Goal: Task Accomplishment & Management: Manage account settings

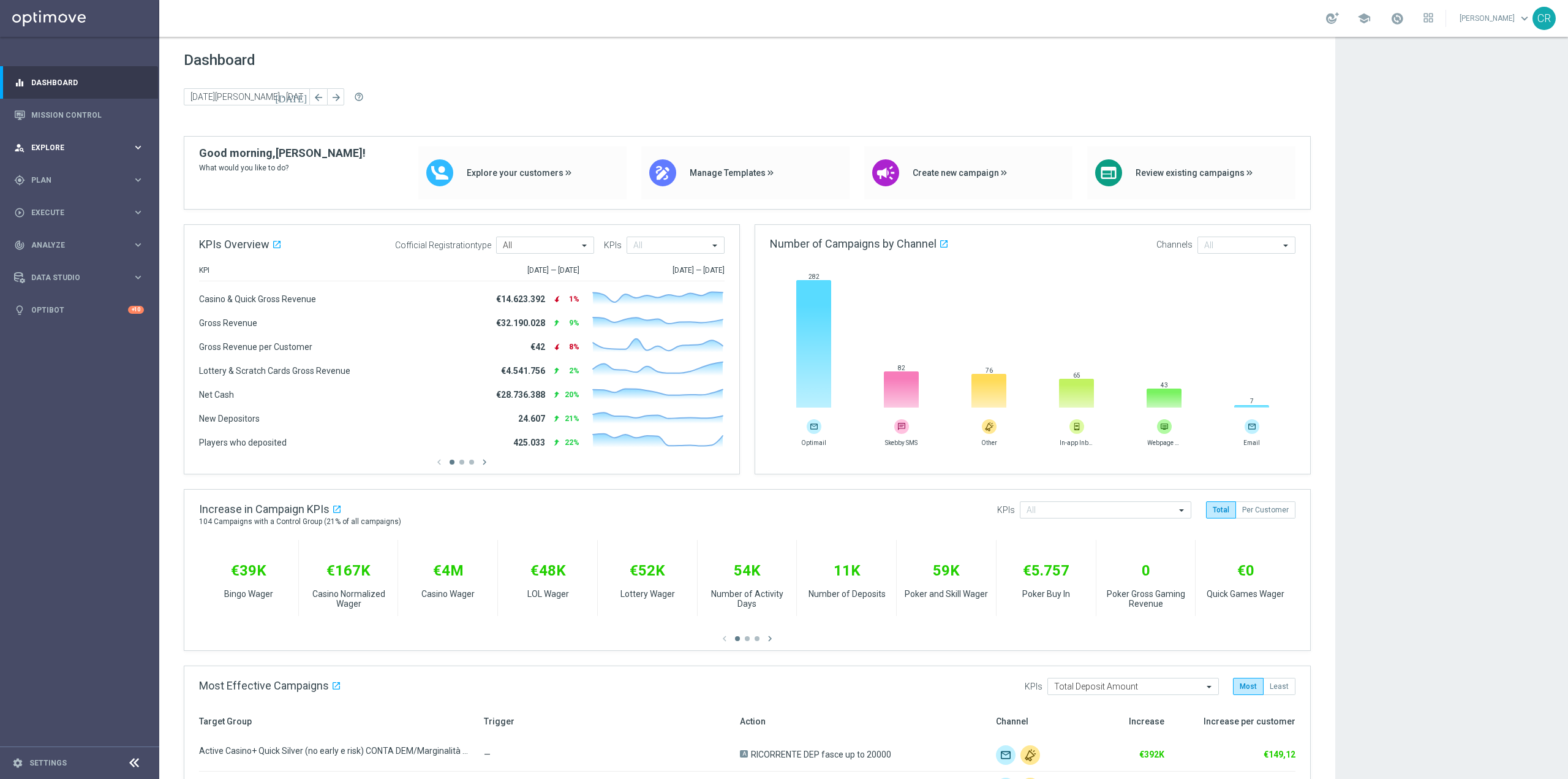
click at [59, 144] on span "Explore" at bounding box center [81, 147] width 101 height 7
click at [59, 173] on link "Customer Explorer" at bounding box center [79, 173] width 96 height 10
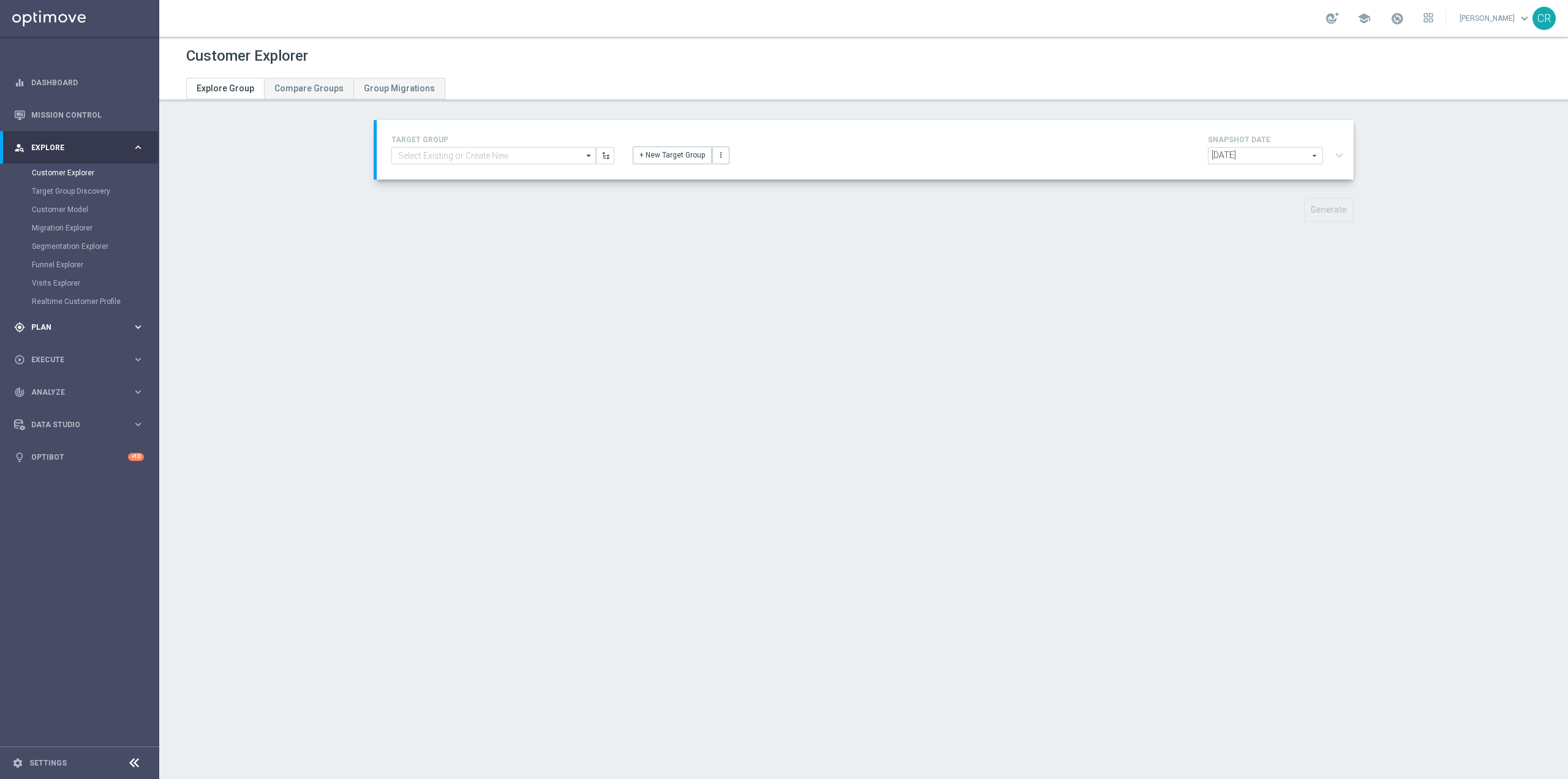
click at [72, 322] on div "gps_fixed Plan" at bounding box center [73, 327] width 118 height 11
click at [76, 201] on link "Target Groups" at bounding box center [79, 206] width 96 height 10
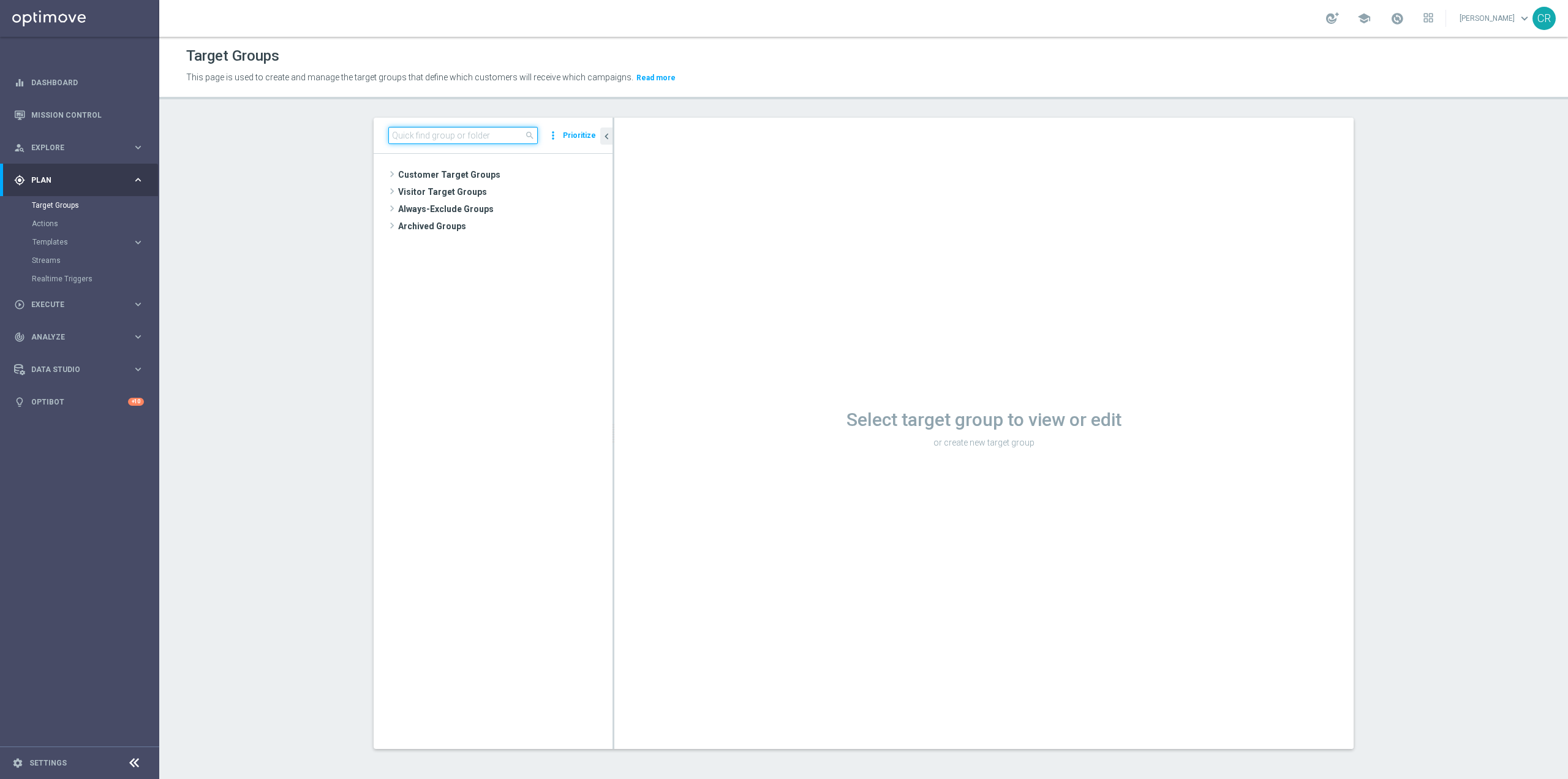
click at [447, 138] on input at bounding box center [463, 135] width 150 height 17
paste input "Multi Master Low 1st Sport lm saldo"
click at [526, 206] on span "Multi Master Low 1st Sport lm saldo" at bounding box center [509, 210] width 147 height 10
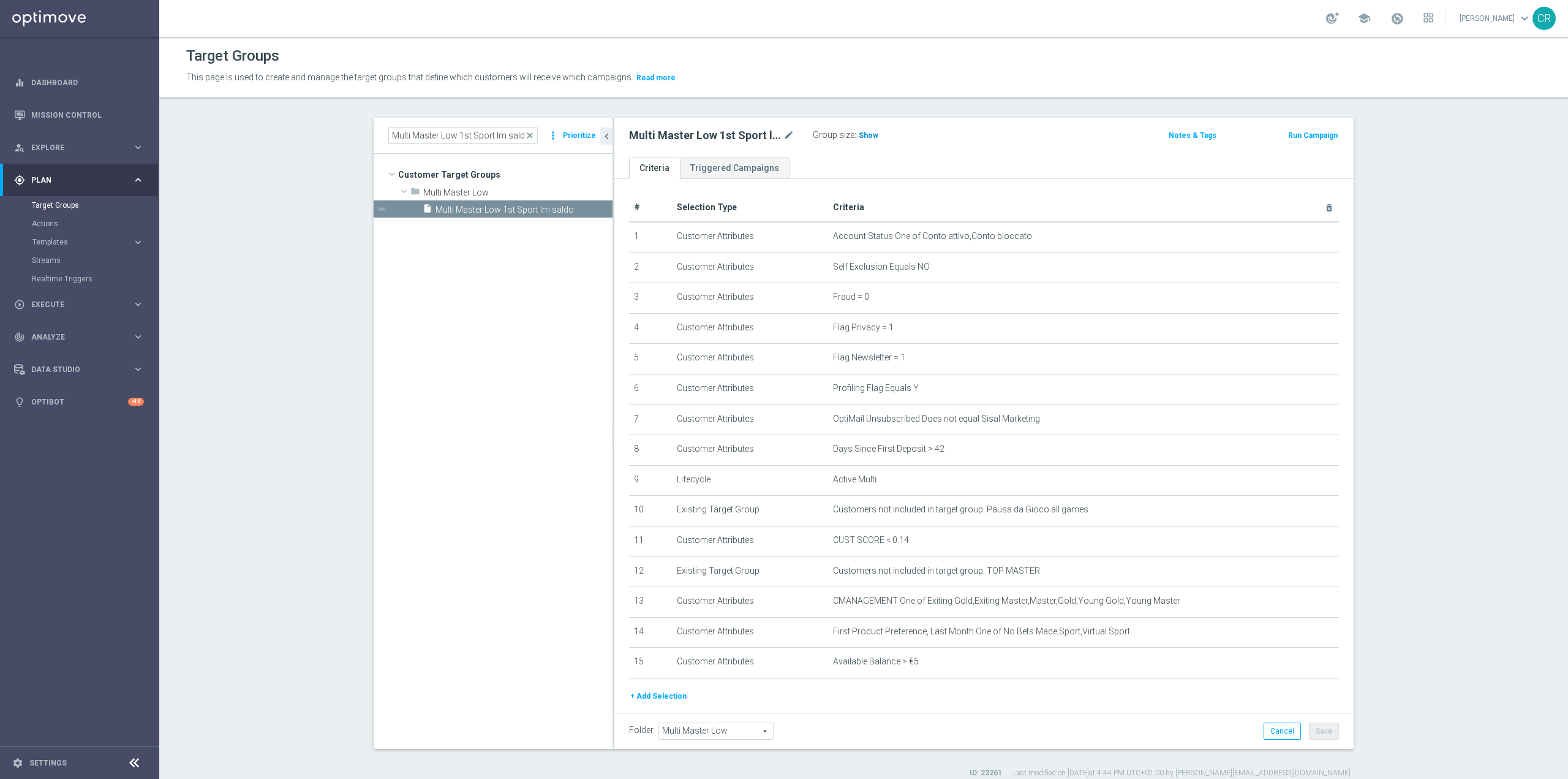
click at [866, 135] on span "Show" at bounding box center [868, 135] width 19 height 9
click at [523, 142] on input "Multi Master Low 1st Sport lm saldo" at bounding box center [463, 135] width 150 height 17
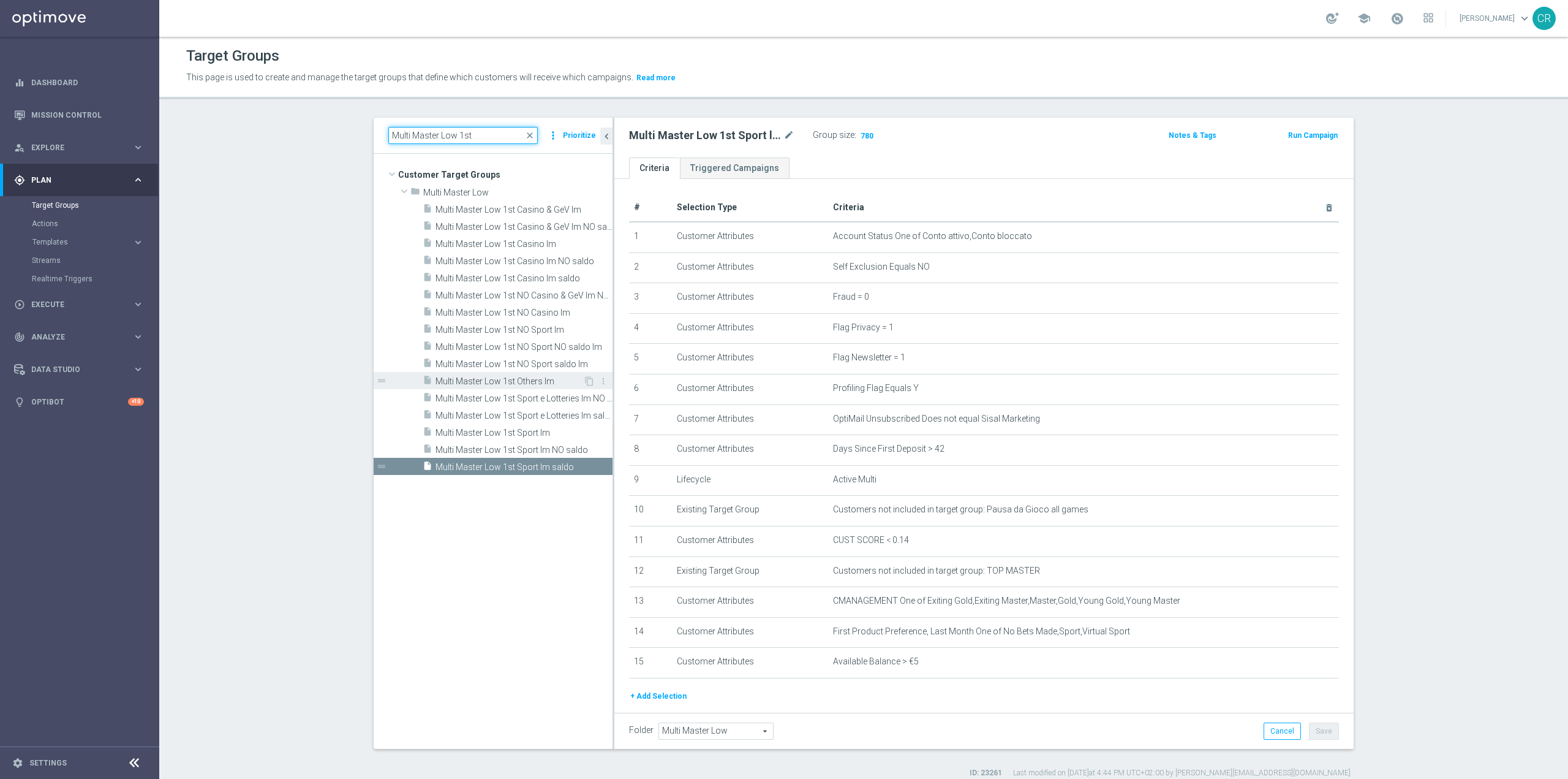
type input "Multi Master Low 1st"
click at [523, 379] on span "Multi Master Low 1st Others lm" at bounding box center [509, 381] width 147 height 10
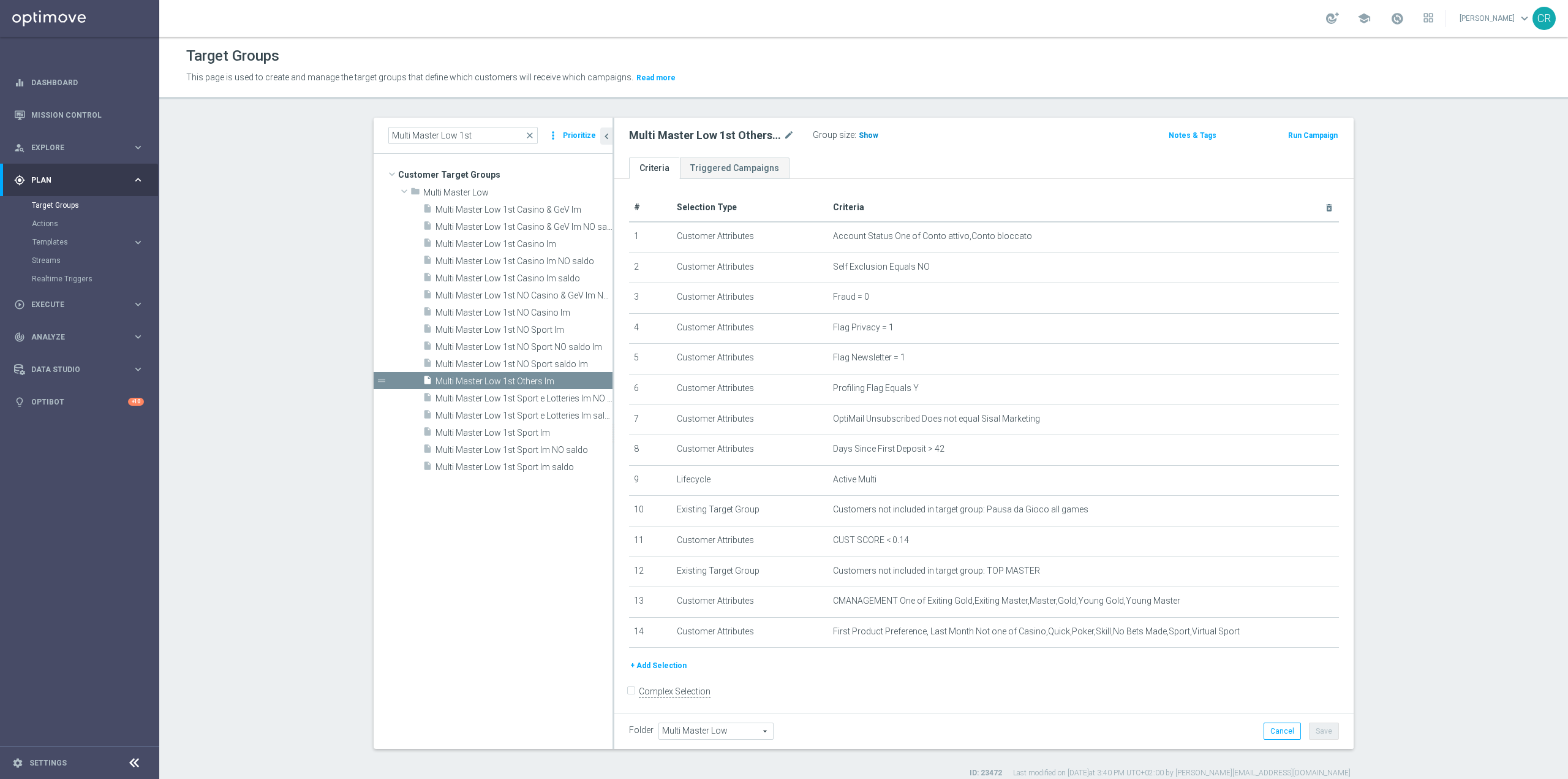
click at [859, 132] on span "Show" at bounding box center [868, 135] width 19 height 9
click at [1294, 637] on icon "mode_edit" at bounding box center [1299, 632] width 10 height 10
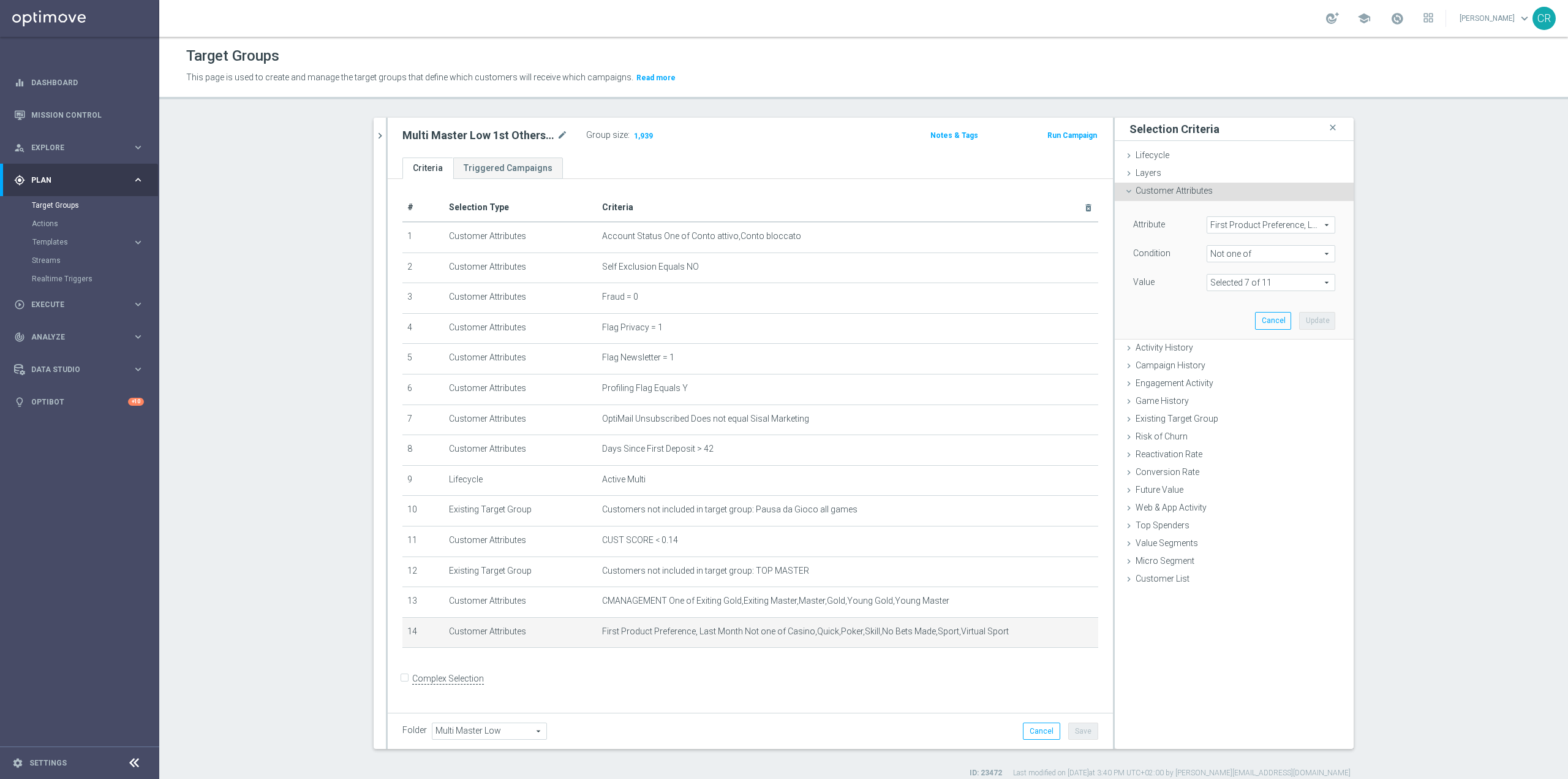
click at [1308, 283] on span at bounding box center [1270, 283] width 127 height 16
click at [1224, 489] on label "Sport" at bounding box center [1279, 488] width 111 height 16
click at [1216, 489] on input "Sport" at bounding box center [1219, 488] width 8 height 8
checkbox input "false"
type input "Selected 6 of 11"
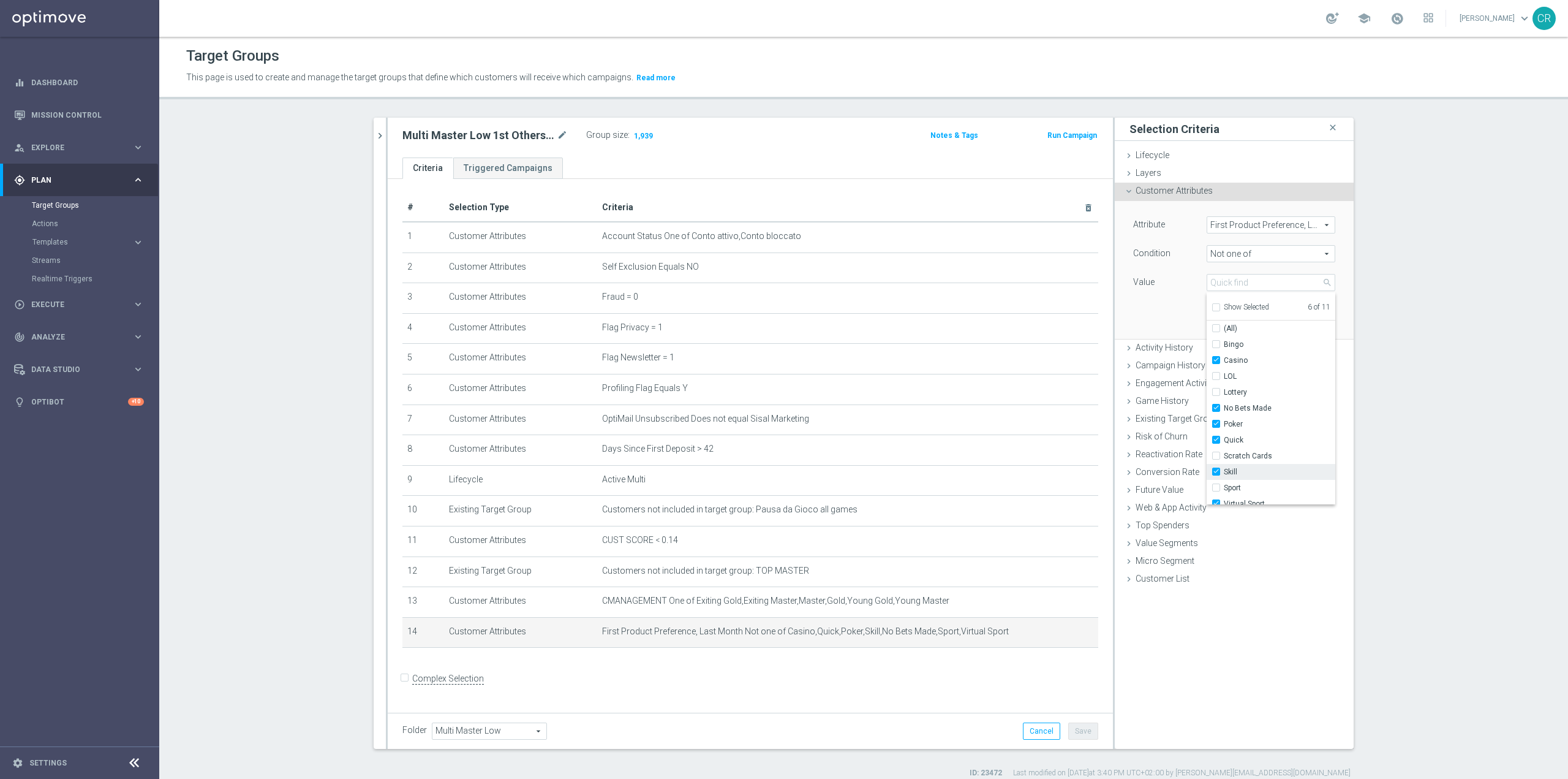
scroll to position [7, 0]
click at [1216, 479] on input "Sport" at bounding box center [1219, 480] width 8 height 8
checkbox input "true"
type input "Selected 7 of 11"
click at [1224, 465] on label "Skill" at bounding box center [1279, 465] width 111 height 16
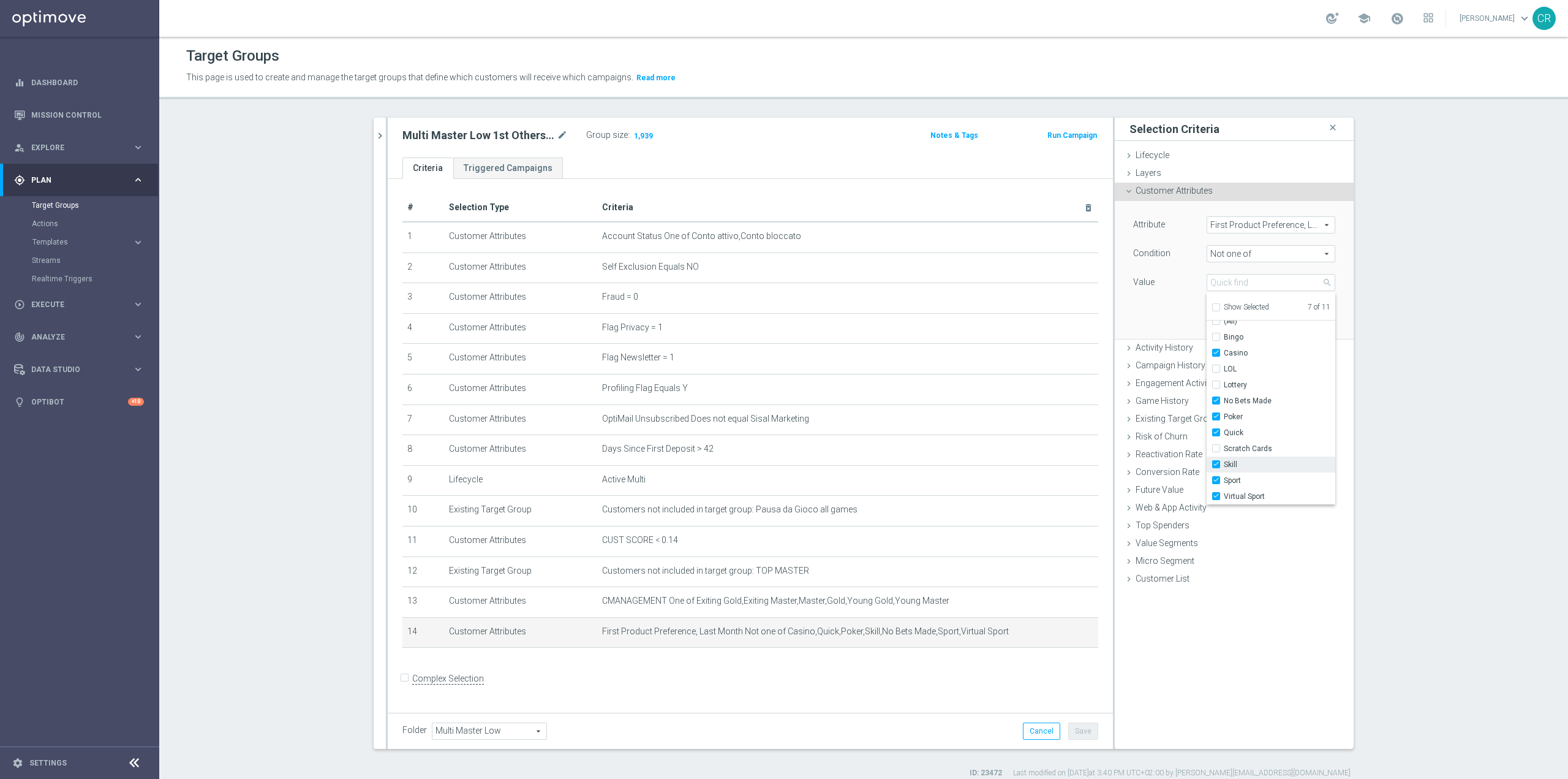
click at [1216, 465] on input "Skill" at bounding box center [1219, 465] width 8 height 8
checkbox input "false"
type input "Selected 6 of 11"
click at [1224, 429] on label "Quick" at bounding box center [1279, 432] width 111 height 16
click at [1216, 429] on input "Quick" at bounding box center [1219, 432] width 8 height 8
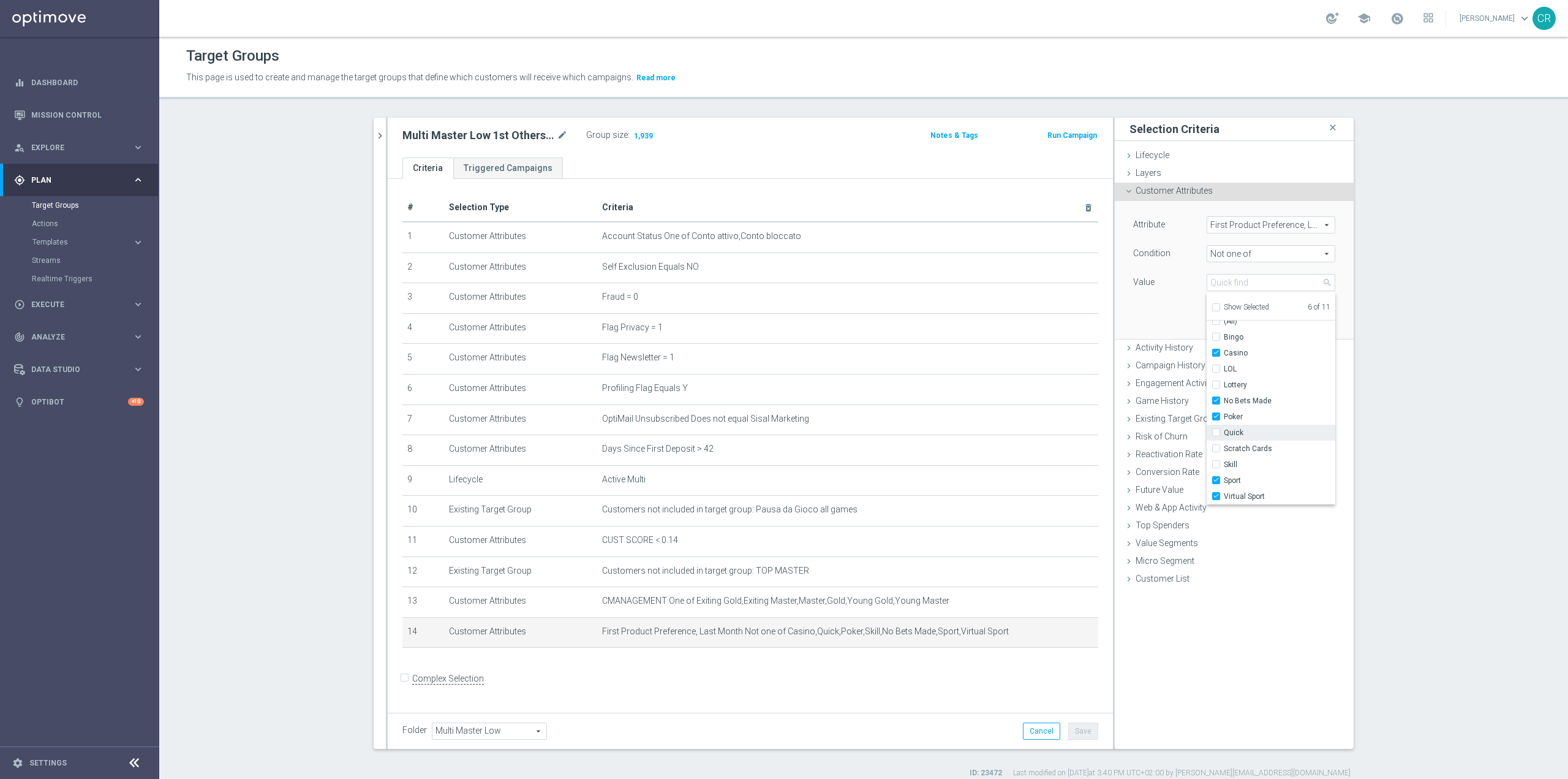
checkbox input "false"
type input "Selected 5 of 11"
click at [1224, 412] on label "Poker" at bounding box center [1279, 416] width 111 height 16
click at [1216, 413] on input "Poker" at bounding box center [1219, 416] width 8 height 8
checkbox input "false"
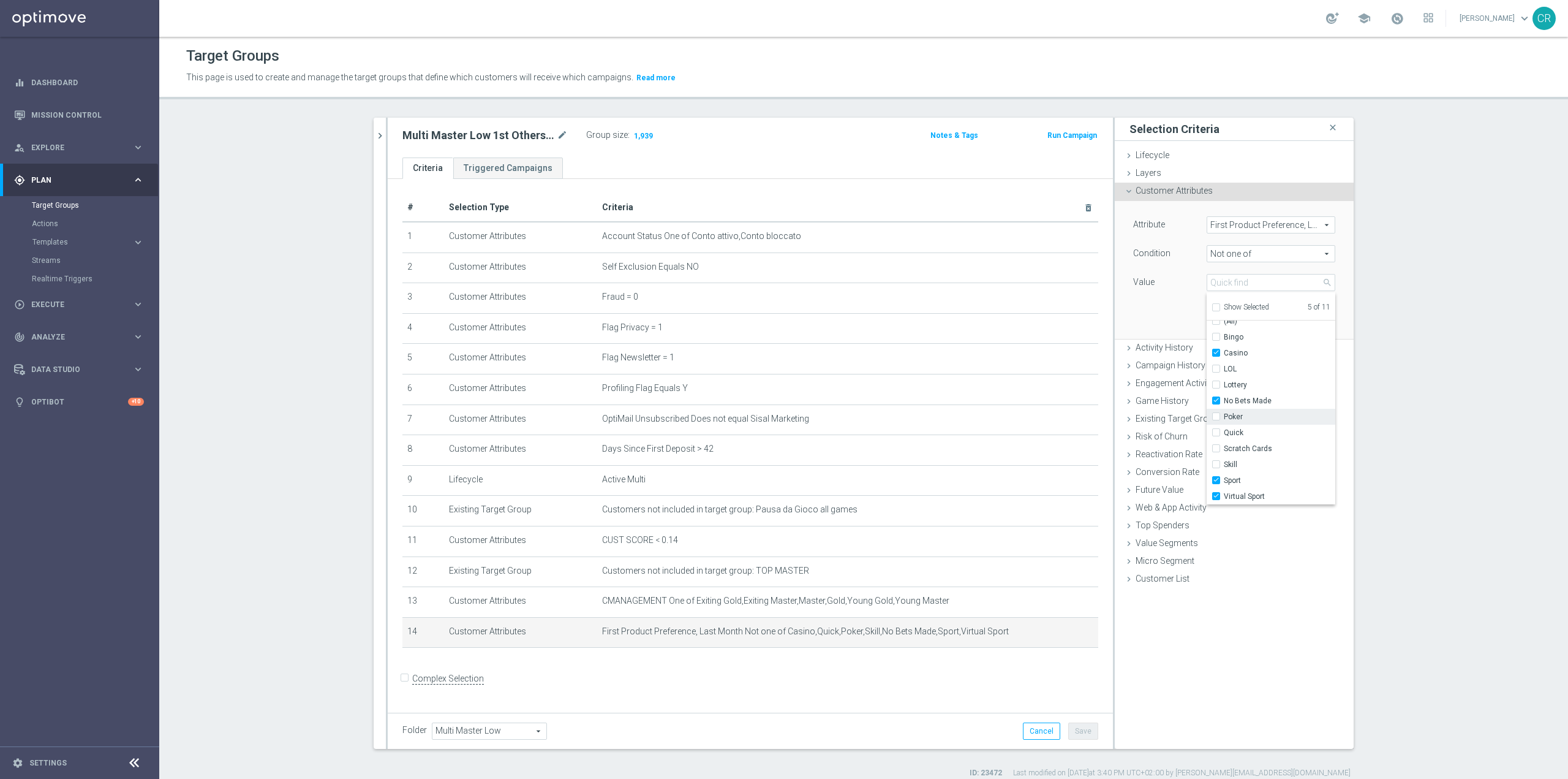
type input "Selected 4 of 11"
click at [1216, 352] on input "Casino" at bounding box center [1219, 353] width 8 height 8
checkbox input "false"
type input "Selected 3 of 11"
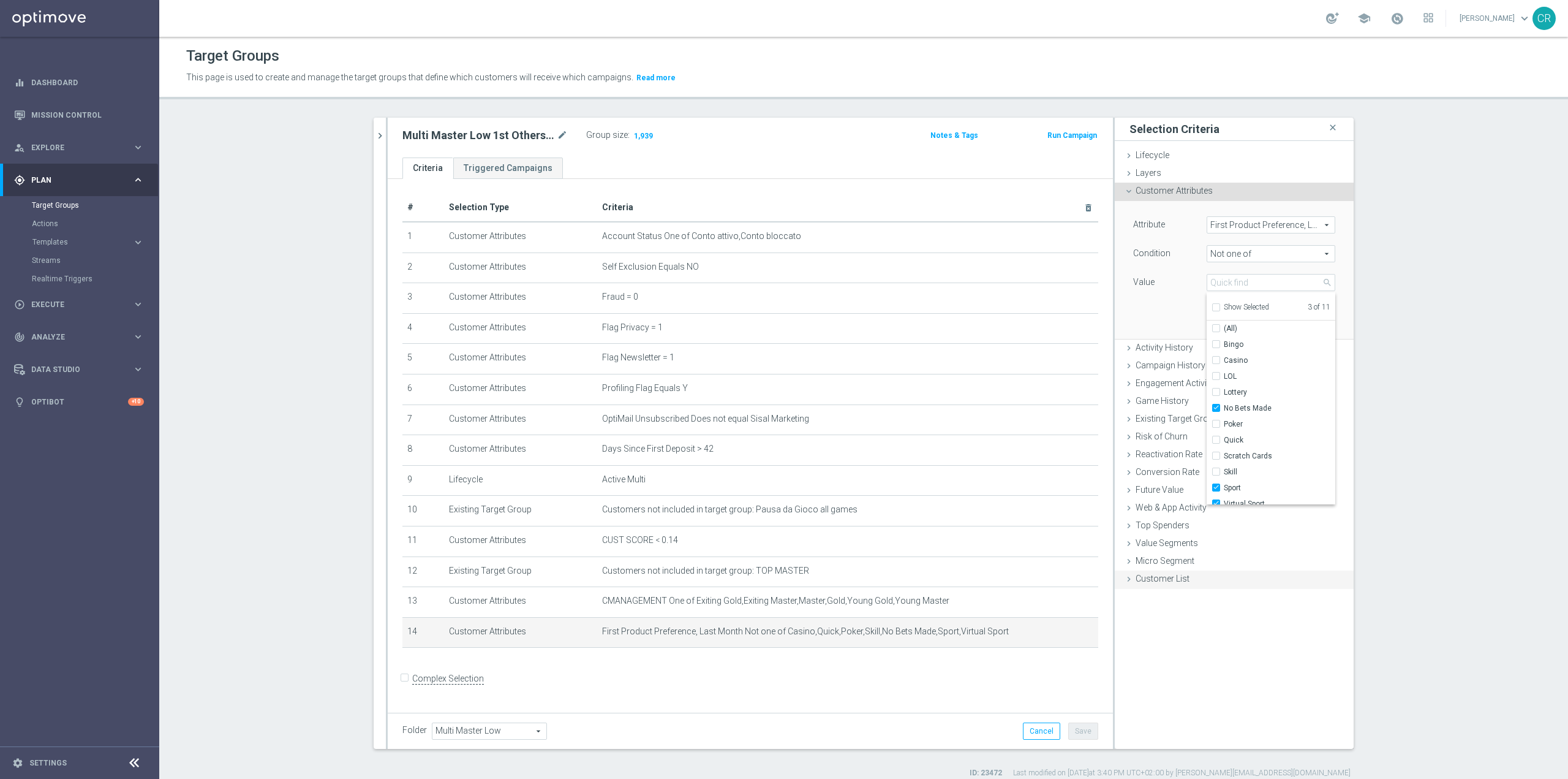
click at [1286, 586] on div "Customer List done" at bounding box center [1234, 580] width 239 height 19
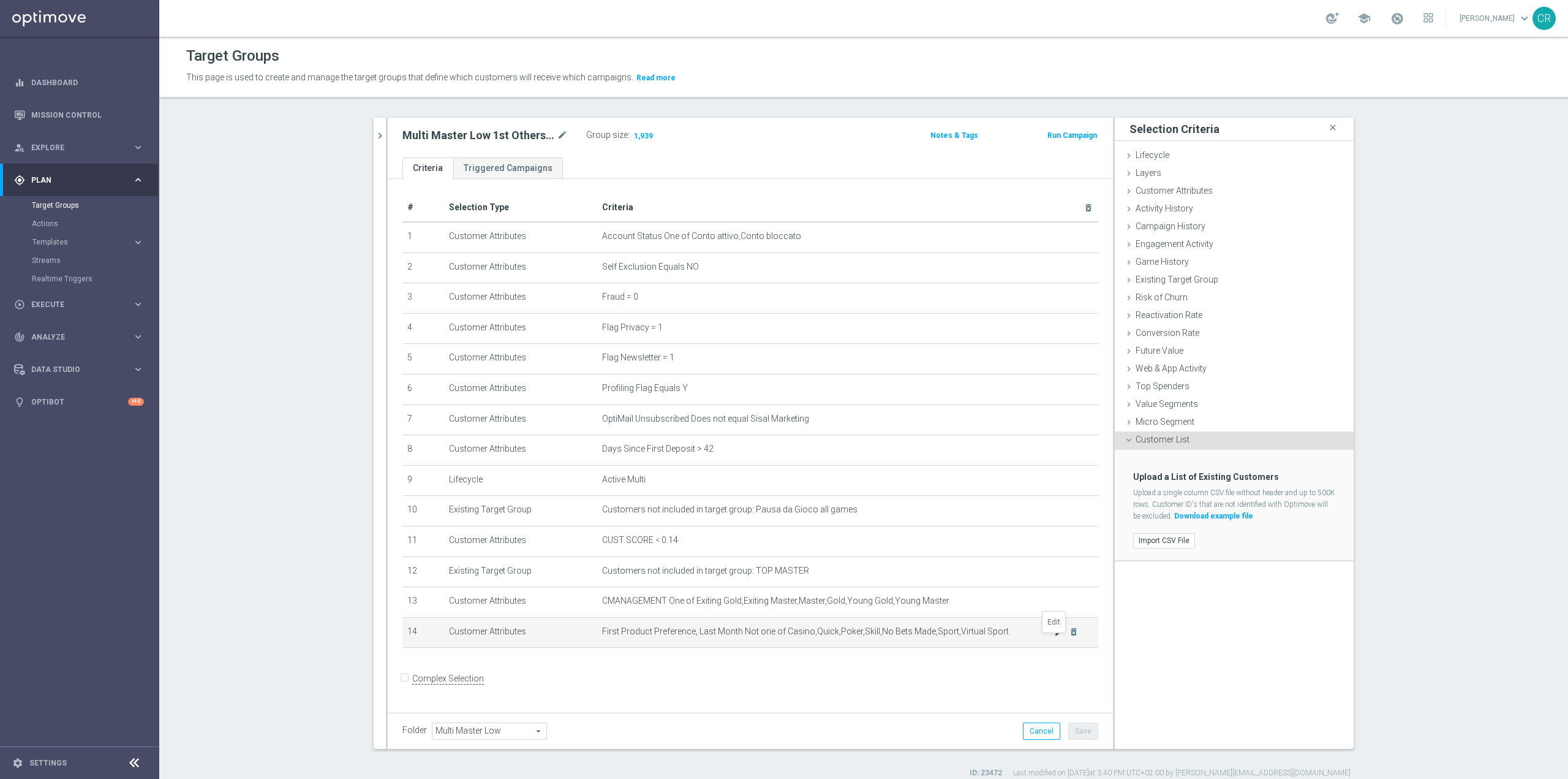
click at [1054, 637] on icon "mode_edit" at bounding box center [1059, 632] width 10 height 10
click at [1257, 160] on div "Lifecycle done" at bounding box center [1234, 156] width 239 height 19
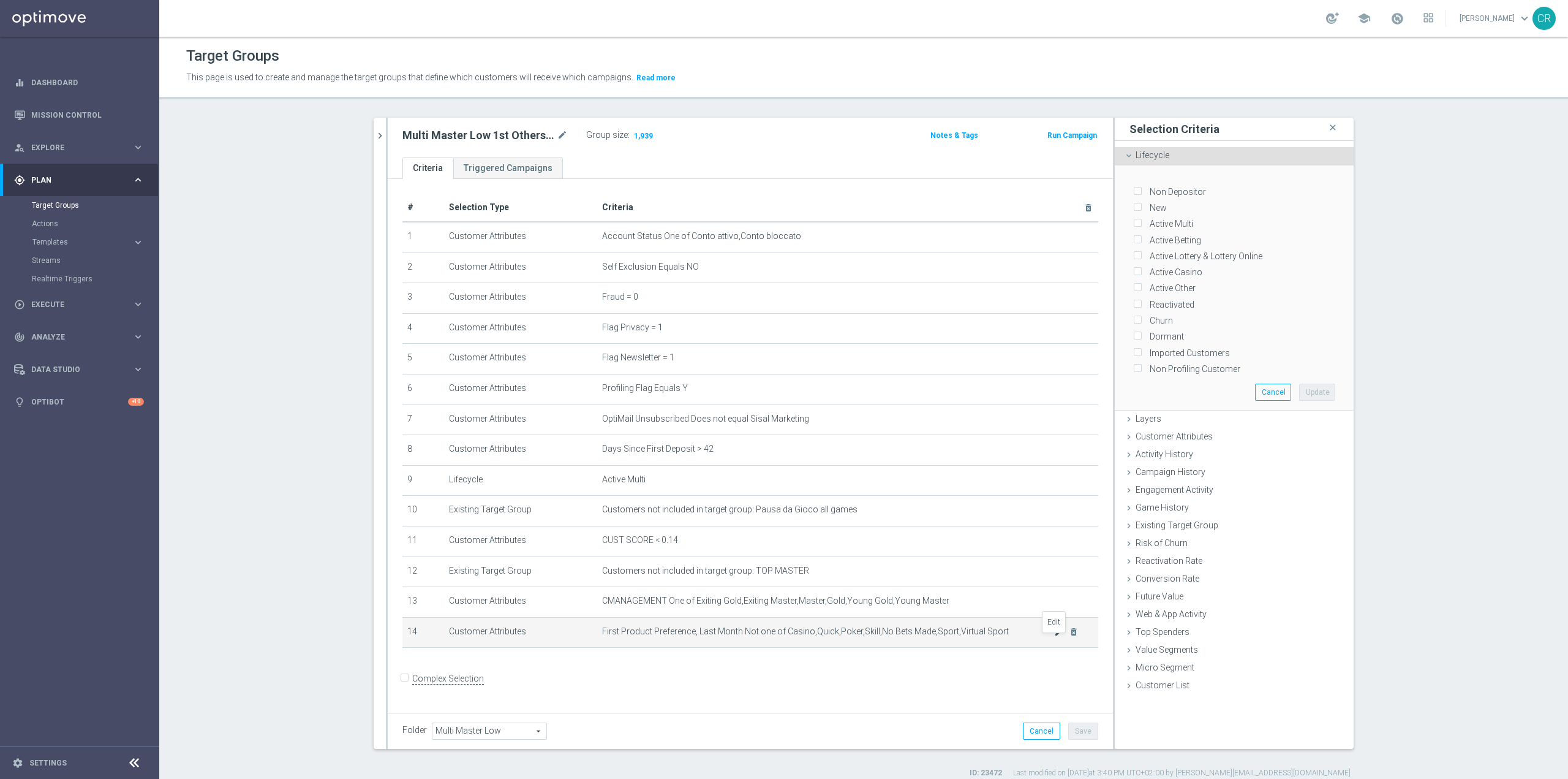
click at [1054, 637] on icon "mode_edit" at bounding box center [1059, 632] width 10 height 10
click at [1209, 429] on div "Customer Attributes done" at bounding box center [1234, 438] width 239 height 19
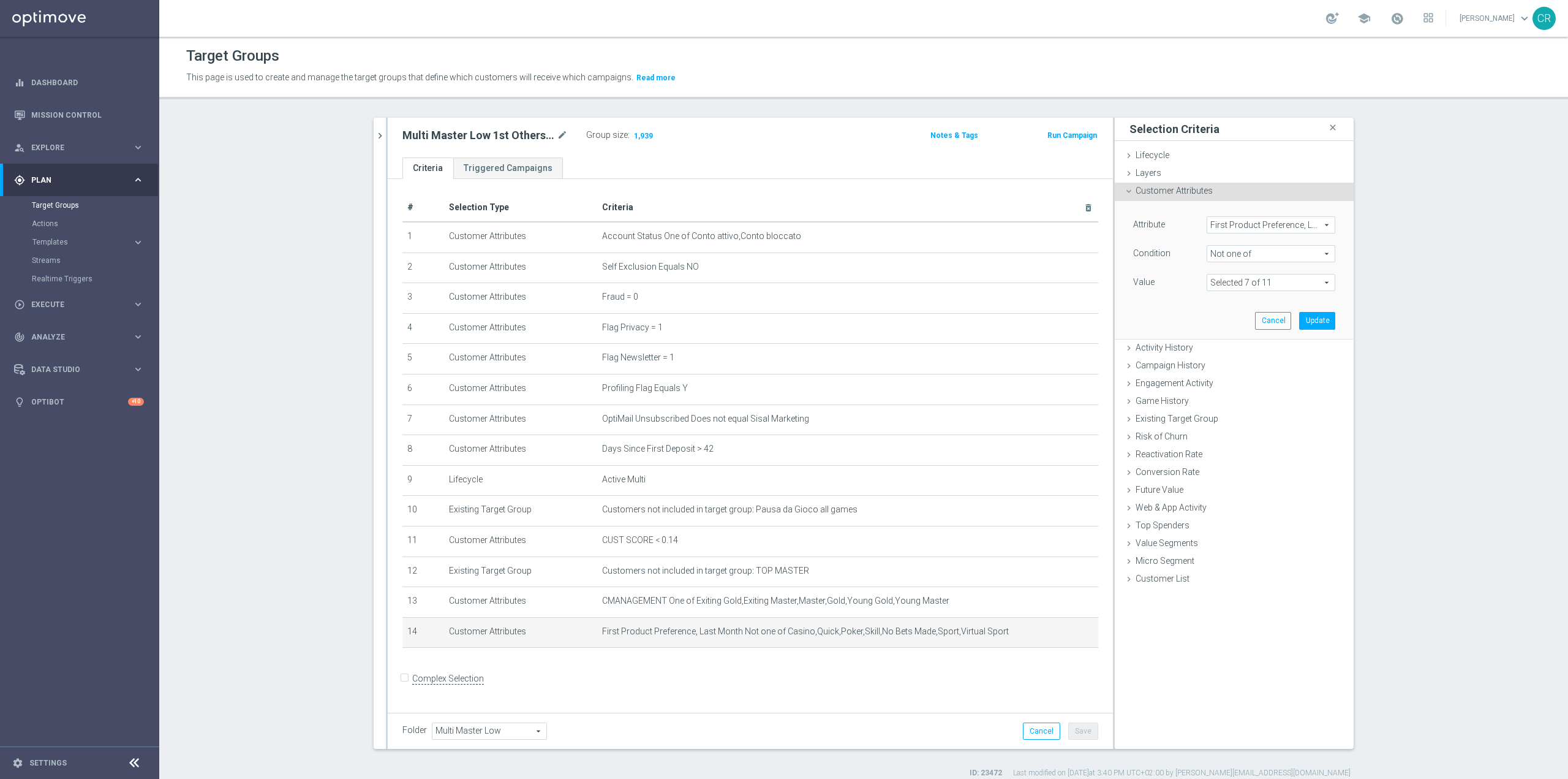
click at [1275, 283] on span at bounding box center [1270, 283] width 127 height 16
click at [1224, 359] on label "Casino" at bounding box center [1279, 360] width 111 height 16
click at [1216, 359] on input "Casino" at bounding box center [1219, 360] width 8 height 8
checkbox input "false"
type input "Selected 6 of 11"
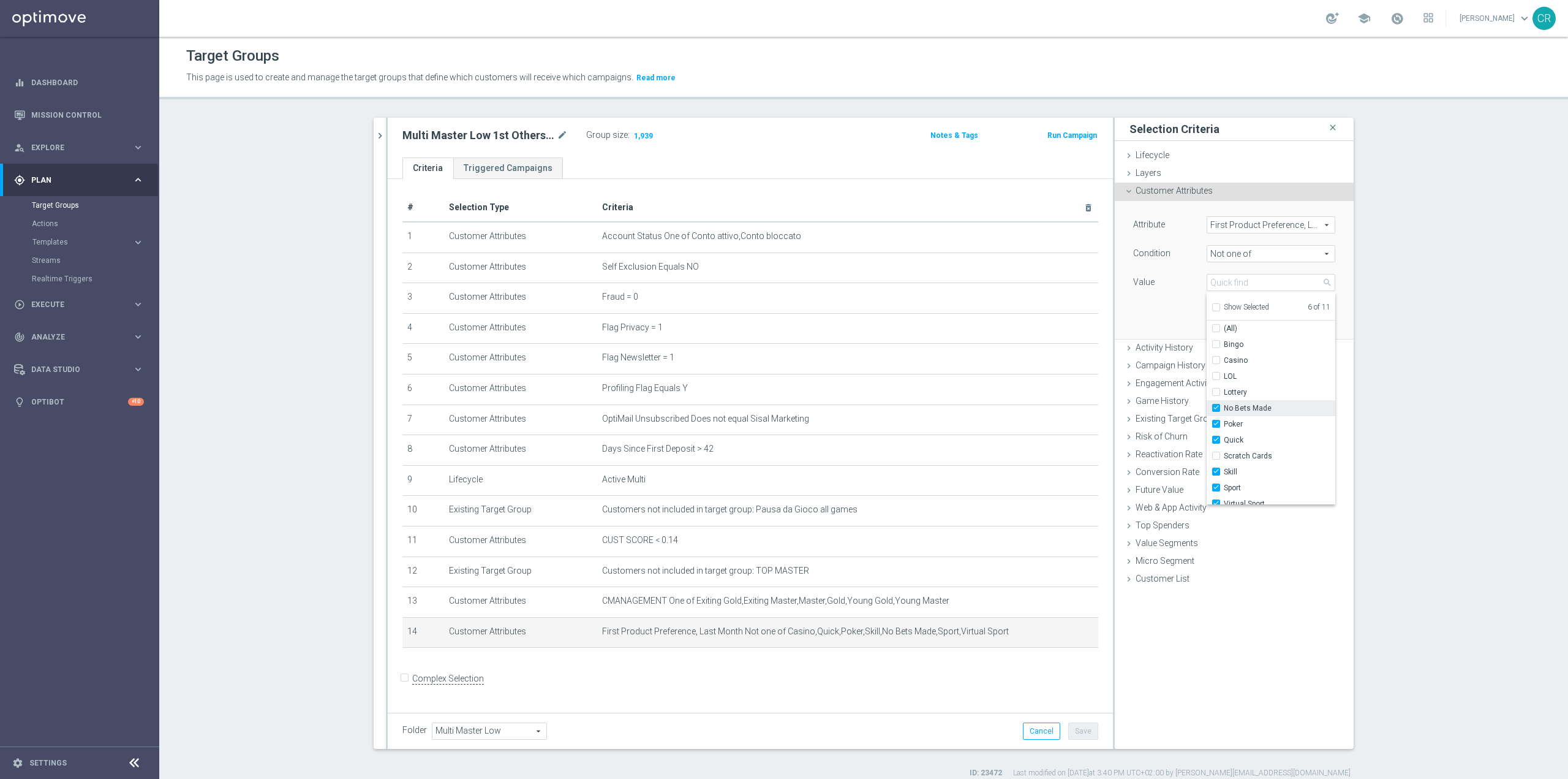
click at [1216, 406] on input "No Bets Made" at bounding box center [1219, 408] width 8 height 8
checkbox input "false"
type input "Selected 5 of 11"
click at [1216, 406] on input "No Bets Made" at bounding box center [1219, 408] width 8 height 8
checkbox input "true"
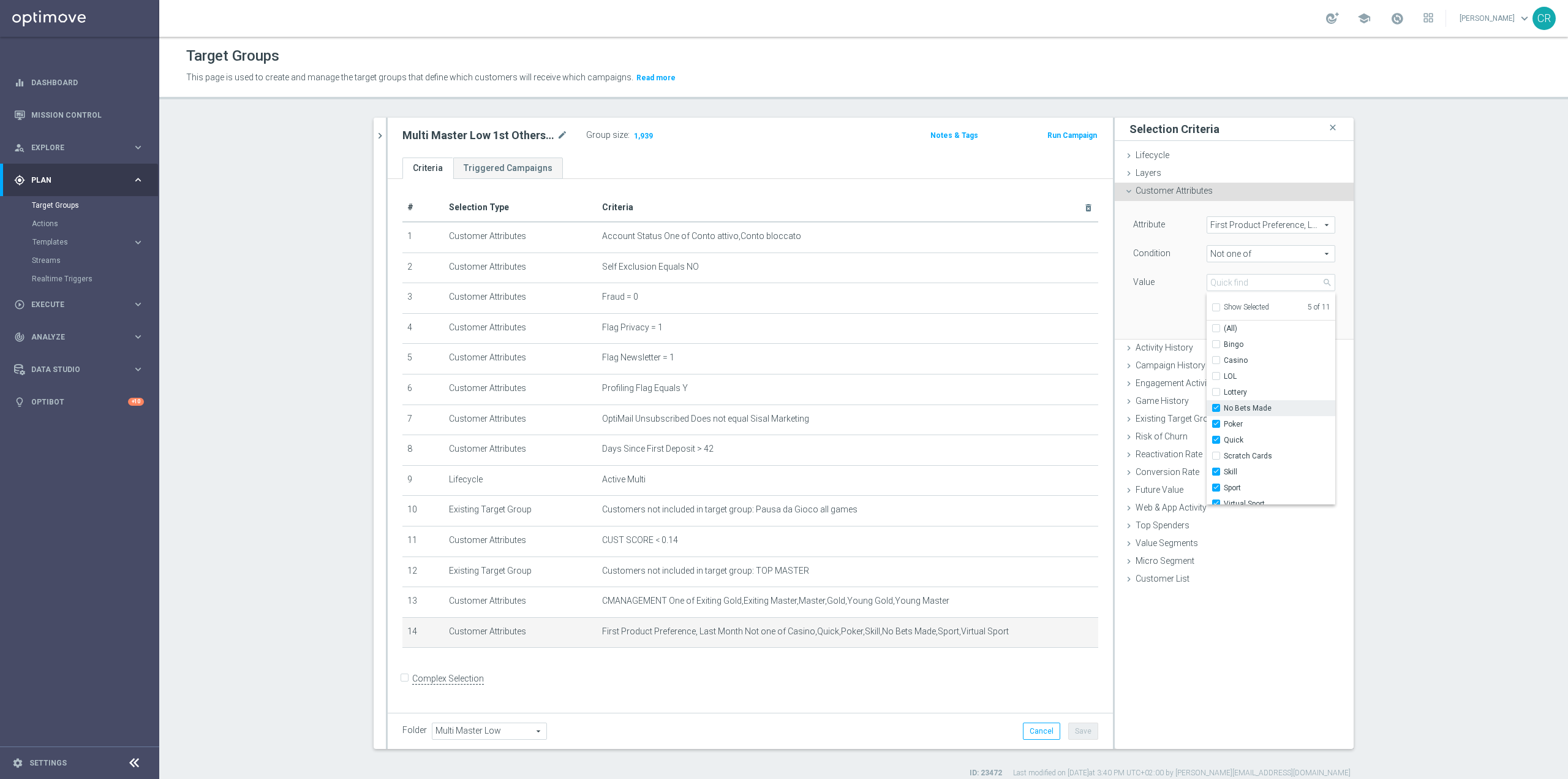
type input "Selected 6 of 11"
click at [1216, 422] on input "Poker" at bounding box center [1219, 424] width 8 height 8
checkbox input "false"
type input "Selected 5 of 11"
click at [1216, 437] on input "Quick" at bounding box center [1219, 440] width 8 height 8
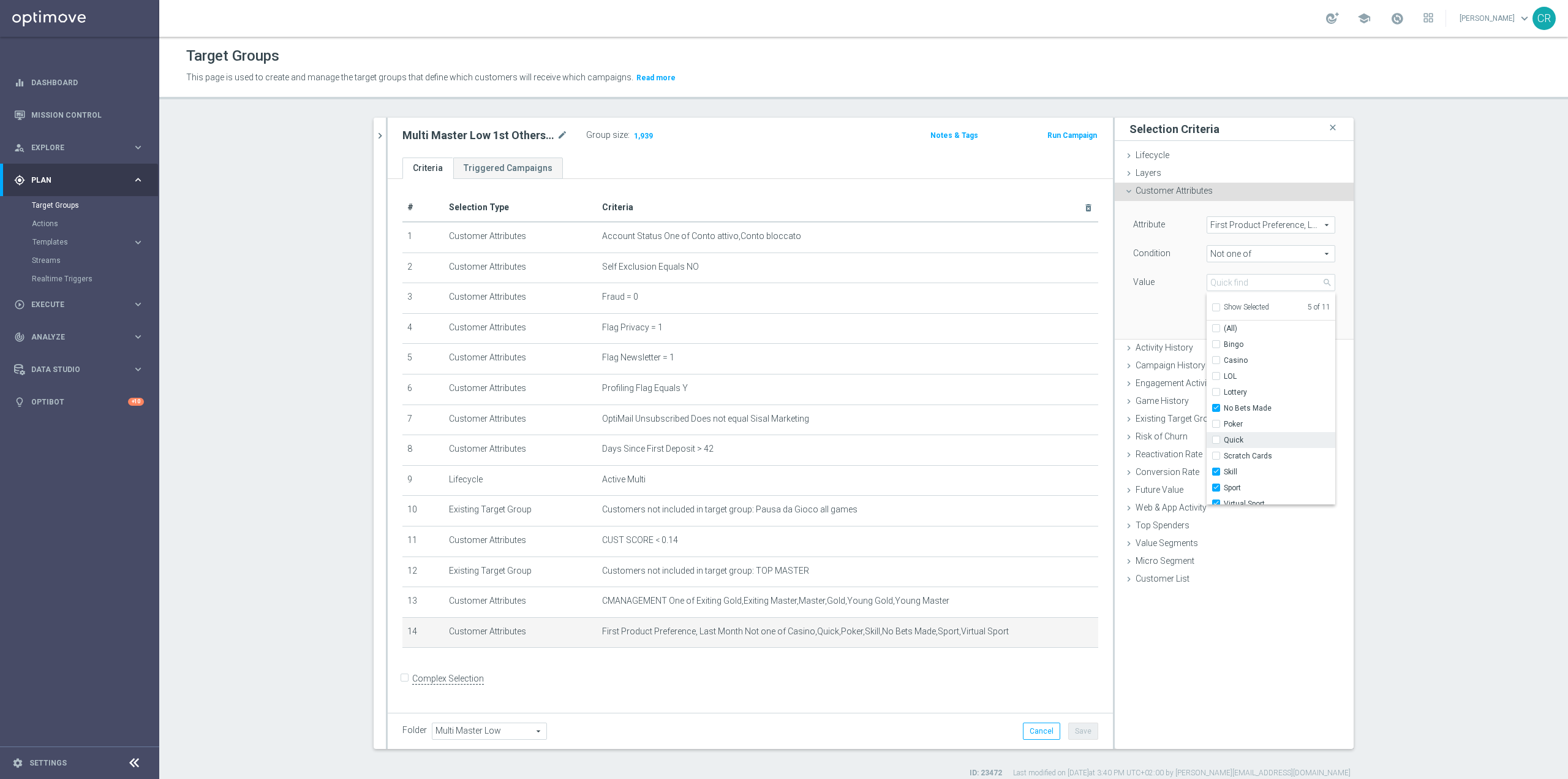
checkbox input "false"
type input "Selected 4 of 11"
click at [1216, 462] on input "Skill" at bounding box center [1219, 465] width 8 height 8
checkbox input "false"
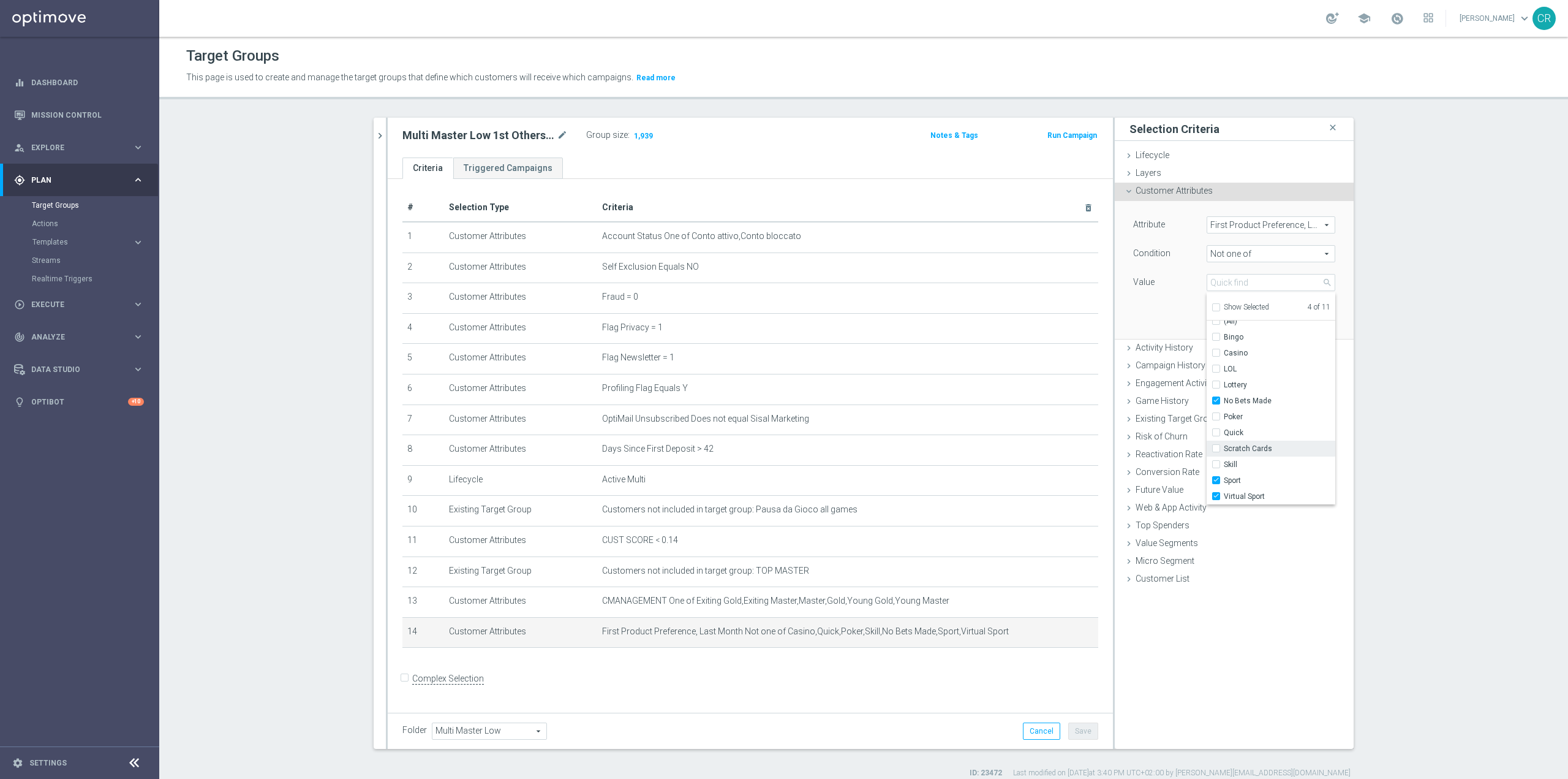
type input "Selected 3 of 11"
click at [1178, 296] on div "Attribute First Product Preference, Last Month First Product Preference, Last M…" at bounding box center [1234, 269] width 221 height 137
click at [1312, 314] on button "Update" at bounding box center [1317, 321] width 36 height 17
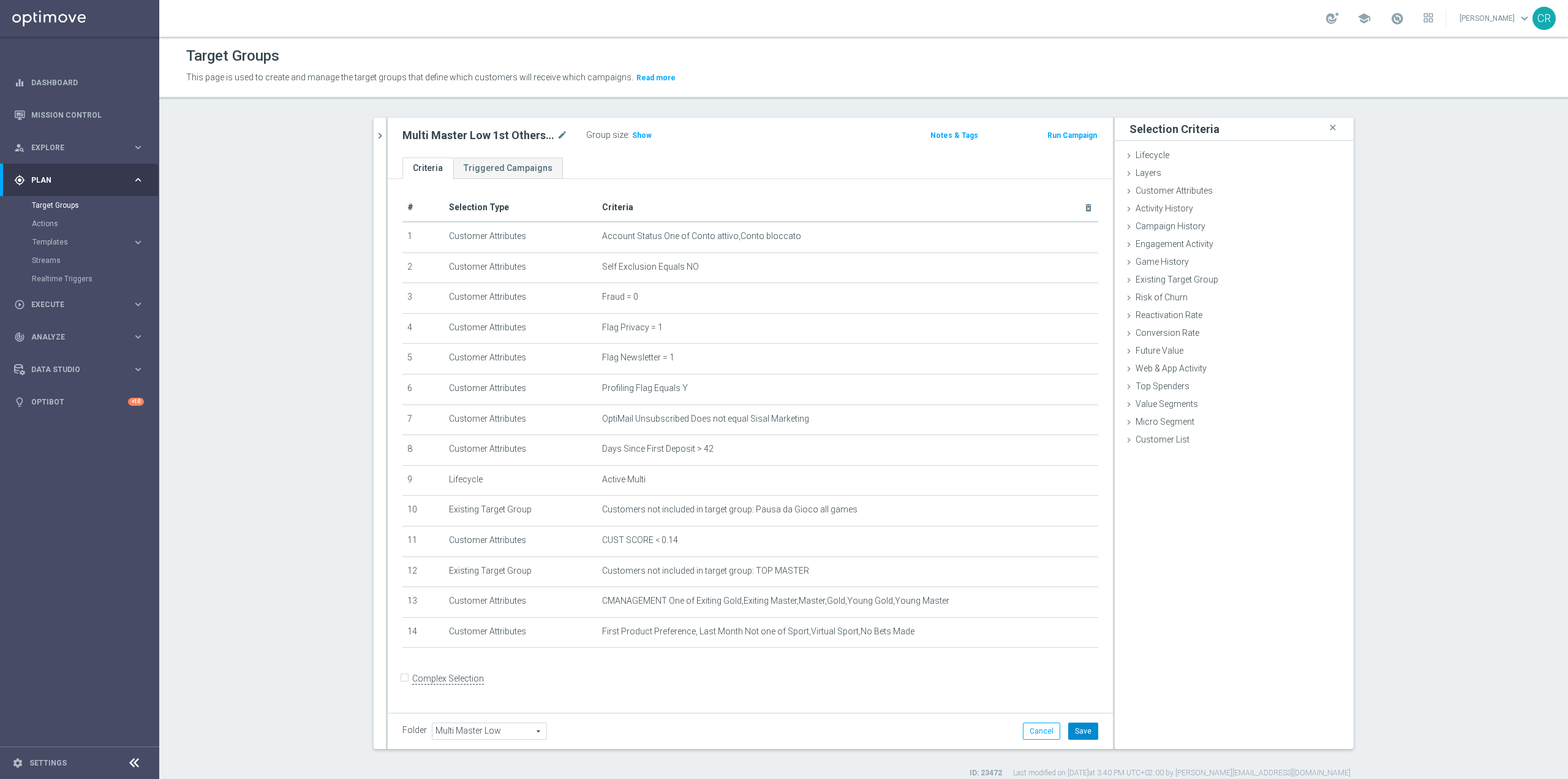
click at [1086, 726] on button "Save" at bounding box center [1083, 732] width 30 height 17
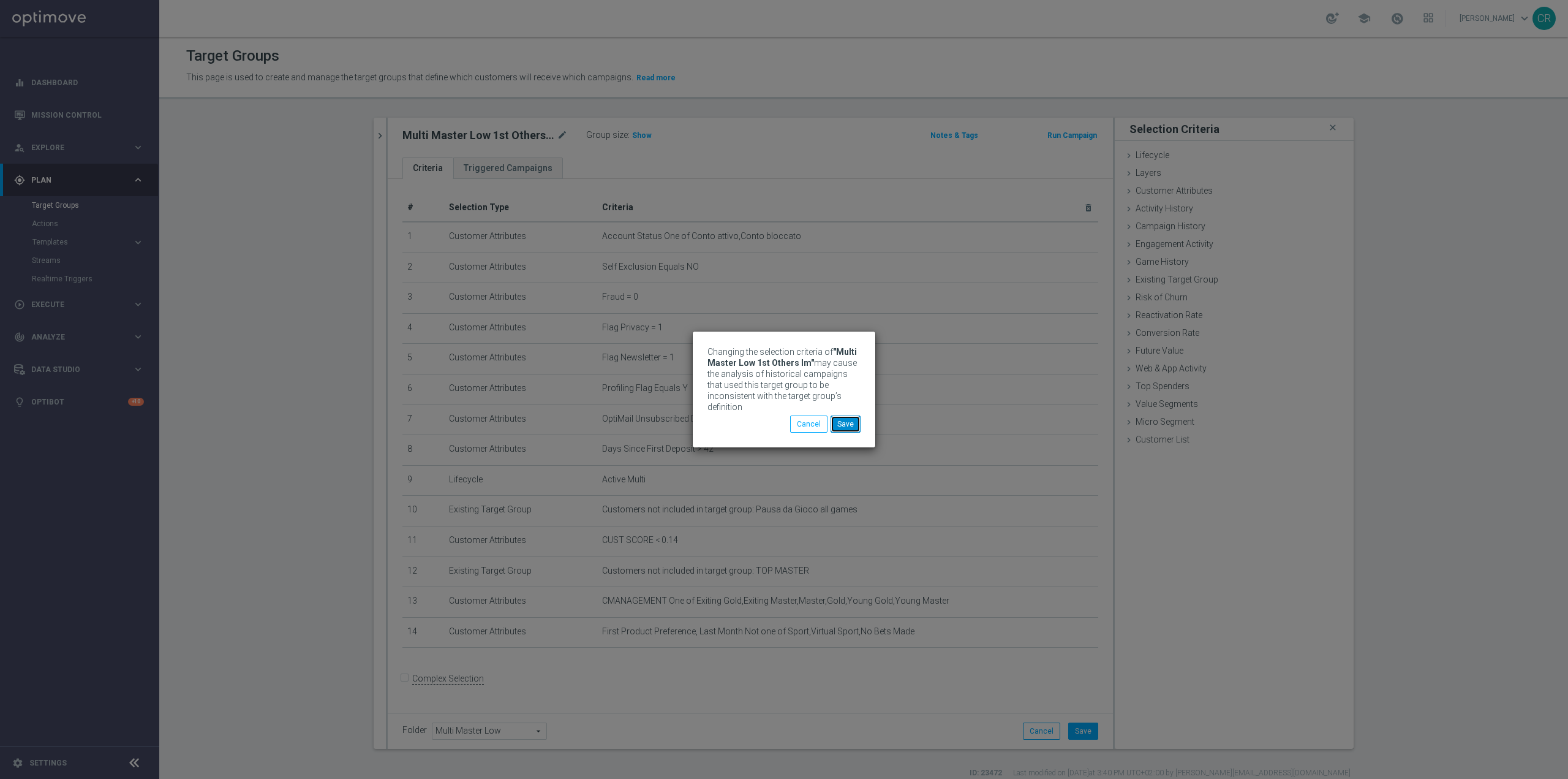
click at [851, 422] on button "Save" at bounding box center [845, 424] width 30 height 17
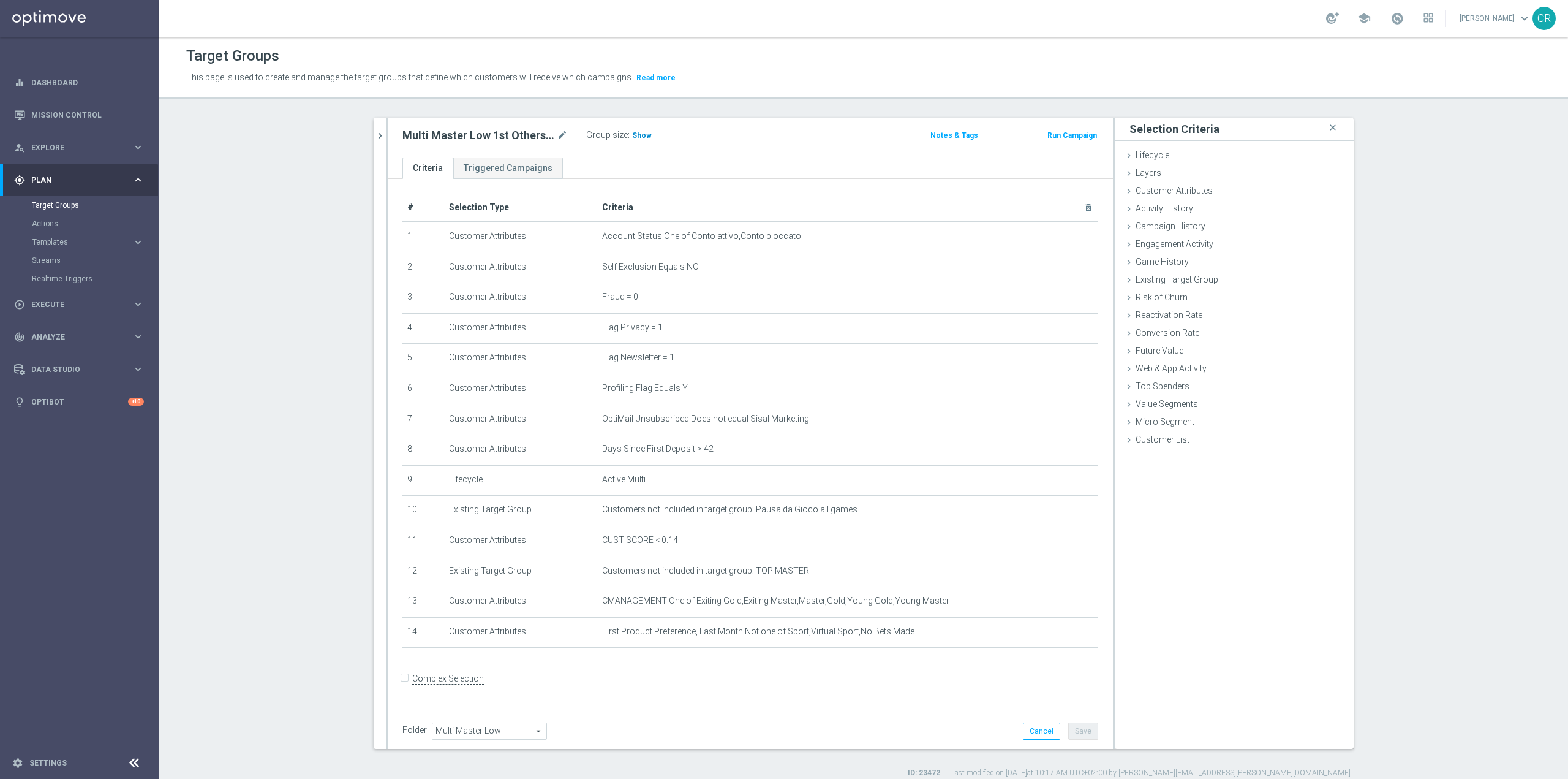
click at [637, 133] on span "Show" at bounding box center [641, 135] width 19 height 9
click at [379, 128] on button "chevron_right" at bounding box center [380, 136] width 12 height 36
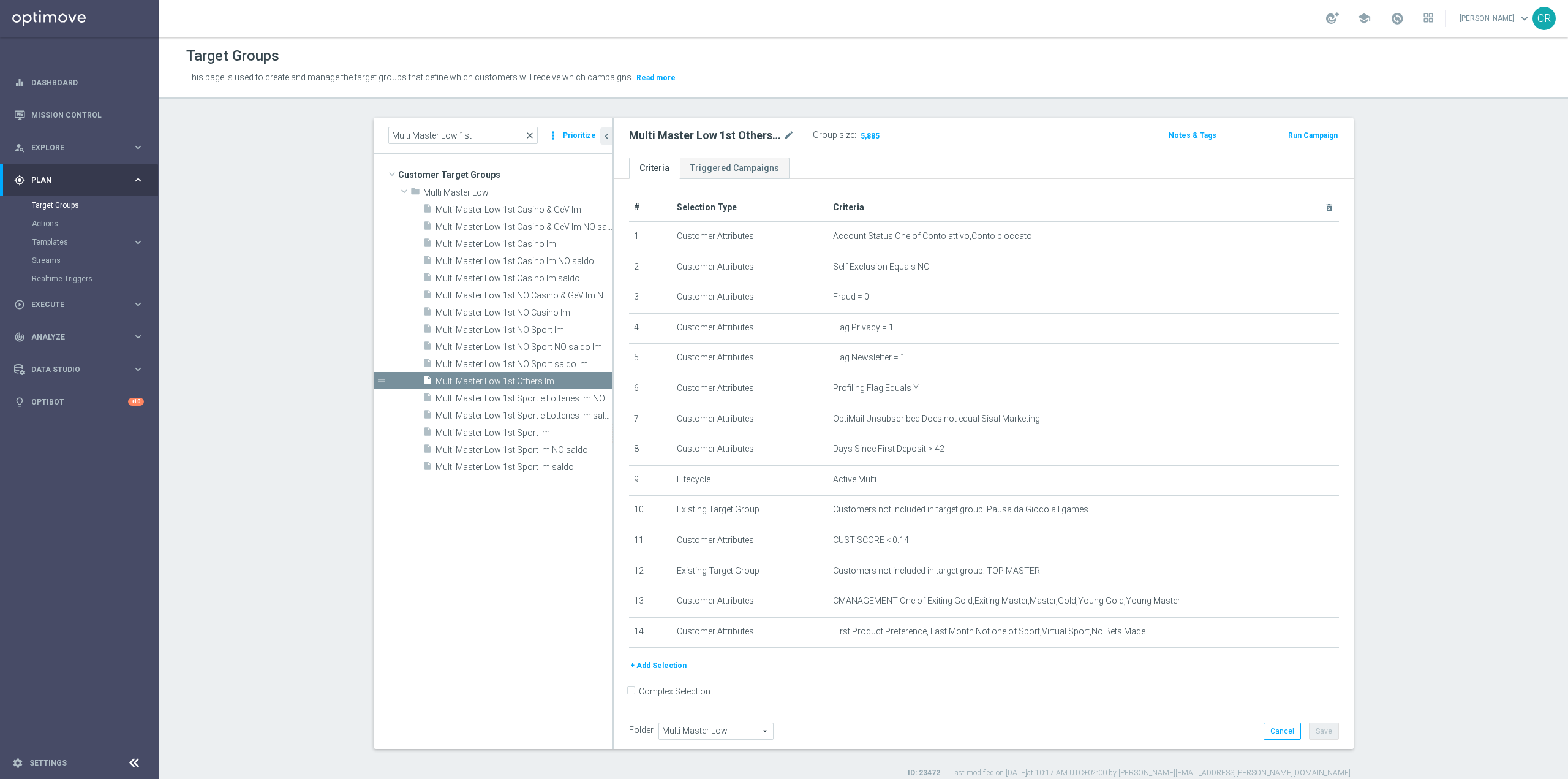
click at [528, 131] on span "close" at bounding box center [530, 135] width 10 height 10
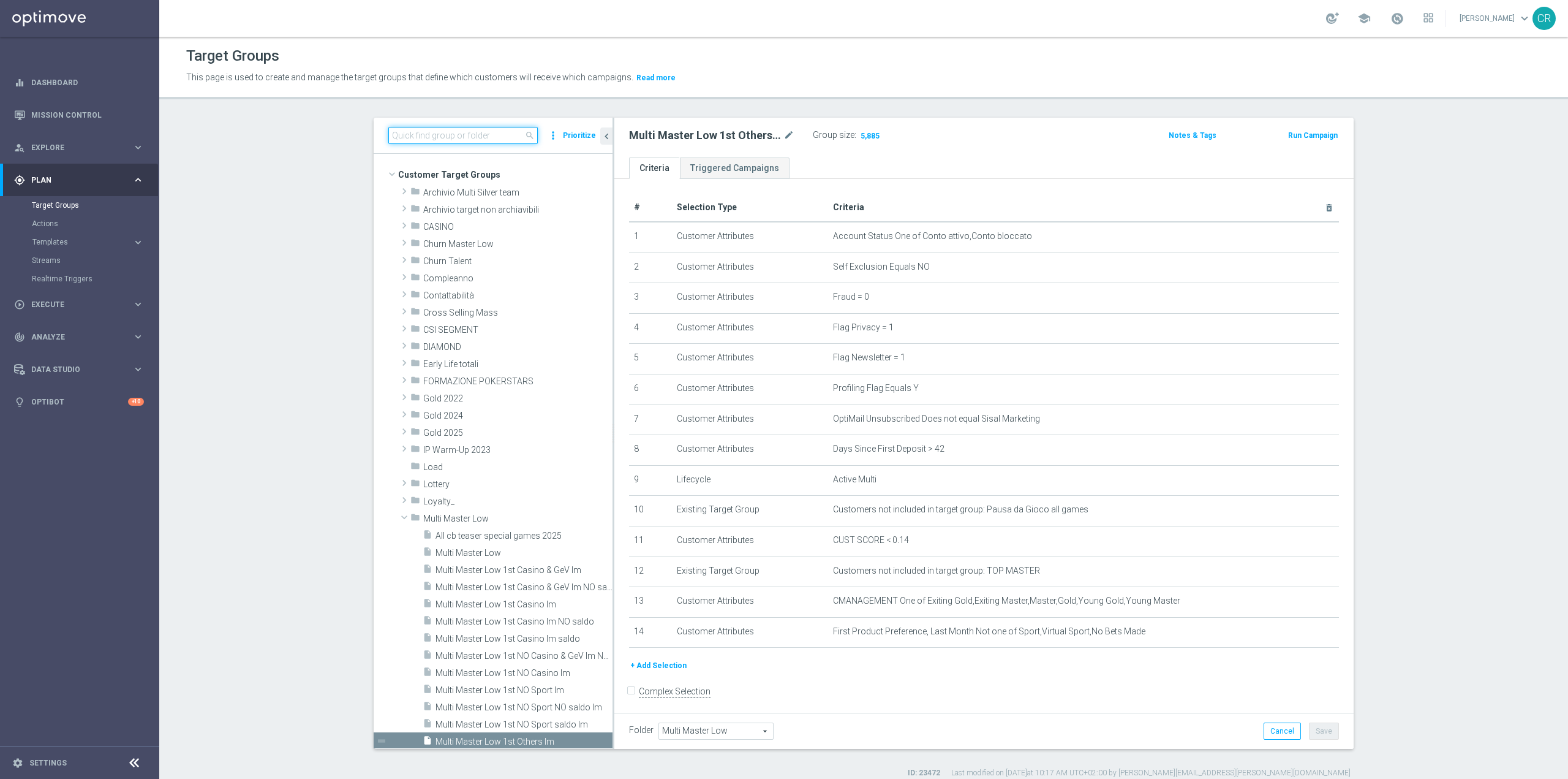
click at [494, 135] on input at bounding box center [463, 135] width 150 height 17
paste input "Reactivated Talent ggr nb lm > 0 no NL"
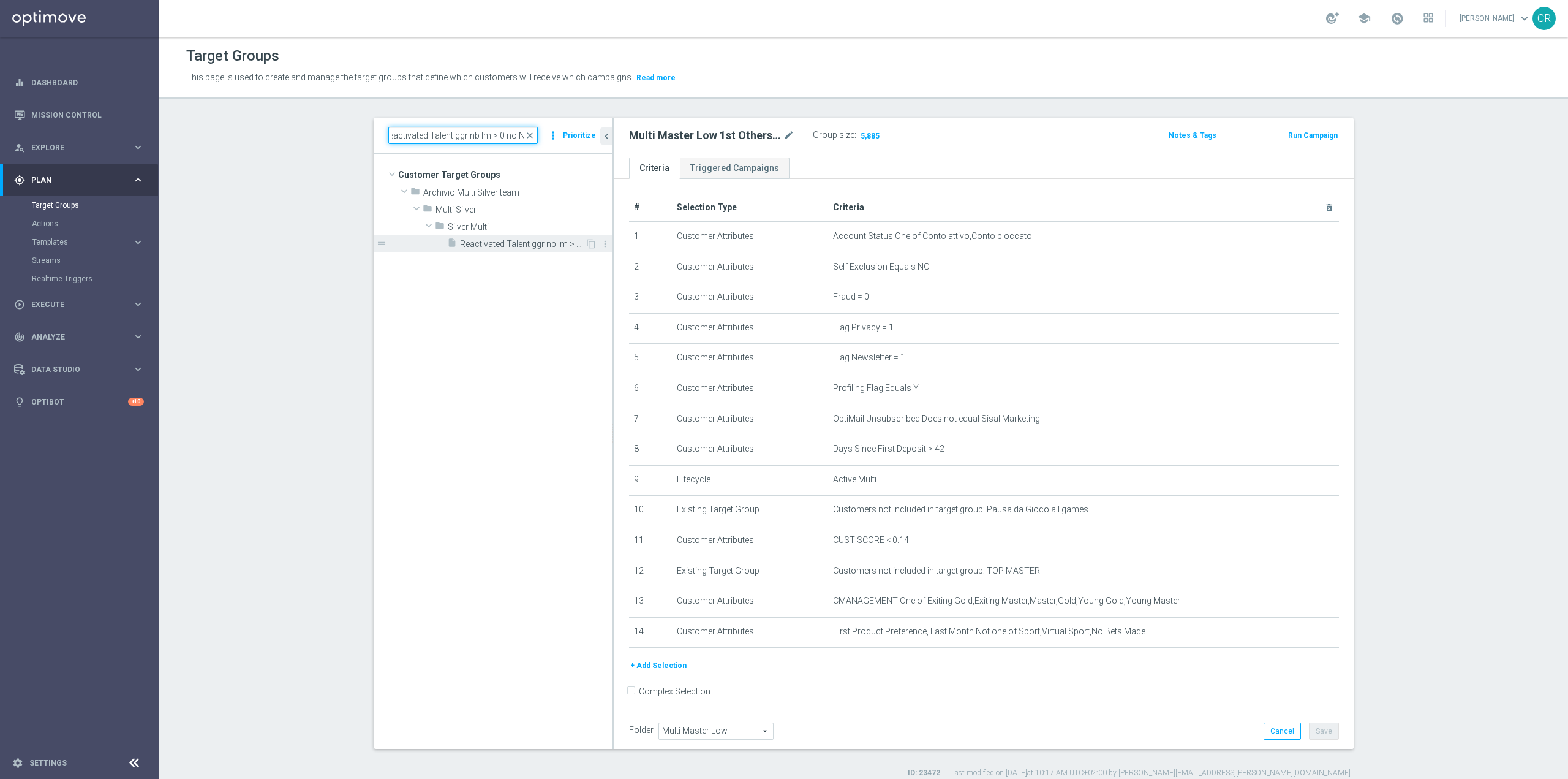
type input "Reactivated Talent ggr nb lm > 0 no NL"
click at [544, 239] on span "Reactivated Talent ggr nb lm > 0 no NL" at bounding box center [523, 244] width 125 height 10
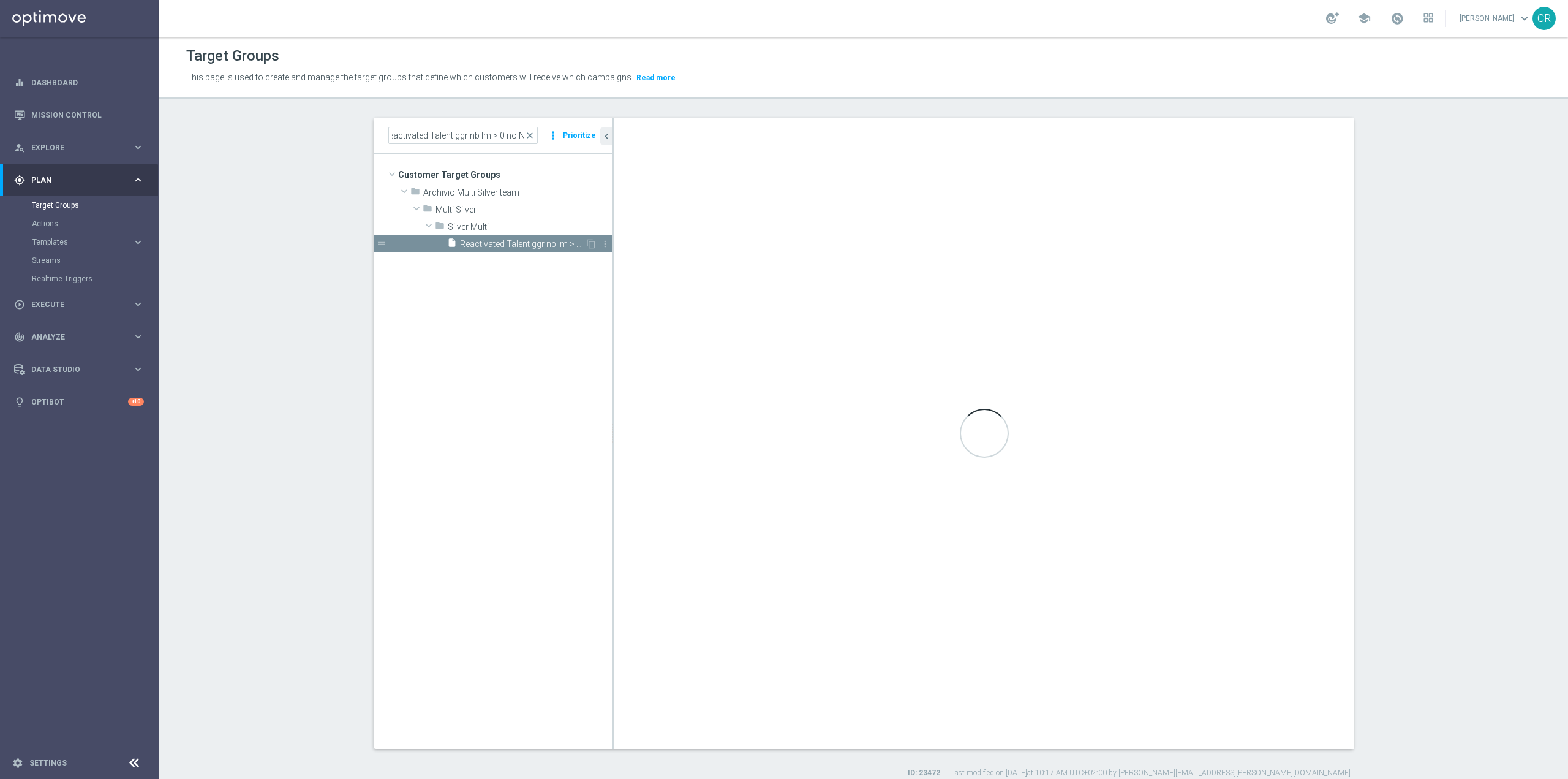
scroll to position [0, 0]
checkbox input "true"
type input "Silver Multi"
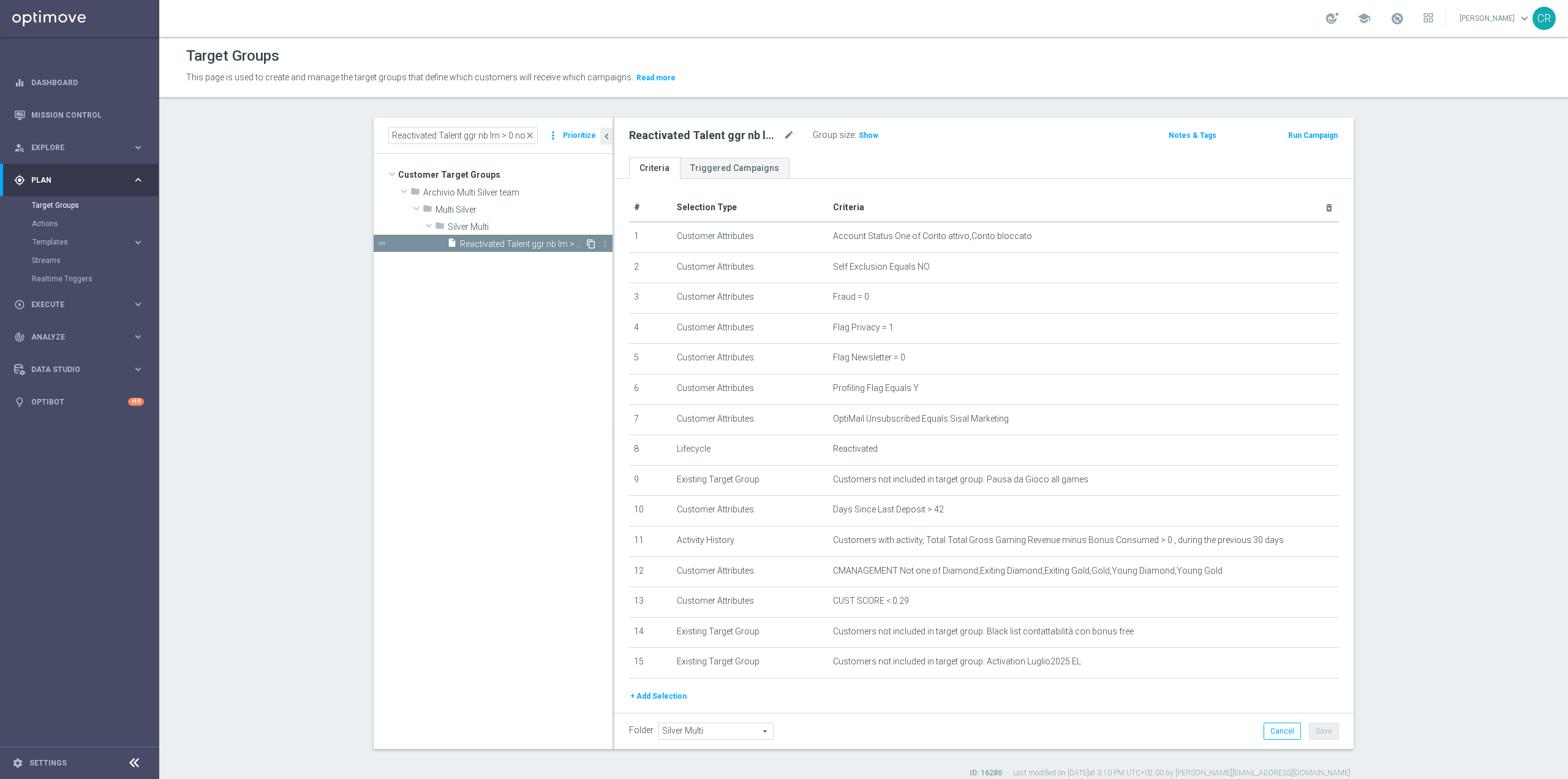
click at [586, 241] on icon "content_copy" at bounding box center [591, 244] width 10 height 10
click at [784, 131] on icon "mode_edit" at bounding box center [789, 135] width 11 height 14
type textarea "Copy of Reactivated Talent ggr nb lm > 0 no NL"
type input "Reactivated Multi Talent ggr nb lm > 0 no NL"
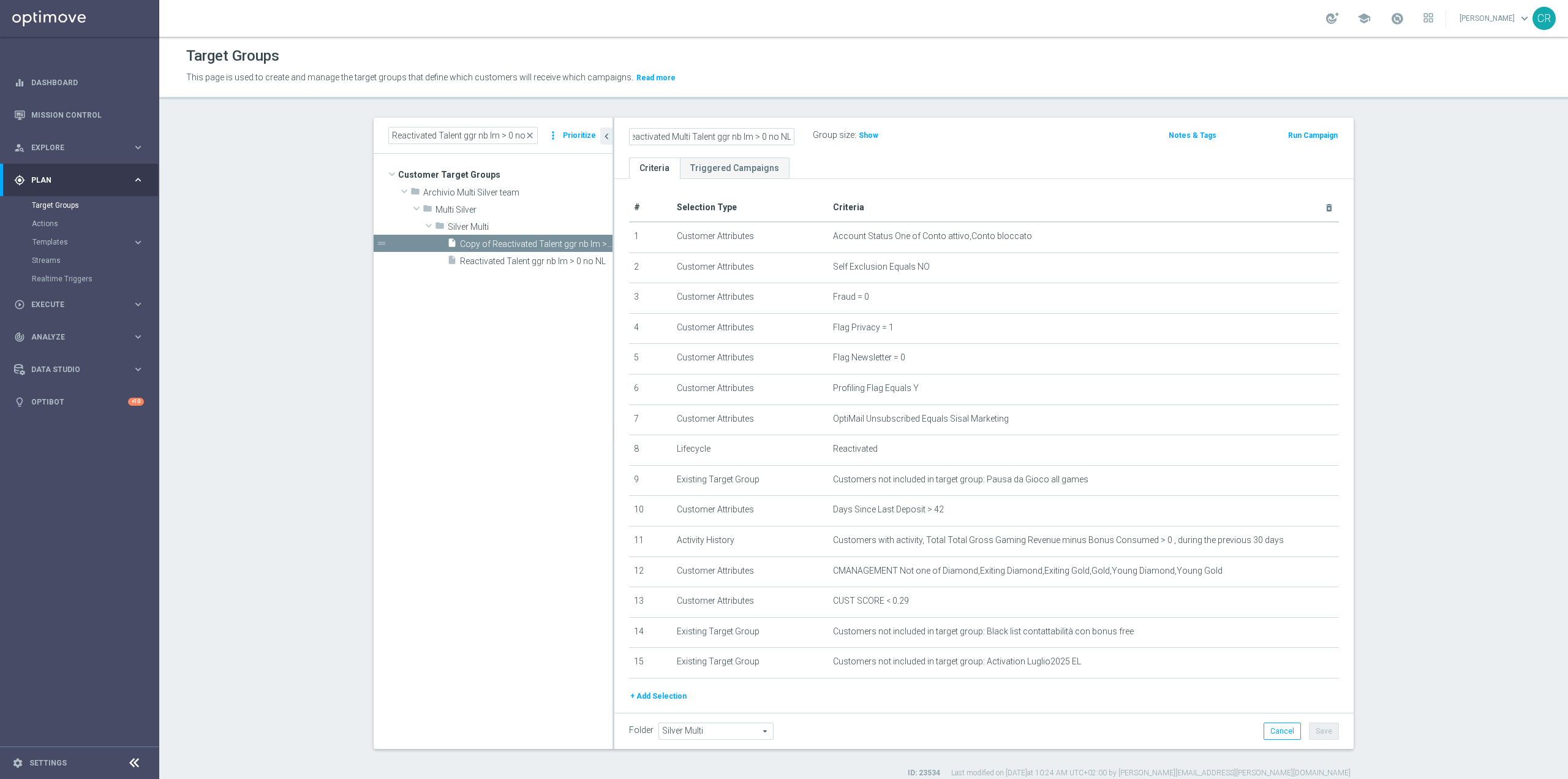
click at [906, 152] on div "Reactivated Multi Talent ggr nb lm > 0 no NL Group size : Show Notes & Tags Run…" at bounding box center [984, 137] width 739 height 40
click at [1319, 732] on button "Save" at bounding box center [1324, 732] width 30 height 17
click at [1294, 454] on icon "mode_edit" at bounding box center [1299, 450] width 10 height 10
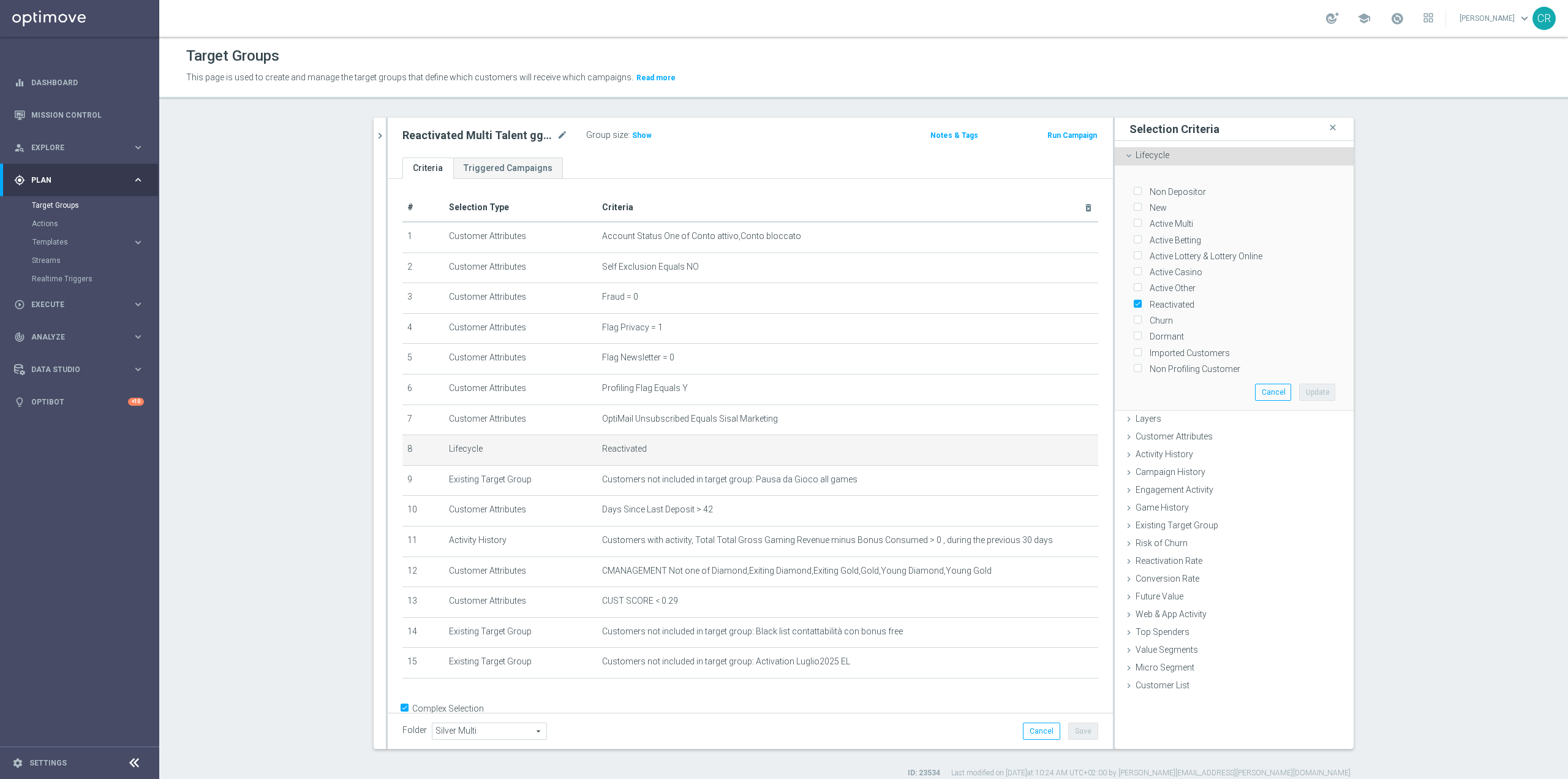
click at [1134, 222] on input "Active Multi" at bounding box center [1137, 224] width 8 height 8
checkbox input "true"
click at [1323, 383] on button "Update" at bounding box center [1317, 392] width 36 height 17
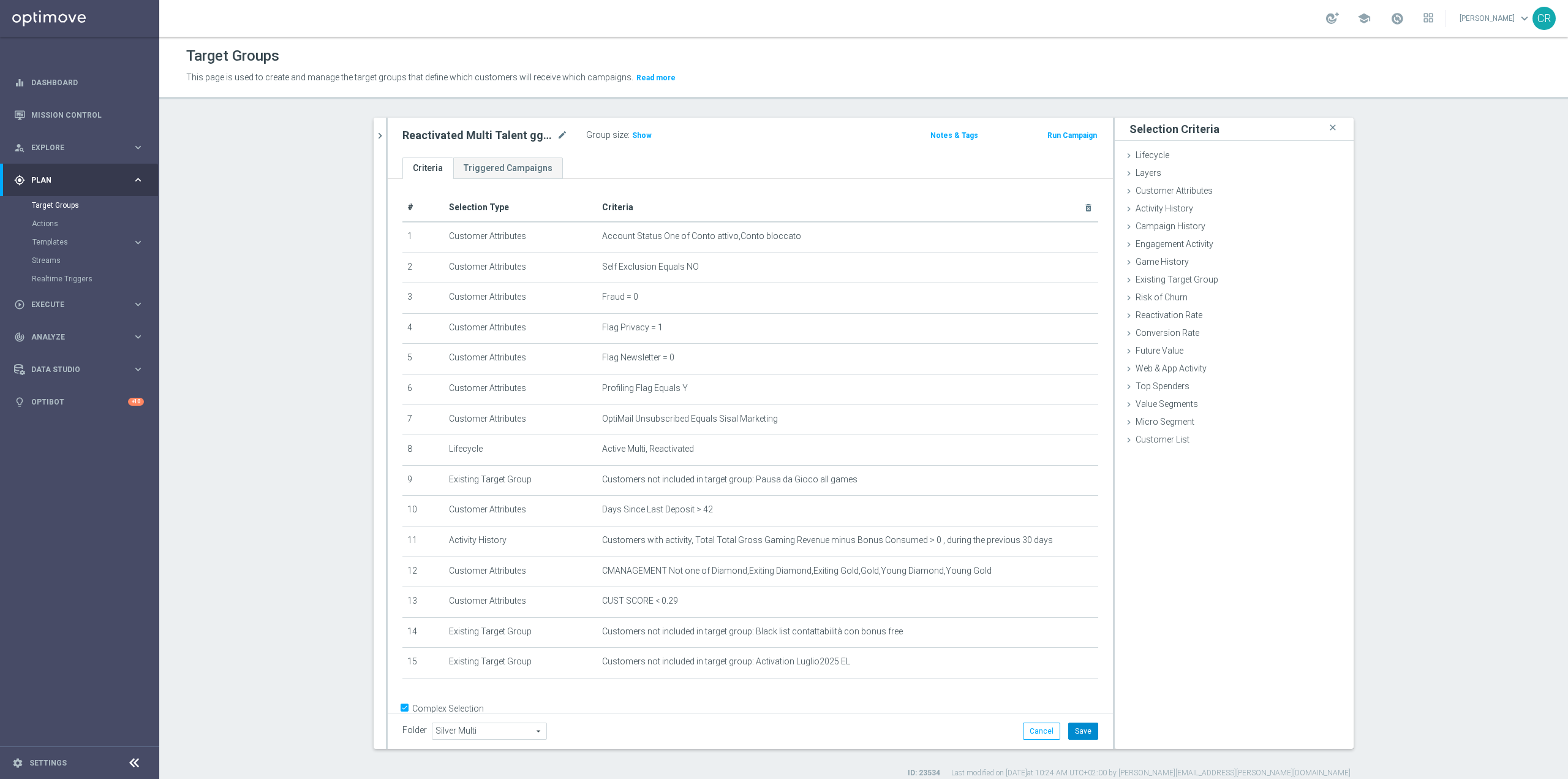
click at [1086, 732] on button "Save" at bounding box center [1083, 732] width 30 height 17
click at [638, 138] on span "Show" at bounding box center [641, 135] width 19 height 9
click at [482, 130] on h2 "Reactivated Multi Talent ggr nb lm > 0 no NL" at bounding box center [478, 135] width 152 height 14
click at [557, 133] on icon "mode_edit" at bounding box center [562, 135] width 11 height 14
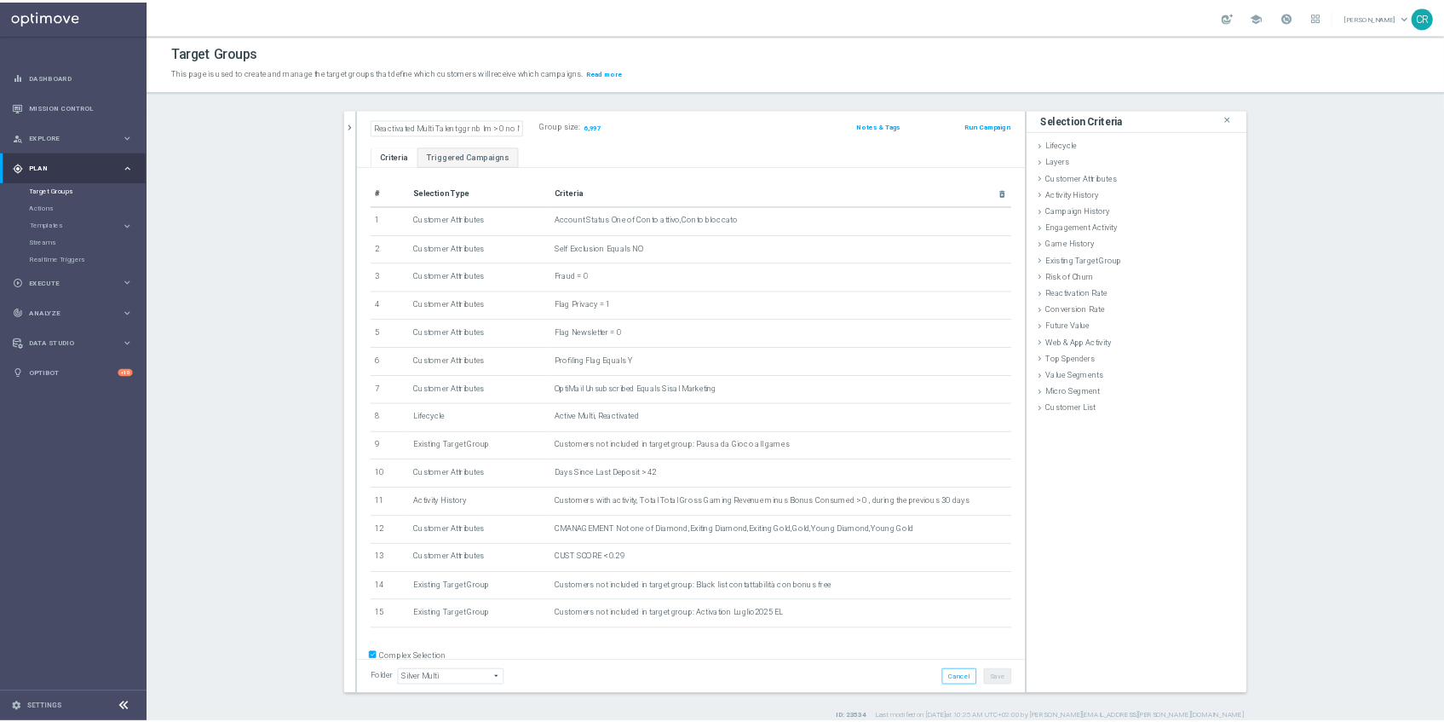
scroll to position [0, 10]
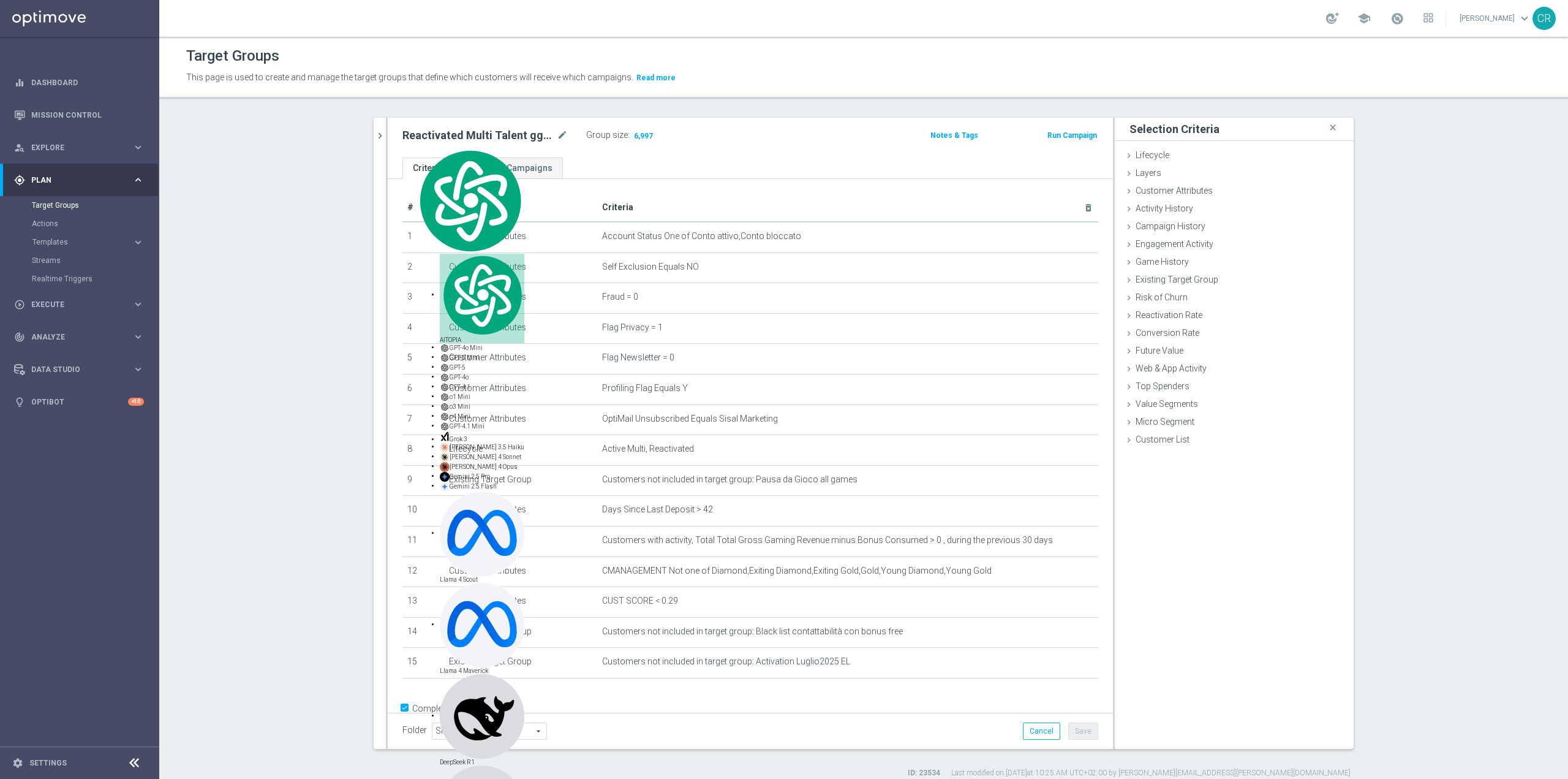
click at [863, 193] on th "Criteria delete_forever" at bounding box center [848, 207] width 501 height 28
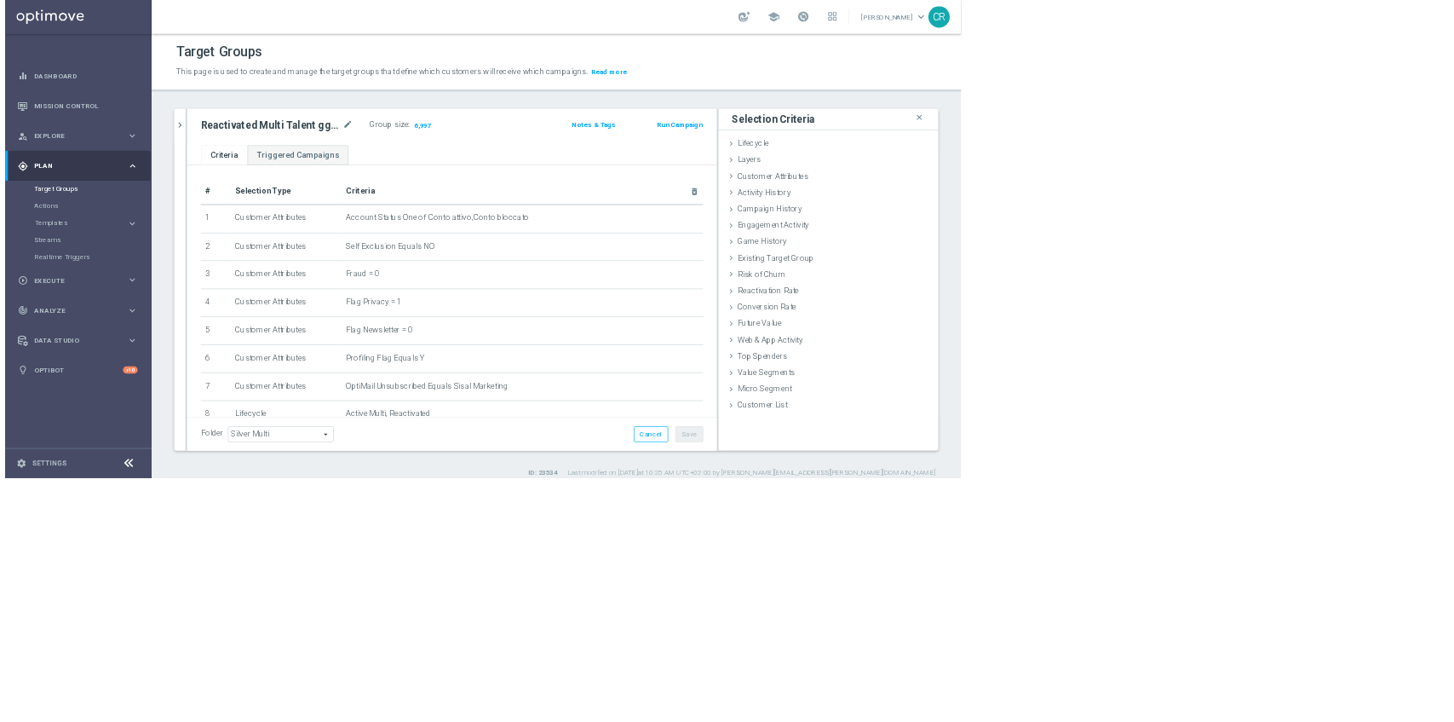
scroll to position [35725, 0]
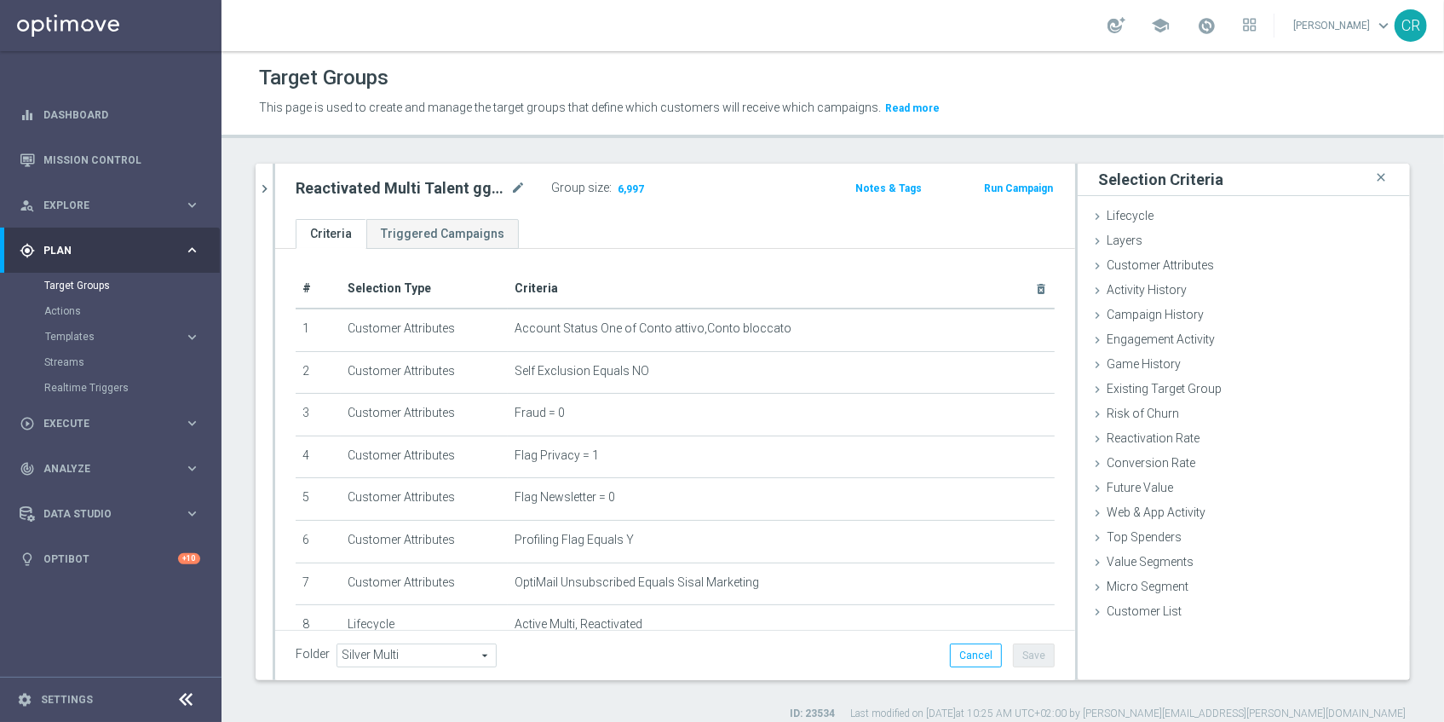
click at [420, 189] on h2 "Reactivated Multi Talent ggr nb lm > 0 no NL" at bounding box center [401, 188] width 211 height 20
click at [377, 186] on h2 "Reactivated Multi Talent ggr nb lm > 0 no NL" at bounding box center [401, 188] width 211 height 20
click at [518, 183] on icon "mode_edit" at bounding box center [517, 188] width 15 height 20
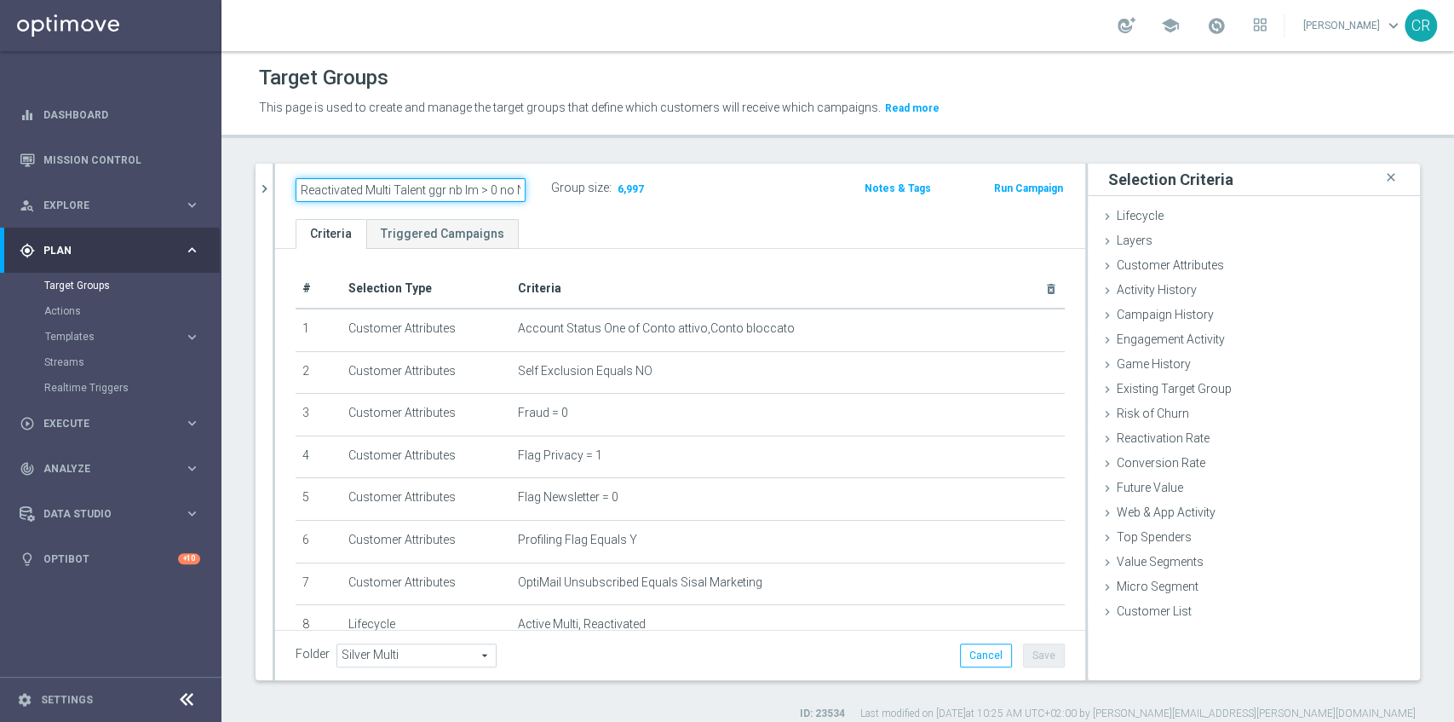
scroll to position [0, 9]
click at [382, 187] on input "Reactivated Multi Talent ggr nb lm > 0 no NL" at bounding box center [411, 190] width 230 height 24
click at [391, 194] on input "Multi Reactivated Talent ggr nb lm > 0 no NL" at bounding box center [411, 190] width 230 height 24
type input "Multi & Reactivated Talent ggr nb lm > 0 no NL"
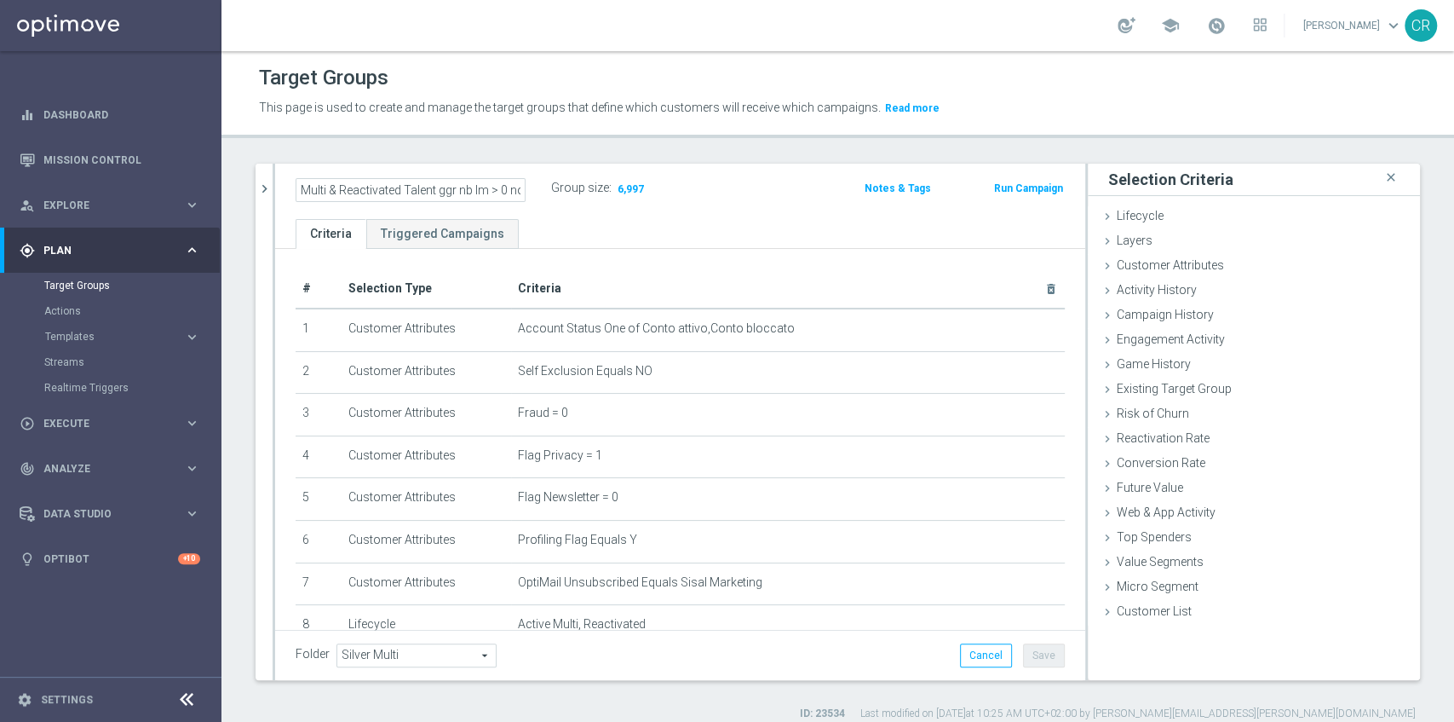
click at [654, 231] on ul "Criteria Triggered Campaigns" at bounding box center [680, 234] width 810 height 30
click at [1038, 648] on button "Save" at bounding box center [1044, 655] width 42 height 24
click at [492, 187] on h2 "Multi & Reactivated Talent ggr nb lm > 0 no NL" at bounding box center [401, 188] width 211 height 20
click at [511, 187] on icon "mode_edit" at bounding box center [517, 188] width 15 height 20
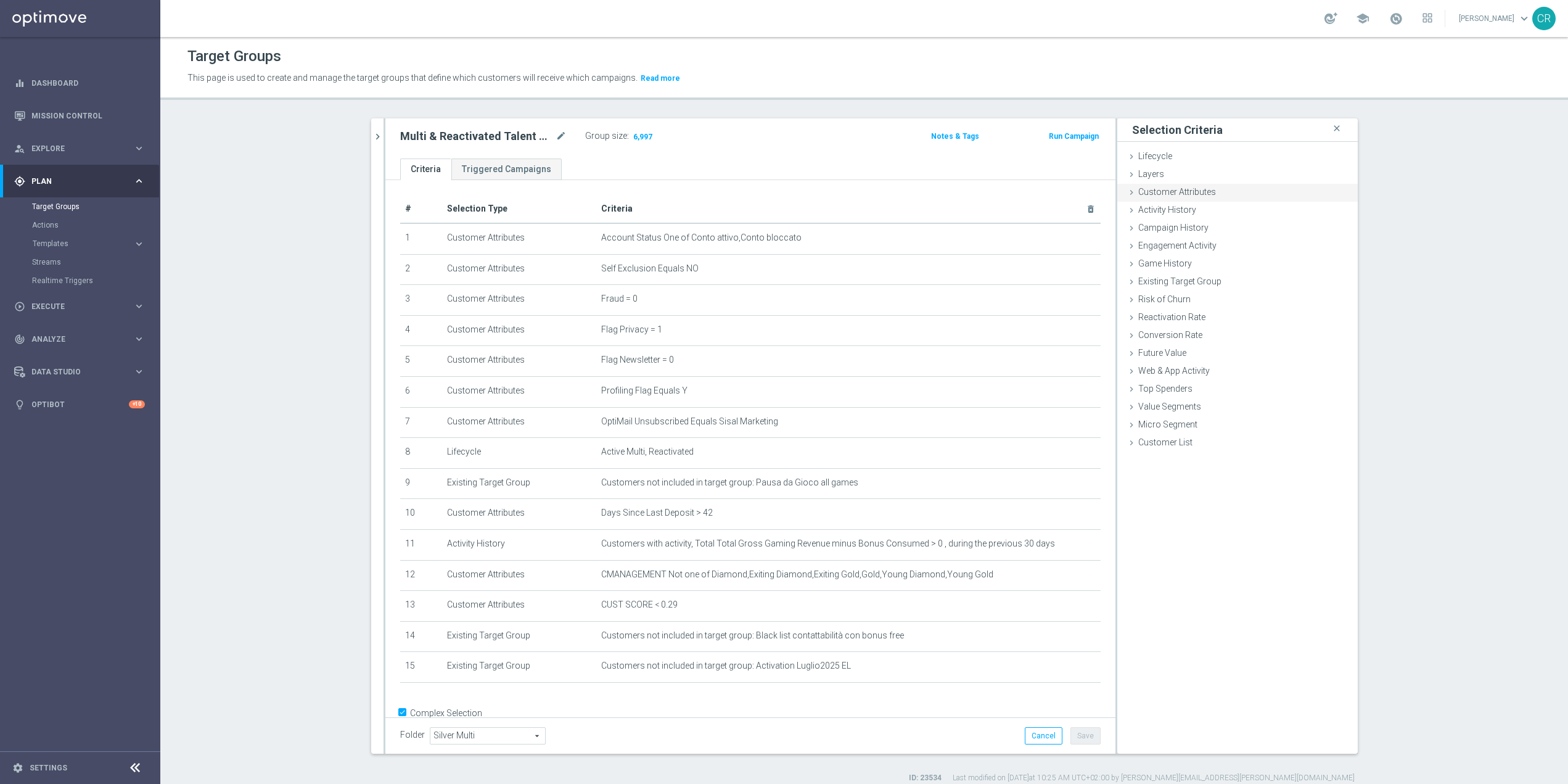
click at [1225, 188] on div "Customer Attributes done selection updated" at bounding box center [1237, 193] width 240 height 19
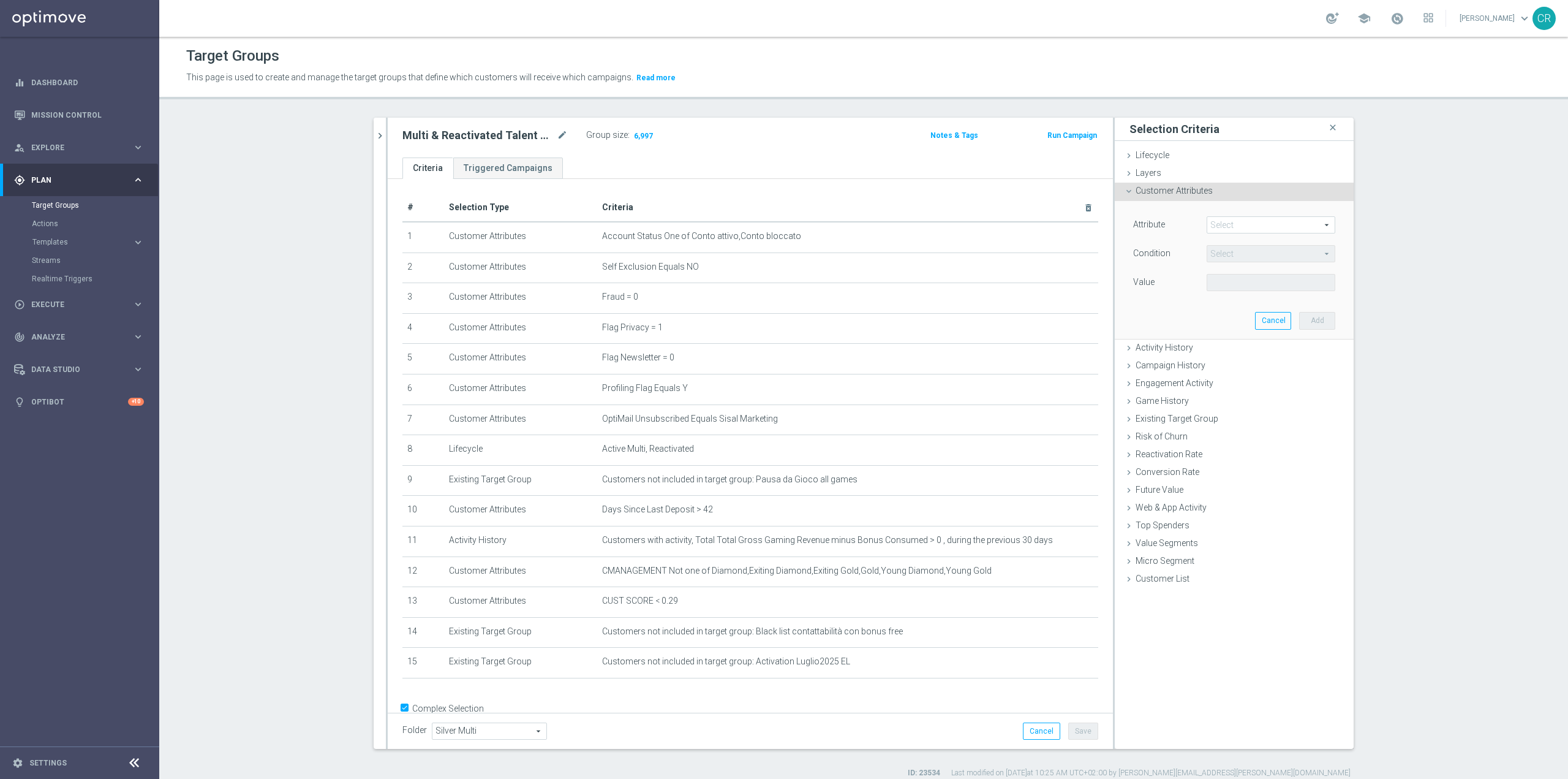
click at [1250, 226] on span at bounding box center [1270, 225] width 127 height 16
click at [1155, 312] on div "Attribute Select arrow_drop_down search Account Status Account Type account_sta…" at bounding box center [1234, 269] width 221 height 137
click at [1228, 226] on span at bounding box center [1270, 225] width 127 height 16
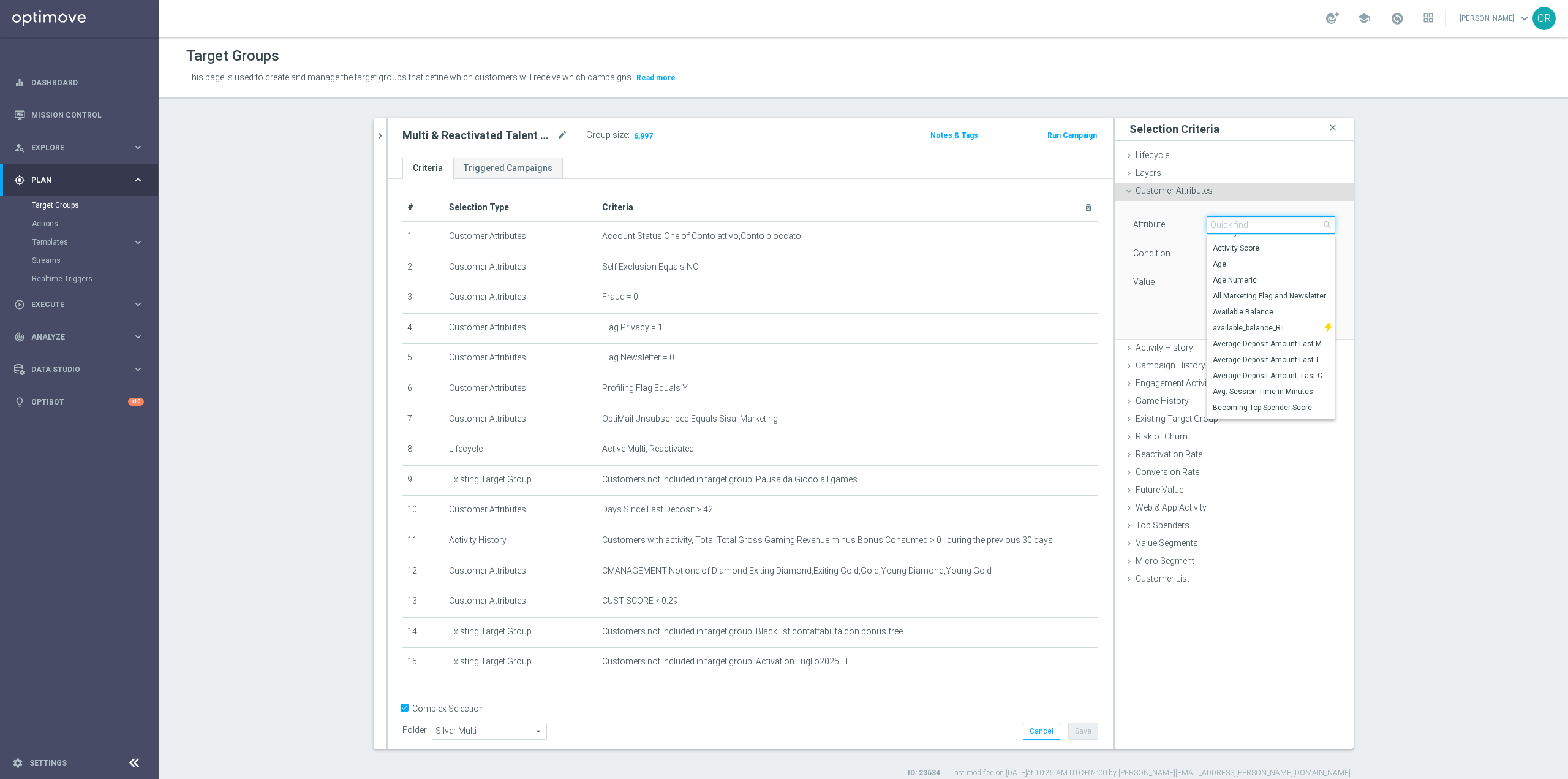
click at [1279, 230] on input "search" at bounding box center [1271, 225] width 129 height 17
click at [1273, 311] on span "Available Balance" at bounding box center [1271, 312] width 116 height 10
type input "Available Balance"
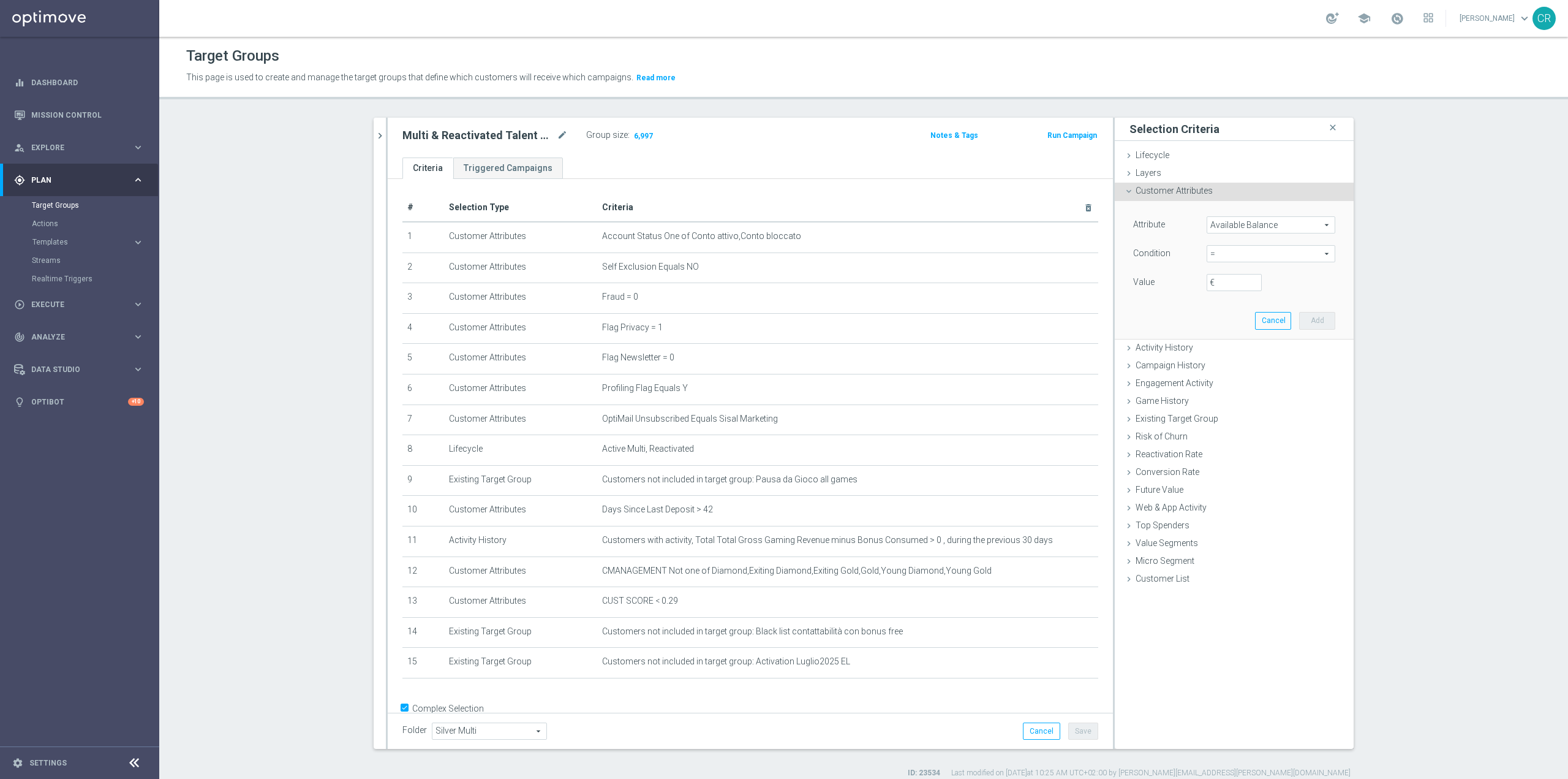
click at [1325, 255] on span "=" at bounding box center [1270, 254] width 127 height 16
click at [1161, 268] on div "Attribute Available Balance Available Balance arrow_drop_down search Condition …" at bounding box center [1234, 255] width 202 height 77
click at [1251, 254] on span "=" at bounding box center [1270, 254] width 127 height 16
click at [1235, 292] on span "<=" at bounding box center [1271, 288] width 116 height 10
type input "<="
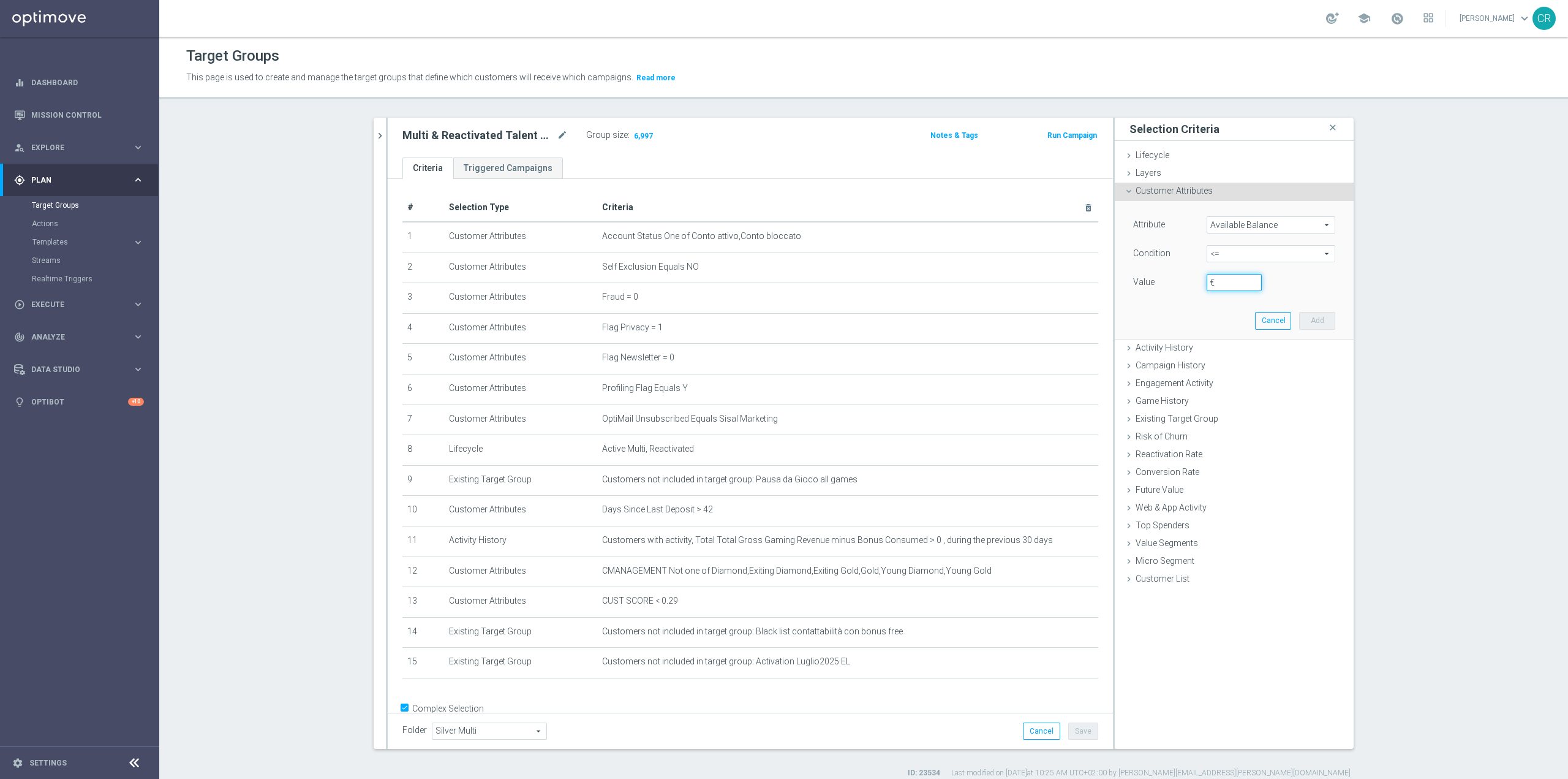
click at [1235, 284] on input "€" at bounding box center [1234, 283] width 55 height 17
type input "5"
click at [1311, 322] on button "Add" at bounding box center [1317, 321] width 36 height 17
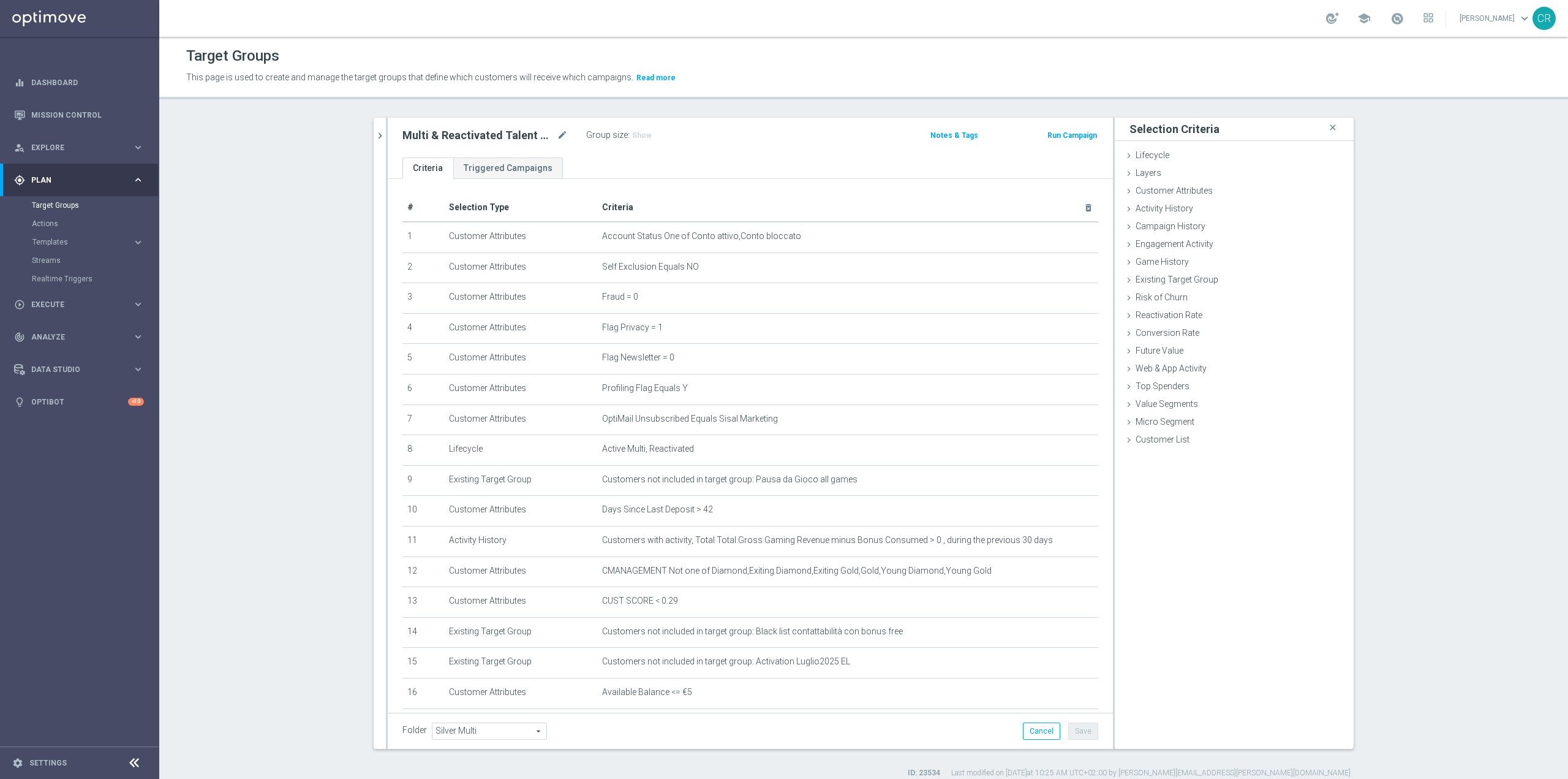
click at [889, 733] on div "Folder Silver Multi Silver Multi arrow_drop_down search Cancel Save Saving..." at bounding box center [751, 732] width 696 height 17
click at [1076, 735] on button "Save" at bounding box center [1083, 732] width 30 height 17
click at [1076, 735] on button "Save" at bounding box center [1083, 732] width 30 height 17
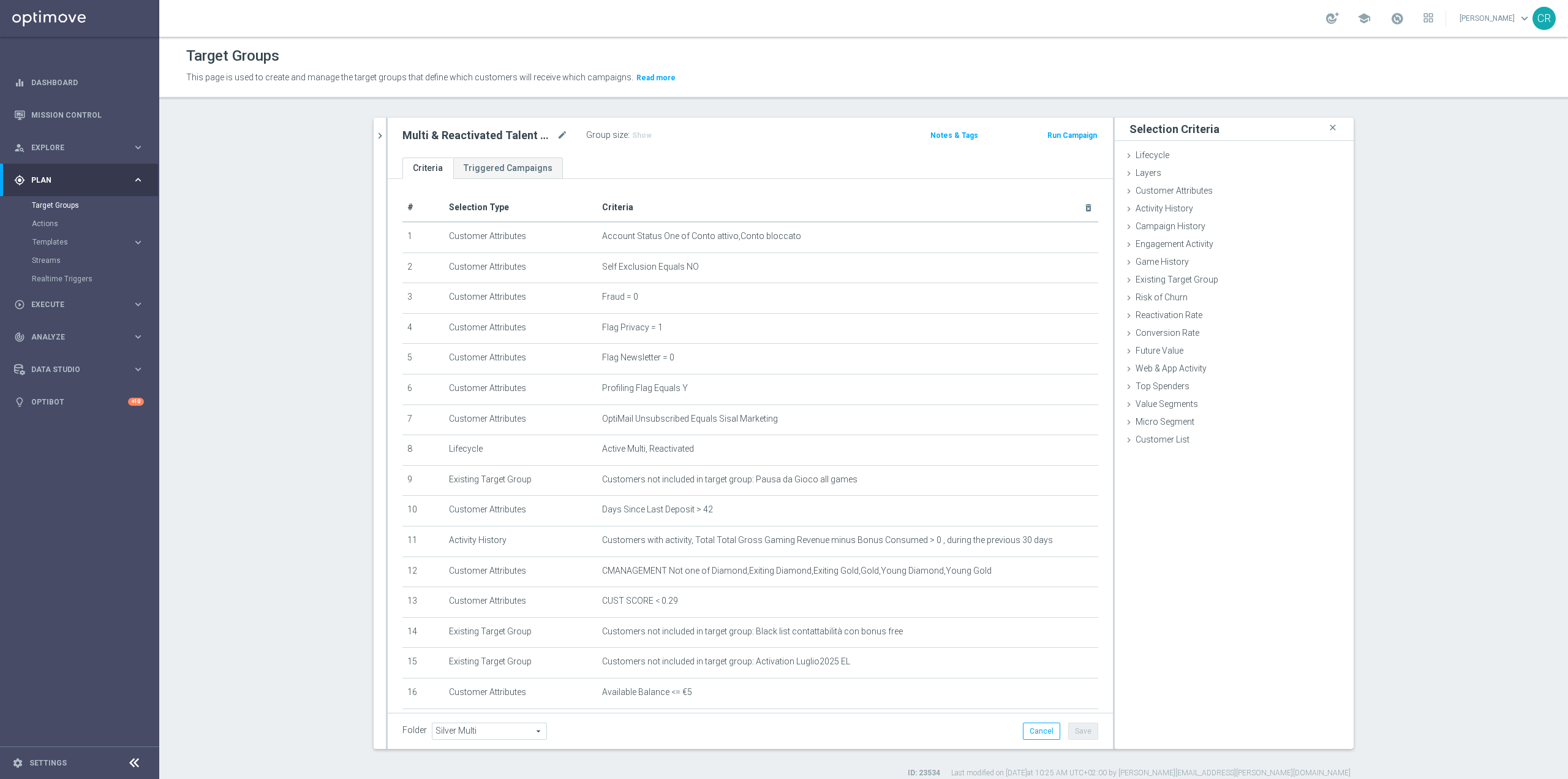
click at [1076, 735] on button "Save" at bounding box center [1083, 732] width 30 height 17
click at [1124, 191] on icon at bounding box center [1129, 191] width 10 height 10
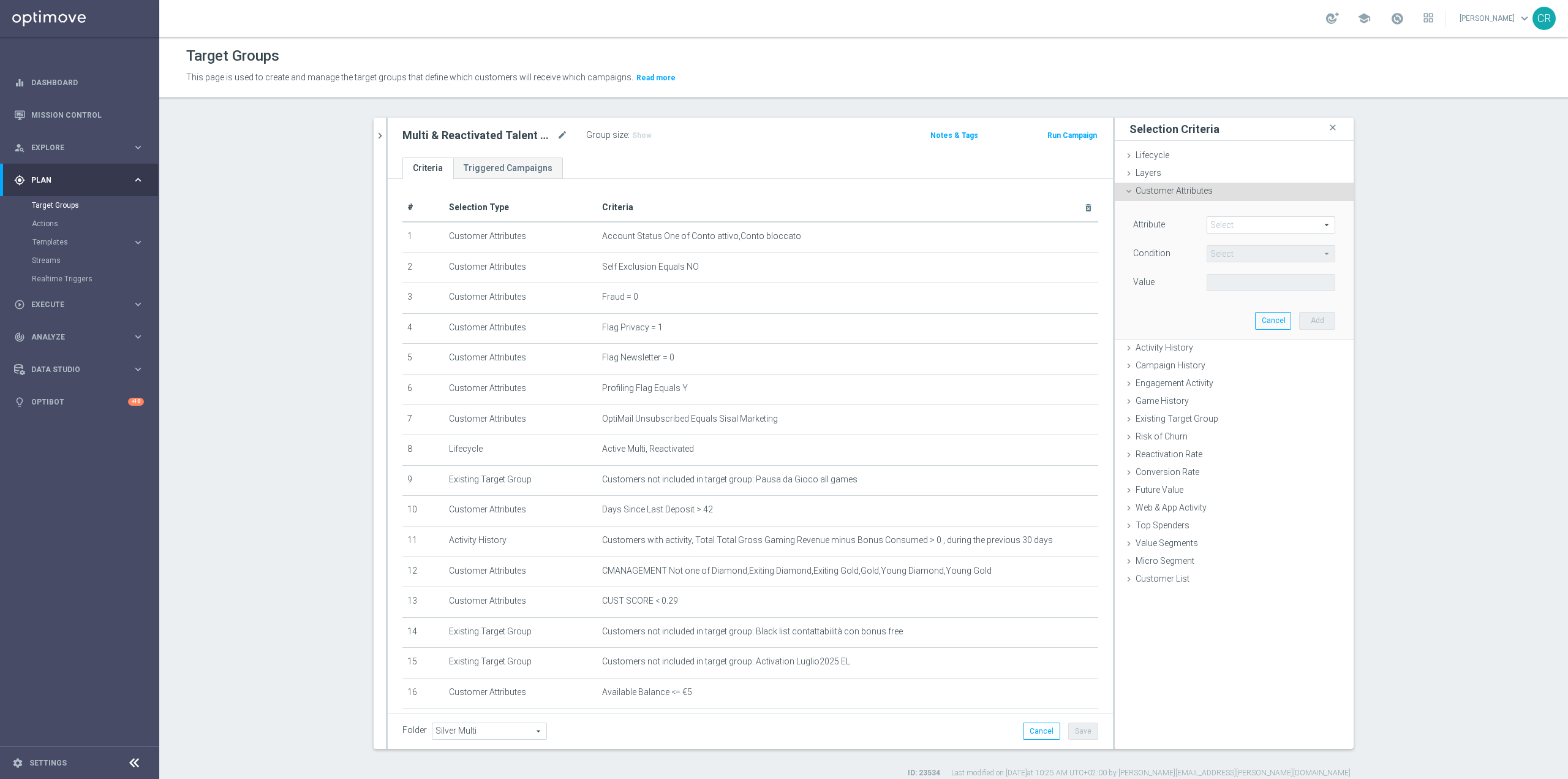
click at [1124, 192] on icon at bounding box center [1129, 191] width 10 height 10
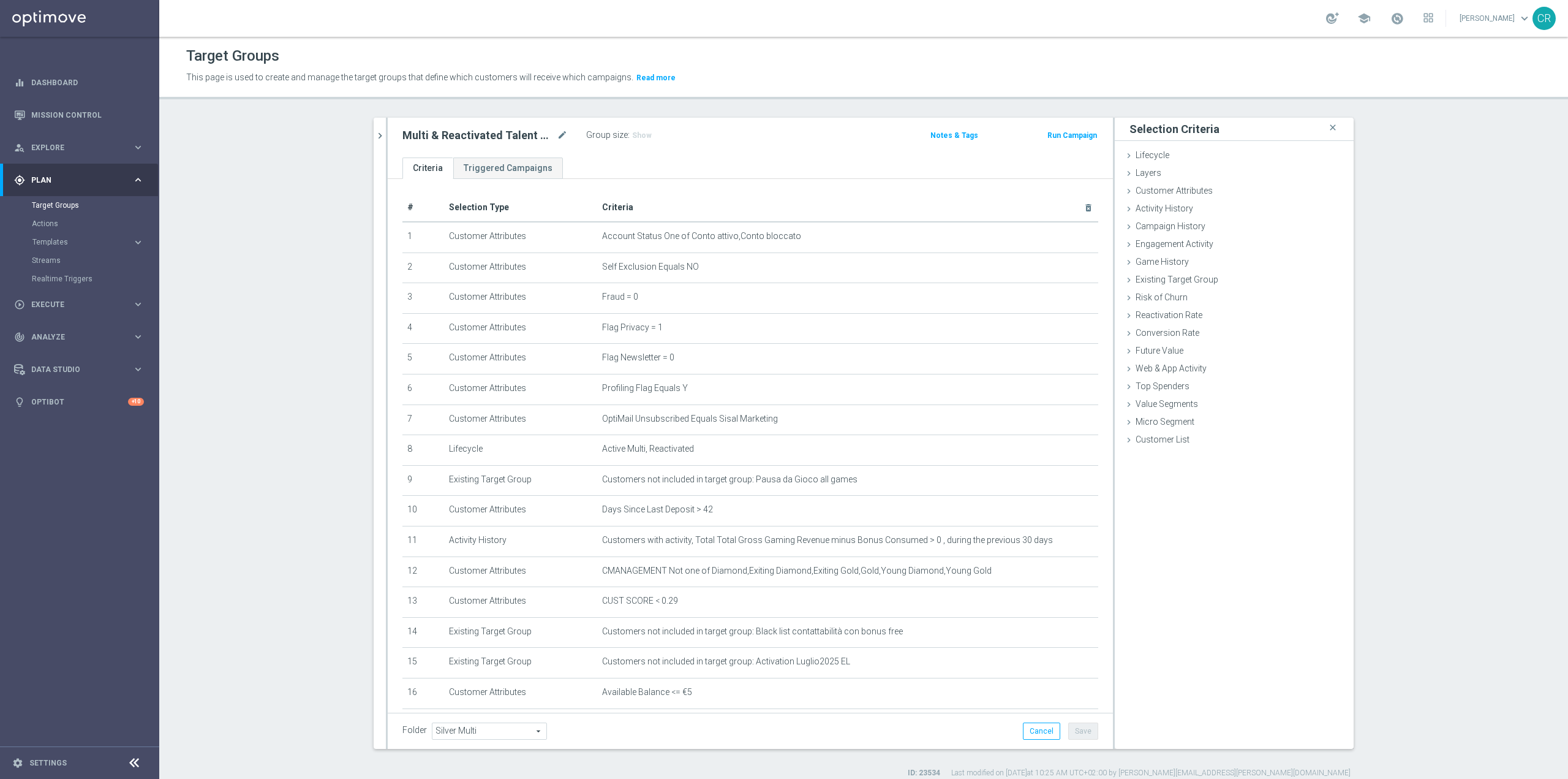
click at [1232, 633] on div "Selection Criteria close Lifecycle done selection updated Cancel Add Layers don…" at bounding box center [1234, 434] width 239 height 632
click at [772, 144] on div "Multi & Reactivated Talent ggr nb lm > 0 no NL mode_edit Group size : Show Note…" at bounding box center [750, 137] width 725 height 40
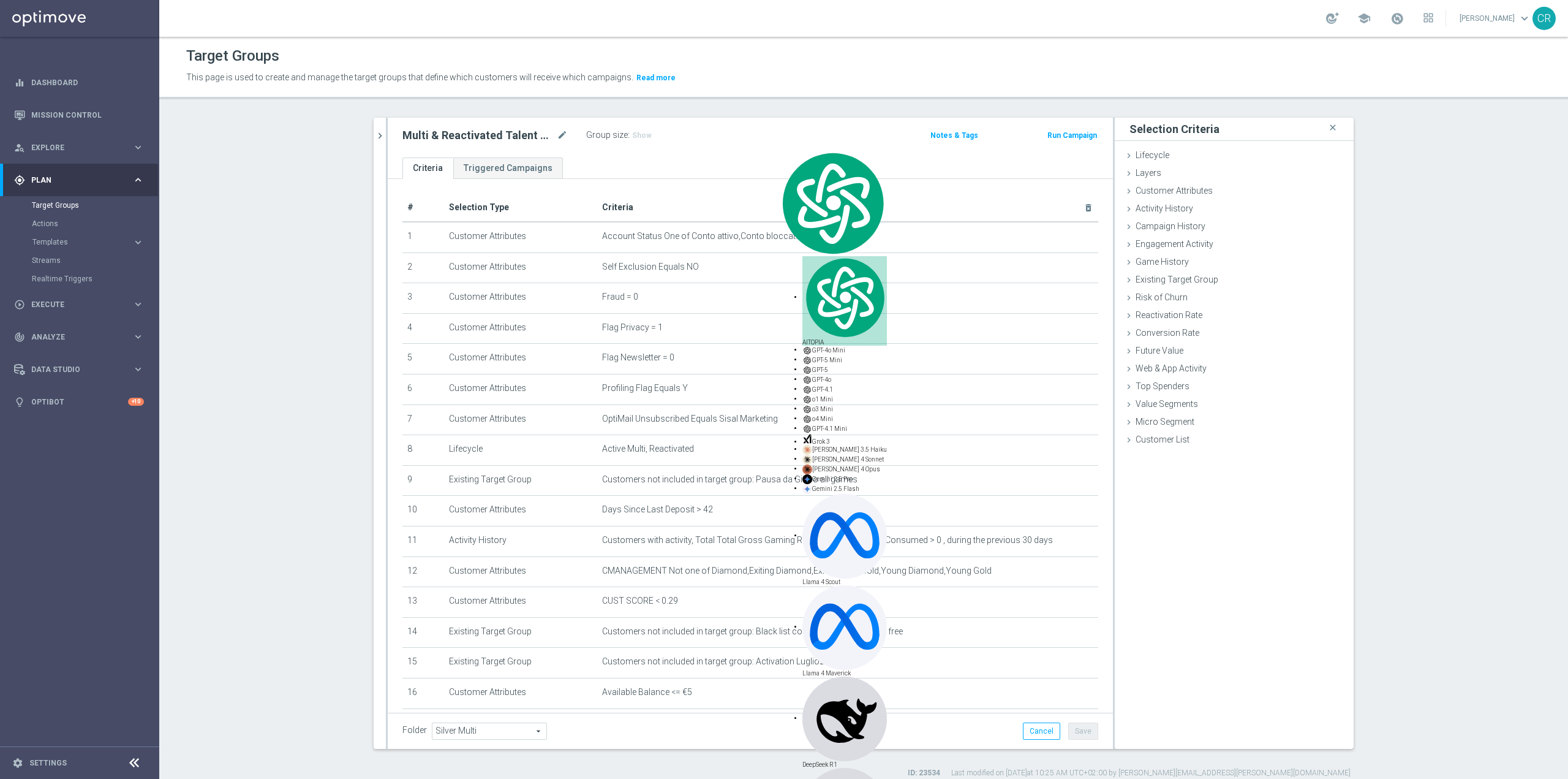
click at [737, 153] on div "Multi & Reactivated Talent ggr nb lm > 0 no NL mode_edit Group size : Show Note…" at bounding box center [750, 137] width 725 height 40
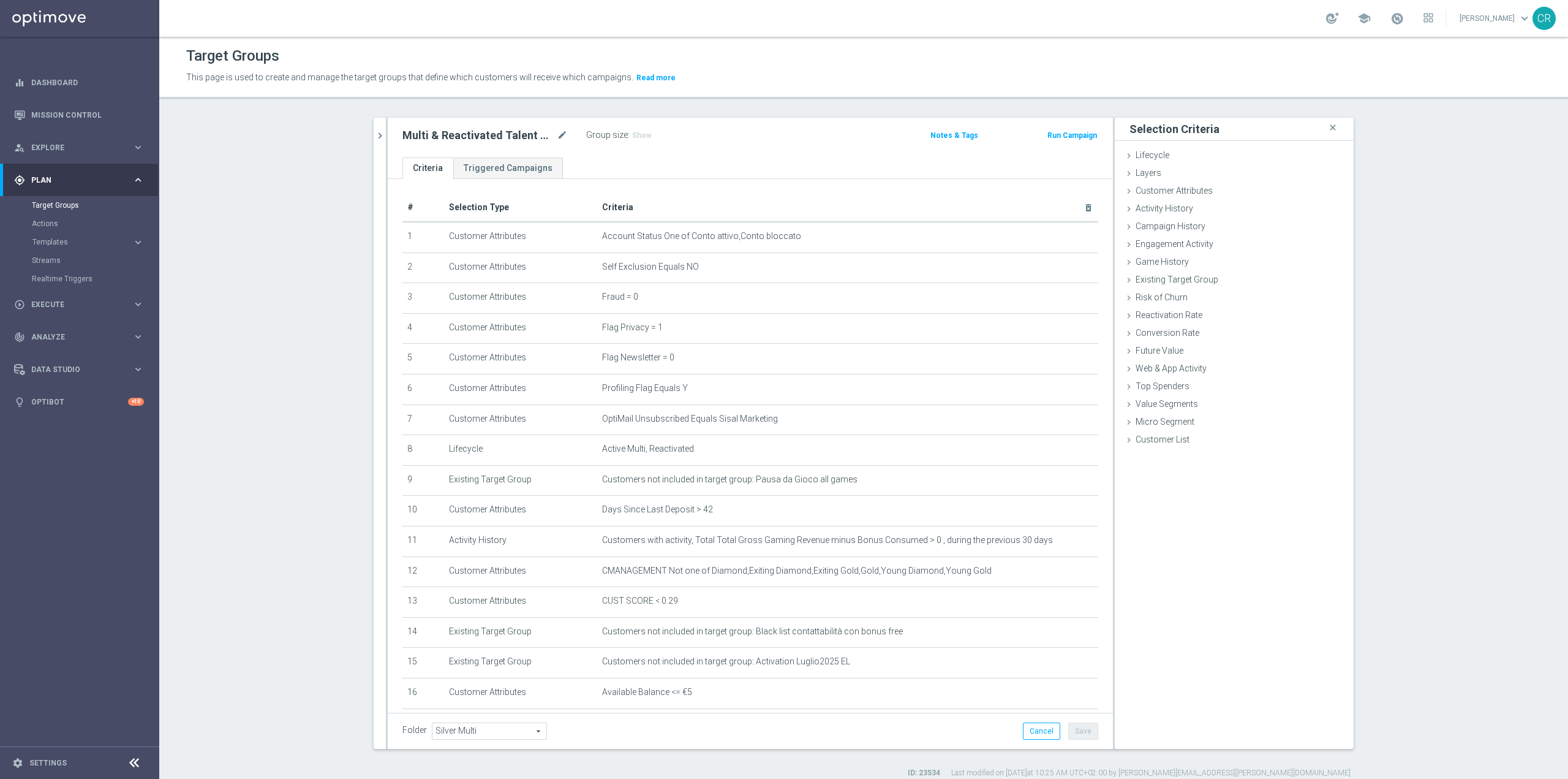
click at [855, 730] on div "Folder Silver Multi Silver Multi arrow_drop_down search Cancel Save Saving..." at bounding box center [751, 732] width 696 height 17
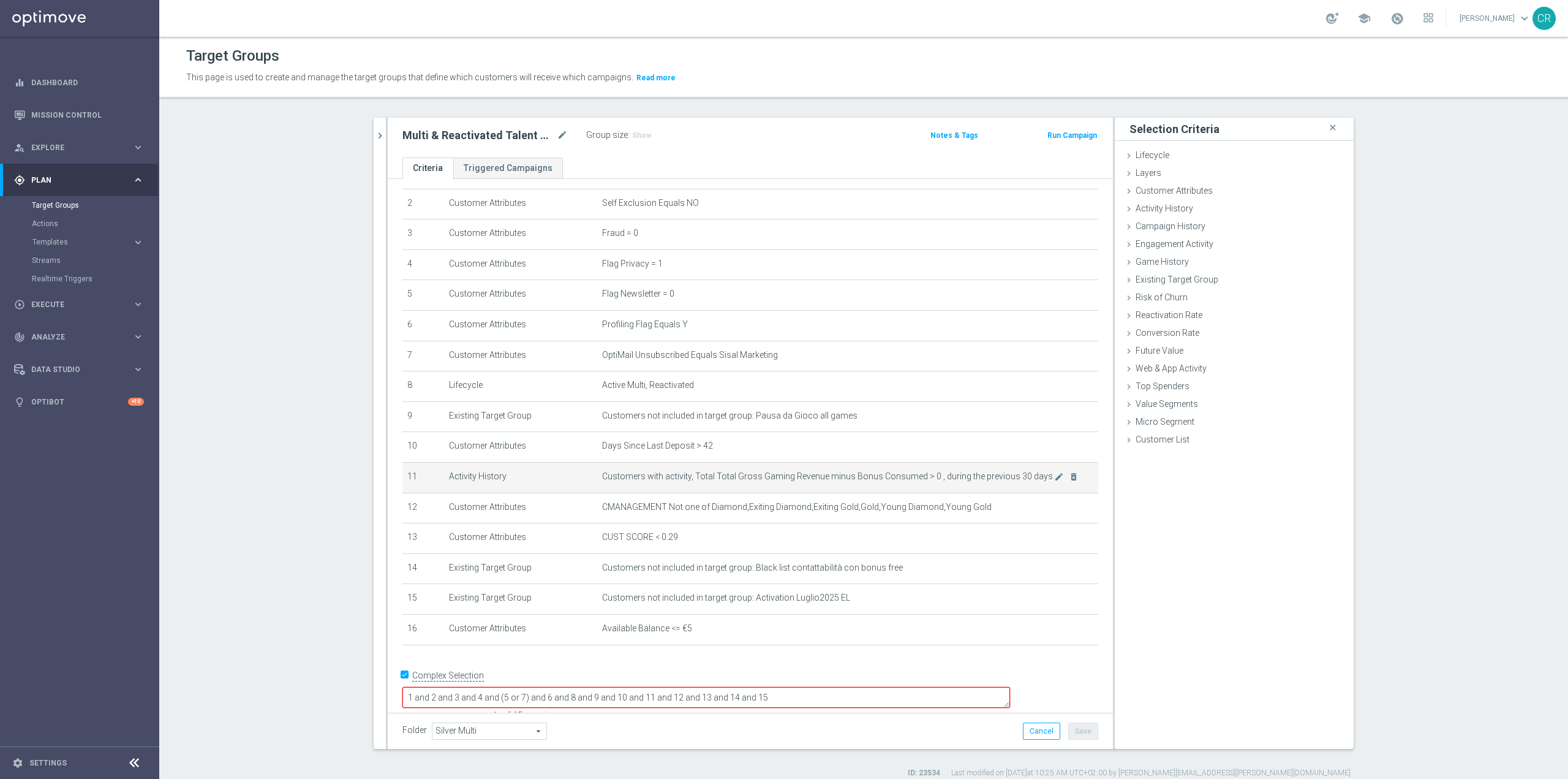
scroll to position [64, 0]
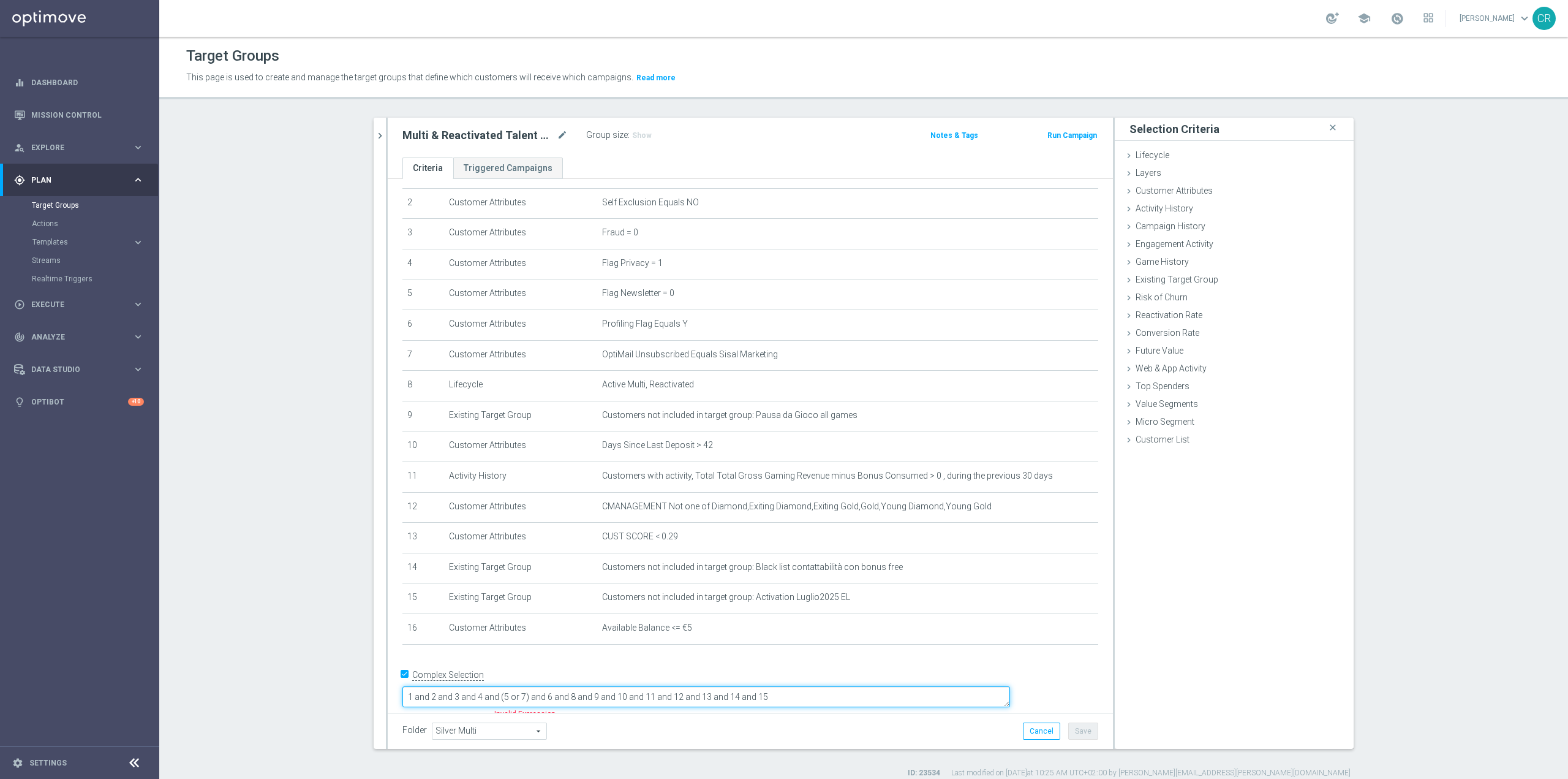
click at [870, 686] on textarea "1 and 2 and 3 and 4 and (5 or 7) and 6 and 8 and 9 and 10 and 11 and 12 and 13 …" at bounding box center [706, 697] width 608 height 22
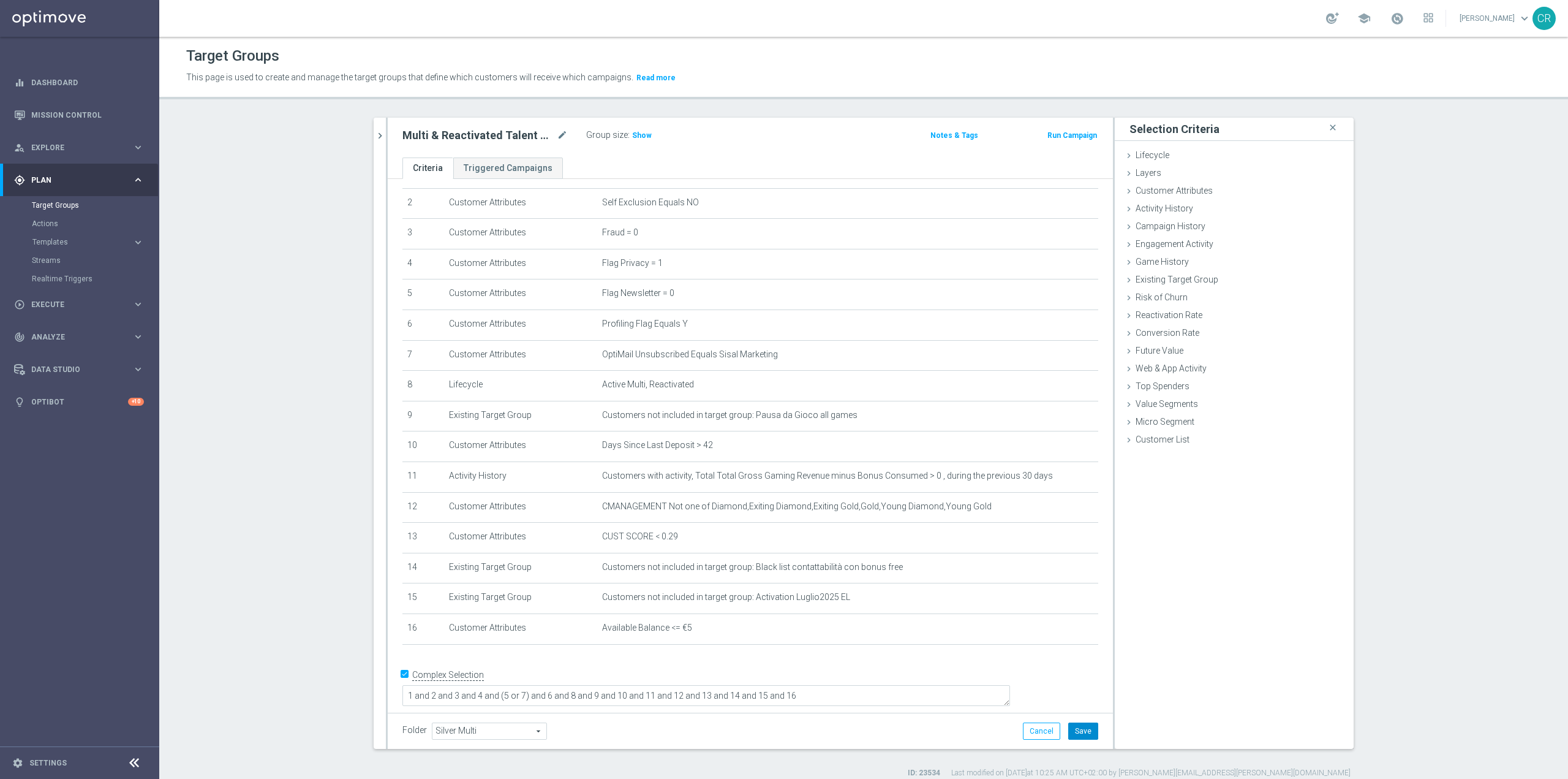
click at [1076, 727] on button "Save" at bounding box center [1083, 732] width 30 height 17
click at [640, 131] on span "Show" at bounding box center [641, 135] width 19 height 9
click at [1069, 634] on icon "delete_forever" at bounding box center [1074, 629] width 10 height 10
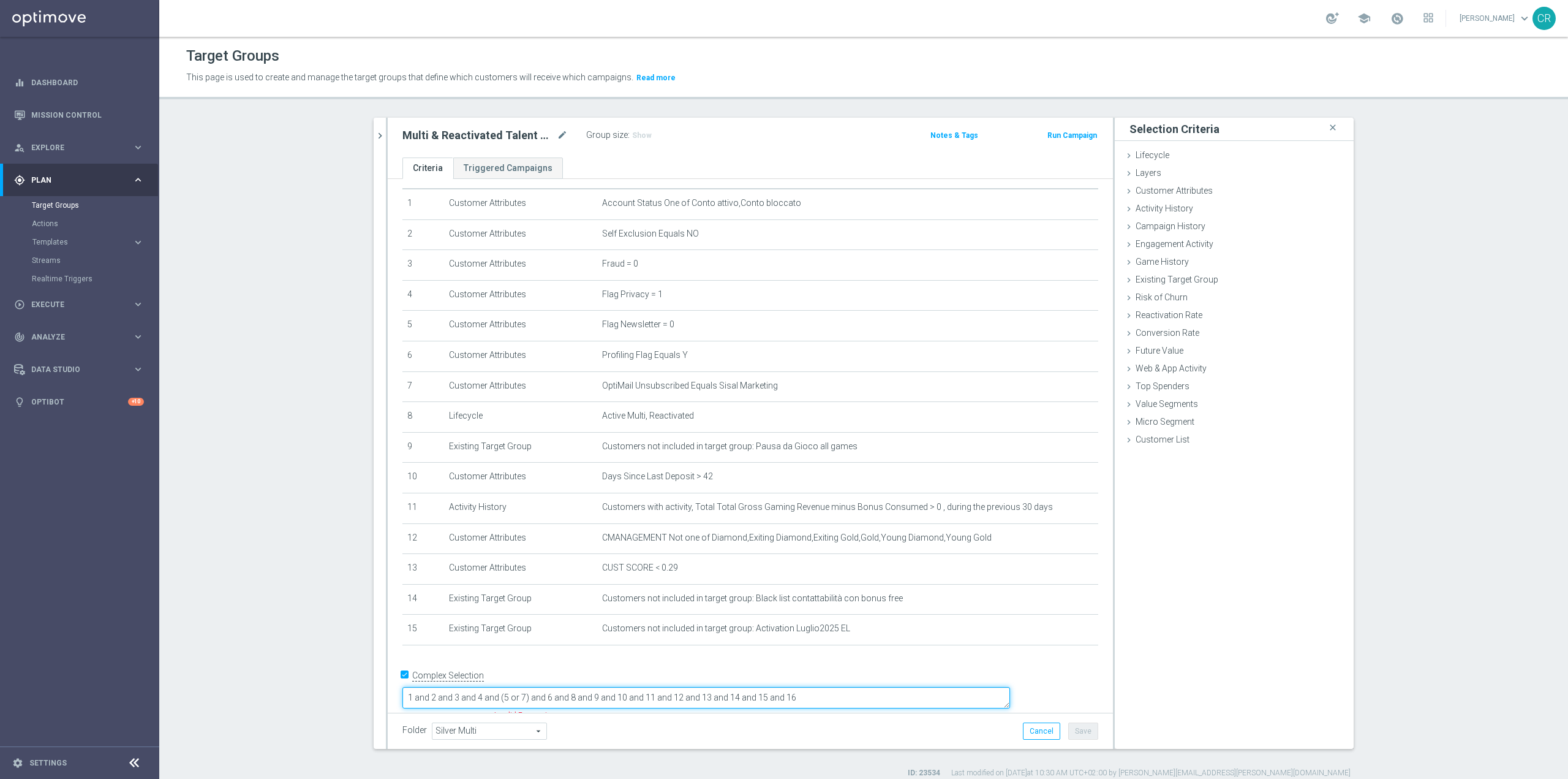
click at [973, 693] on textarea "1 and 2 and 3 and 4 and (5 or 7) and 6 and 8 and 9 and 10 and 11 and 12 and 13 …" at bounding box center [706, 698] width 608 height 22
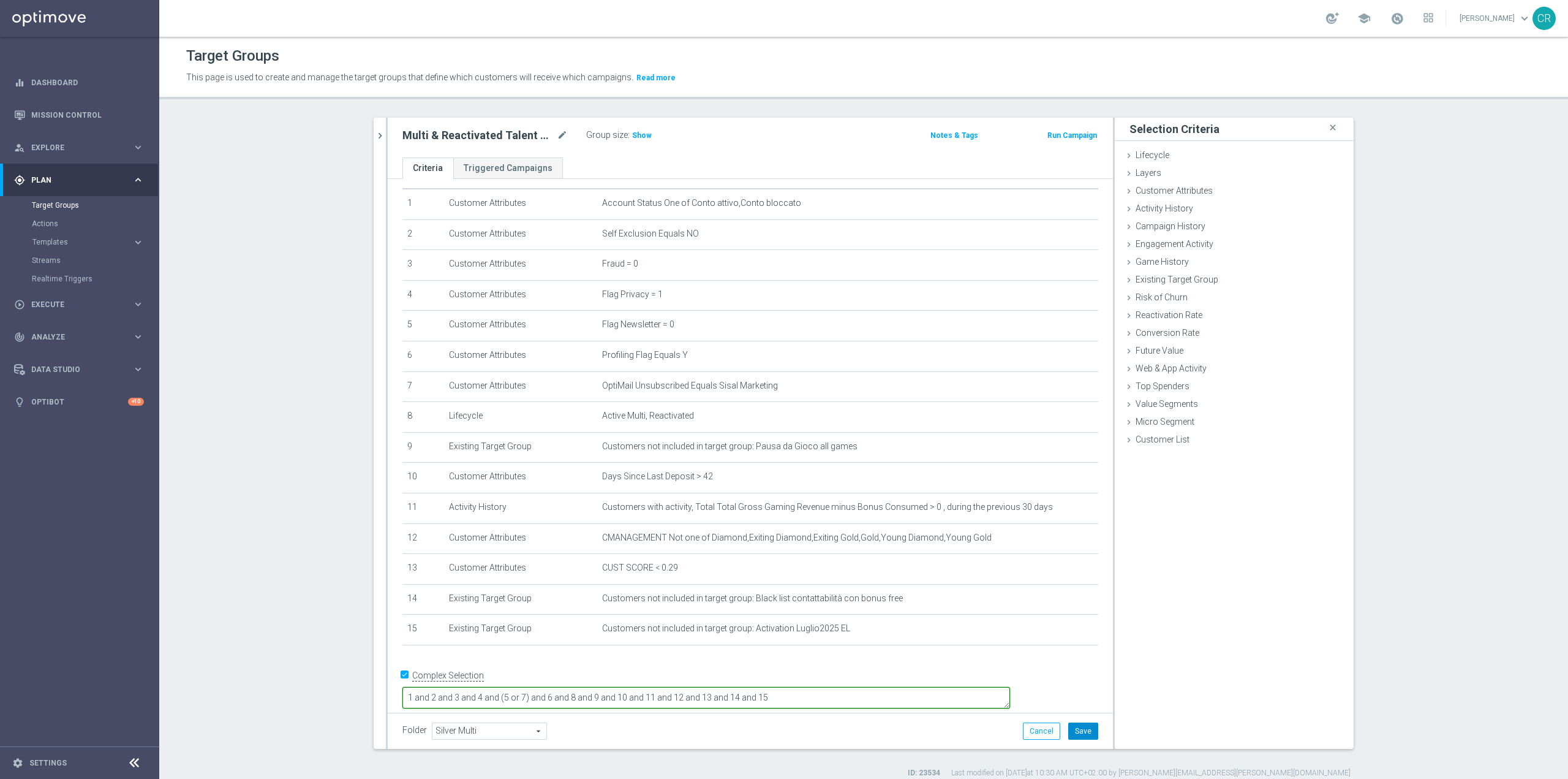
type textarea "1 and 2 and 3 and 4 and (5 or 7) and 6 and 8 and 9 and 10 and 11 and 12 and 13 …"
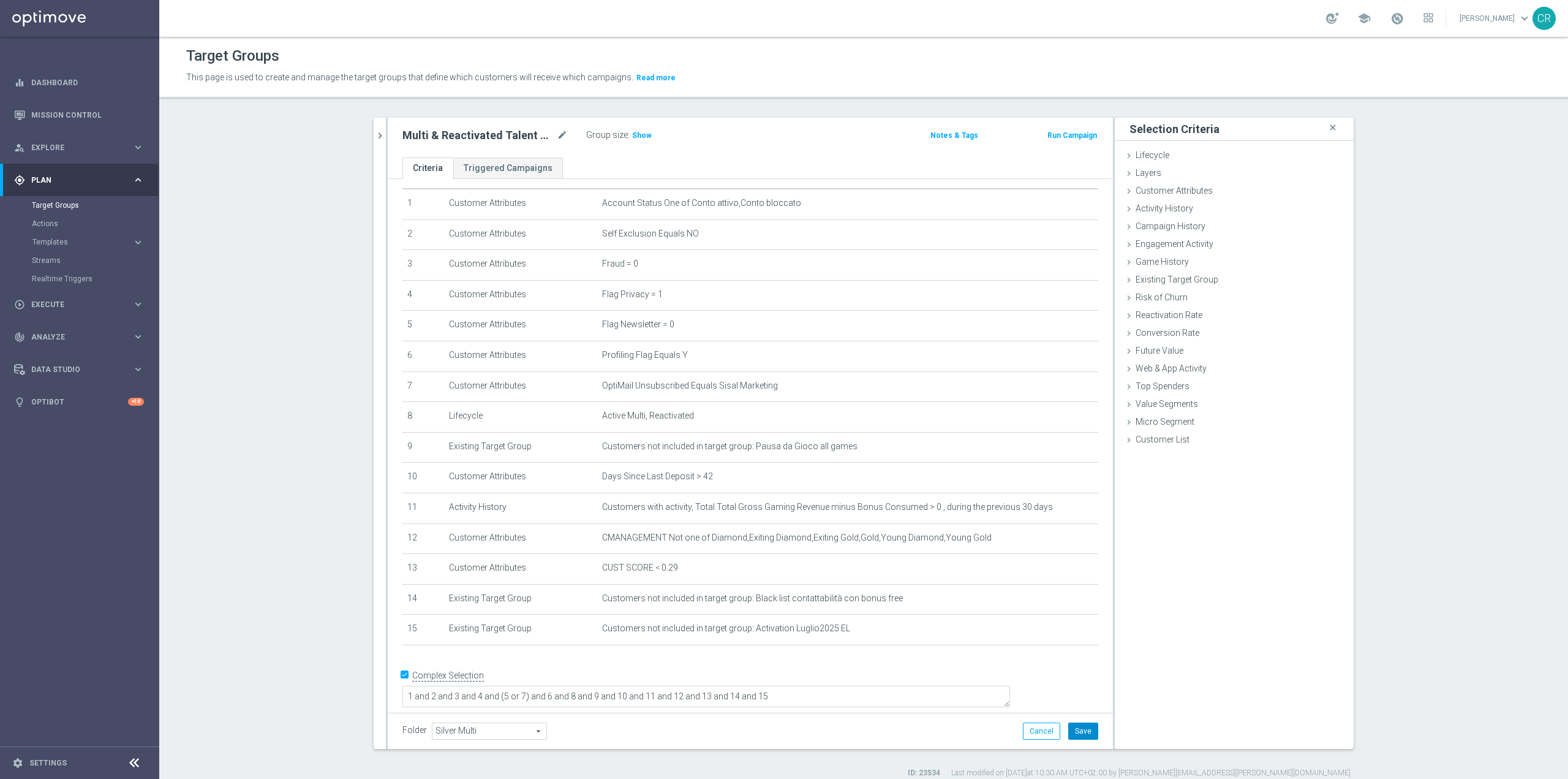
click at [1087, 724] on button "Save" at bounding box center [1083, 732] width 30 height 17
click at [380, 136] on icon "chevron_right" at bounding box center [380, 136] width 12 height 12
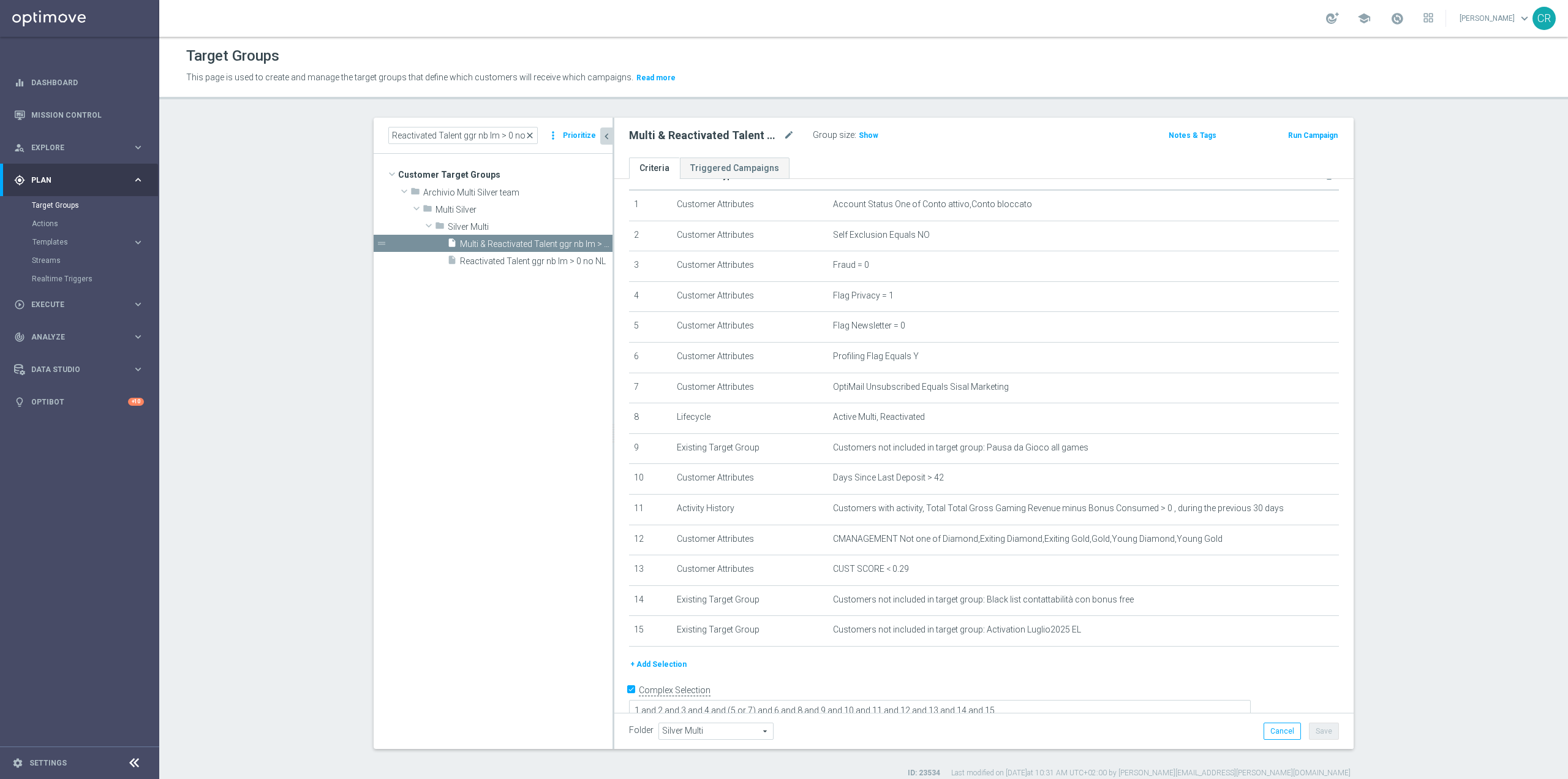
click at [527, 135] on span "close" at bounding box center [530, 135] width 10 height 10
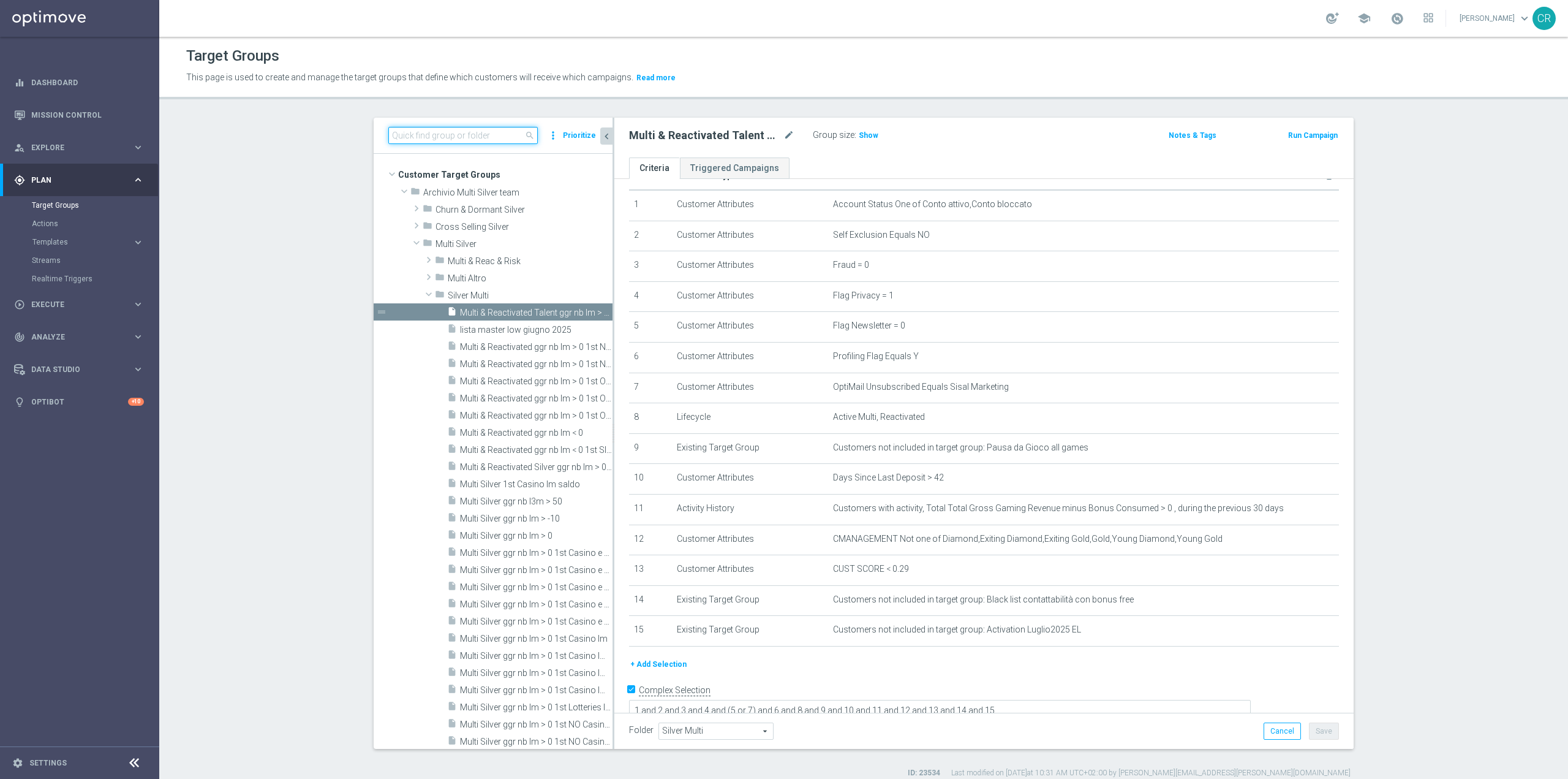
click at [492, 133] on input at bounding box center [463, 135] width 150 height 17
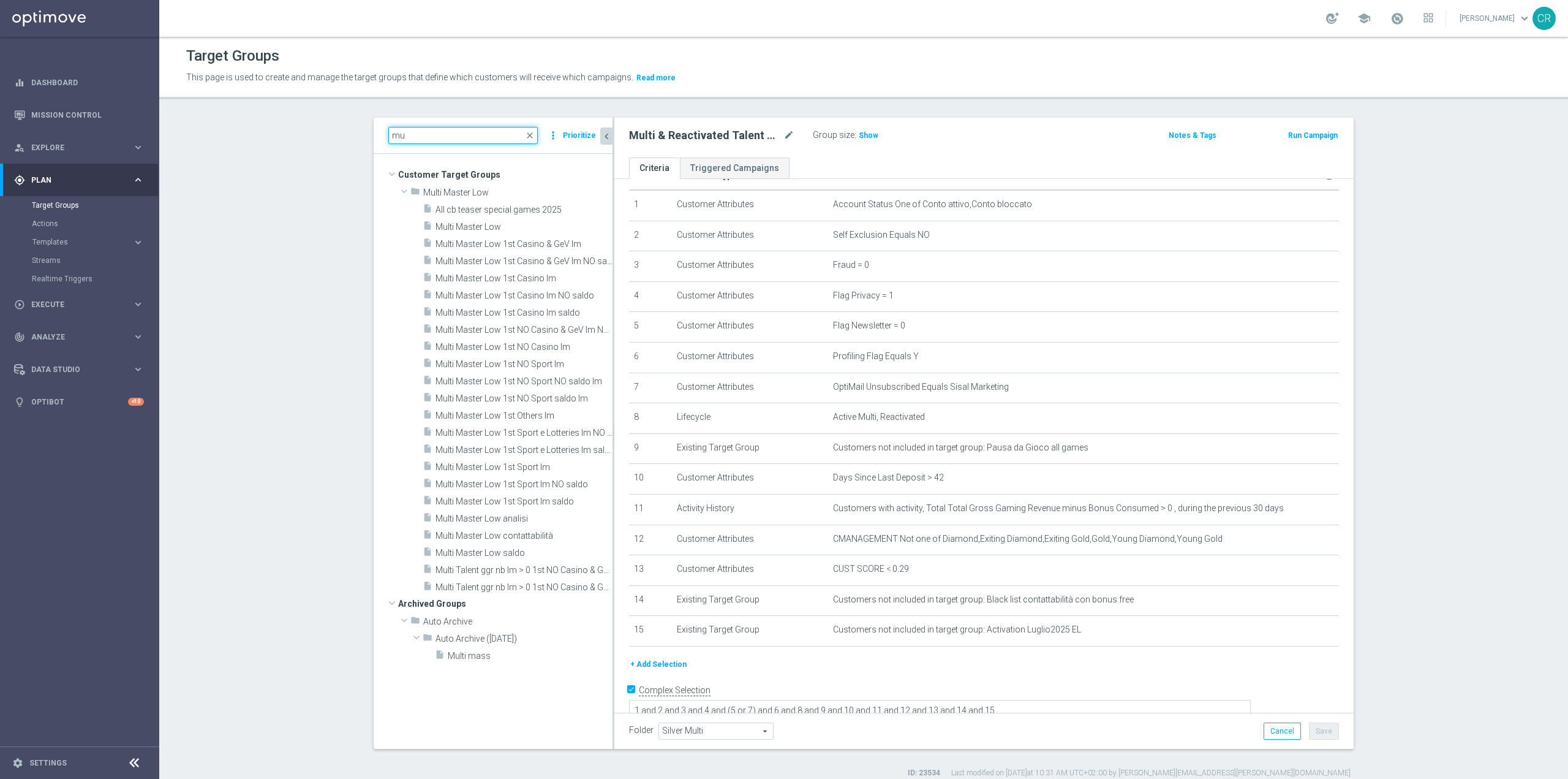
type input "m"
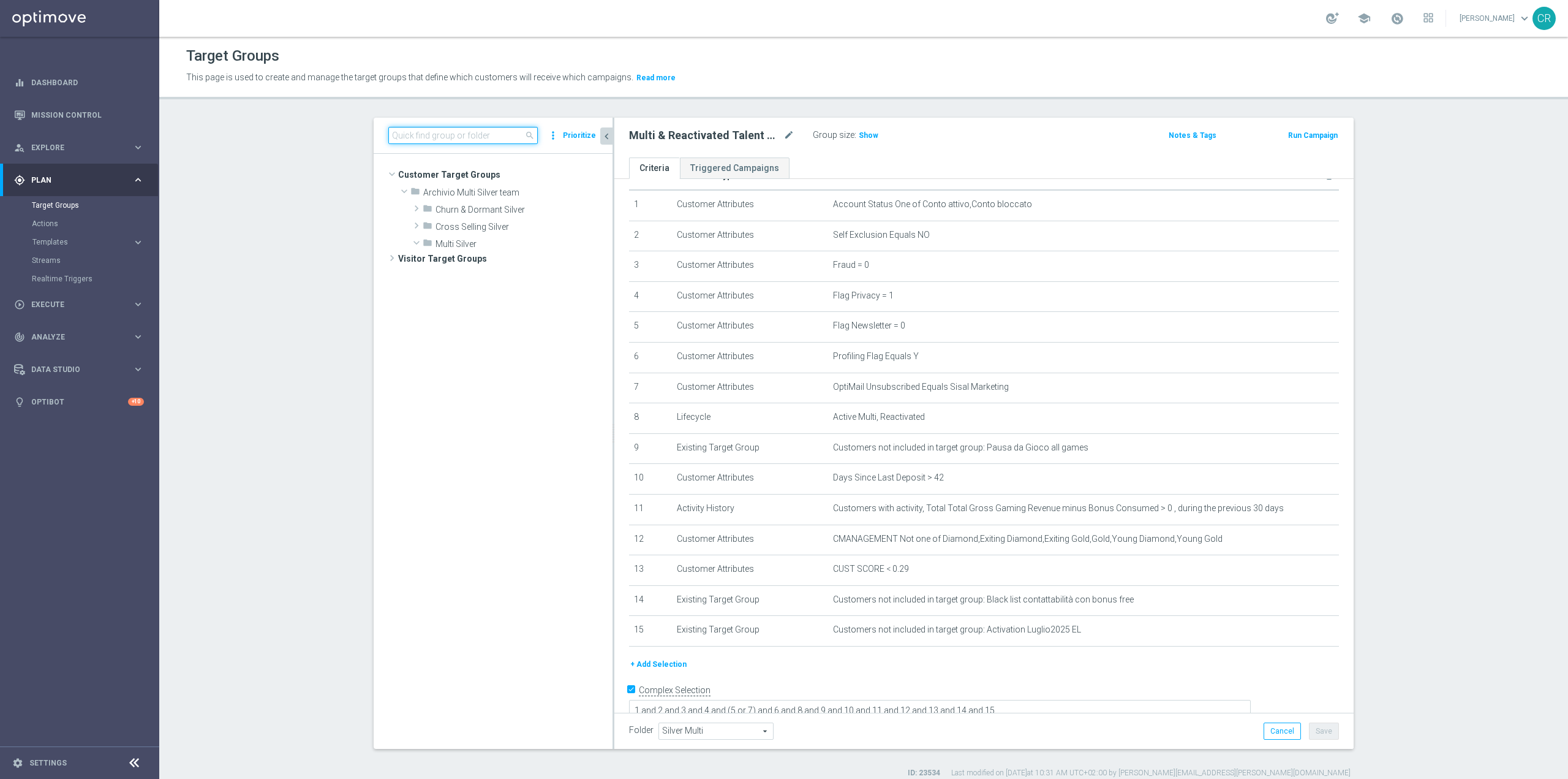
paste input "Multi Master Low ggr nb lm > 0 no NL"
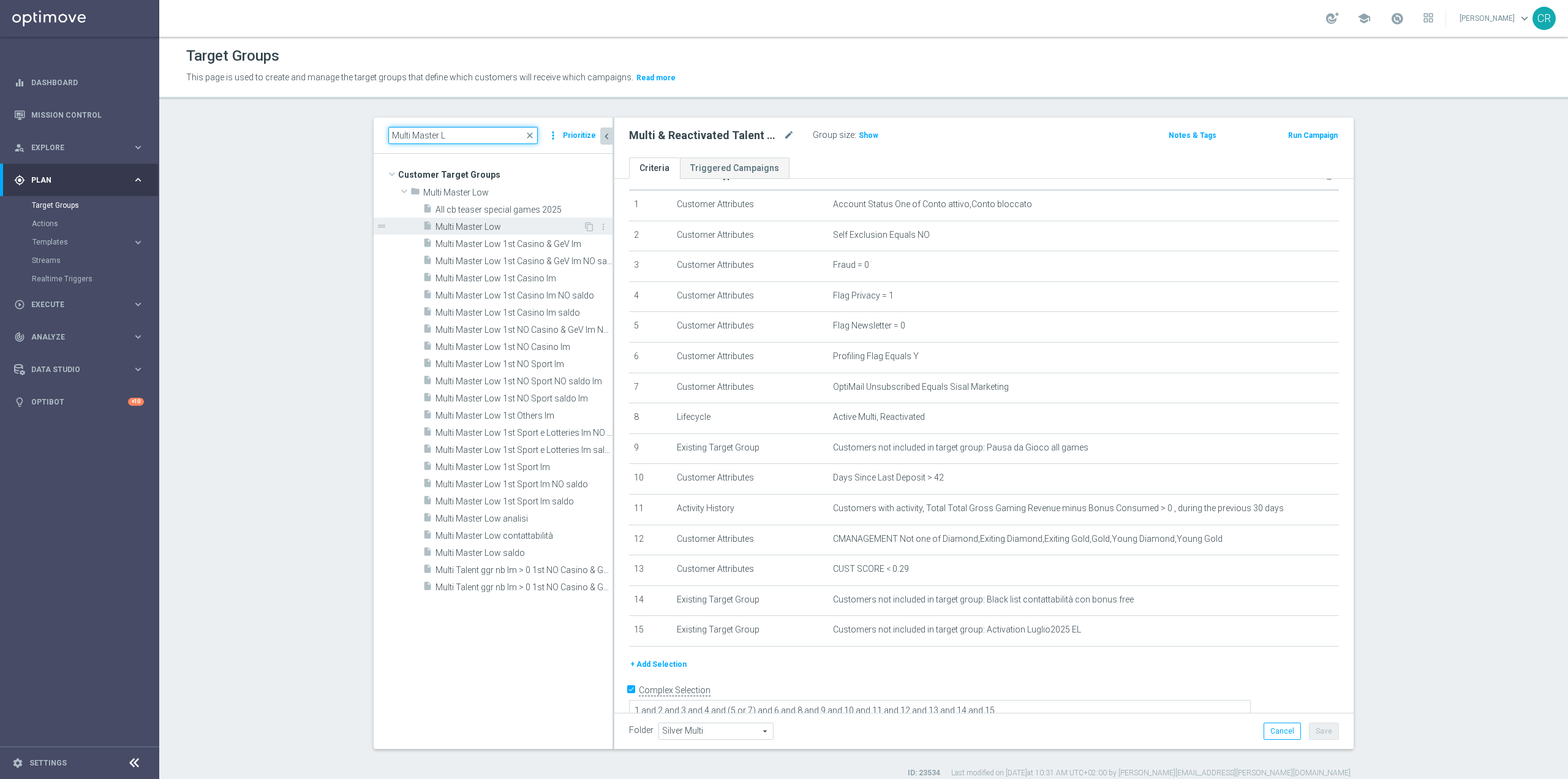
type input "Multi Master L"
click at [476, 222] on span "Multi Master Low" at bounding box center [509, 227] width 147 height 10
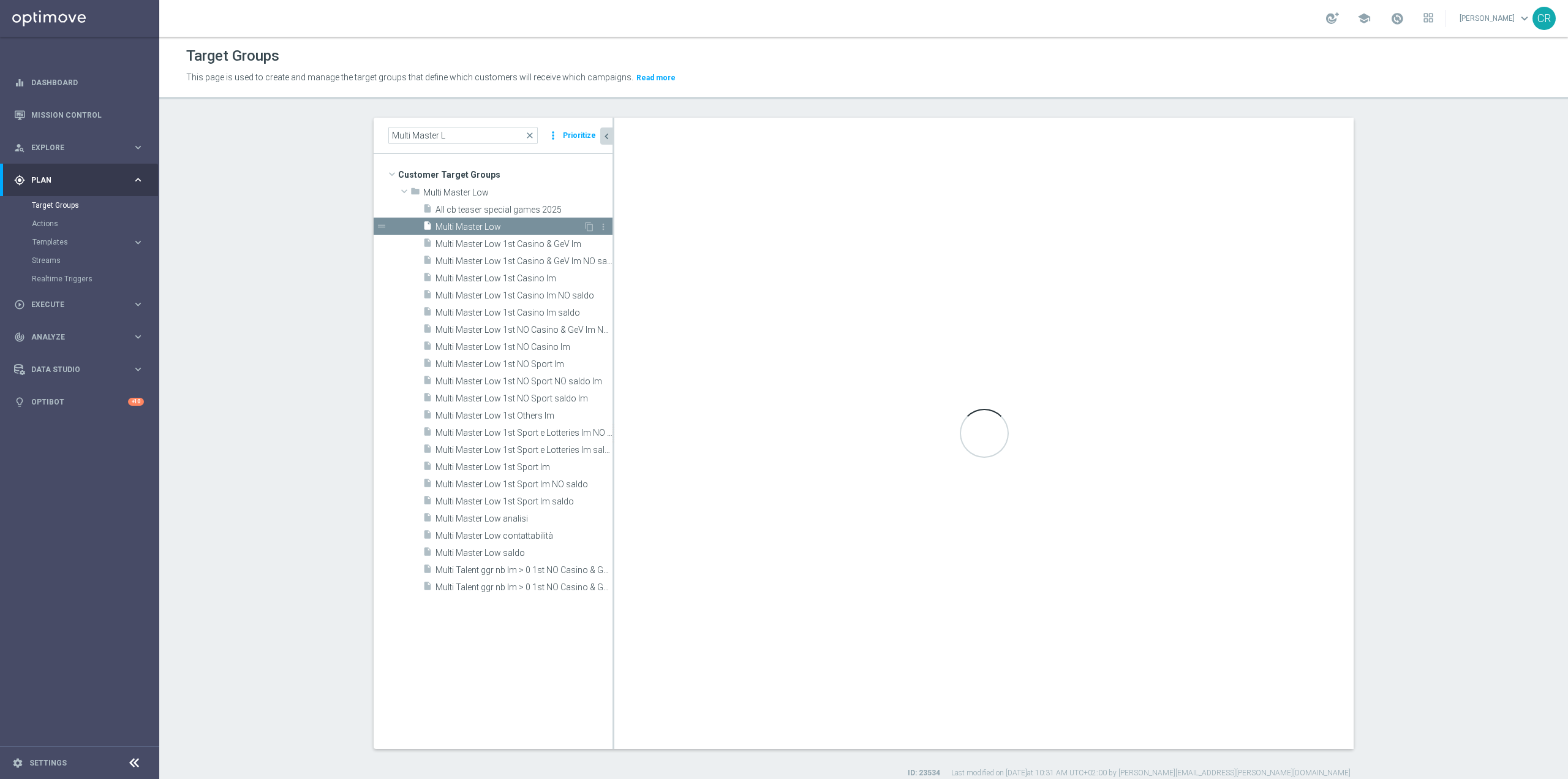
checkbox input "false"
type input "Multi Master Low"
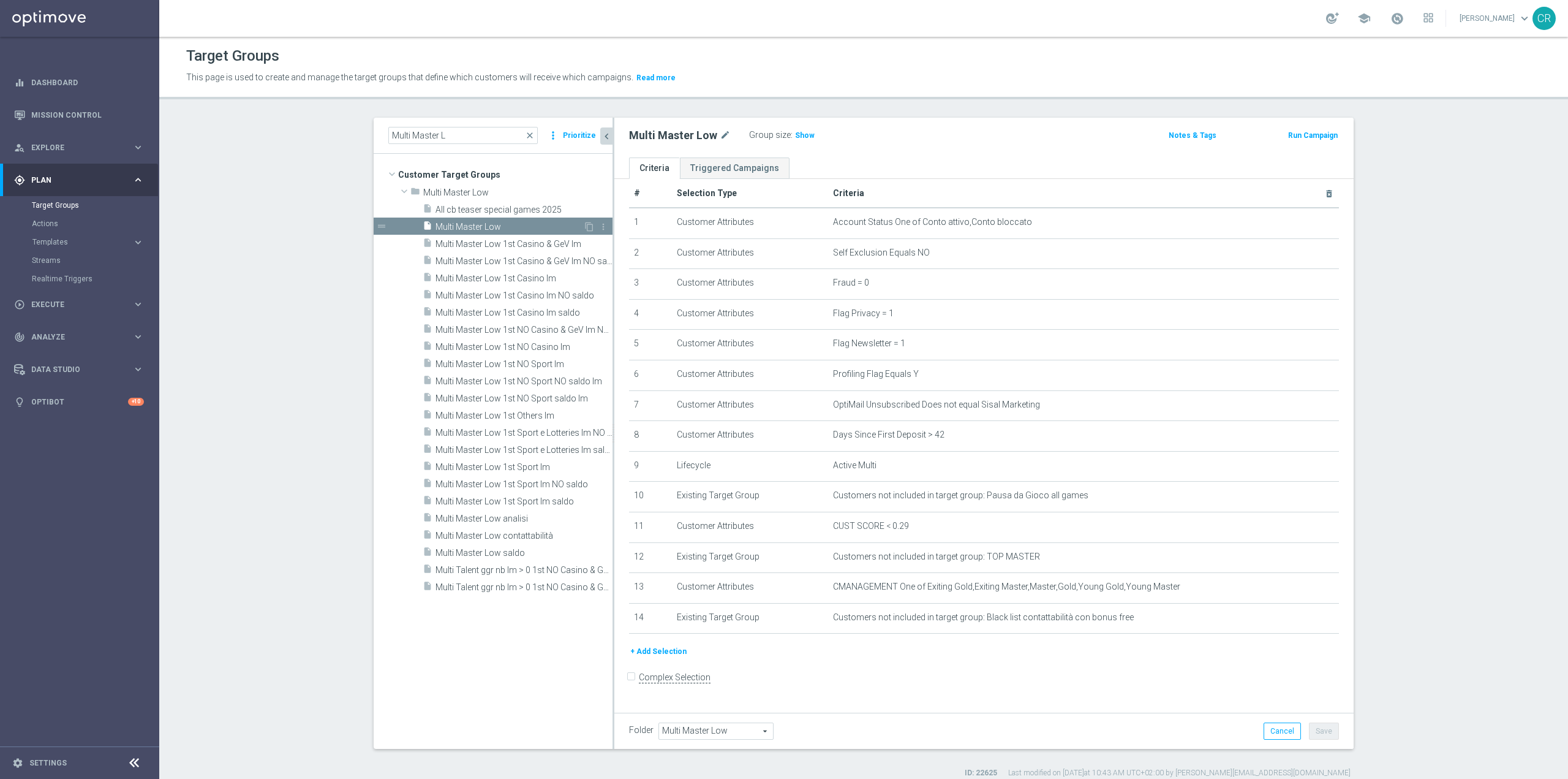
scroll to position [12, 0]
click at [584, 224] on icon "content_copy" at bounding box center [590, 227] width 10 height 10
click at [761, 134] on icon "mode_edit" at bounding box center [766, 135] width 11 height 14
click at [659, 135] on input "Copy of Multi Master Low" at bounding box center [712, 137] width 165 height 17
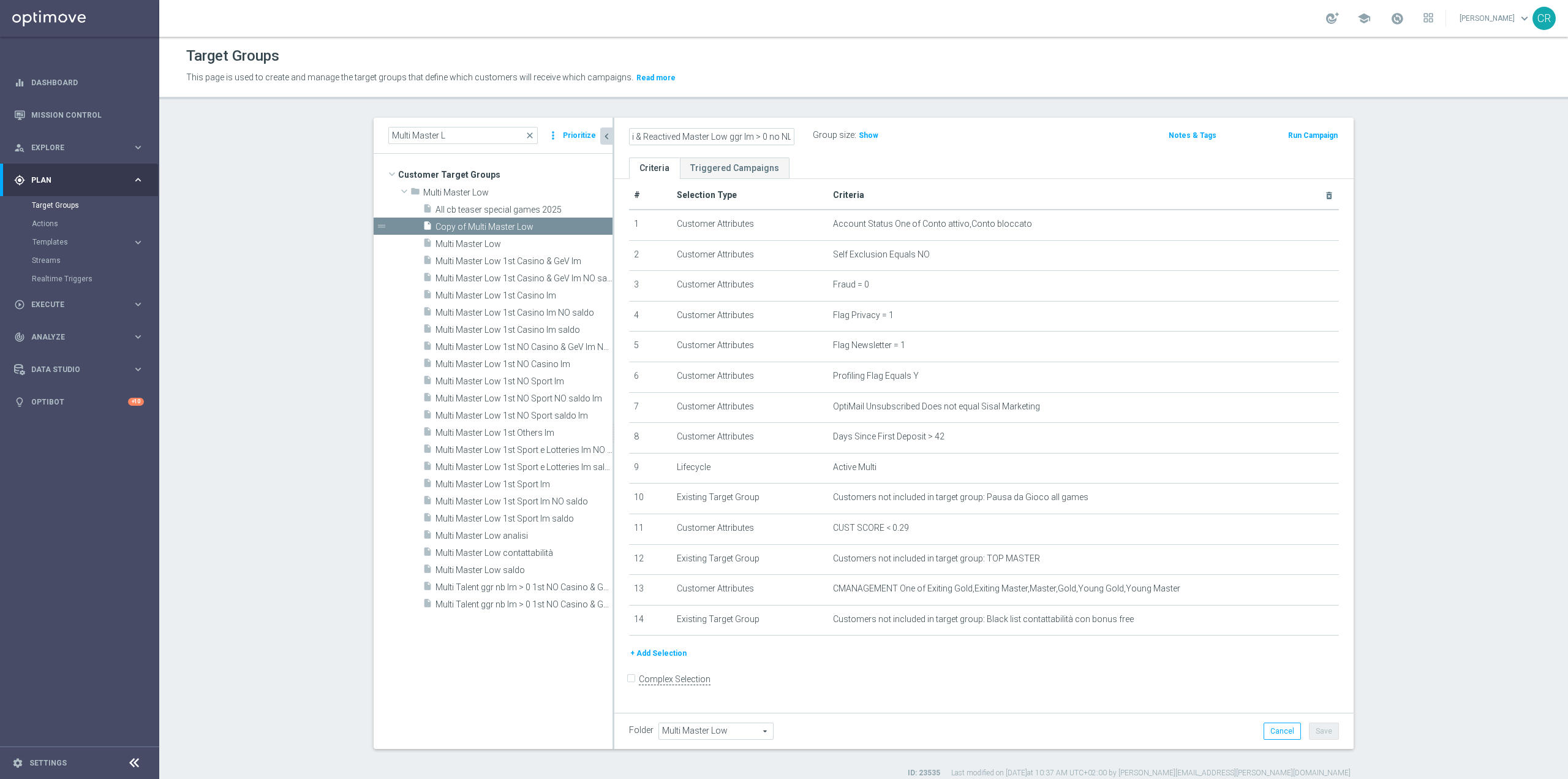
type input "Multi & Reactived Master Low ggr lm > 0 no NL"
click at [928, 154] on div "Multi & Reactived Master Low ggr lm > 0 no NL Group size : Show Notes & Tags Ru…" at bounding box center [984, 137] width 739 height 40
click at [1319, 730] on button "Save" at bounding box center [1324, 732] width 30 height 17
click at [1294, 350] on icon "mode_edit" at bounding box center [1299, 346] width 10 height 10
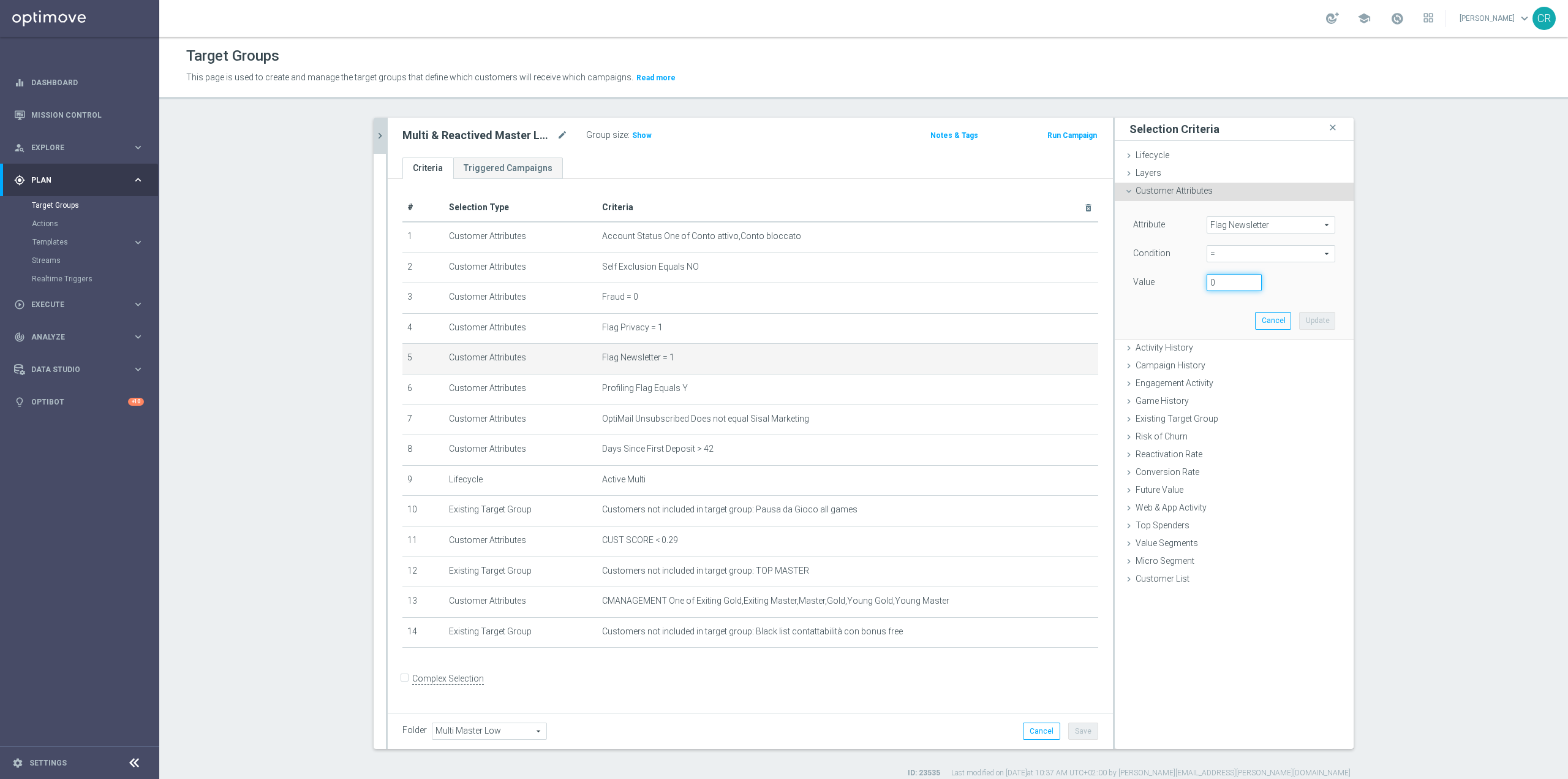
type input "0"
click at [1250, 285] on input "0" at bounding box center [1234, 283] width 55 height 17
click at [1322, 323] on button "Update" at bounding box center [1317, 321] width 36 height 17
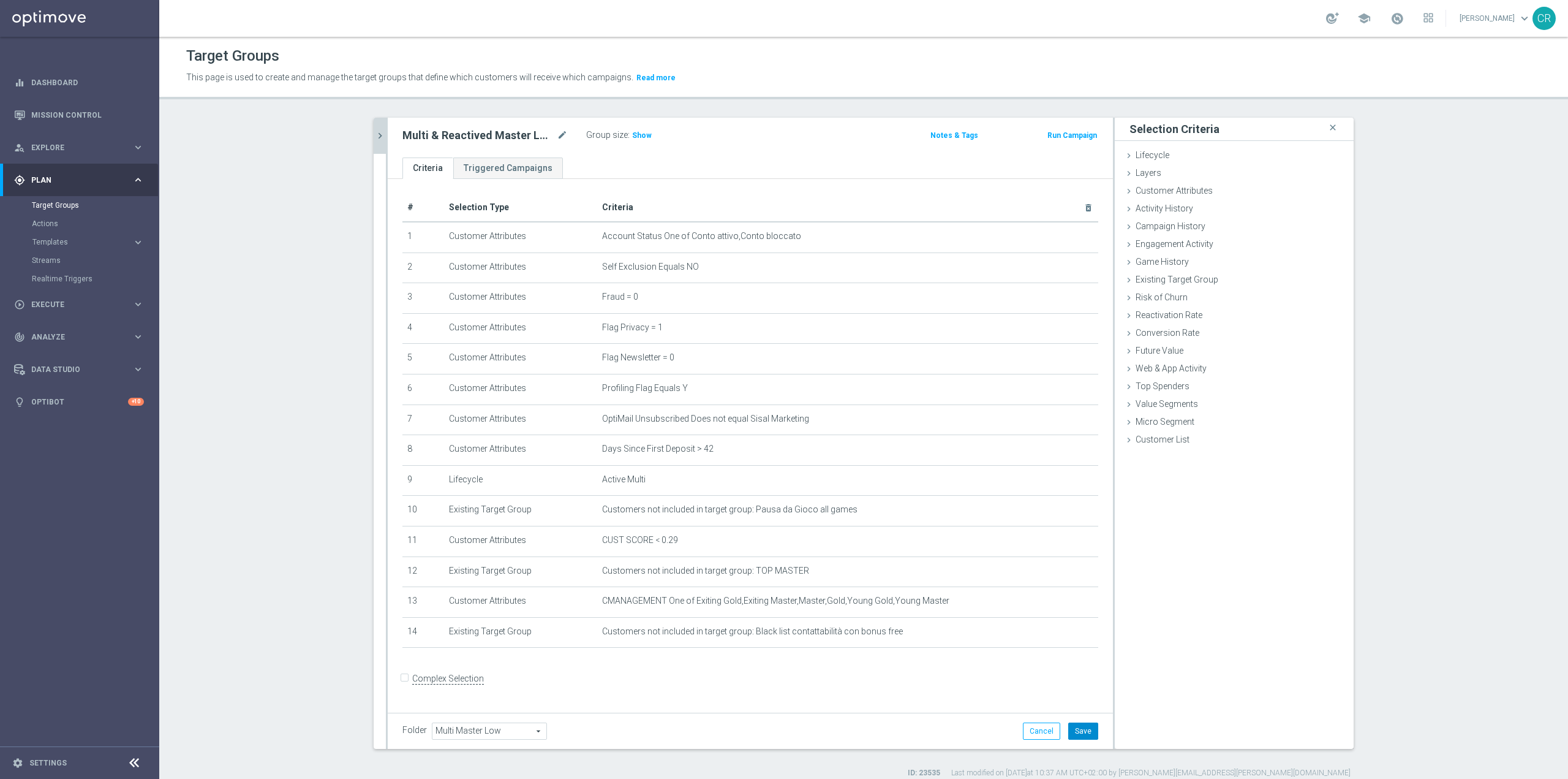
click at [1089, 732] on button "Save" at bounding box center [1083, 732] width 30 height 17
click at [1136, 155] on span "Lifecycle" at bounding box center [1152, 155] width 34 height 10
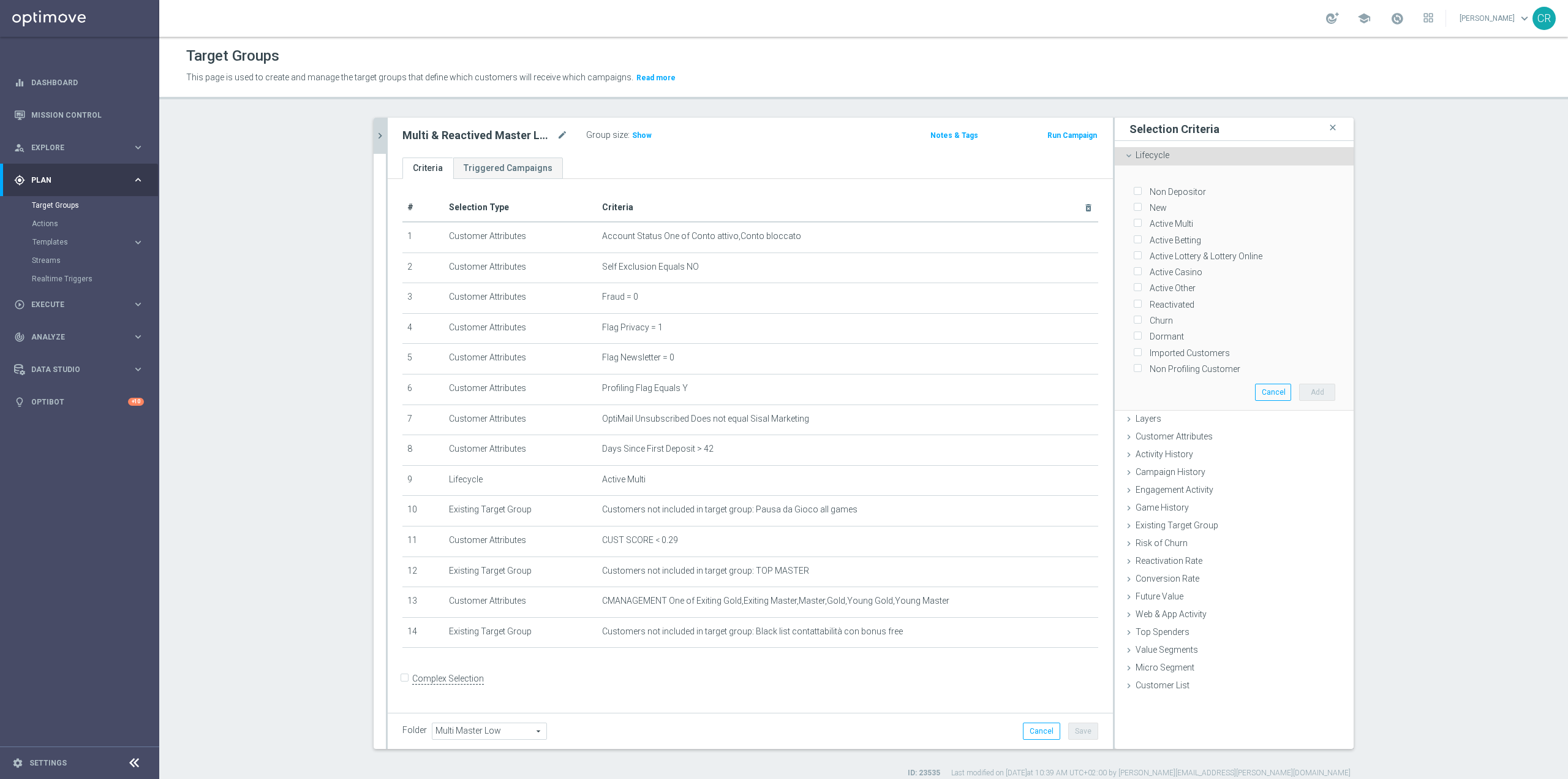
click at [1163, 300] on label "Reactivated" at bounding box center [1170, 304] width 49 height 11
click at [1141, 301] on input "Reactivated" at bounding box center [1137, 304] width 8 height 8
checkbox input "true"
click at [1136, 155] on span "Lifecycle" at bounding box center [1152, 155] width 34 height 10
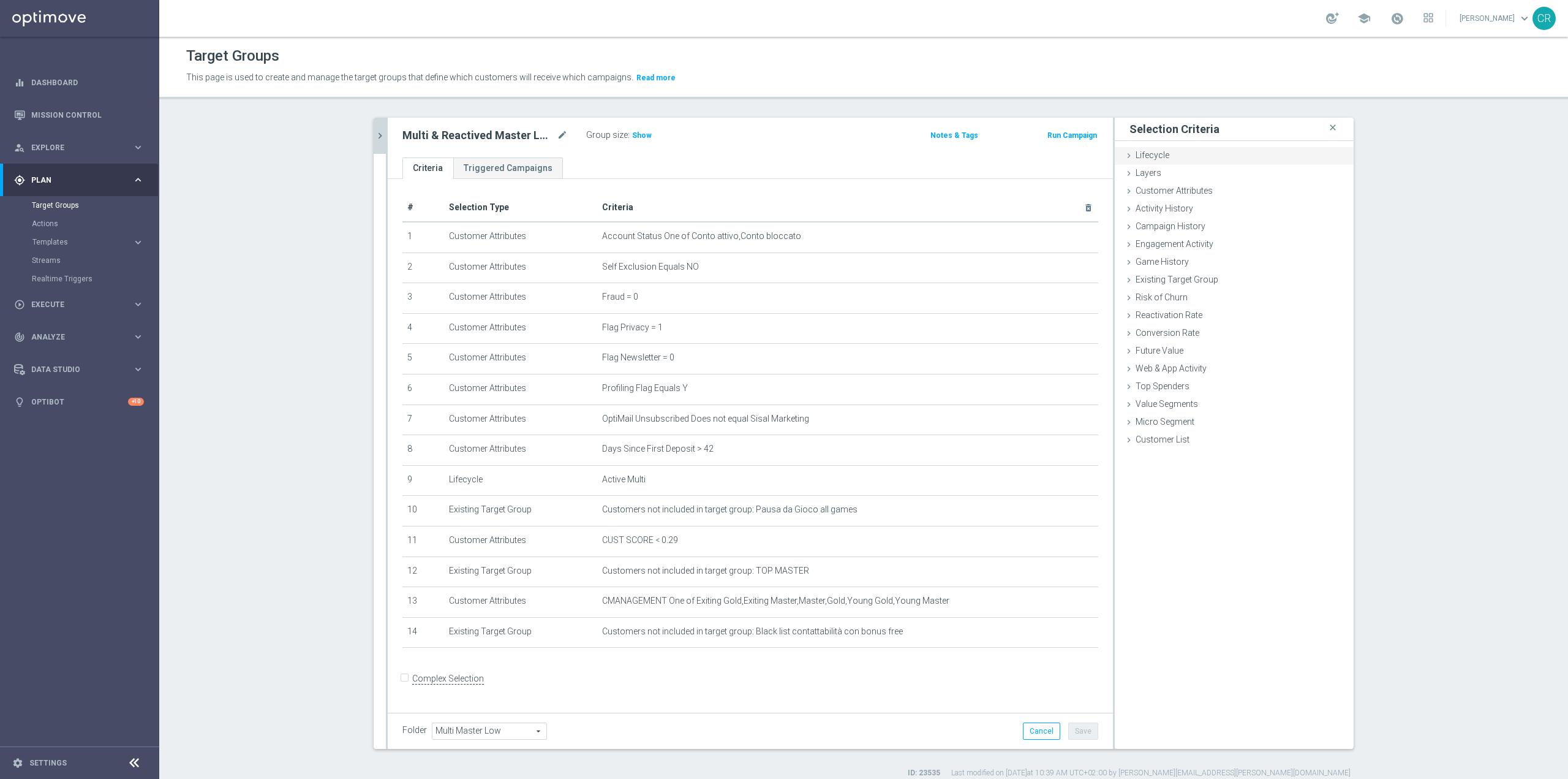
click at [1136, 155] on span "Lifecycle" at bounding box center [1152, 155] width 34 height 10
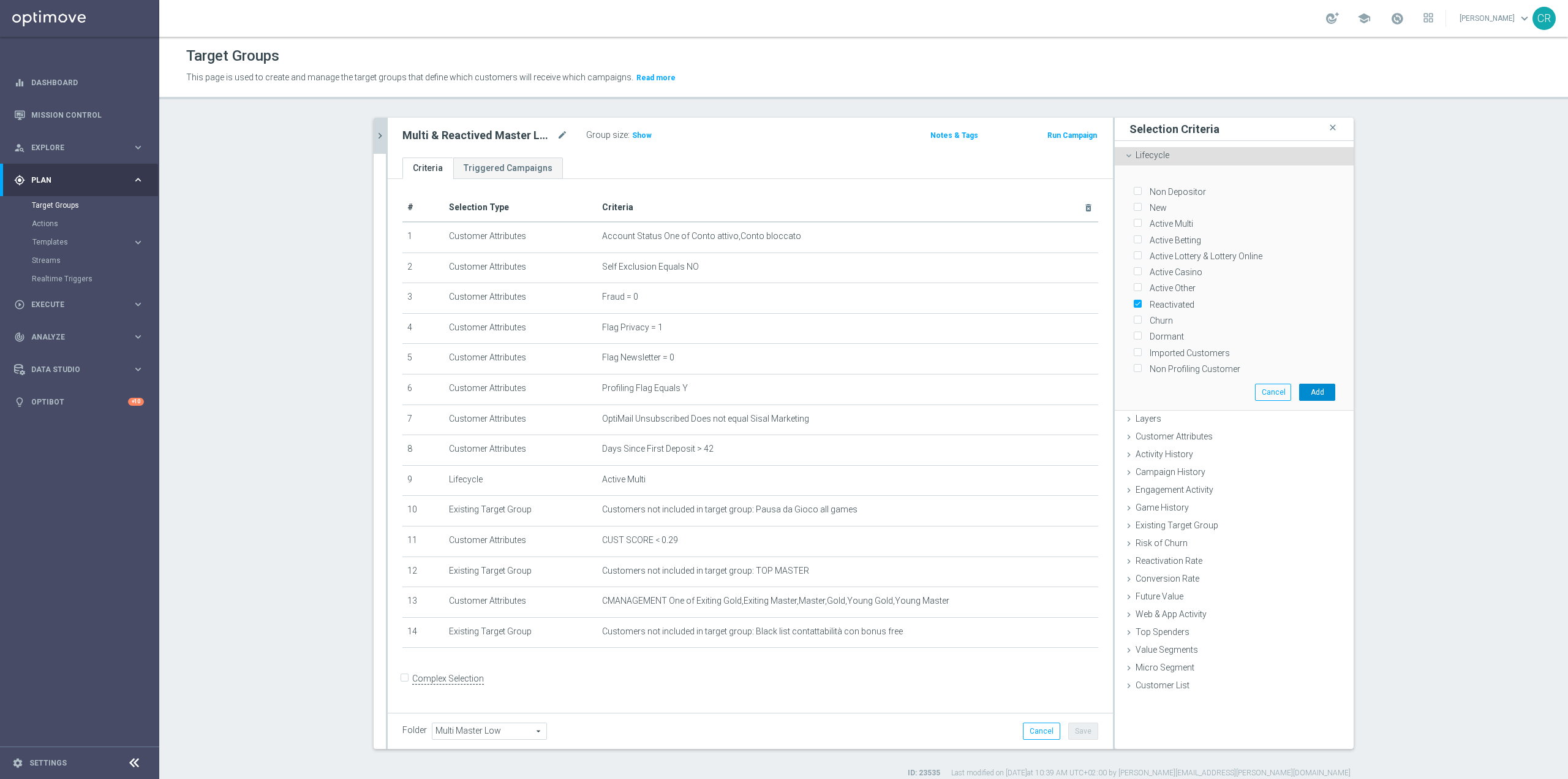
click at [1324, 383] on button "Add" at bounding box center [1317, 392] width 36 height 17
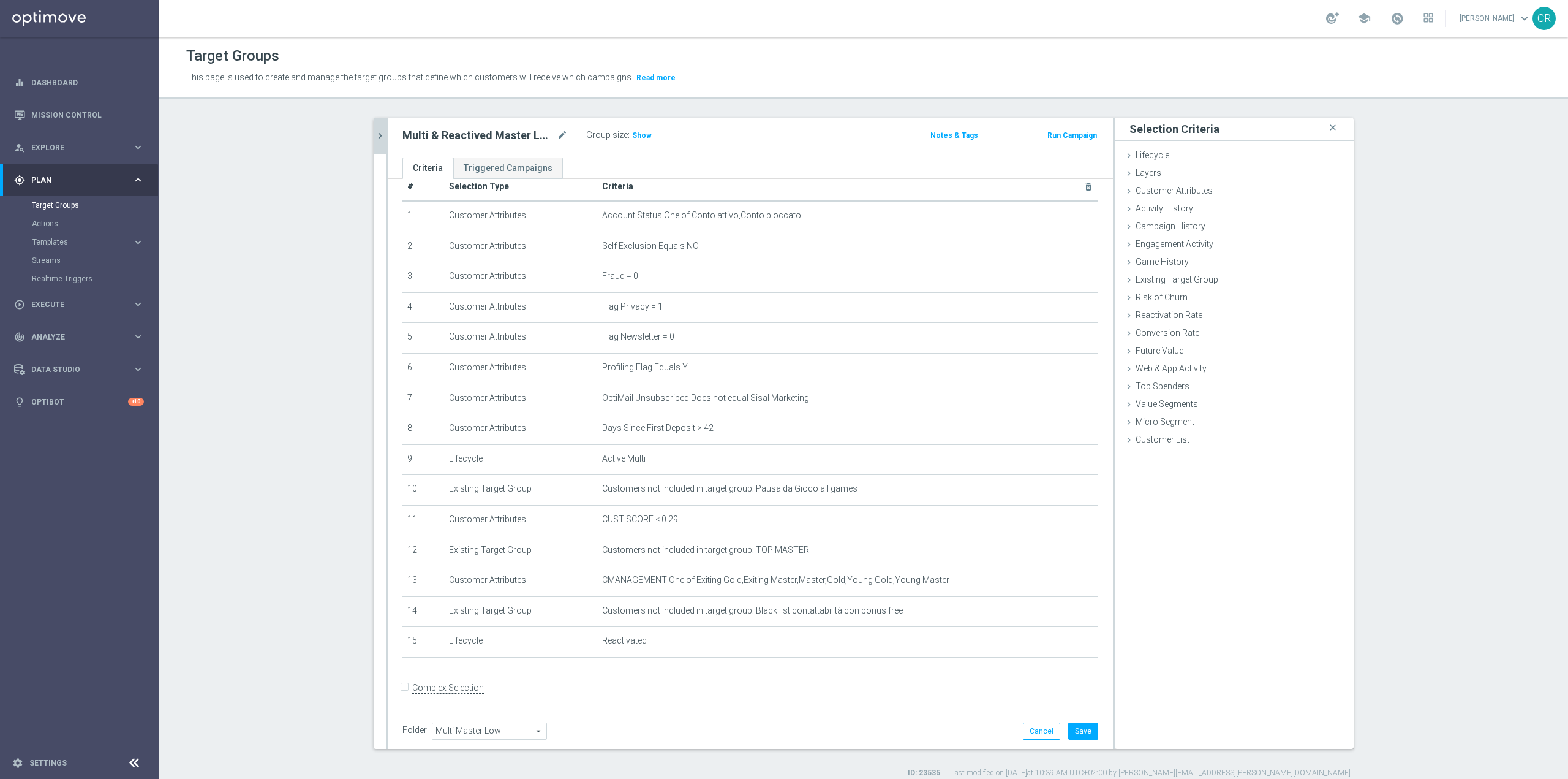
scroll to position [31, 0]
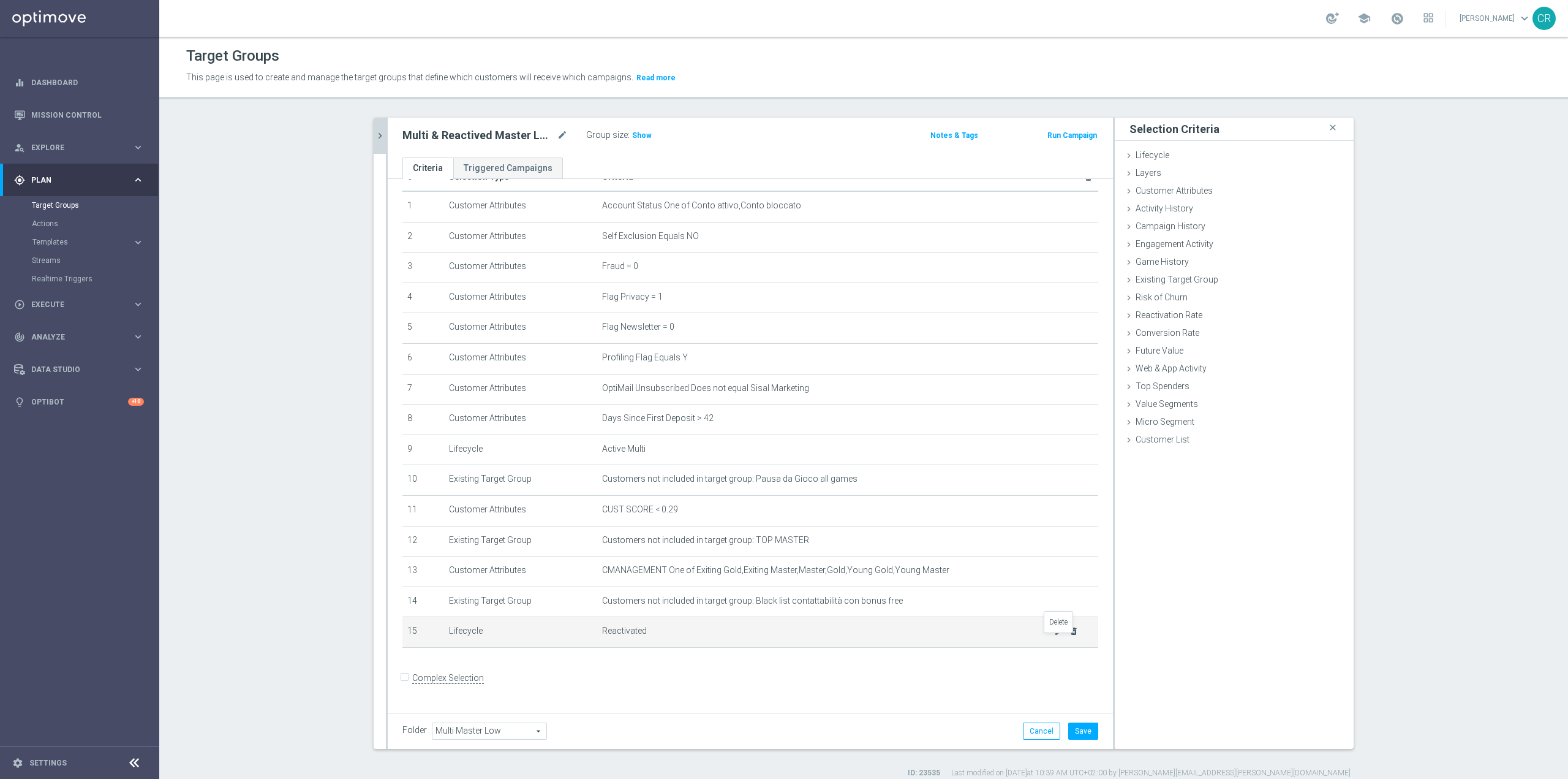
click at [1069, 636] on icon "delete_forever" at bounding box center [1074, 632] width 10 height 10
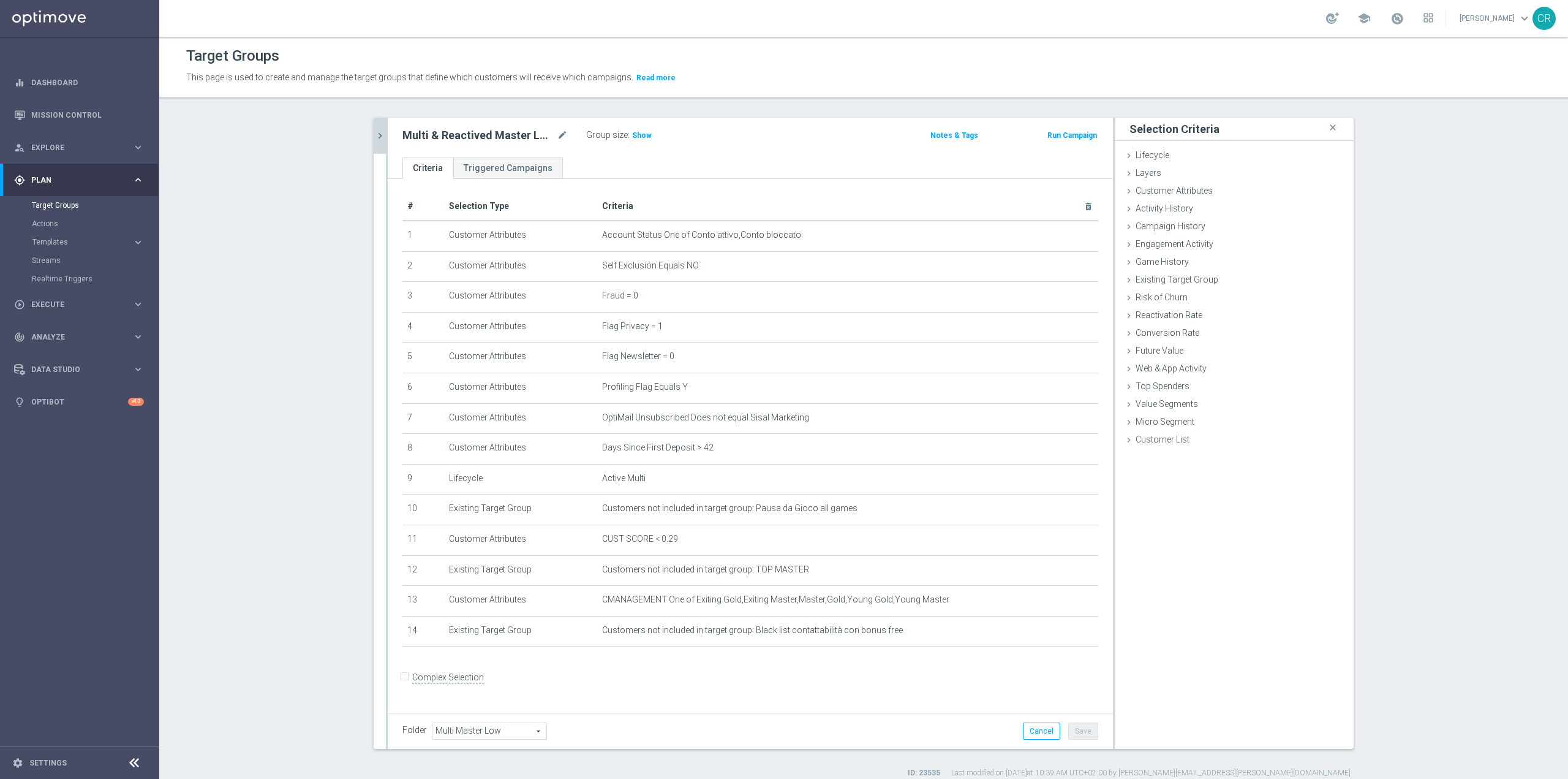
scroll to position [0, 0]
click at [1054, 483] on icon "mode_edit" at bounding box center [1059, 480] width 10 height 10
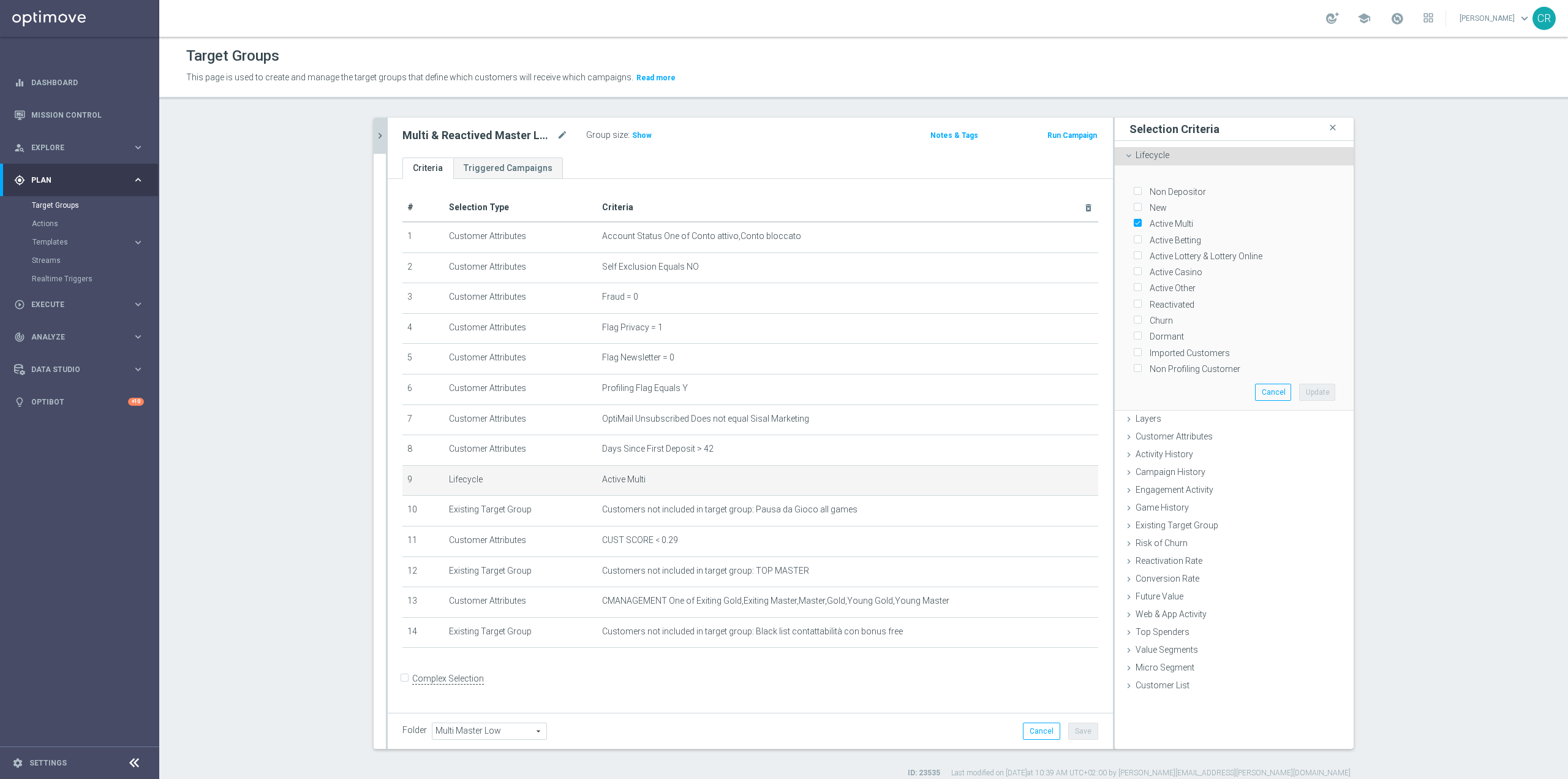
click at [1135, 301] on input "Reactivated" at bounding box center [1137, 304] width 8 height 8
checkbox input "true"
click at [1311, 383] on button "Update" at bounding box center [1317, 392] width 36 height 17
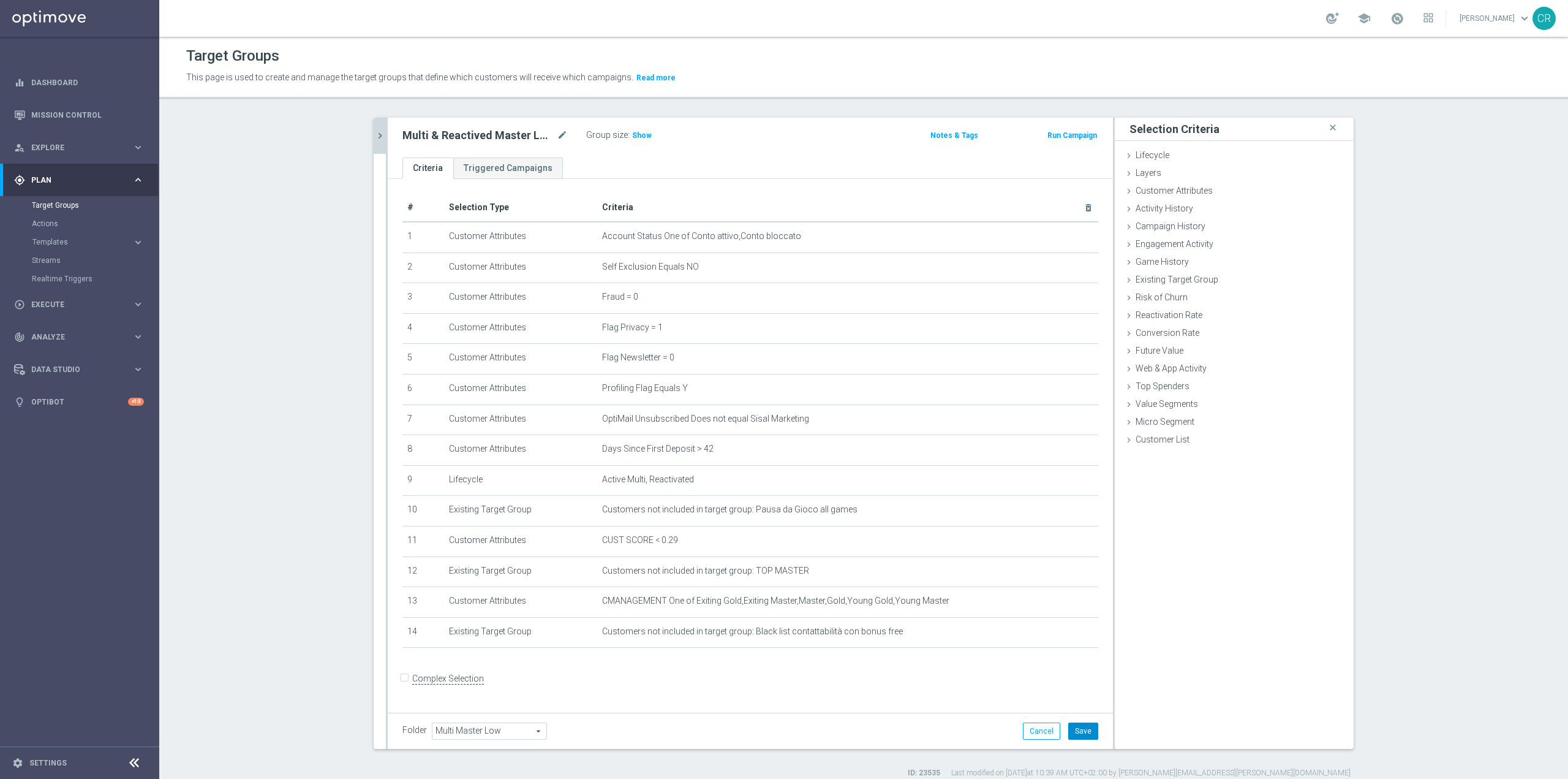
click at [1073, 737] on button "Save" at bounding box center [1083, 732] width 30 height 17
click at [637, 134] on span "Show" at bounding box center [641, 135] width 19 height 9
click at [1180, 193] on span "Customer Attributes" at bounding box center [1174, 191] width 77 height 10
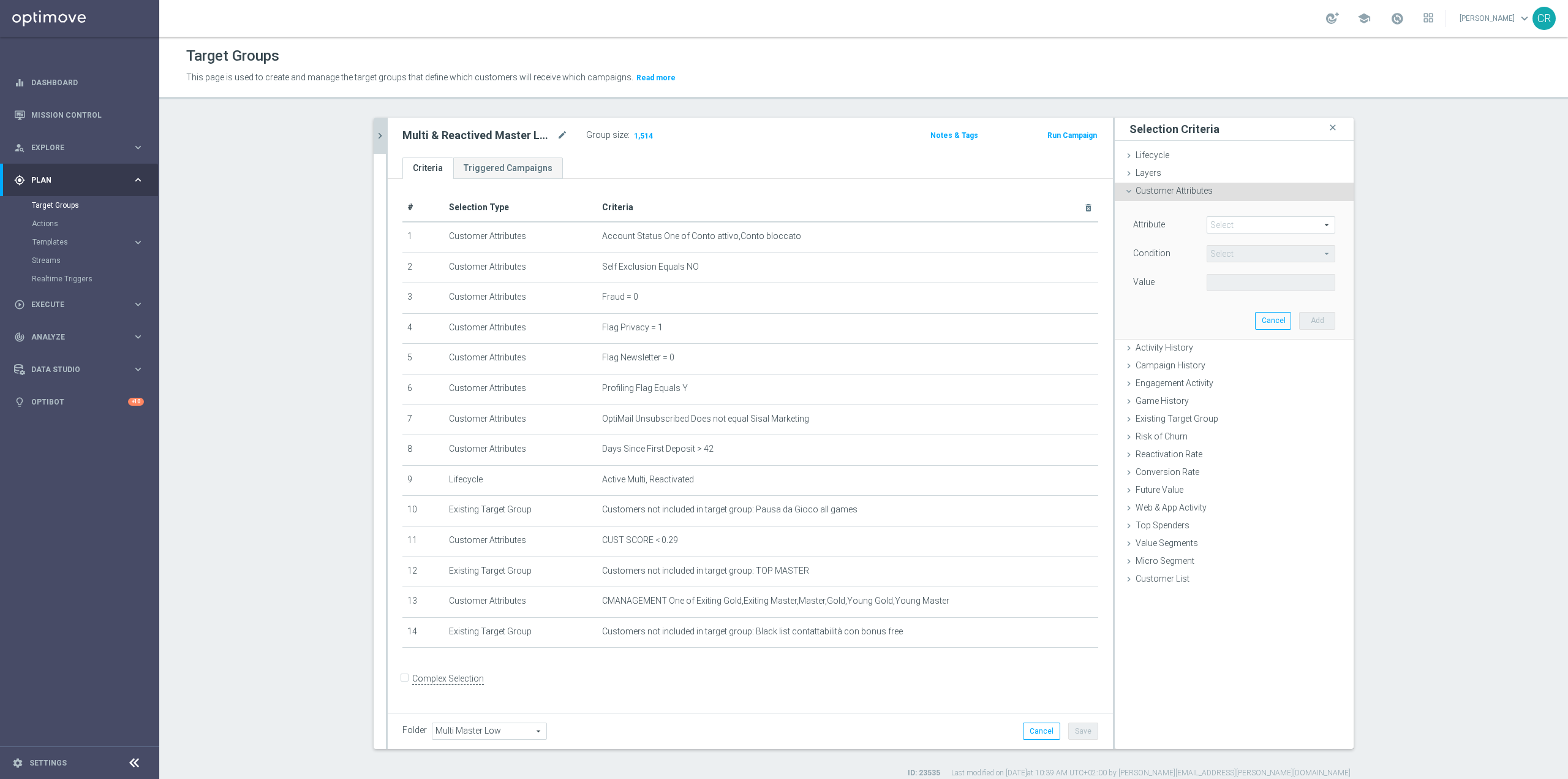
click at [1257, 227] on span at bounding box center [1270, 225] width 127 height 16
click at [1248, 252] on span "Available Balance" at bounding box center [1271, 253] width 116 height 10
type input "Available Balance"
click at [1231, 284] on input "€" at bounding box center [1234, 283] width 55 height 17
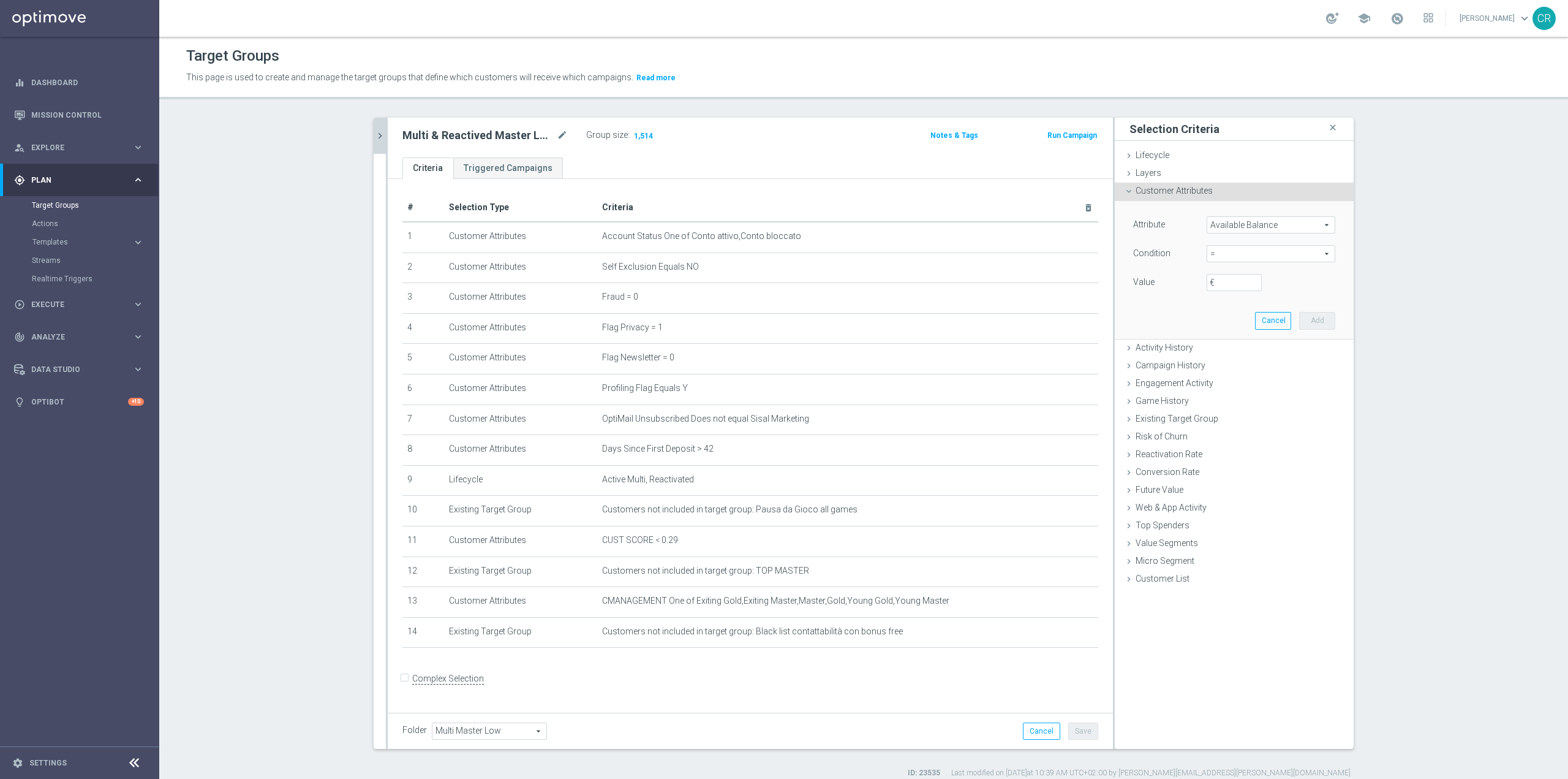
click at [1231, 253] on span "=" at bounding box center [1270, 254] width 127 height 16
click at [1219, 288] on span "<=" at bounding box center [1271, 288] width 116 height 10
type input "<="
click at [1226, 287] on input "€" at bounding box center [1234, 283] width 55 height 17
type input "5"
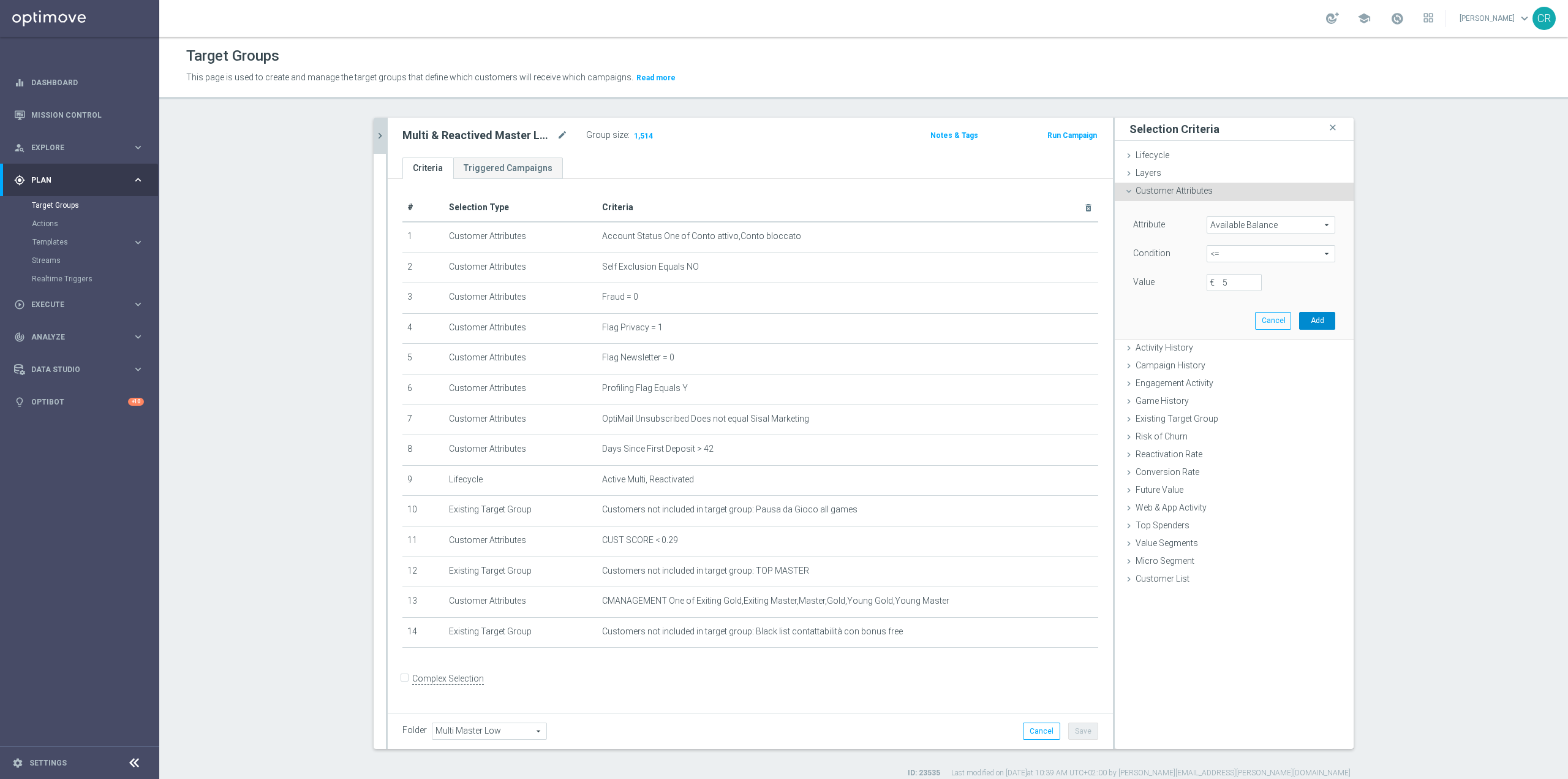
click at [1324, 325] on button "Add" at bounding box center [1317, 321] width 36 height 17
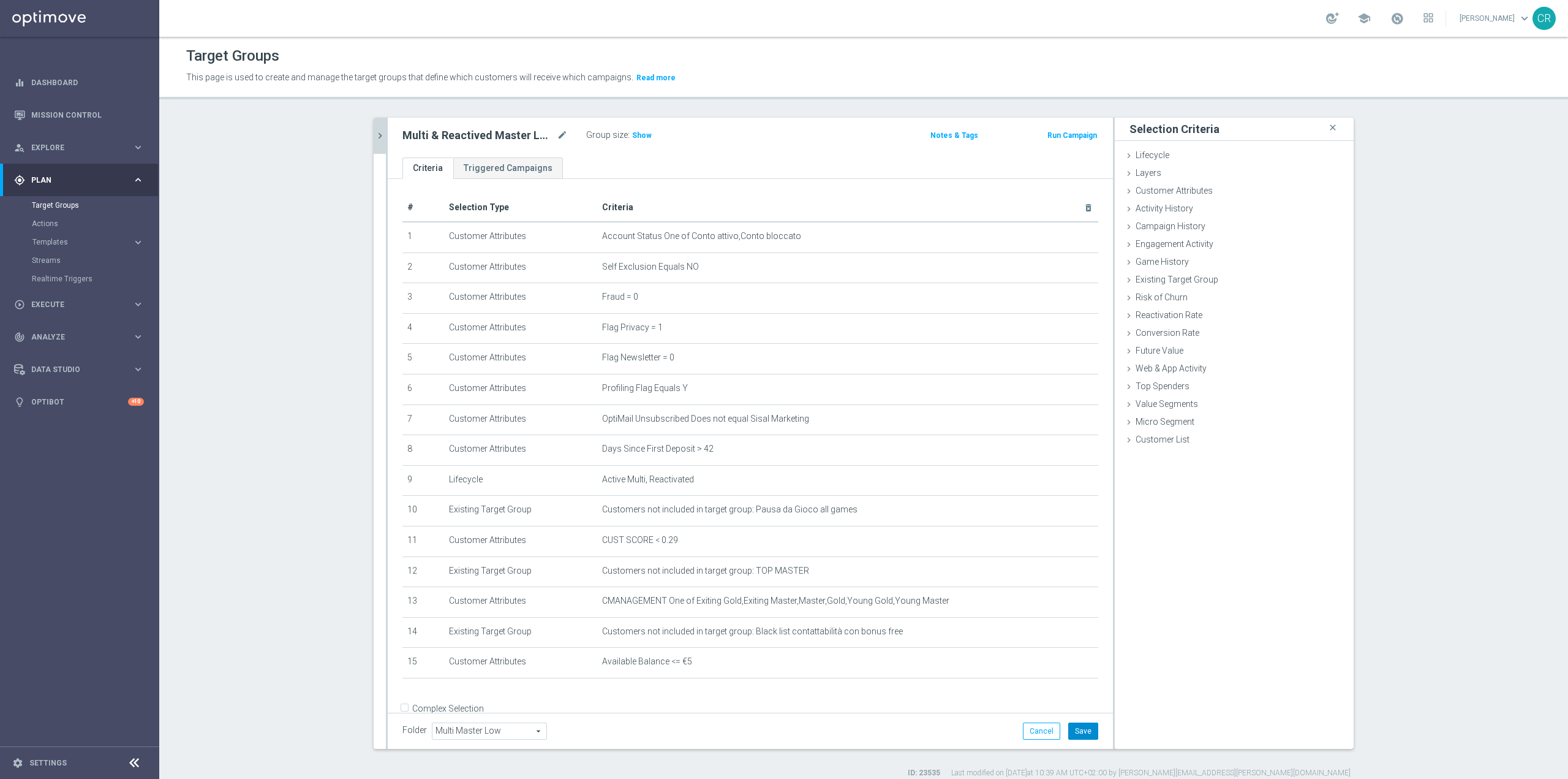
click at [1084, 729] on button "Save" at bounding box center [1083, 732] width 30 height 17
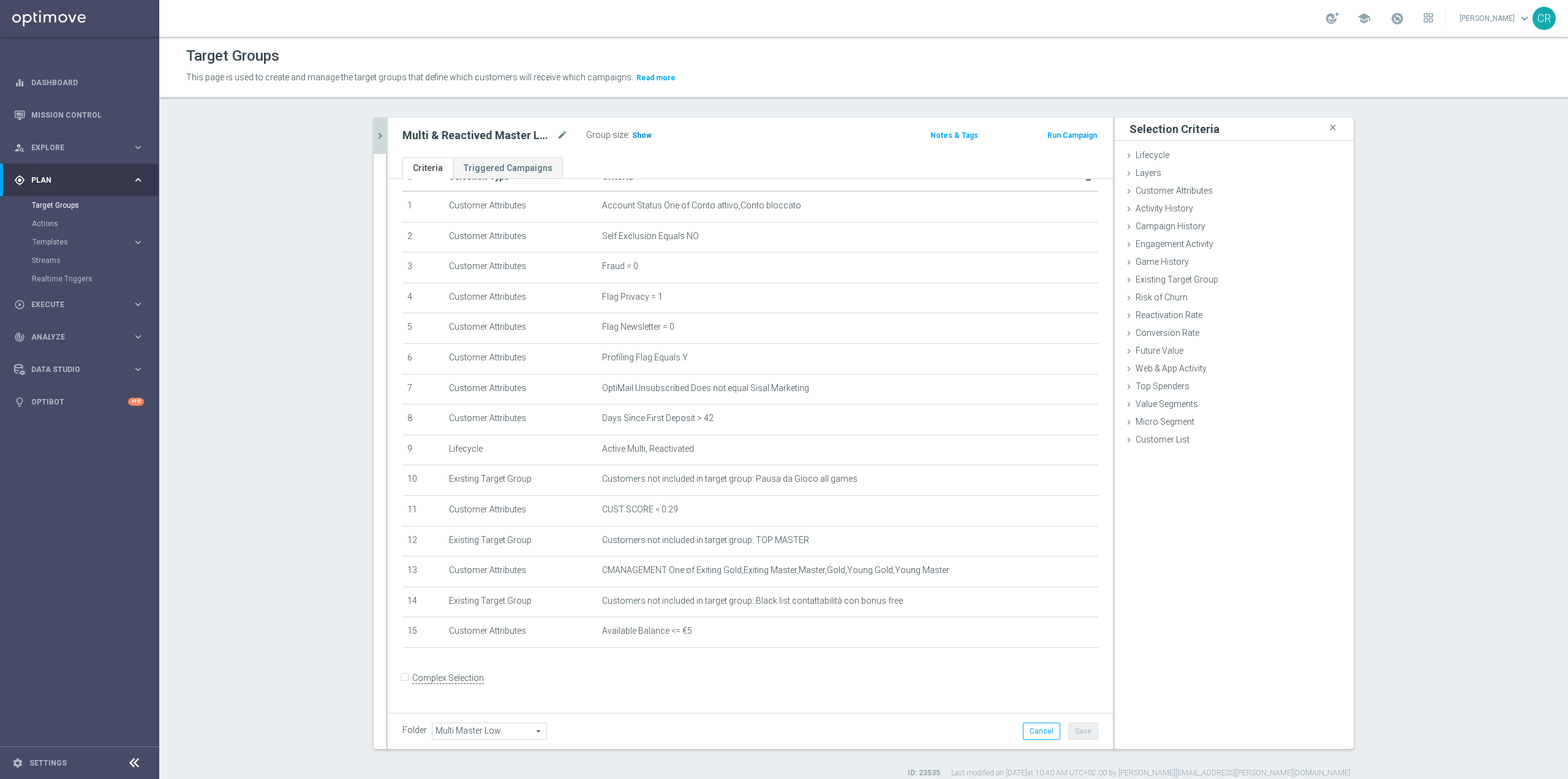
click at [633, 137] on span "Show" at bounding box center [641, 135] width 19 height 9
click at [1069, 636] on icon "delete_forever" at bounding box center [1074, 632] width 10 height 10
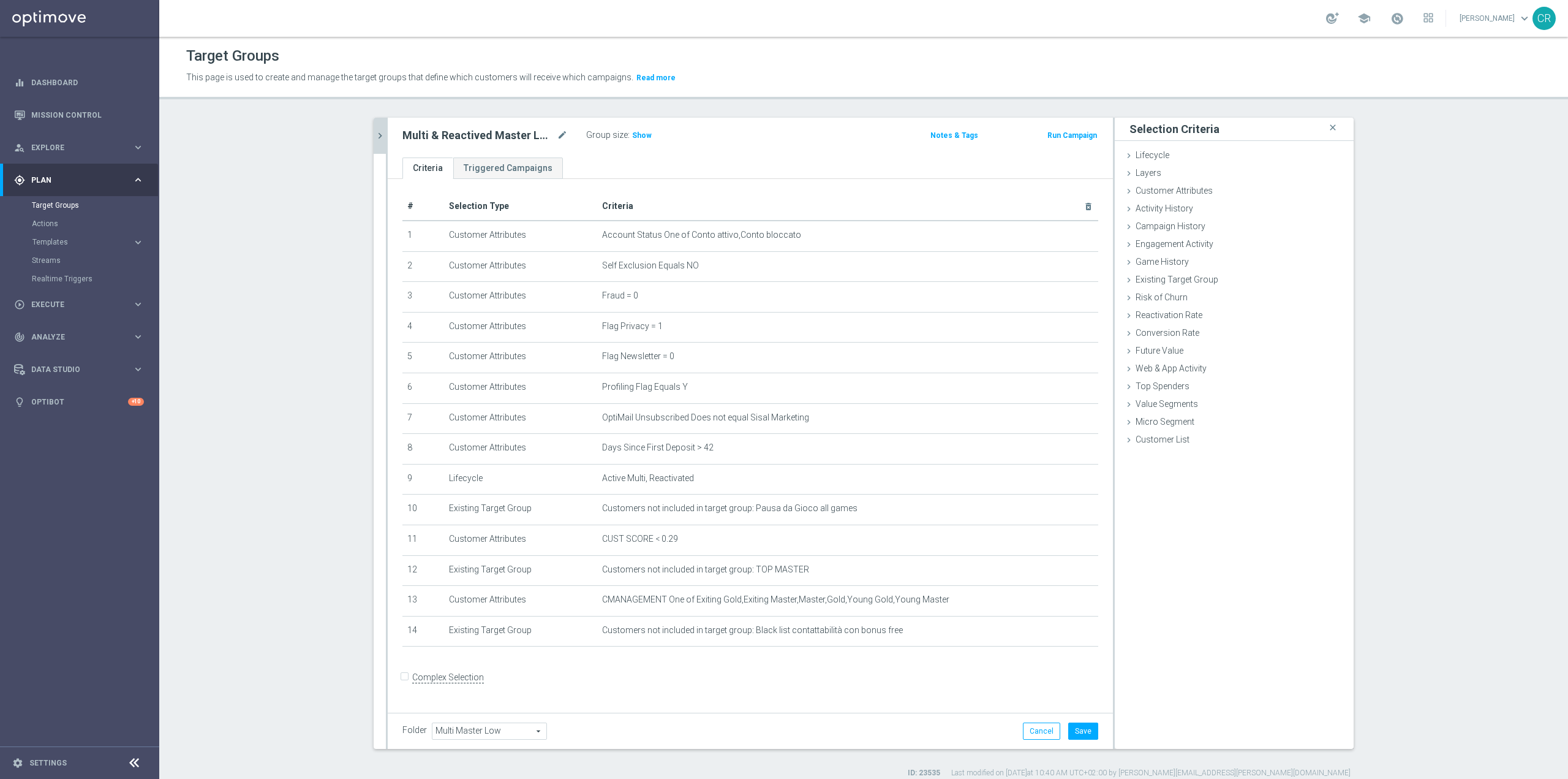
scroll to position [0, 0]
click at [1076, 730] on button "Save" at bounding box center [1083, 732] width 30 height 17
click at [639, 132] on span "Show" at bounding box center [641, 135] width 19 height 9
click at [923, 545] on span "CUST SCORE < 0.29" at bounding box center [828, 540] width 452 height 10
click at [1246, 188] on div "Customer Attributes done selection saved" at bounding box center [1234, 192] width 239 height 19
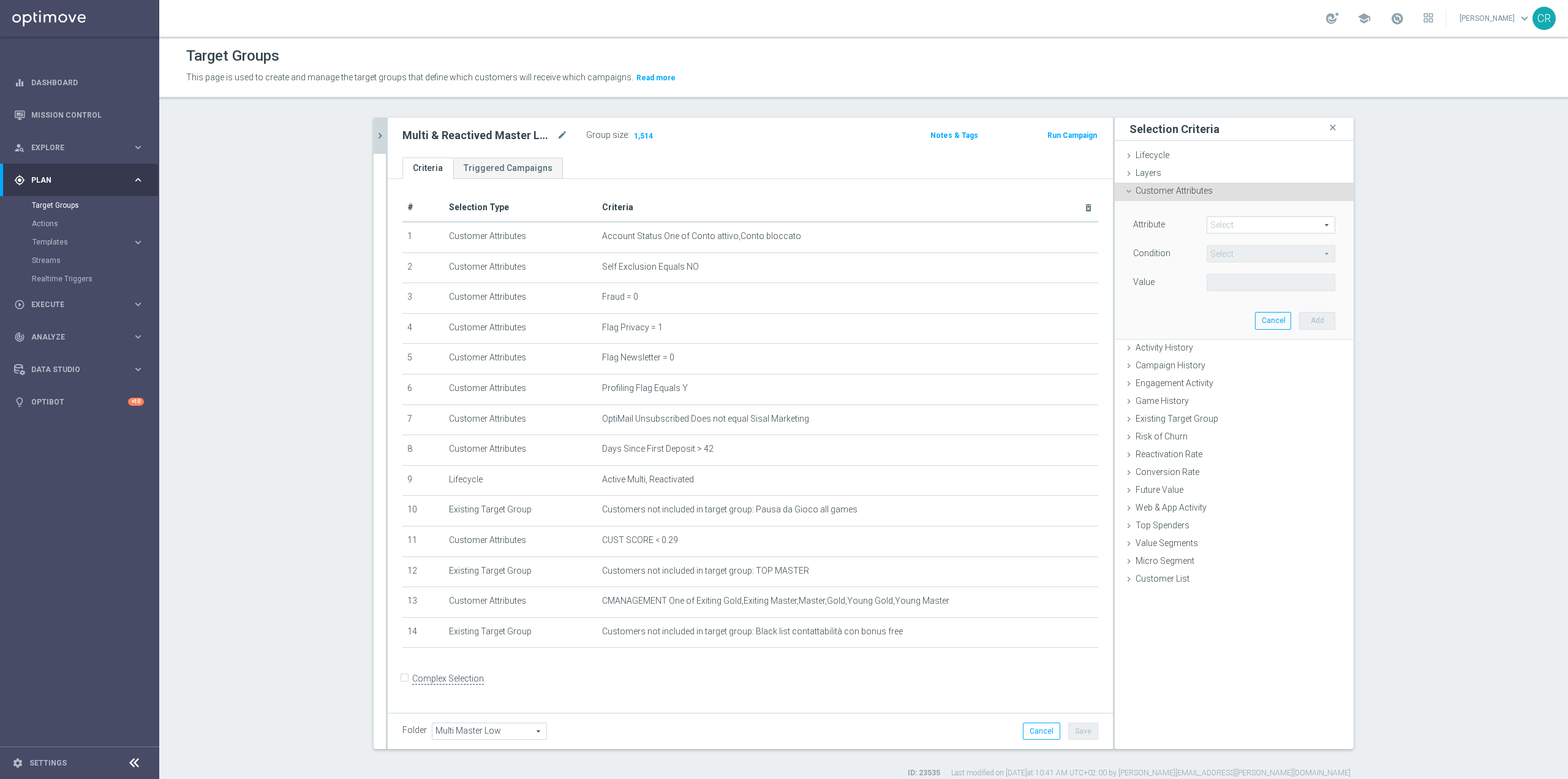
click at [1247, 231] on span at bounding box center [1270, 225] width 127 height 16
click at [1175, 350] on span "Activity History" at bounding box center [1165, 347] width 58 height 10
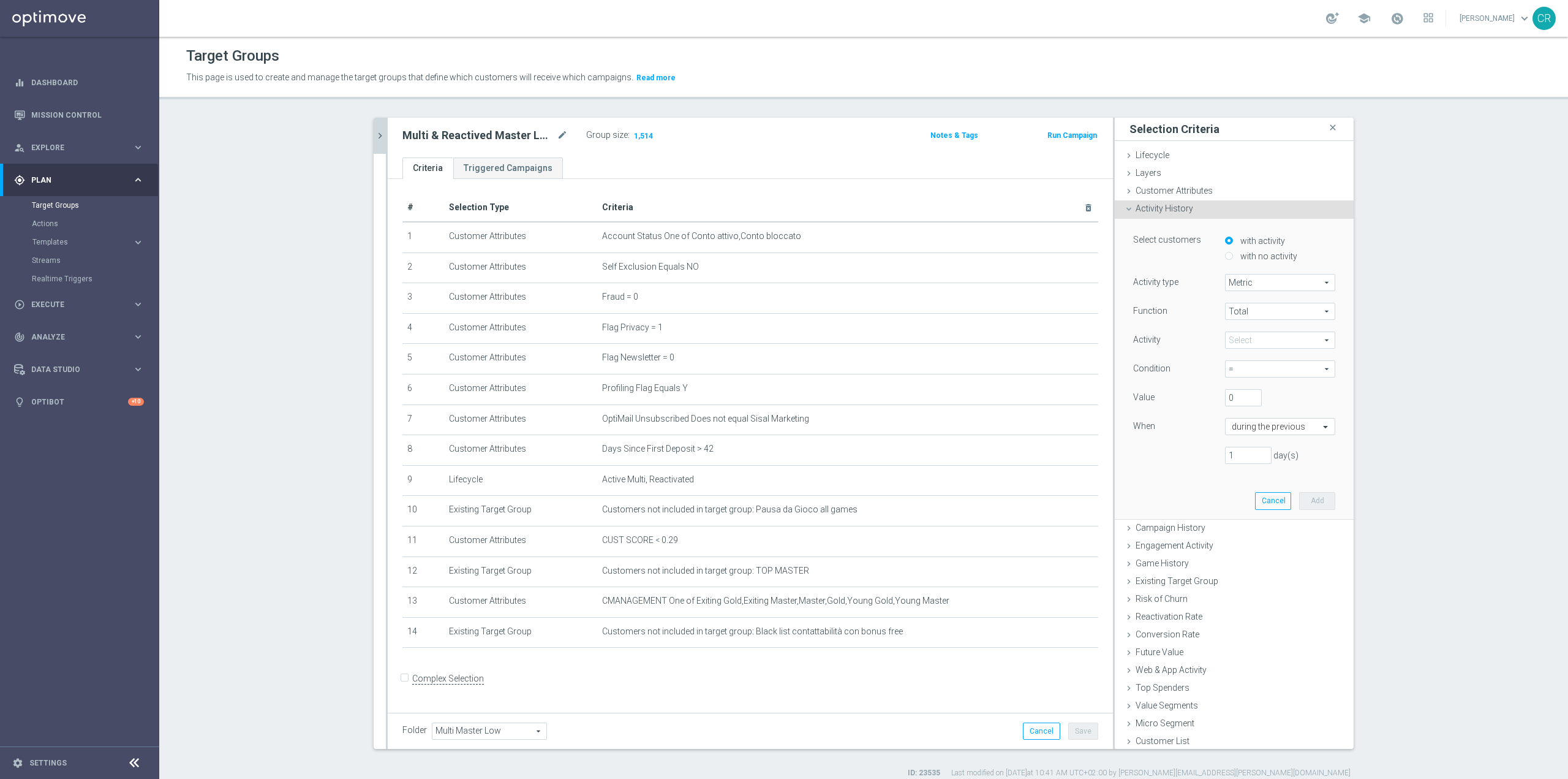
click at [1273, 337] on span at bounding box center [1280, 340] width 109 height 16
click at [1299, 345] on input "search" at bounding box center [1280, 340] width 110 height 17
type input "g"
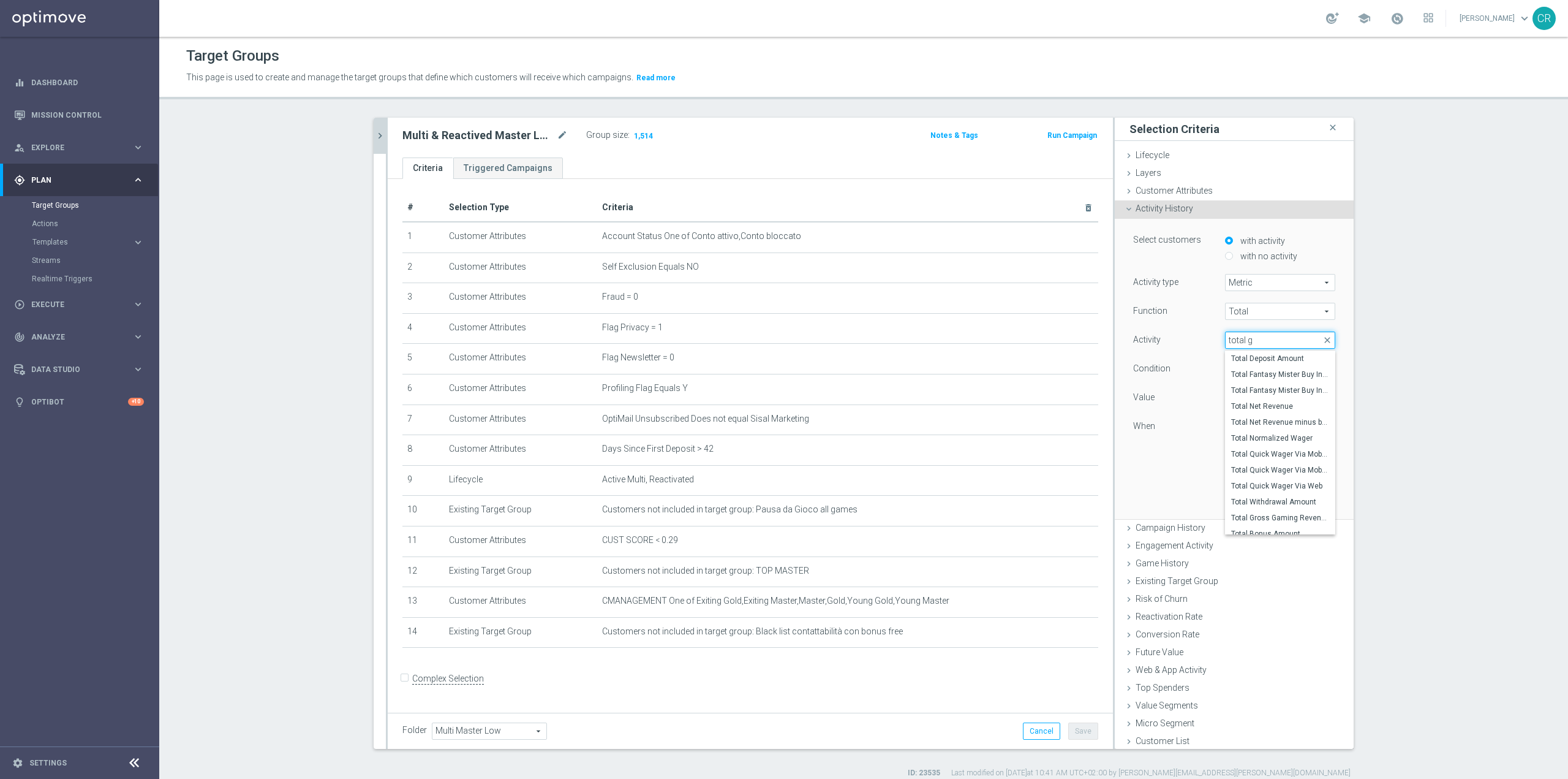
type input "total gr"
click at [1285, 378] on span "Total Gross Gaming Revenue minus Bonus Consumed" at bounding box center [1280, 375] width 98 height 10
type input "Total Gross Gaming Revenue minus Bonus Consumed"
click at [1293, 369] on span "=" at bounding box center [1280, 369] width 109 height 16
click at [1262, 427] on label ">" at bounding box center [1280, 419] width 110 height 16
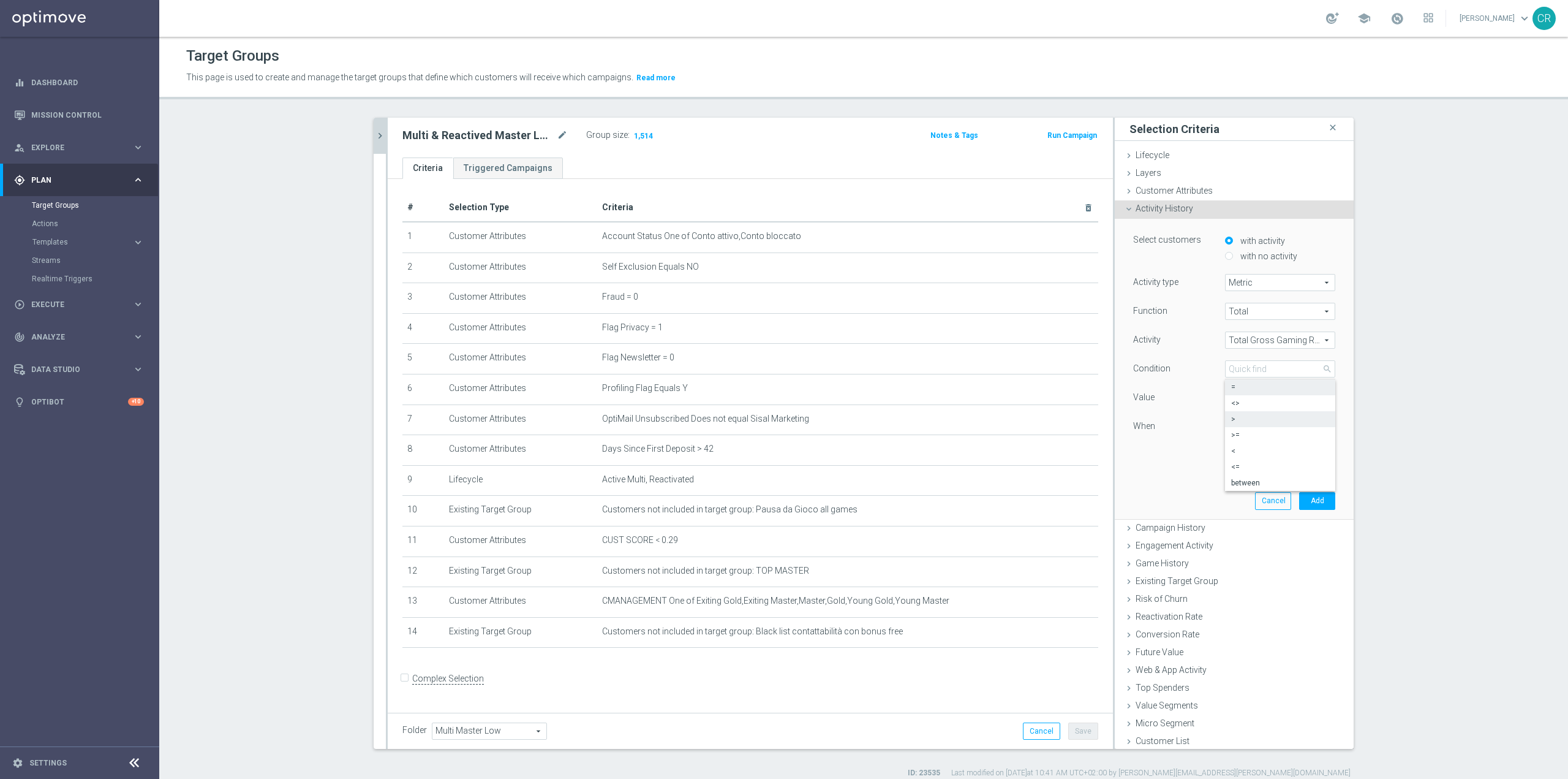
type input ">"
click at [1319, 427] on span at bounding box center [1326, 426] width 15 height 11
click at [1296, 489] on div "last calendar month" at bounding box center [1280, 492] width 97 height 19
click at [1304, 483] on button "Add" at bounding box center [1317, 484] width 36 height 17
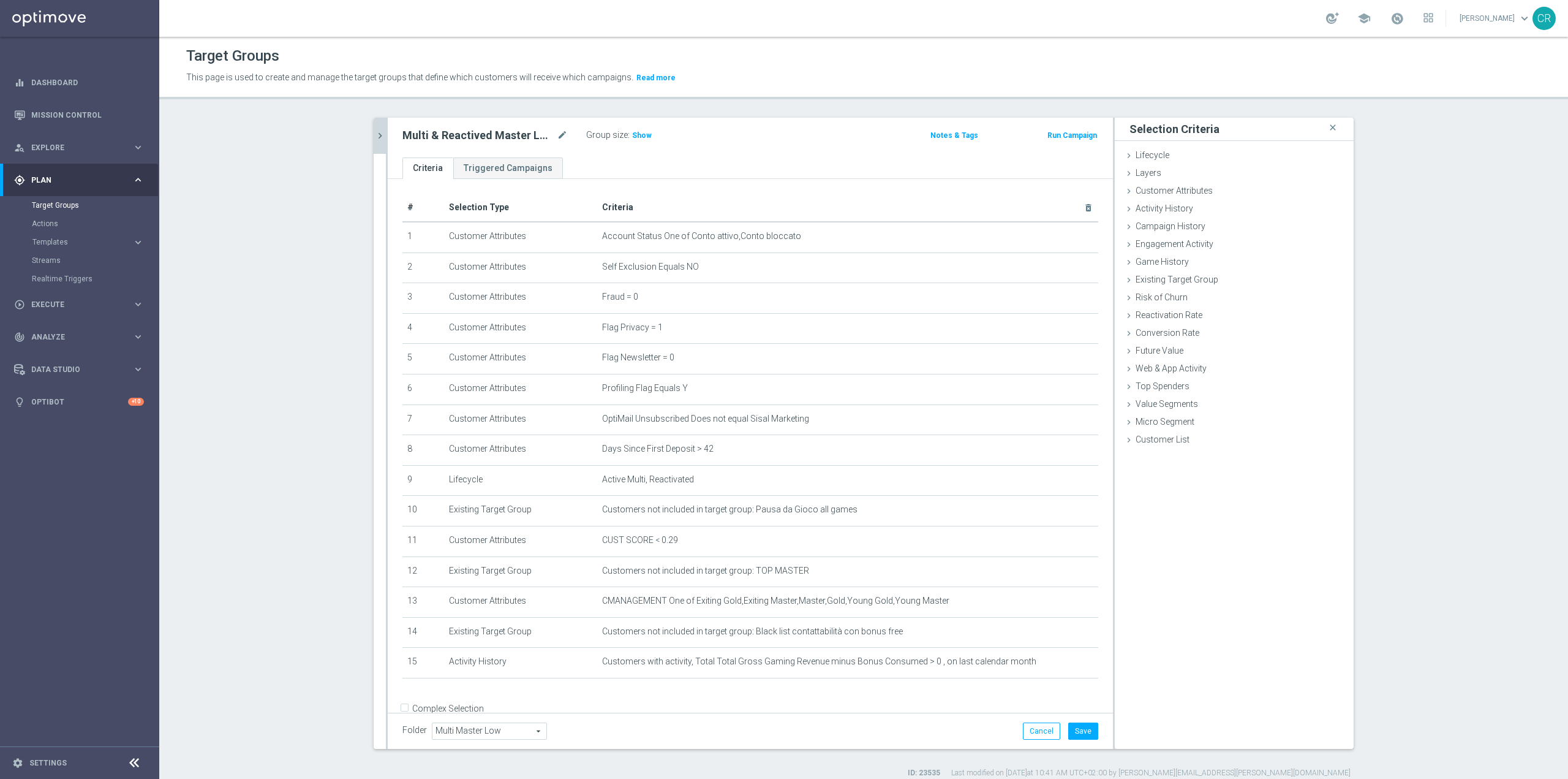
click at [1087, 721] on div "Folder Multi Master Low Multi Master Low arrow_drop_down search Cancel Save Sav…" at bounding box center [750, 731] width 725 height 36
click at [1087, 723] on button "Save" at bounding box center [1083, 732] width 30 height 17
click at [642, 132] on span "Show" at bounding box center [641, 135] width 19 height 9
click at [477, 137] on h2 "Multi & Reactived Master Low ggr lm > 0 no NL" at bounding box center [478, 135] width 152 height 14
click at [561, 130] on icon "mode_edit" at bounding box center [562, 135] width 11 height 14
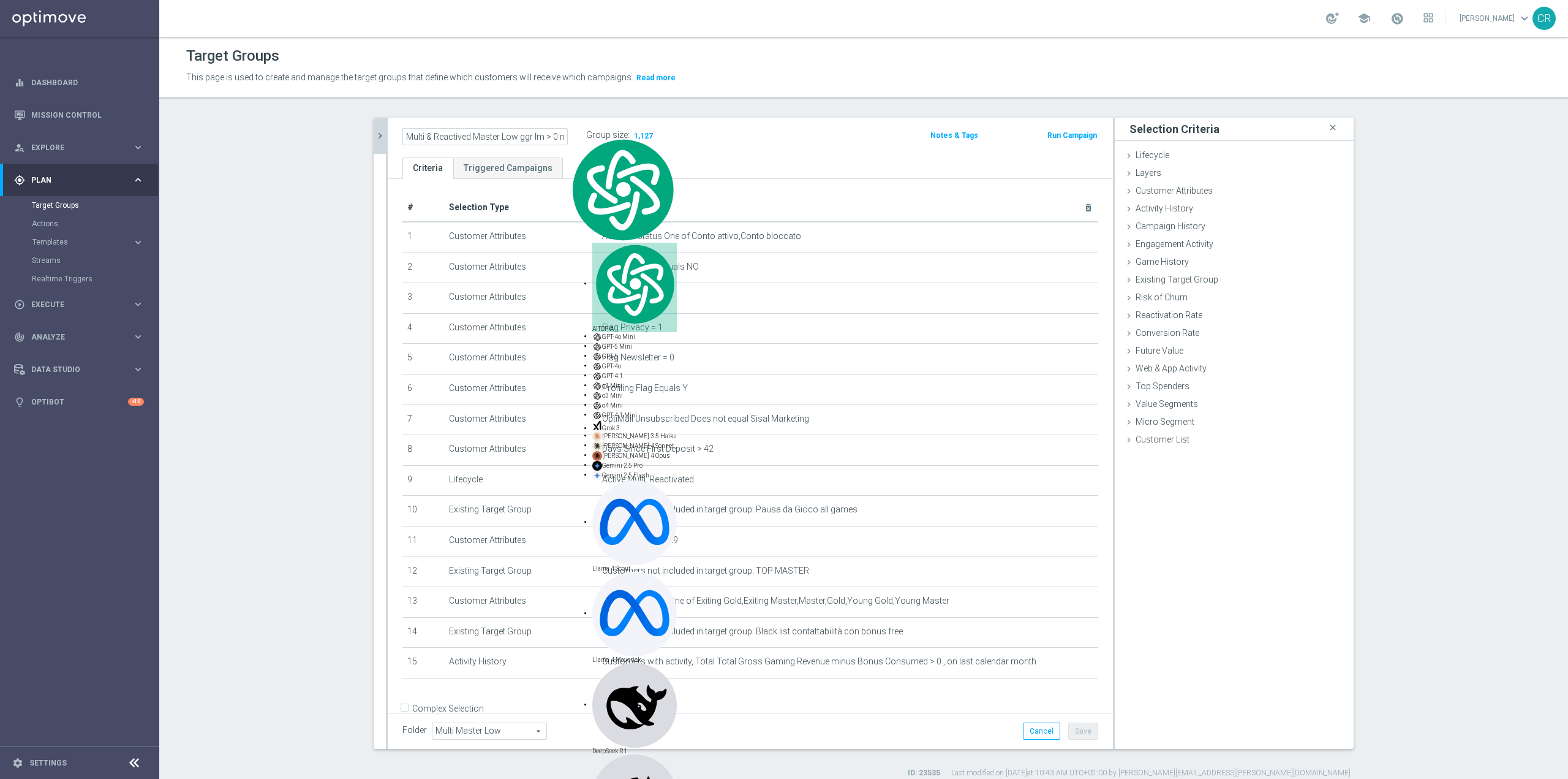
scroll to position [0, 17]
click at [859, 167] on ul "Criteria Triggered Campaigns" at bounding box center [750, 168] width 725 height 22
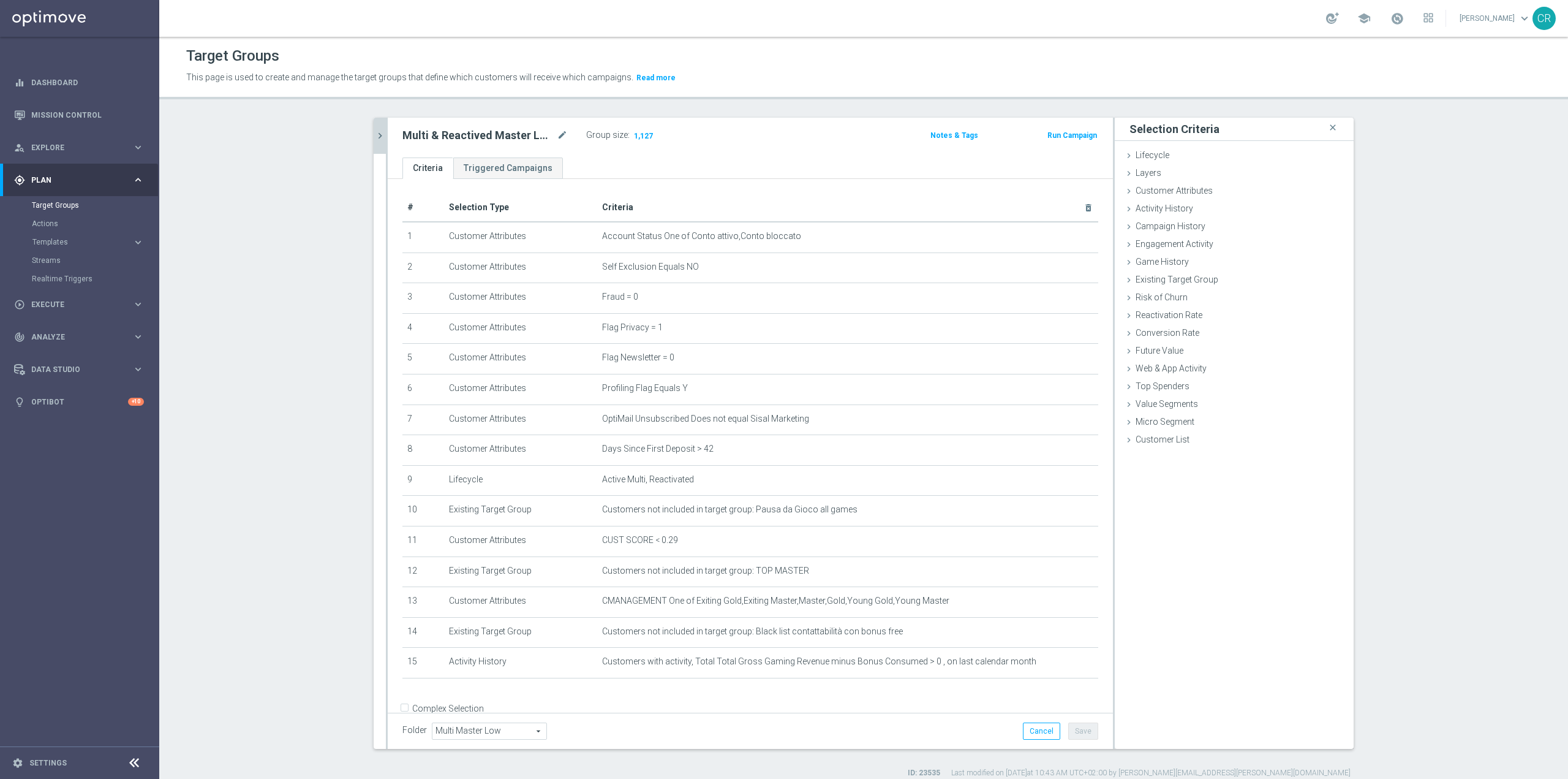
click at [375, 138] on icon "chevron_right" at bounding box center [380, 136] width 12 height 12
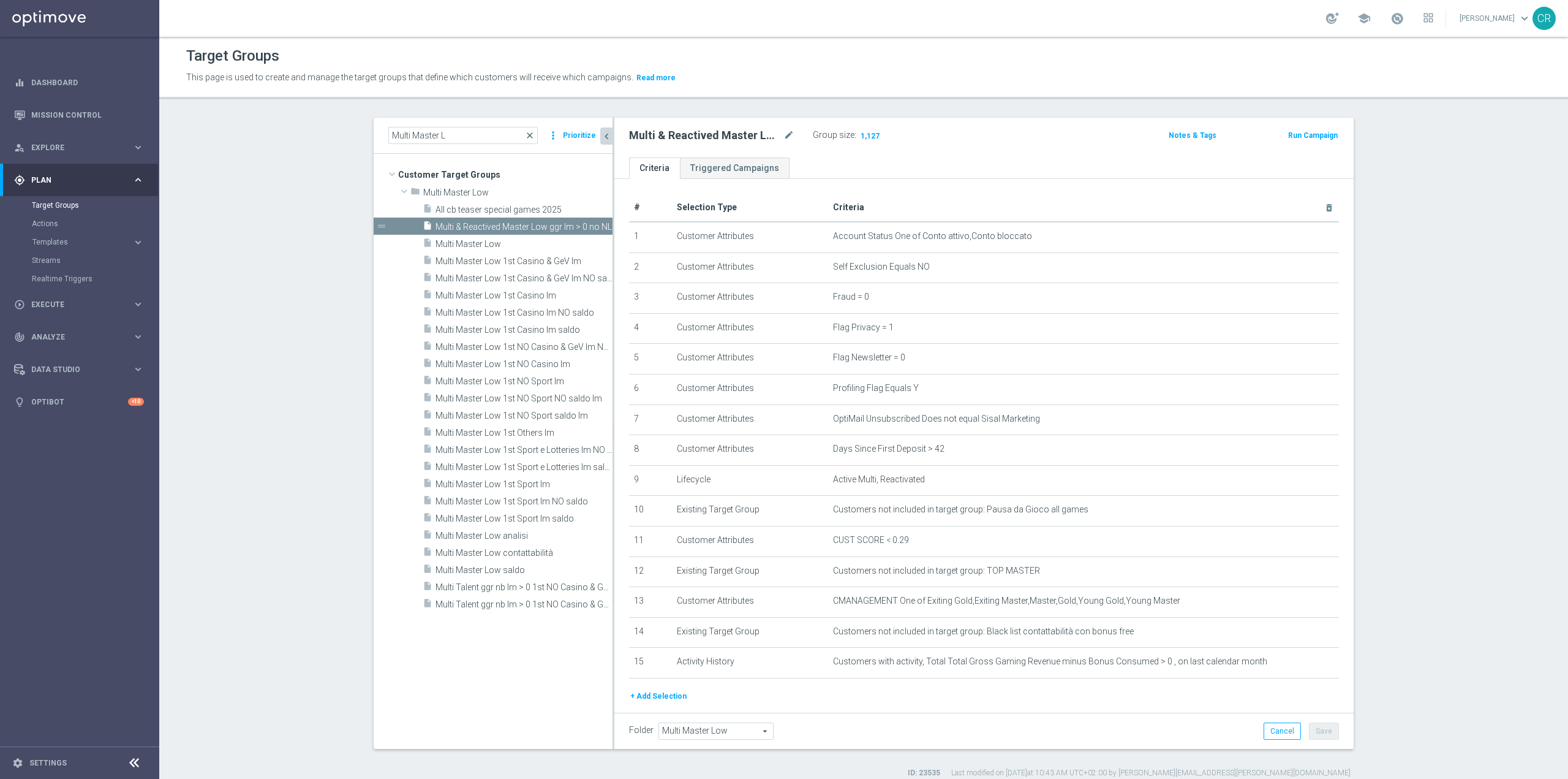
click at [531, 130] on span "close" at bounding box center [530, 135] width 10 height 10
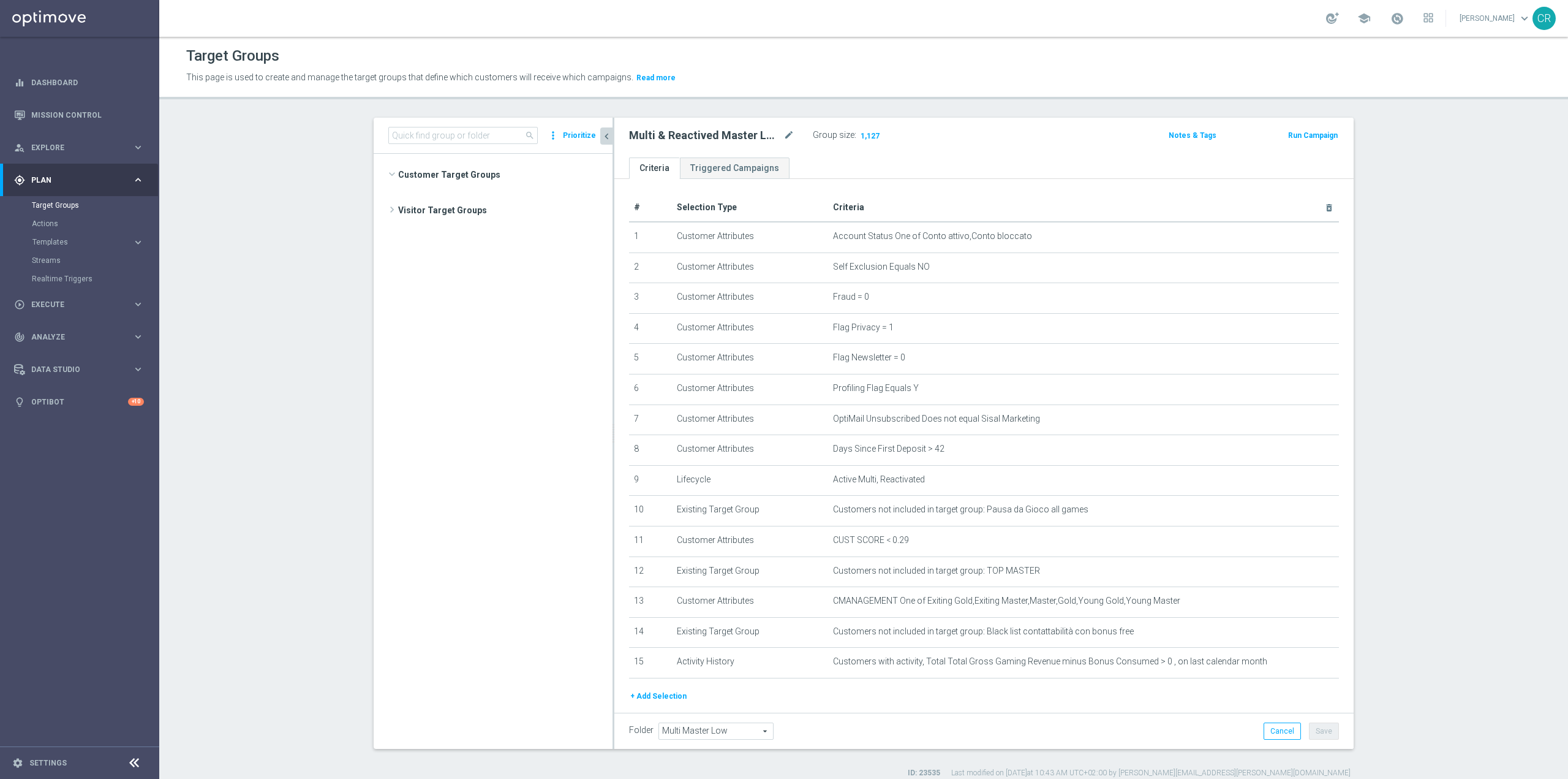
scroll to position [1759, 0]
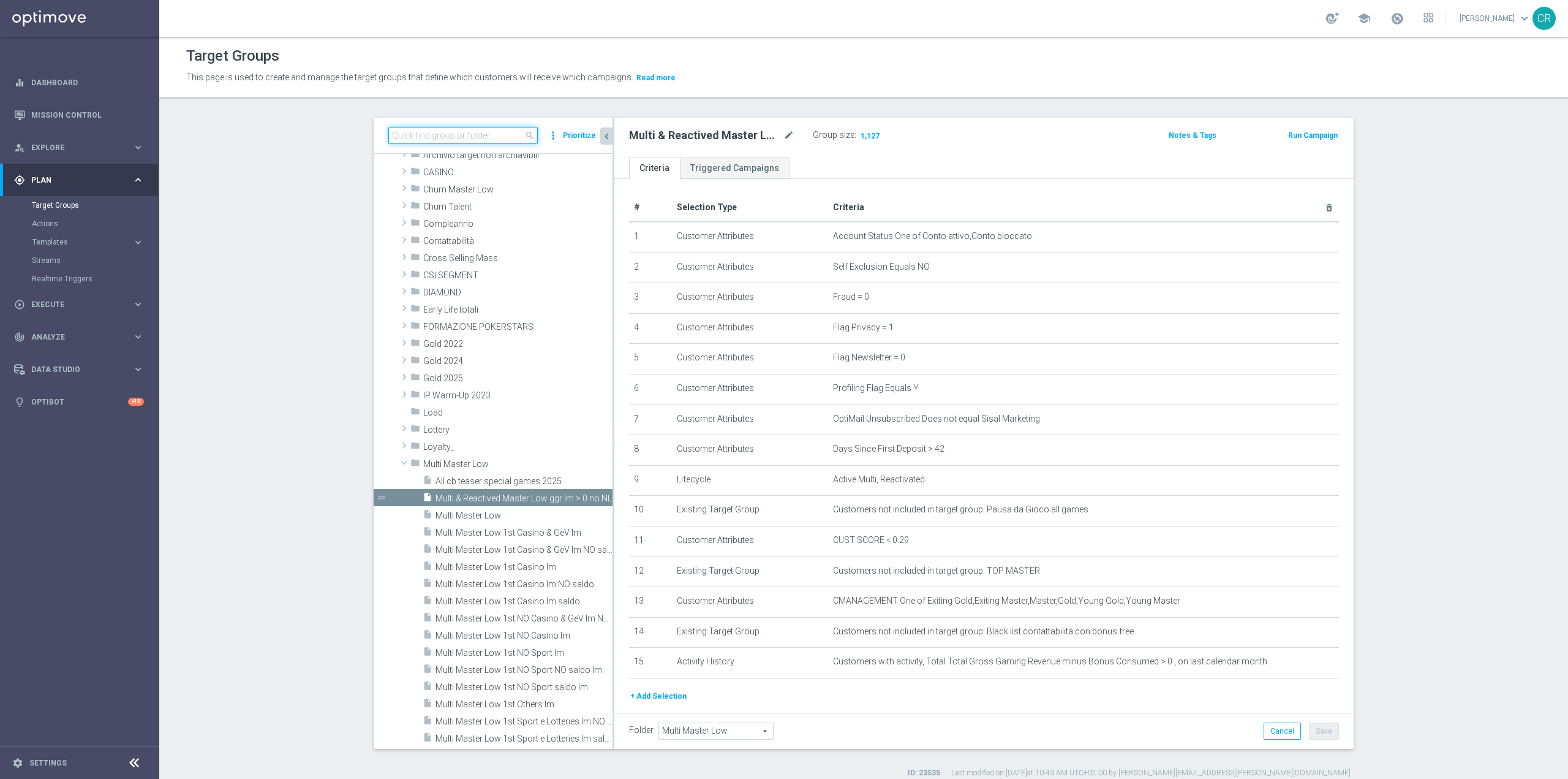
click at [487, 142] on input at bounding box center [463, 135] width 150 height 17
paste input "Reactivated Silver ggr nb lm > 0 1st Sport lm"
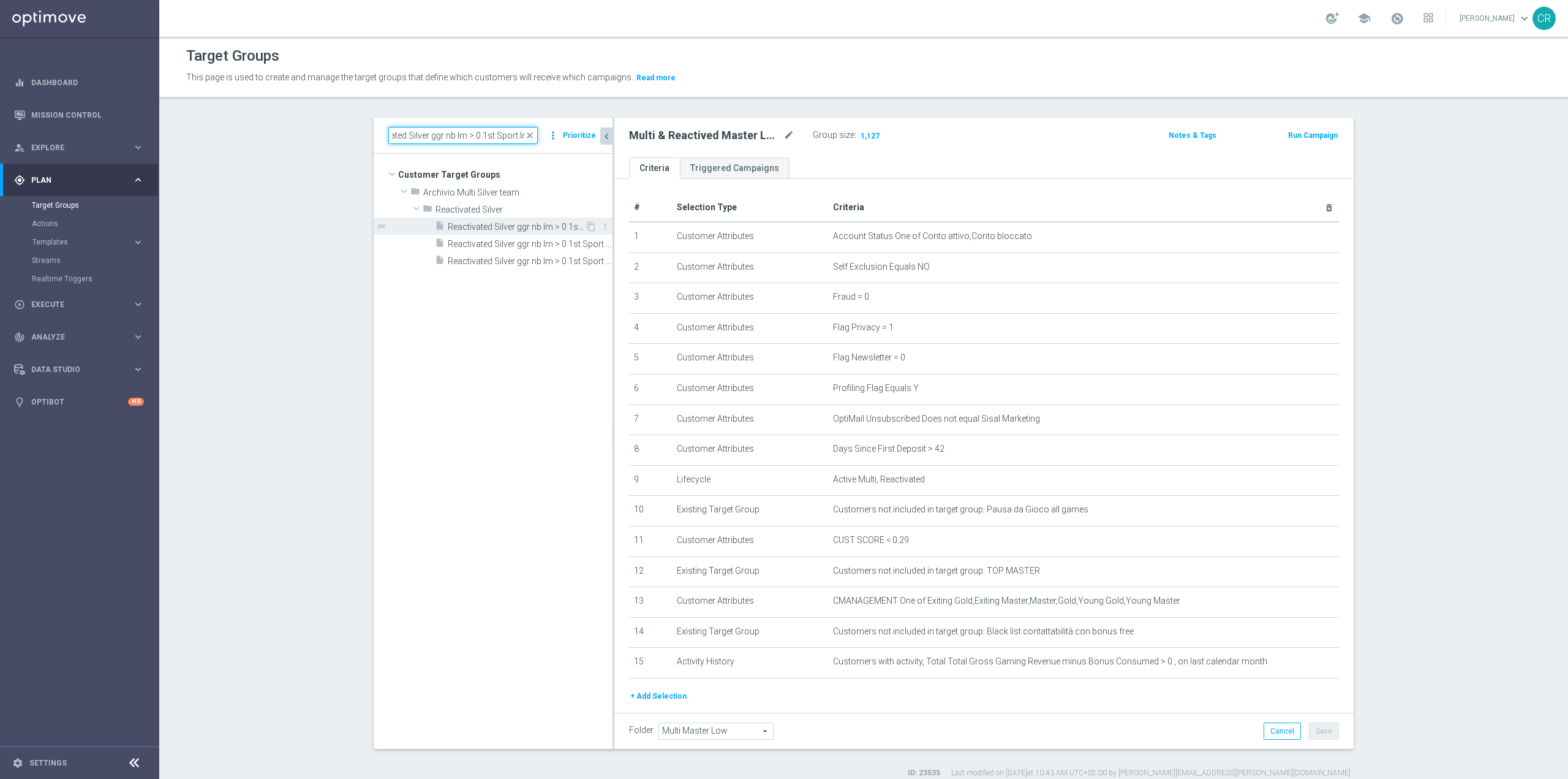
type input "Reactivated Silver ggr nb lm > 0 1st Sport lm"
click at [521, 228] on span "Reactivated Silver ggr nb lm > 0 1st Sport lm" at bounding box center [516, 227] width 137 height 10
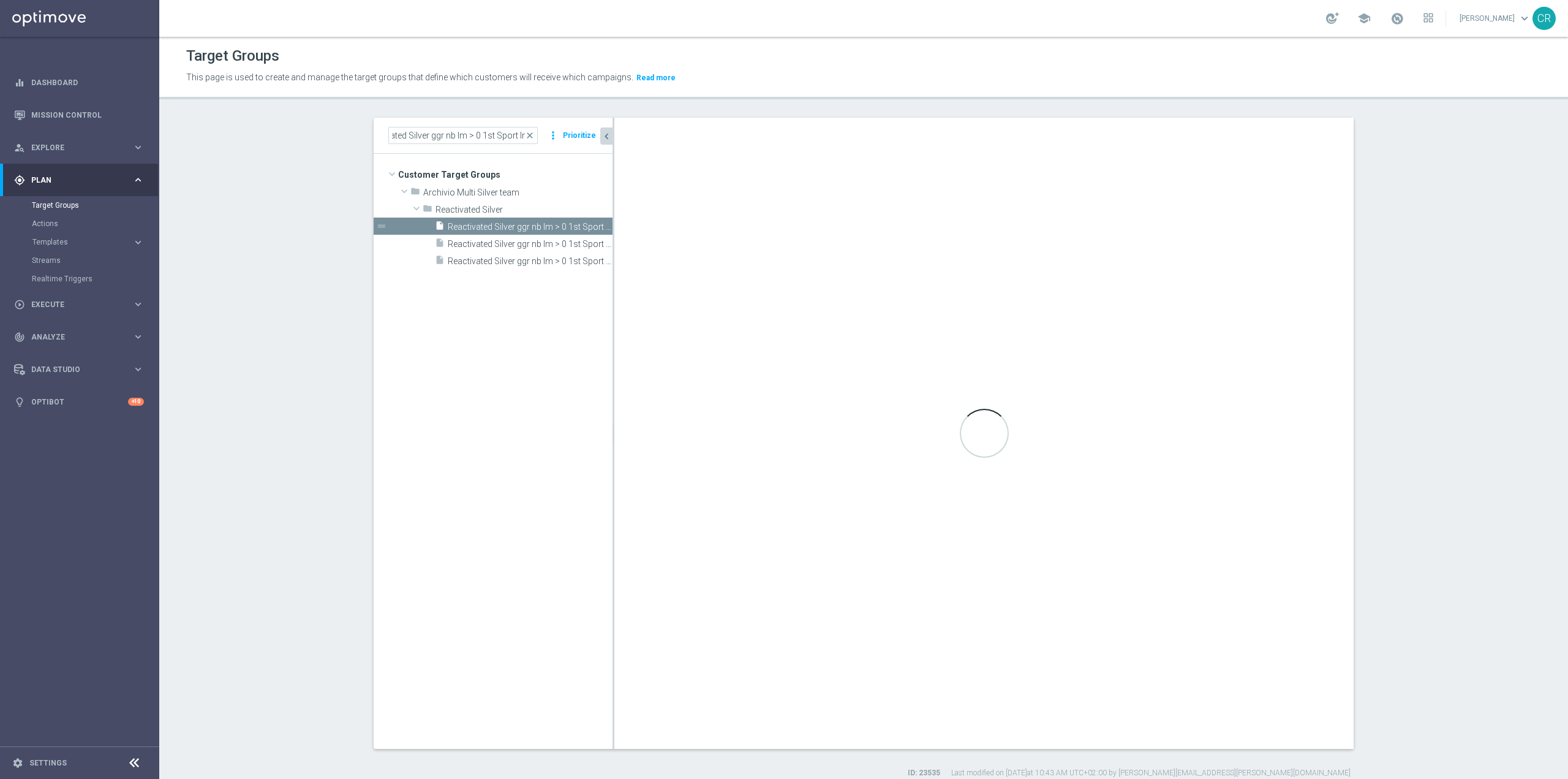
type input "Reactivated Silver"
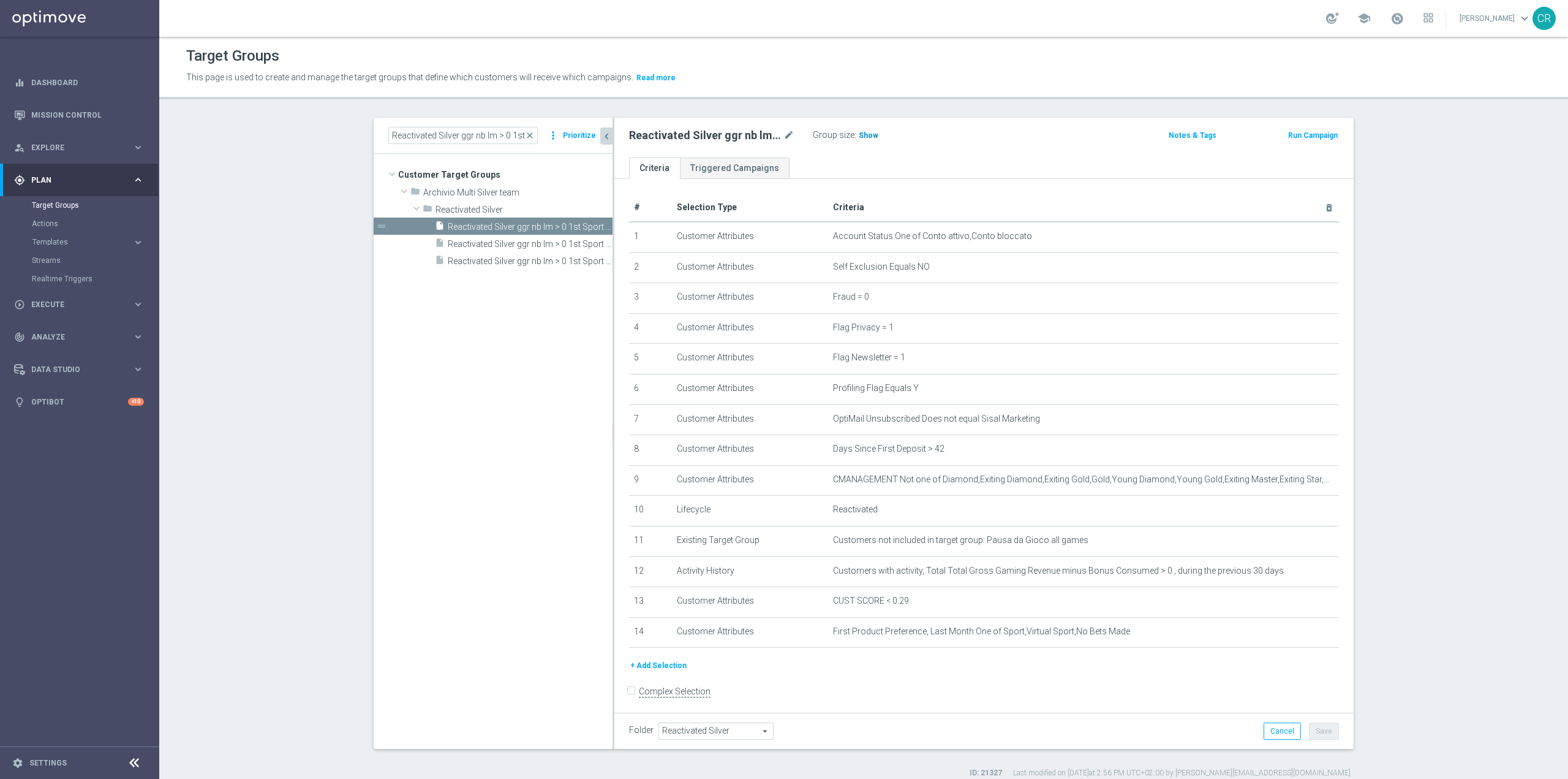
click at [870, 132] on span "Show" at bounding box center [868, 135] width 19 height 9
click at [586, 227] on icon "content_copy" at bounding box center [591, 227] width 10 height 10
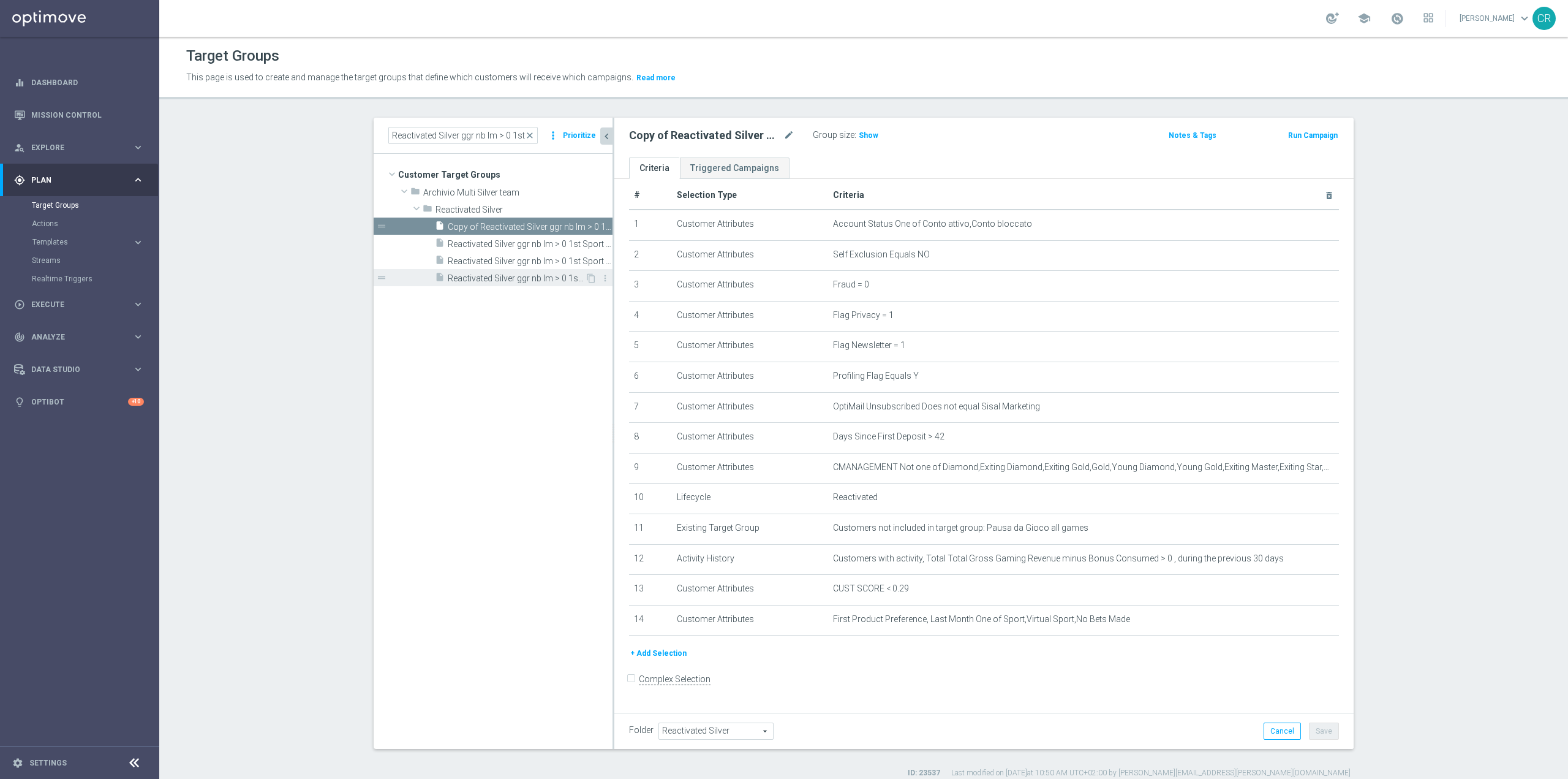
click at [556, 270] on div "insert_drive_file Reactivated Silver ggr nb lm > 0 1st Sport lm saldo" at bounding box center [510, 278] width 150 height 17
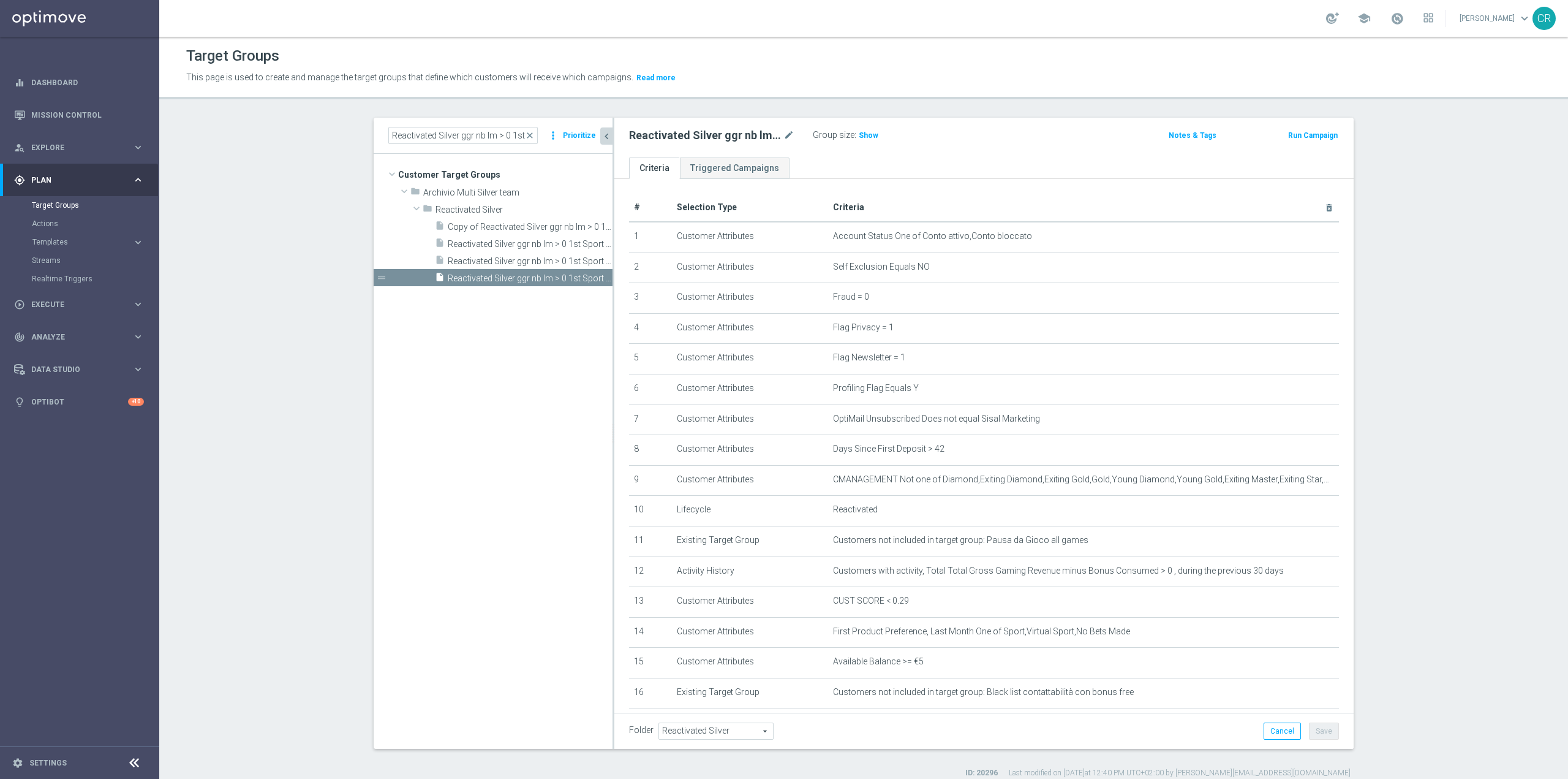
click at [752, 134] on h2 "Reactivated Silver ggr nb lm > 0 1st Sport lm saldo" at bounding box center [705, 135] width 152 height 14
click at [784, 134] on icon "mode_edit" at bounding box center [789, 135] width 11 height 14
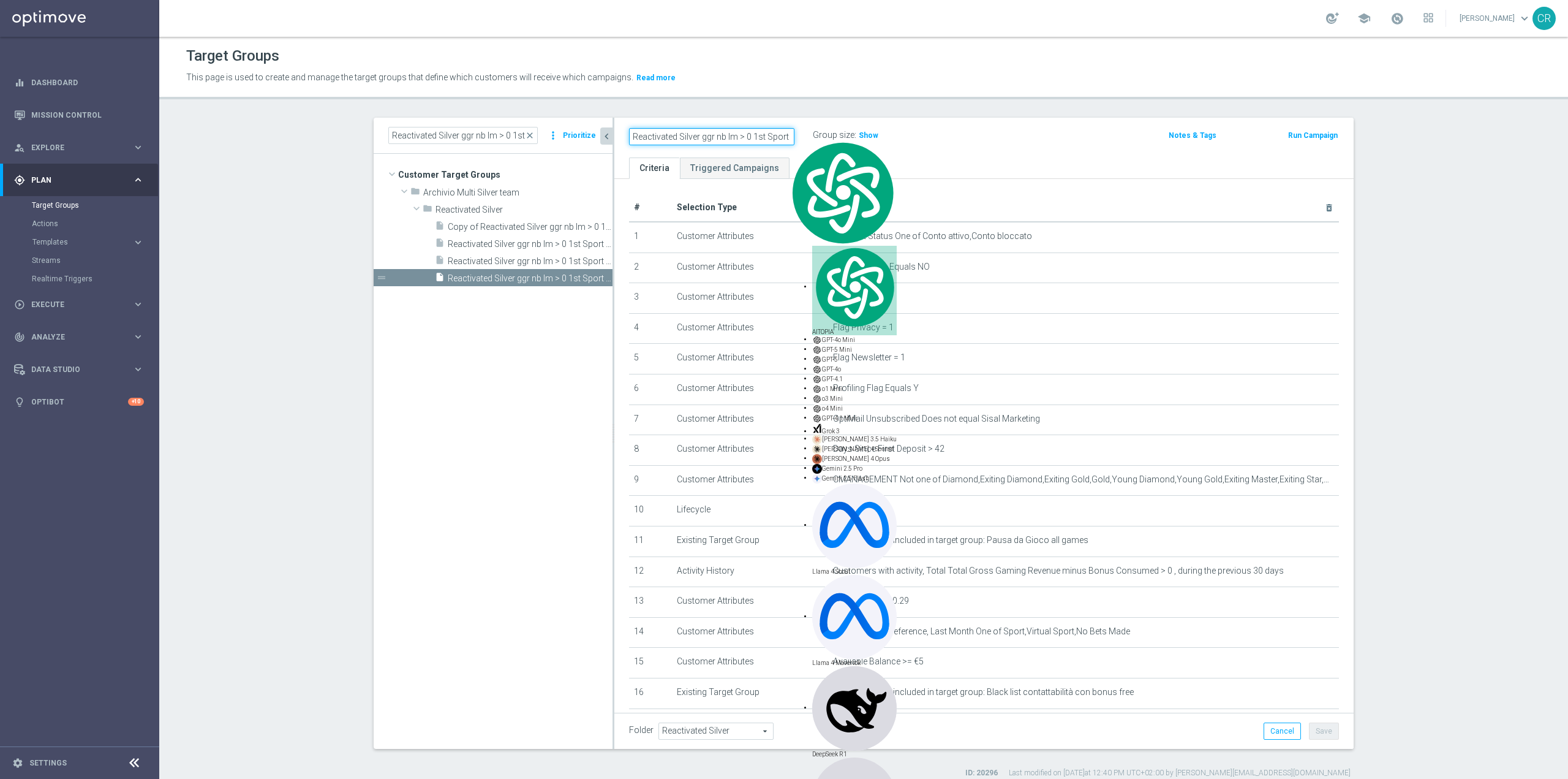
scroll to position [0, 30]
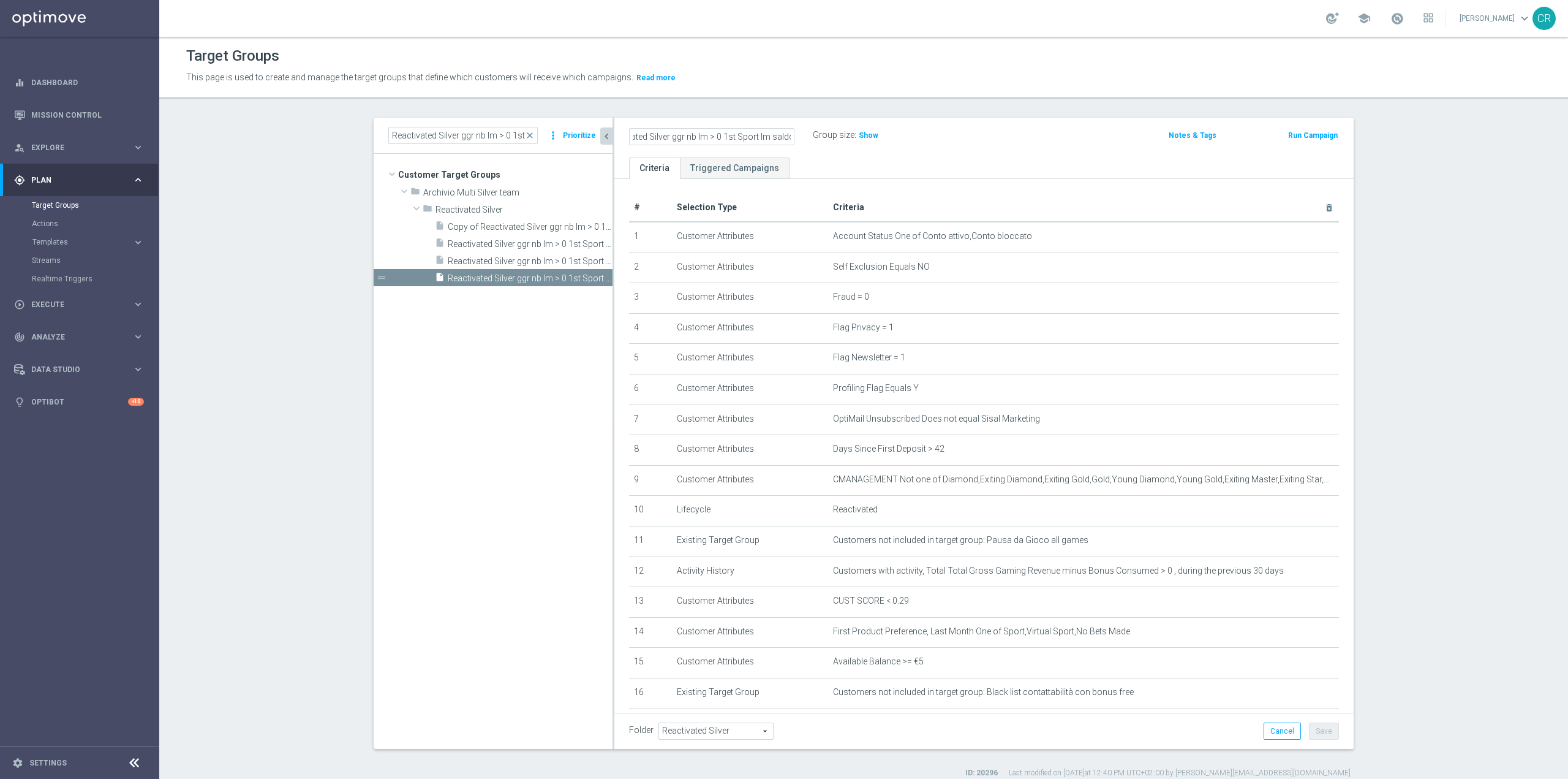
click at [921, 155] on div "Reactivated Silver ggr nb lm > 0 1st Sport lm saldo Group size : Show Notes & T…" at bounding box center [984, 137] width 739 height 40
click at [554, 226] on span "Copy of Reactivated Silver ggr nb lm > 0 1st Sport lm" at bounding box center [516, 227] width 137 height 10
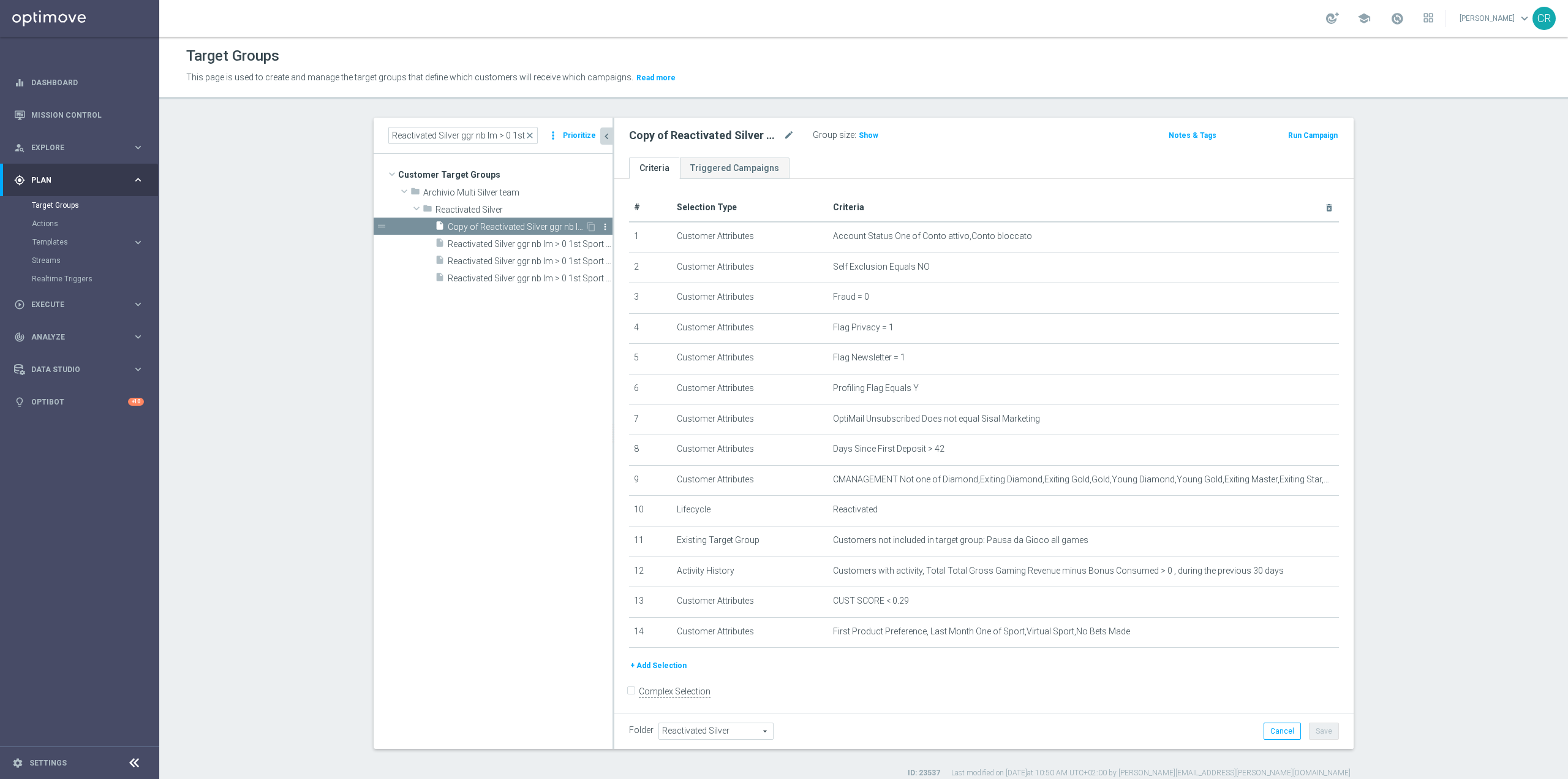
click at [600, 224] on icon "more_vert" at bounding box center [605, 227] width 10 height 10
click at [616, 261] on span "Delete" at bounding box center [629, 260] width 27 height 9
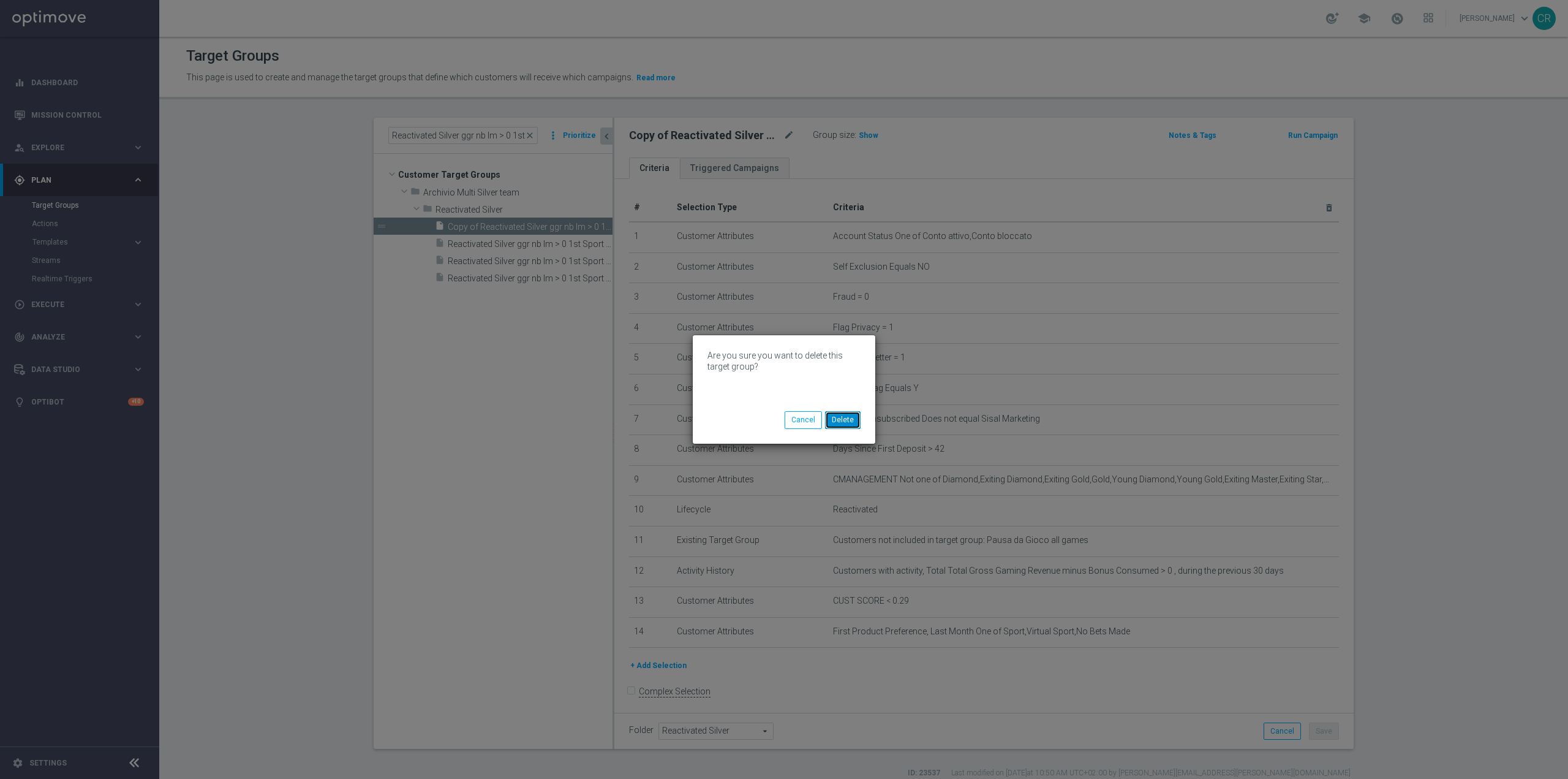
click at [845, 423] on button "Delete" at bounding box center [843, 420] width 35 height 17
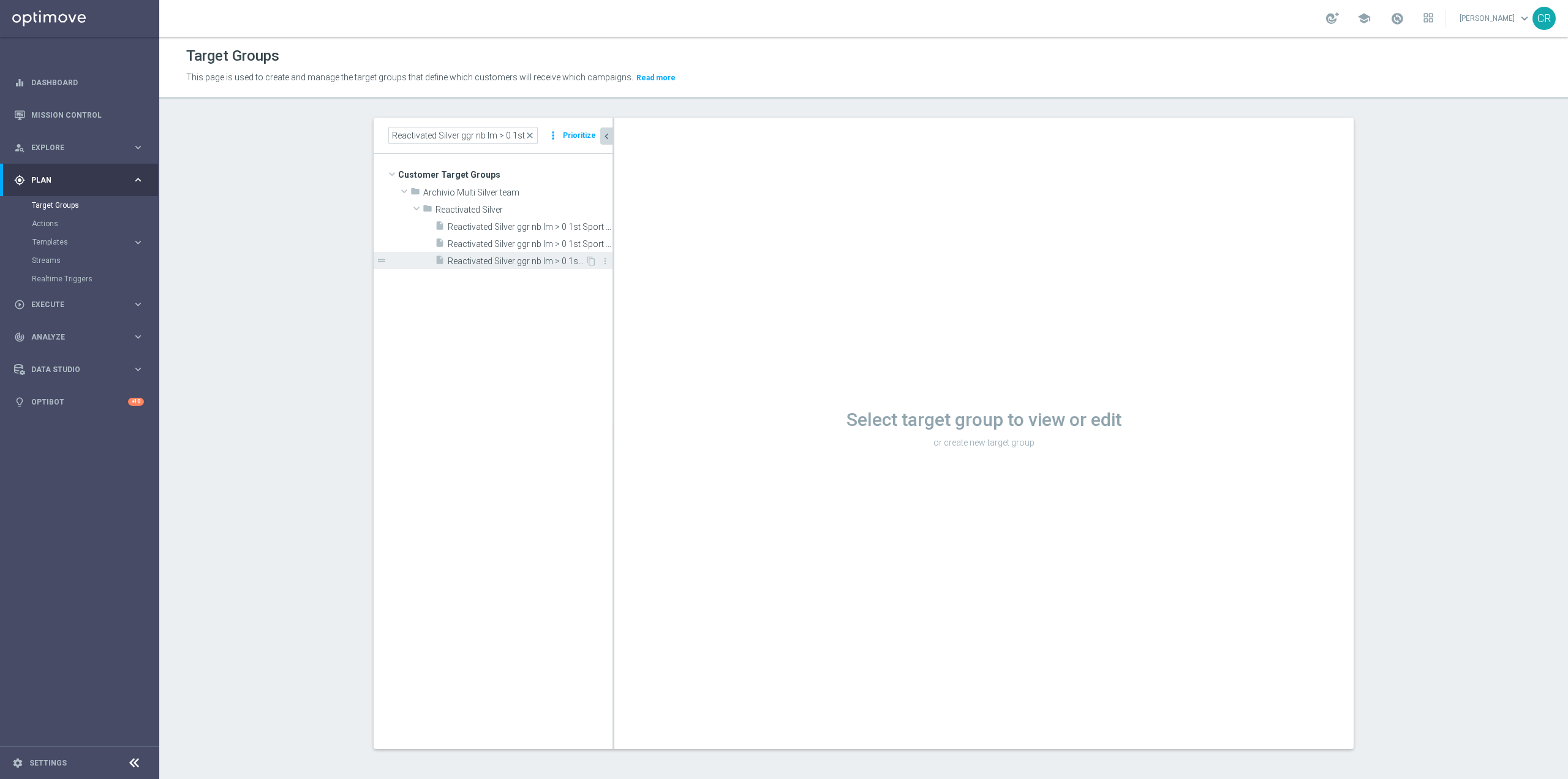
click at [499, 261] on span "Reactivated Silver ggr nb lm > 0 1st Sport lm saldo" at bounding box center [516, 261] width 137 height 10
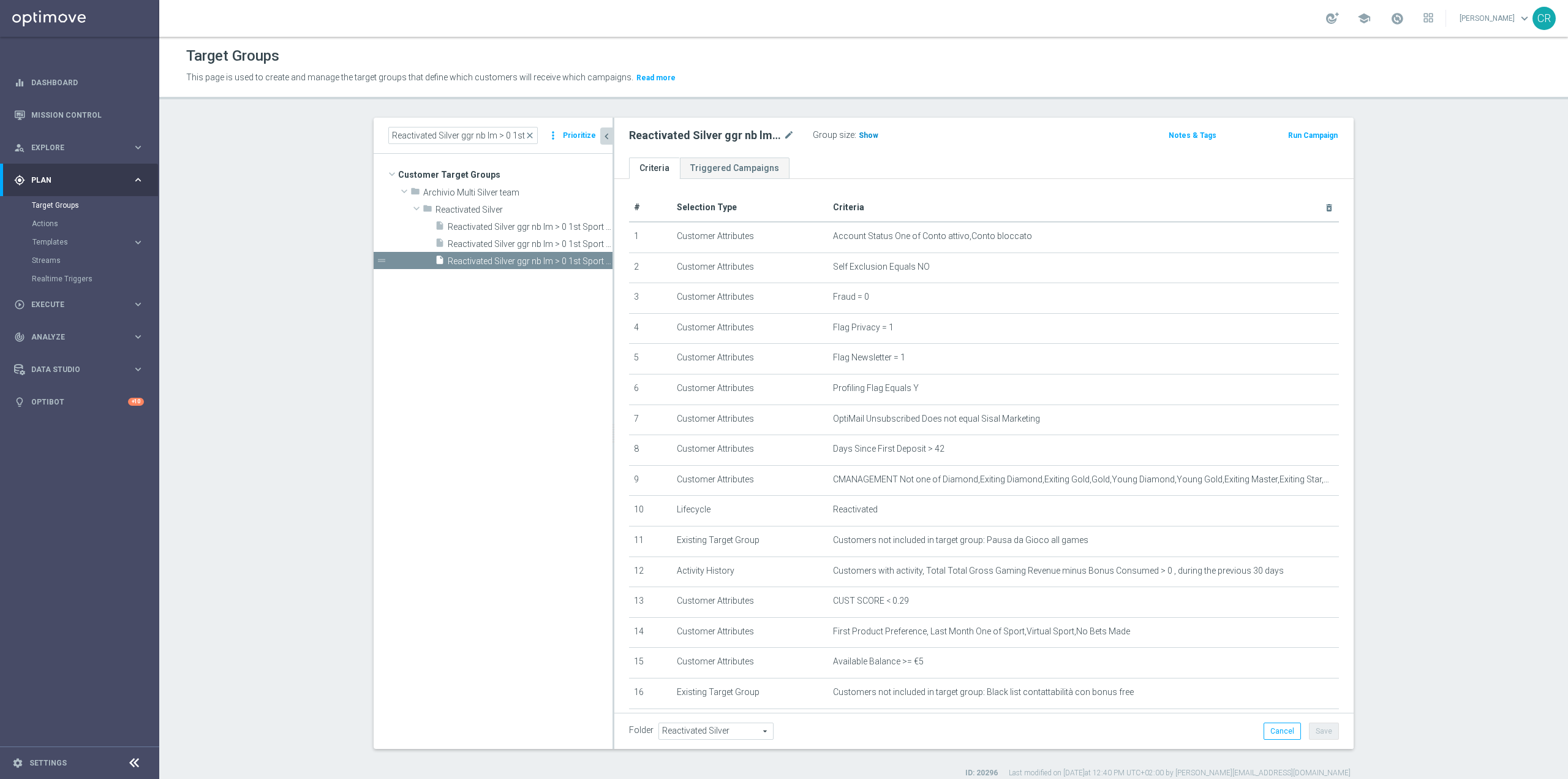
click at [864, 135] on span "Show" at bounding box center [868, 135] width 19 height 9
click at [784, 137] on icon "mode_edit" at bounding box center [789, 135] width 11 height 14
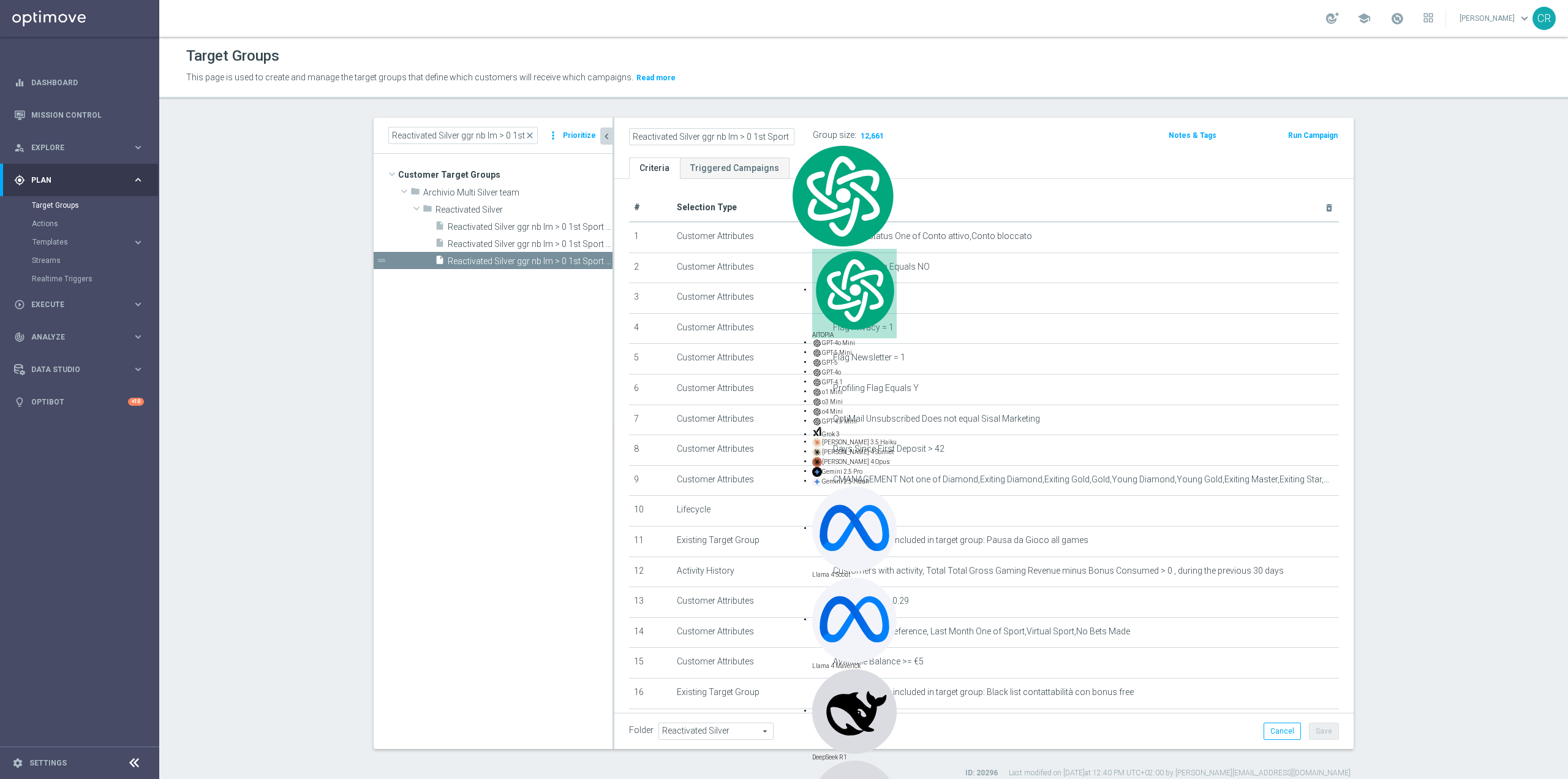
scroll to position [0, 30]
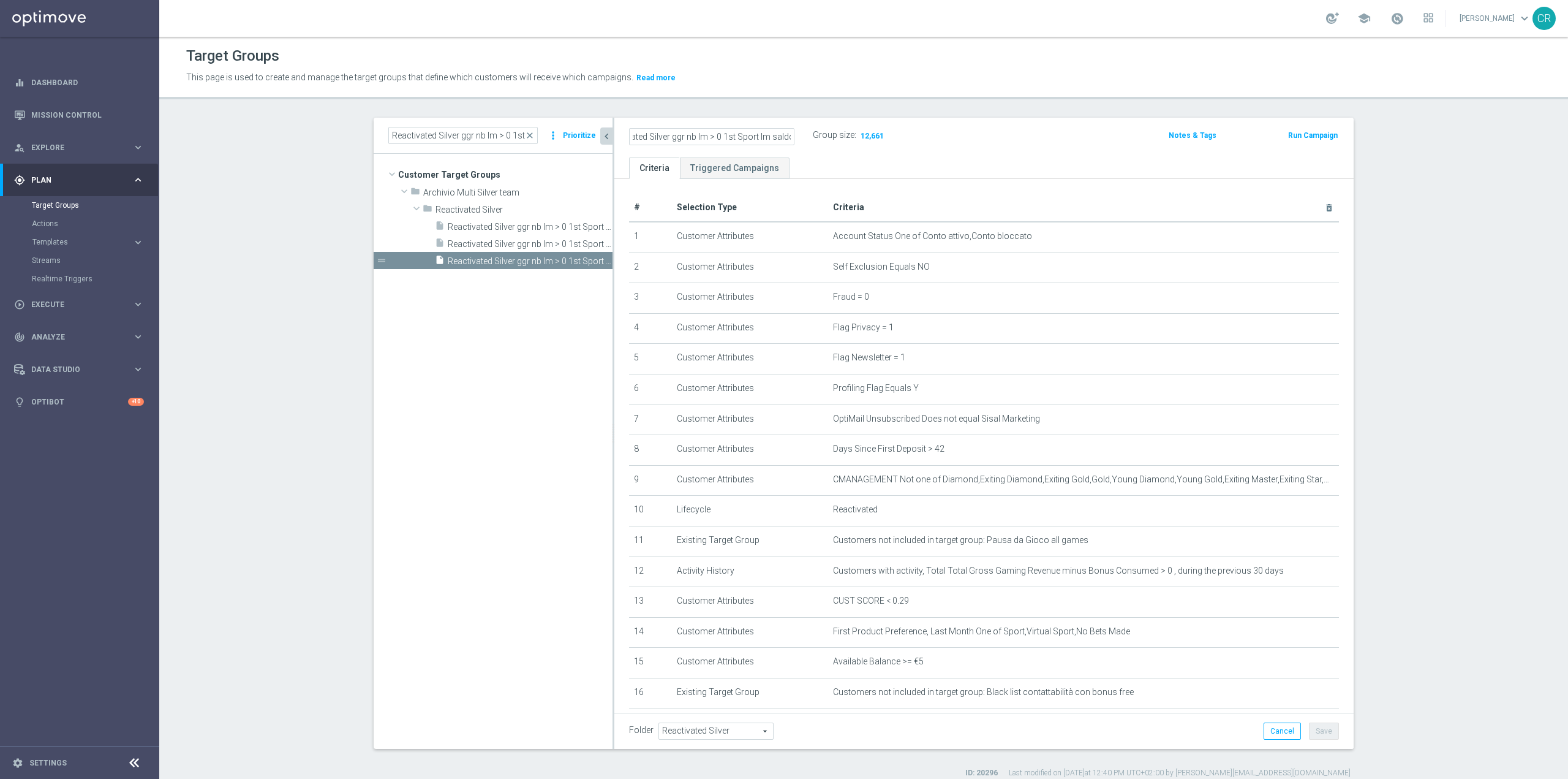
click at [756, 136] on input "Reactivated Silver ggr nb lm > 0 1st Sport lm saldo" at bounding box center [712, 137] width 165 height 17
drag, startPoint x: 632, startPoint y: 133, endPoint x: 833, endPoint y: 142, distance: 201.2
click at [833, 142] on div "Reactivated Silver ggr nb lm > 0 1st Sport lm saldo Group size : 12,661" at bounding box center [863, 136] width 486 height 19
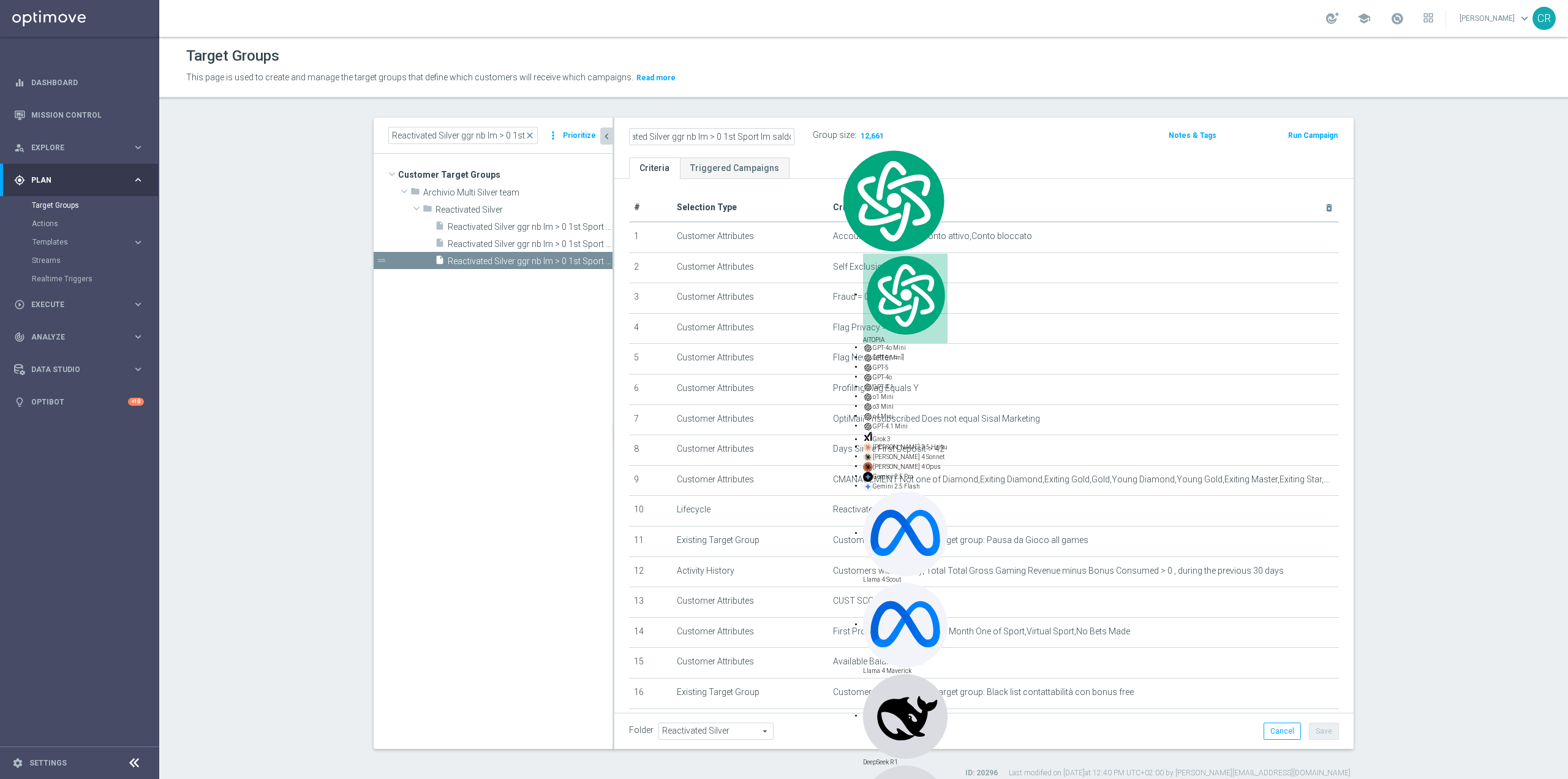
click at [833, 142] on div "Group size : 12,661" at bounding box center [874, 134] width 122 height 14
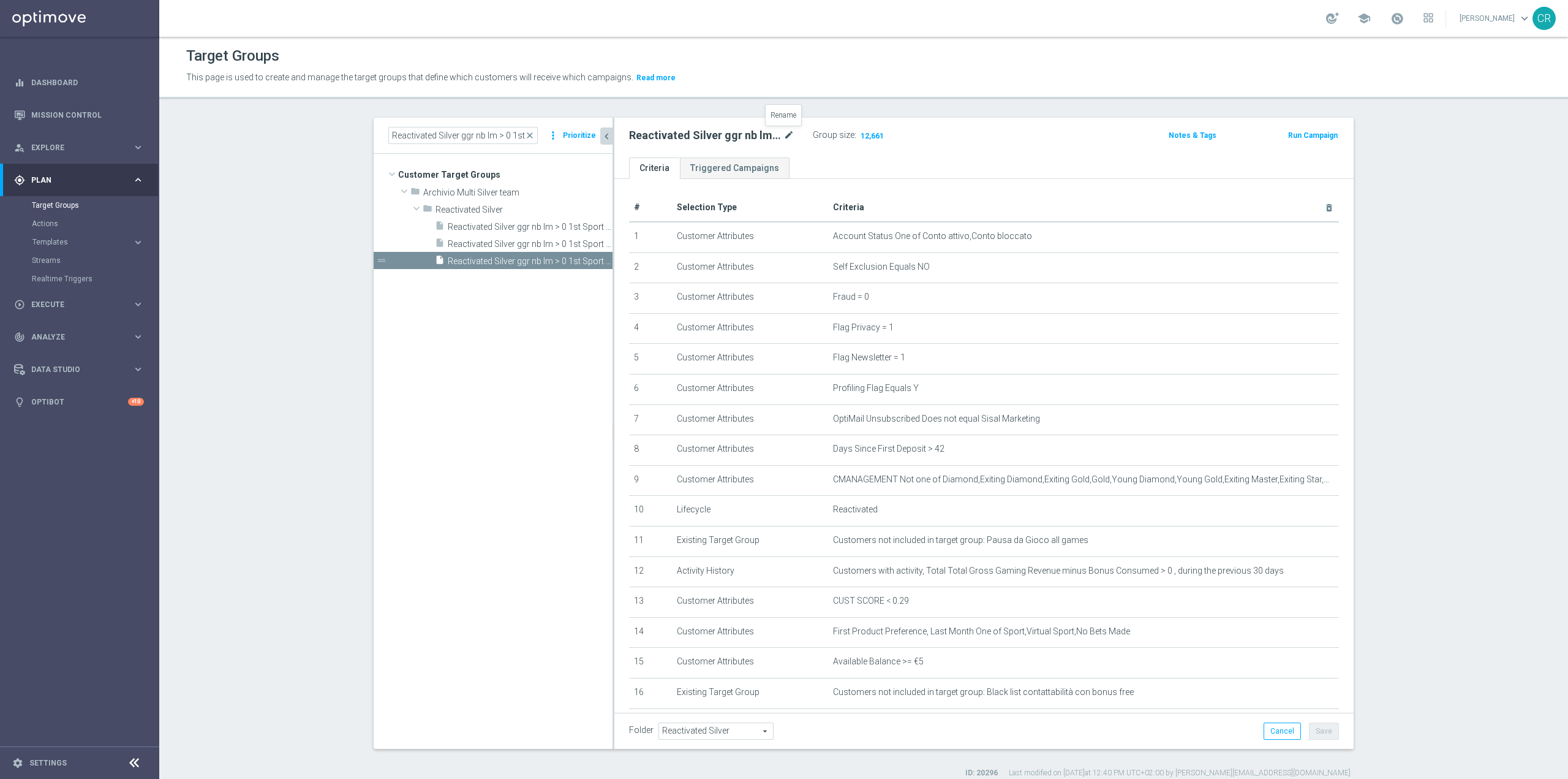
click at [786, 135] on icon "mode_edit" at bounding box center [789, 135] width 11 height 14
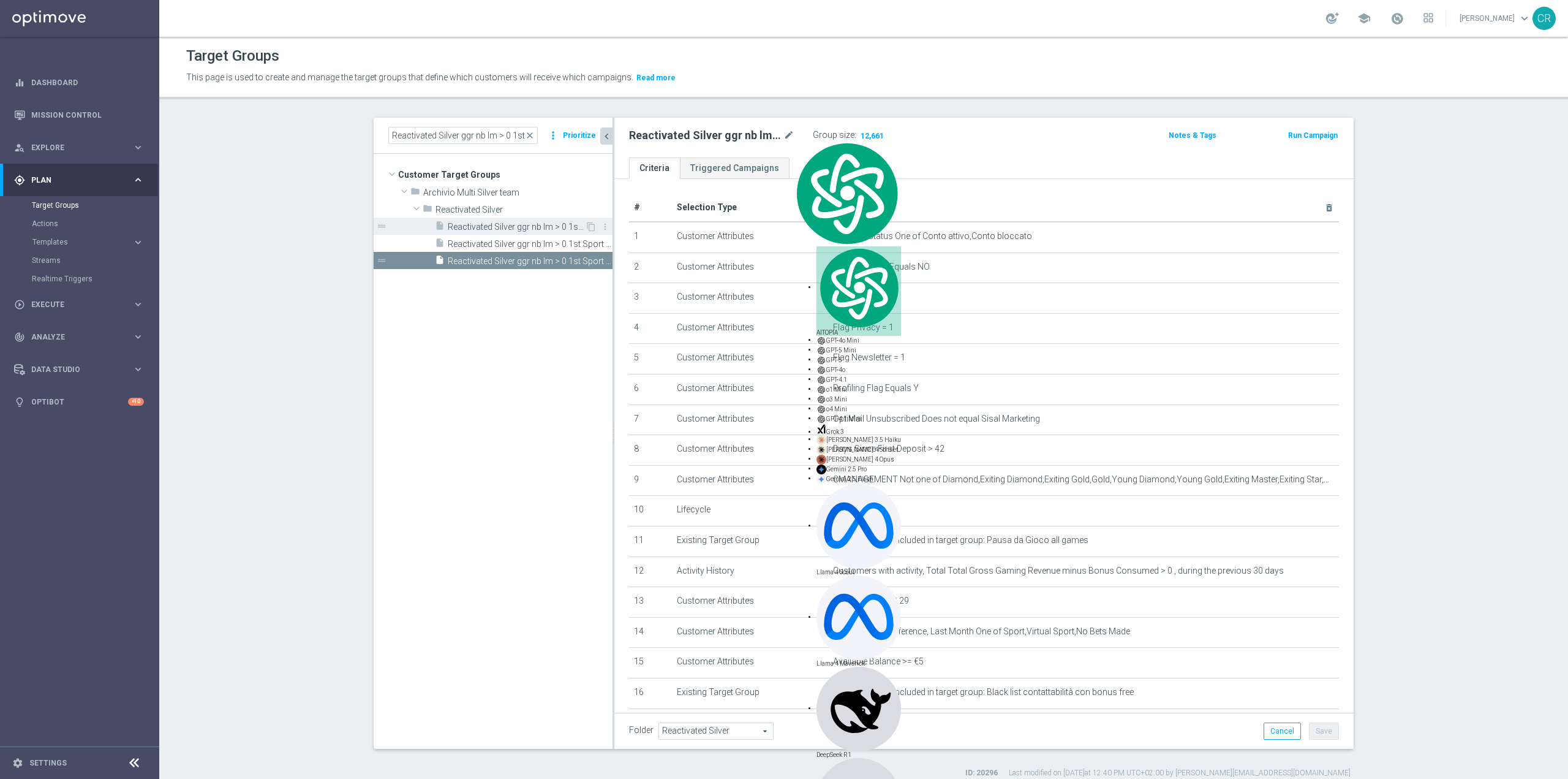
click at [499, 222] on span "Reactivated Silver ggr nb lm > 0 1st Sport lm" at bounding box center [516, 227] width 137 height 10
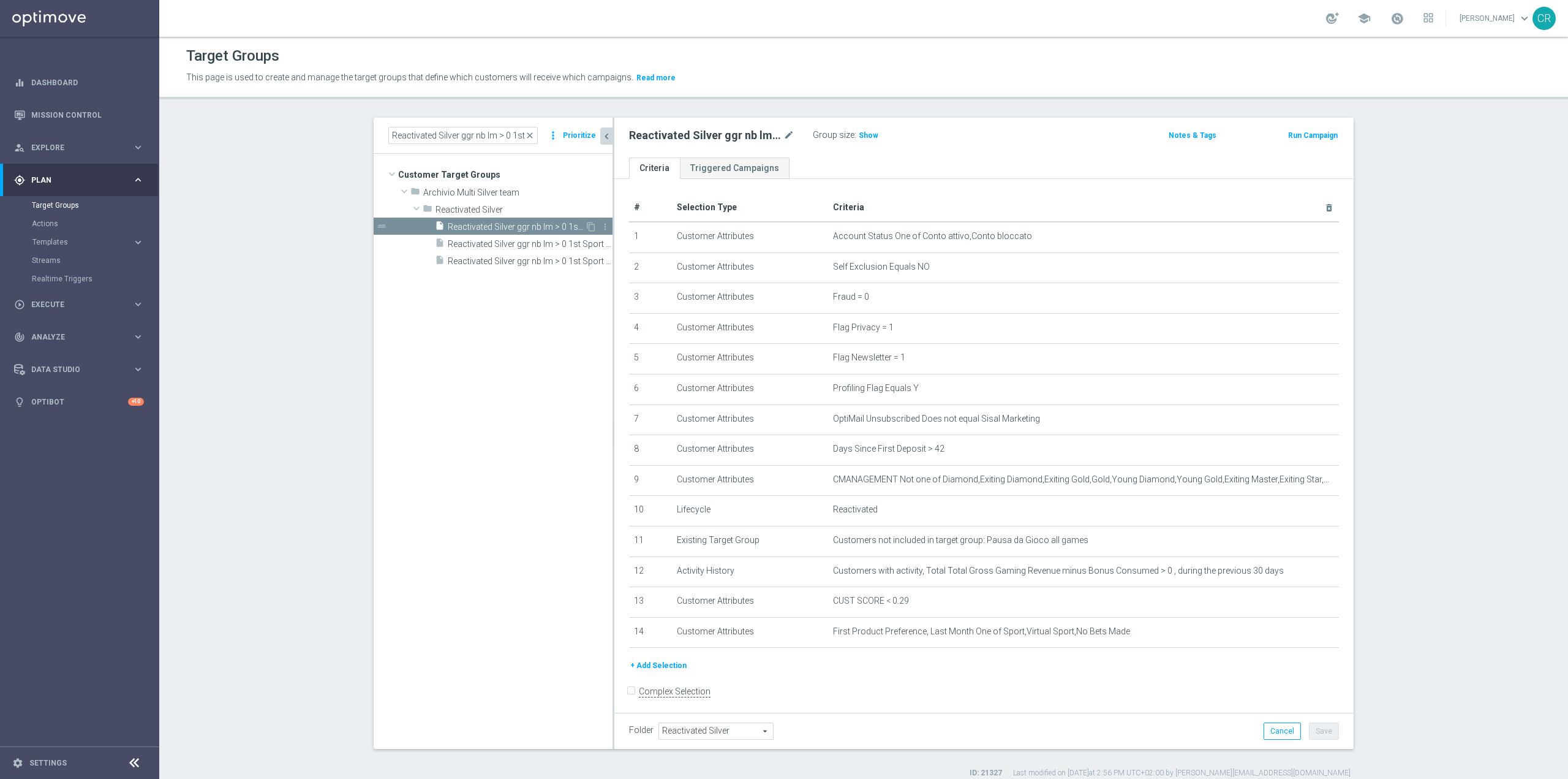
click at [546, 224] on span "Reactivated Silver ggr nb lm > 0 1st Sport lm" at bounding box center [516, 227] width 137 height 10
click at [863, 129] on h3 "Show" at bounding box center [868, 135] width 22 height 14
click at [786, 131] on icon "mode_edit" at bounding box center [789, 135] width 11 height 14
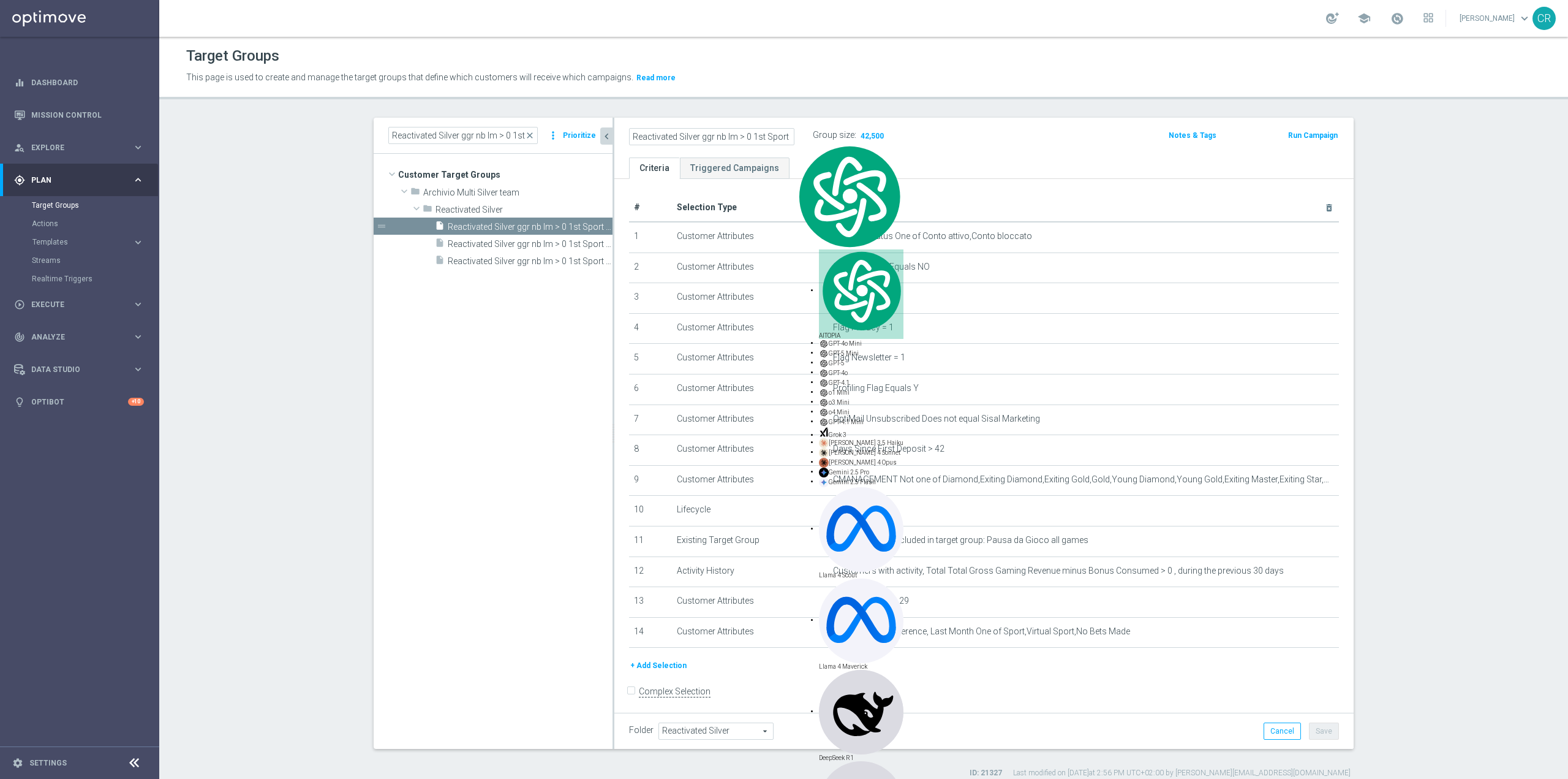
scroll to position [0, 8]
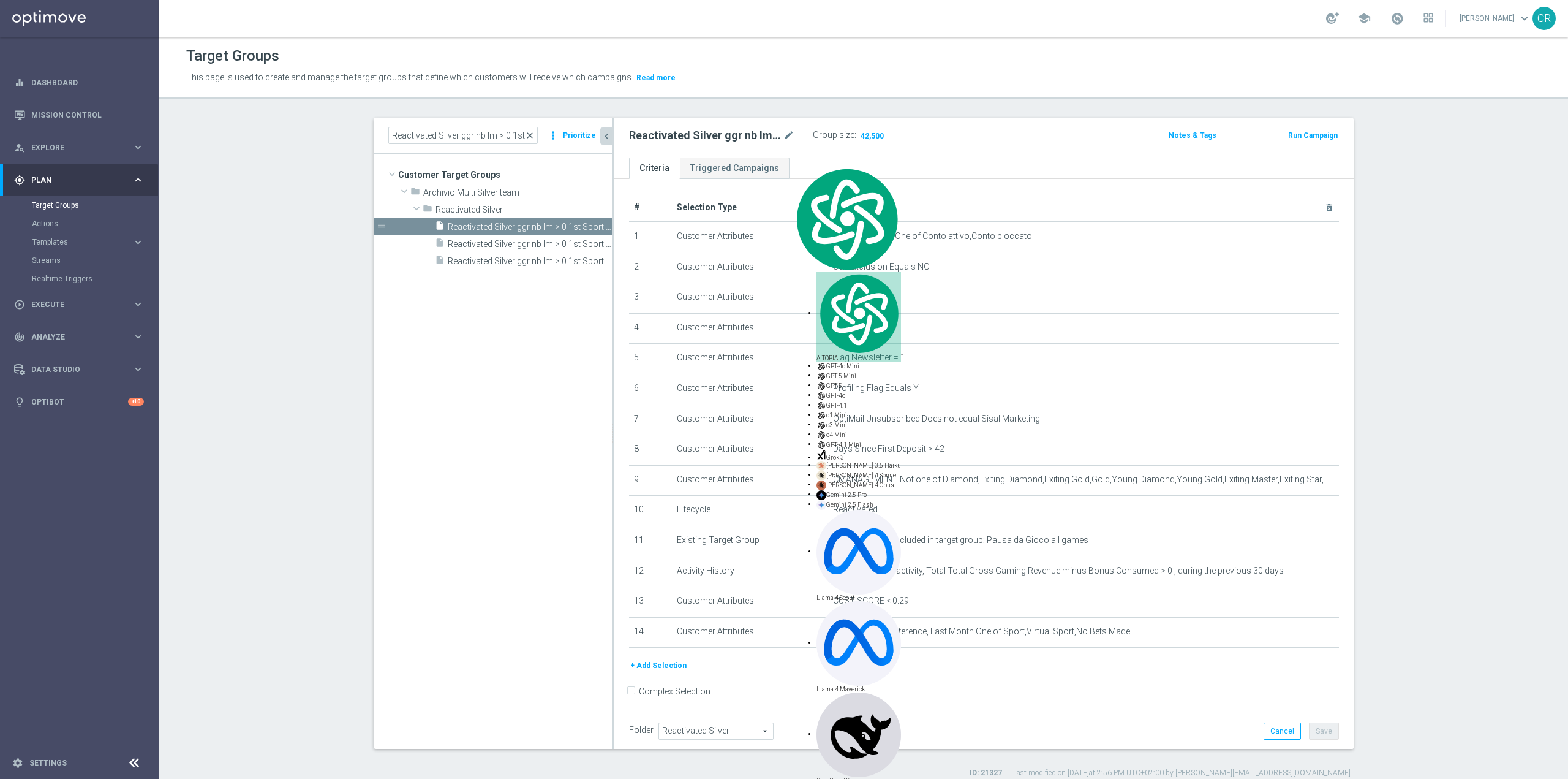
click at [529, 135] on span "close" at bounding box center [530, 135] width 10 height 10
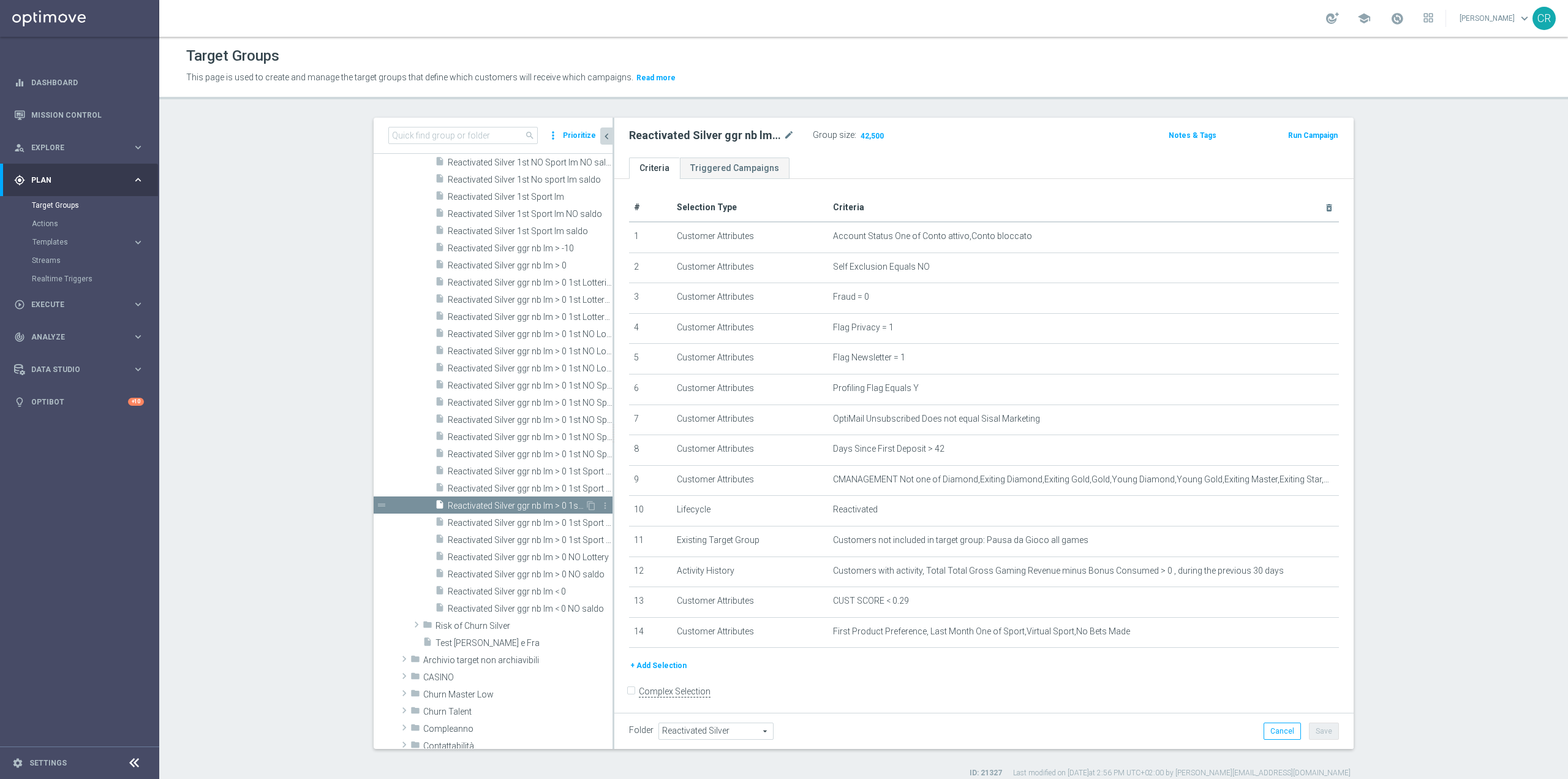
click at [487, 501] on span "Reactivated Silver ggr nb lm > 0 1st Sport lm" at bounding box center [516, 506] width 137 height 10
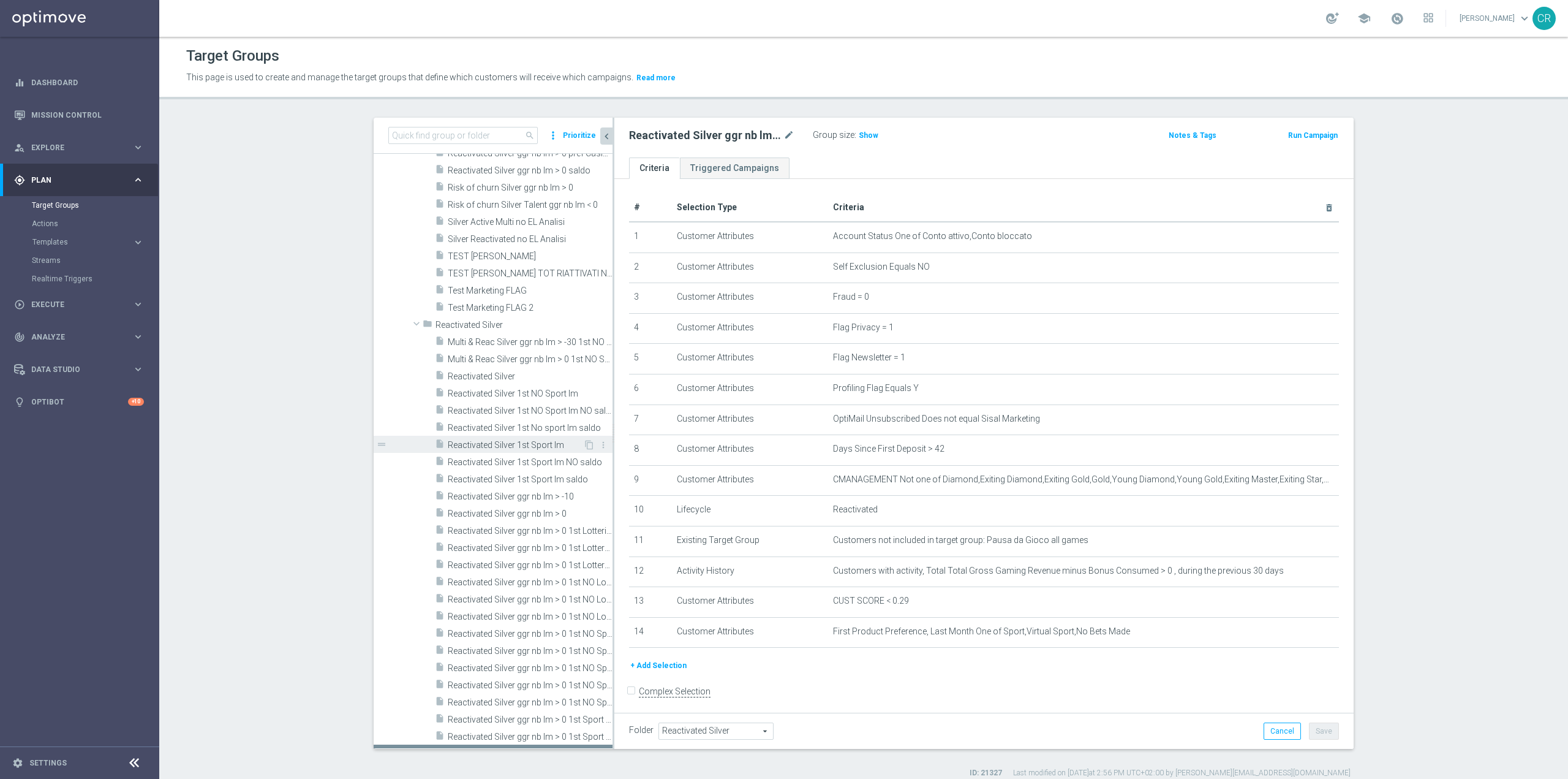
scroll to position [1606, 0]
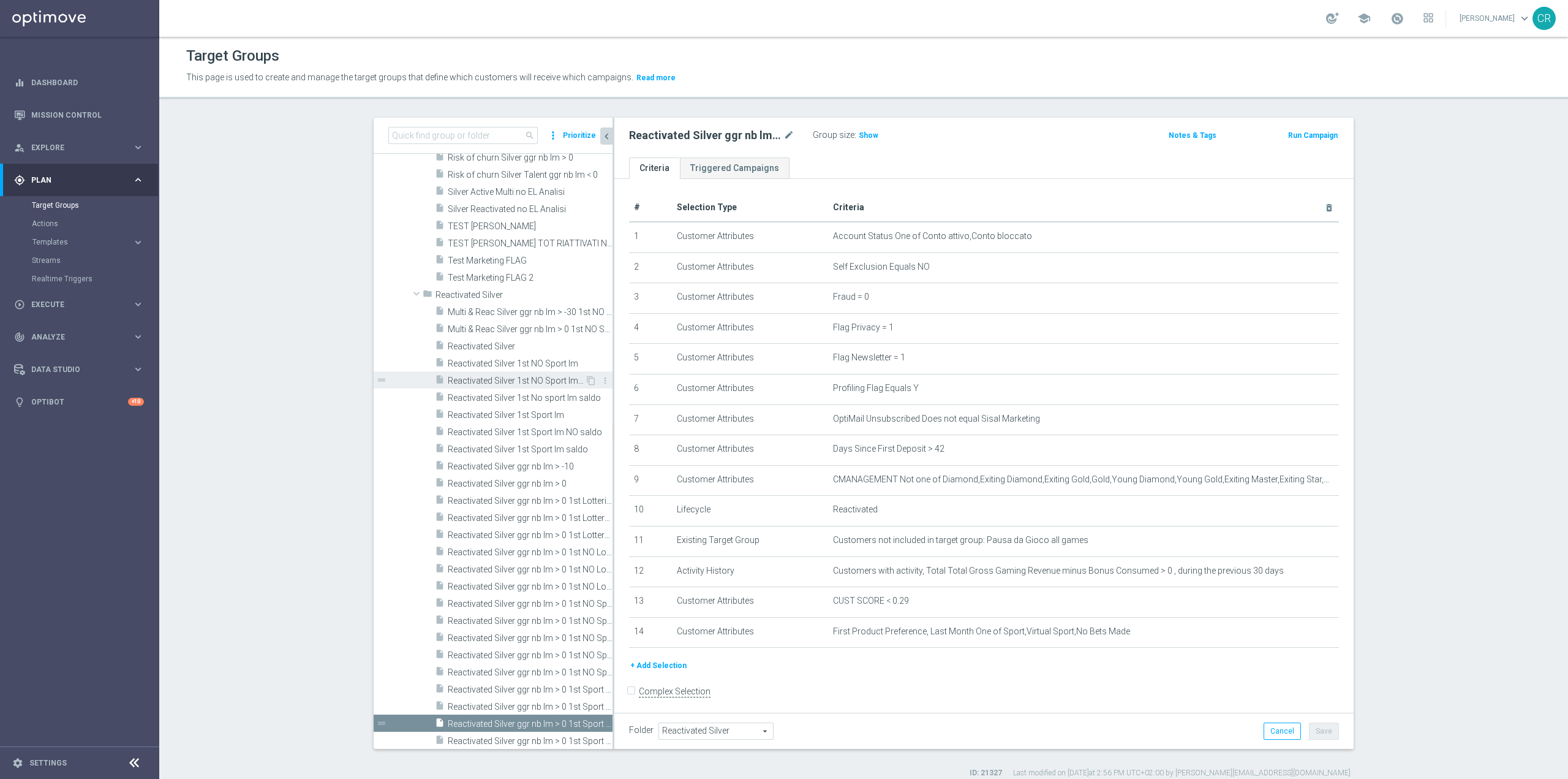
click at [544, 381] on span "Reactivated Silver 1st NO Sport lm NO saldo" at bounding box center [516, 381] width 137 height 10
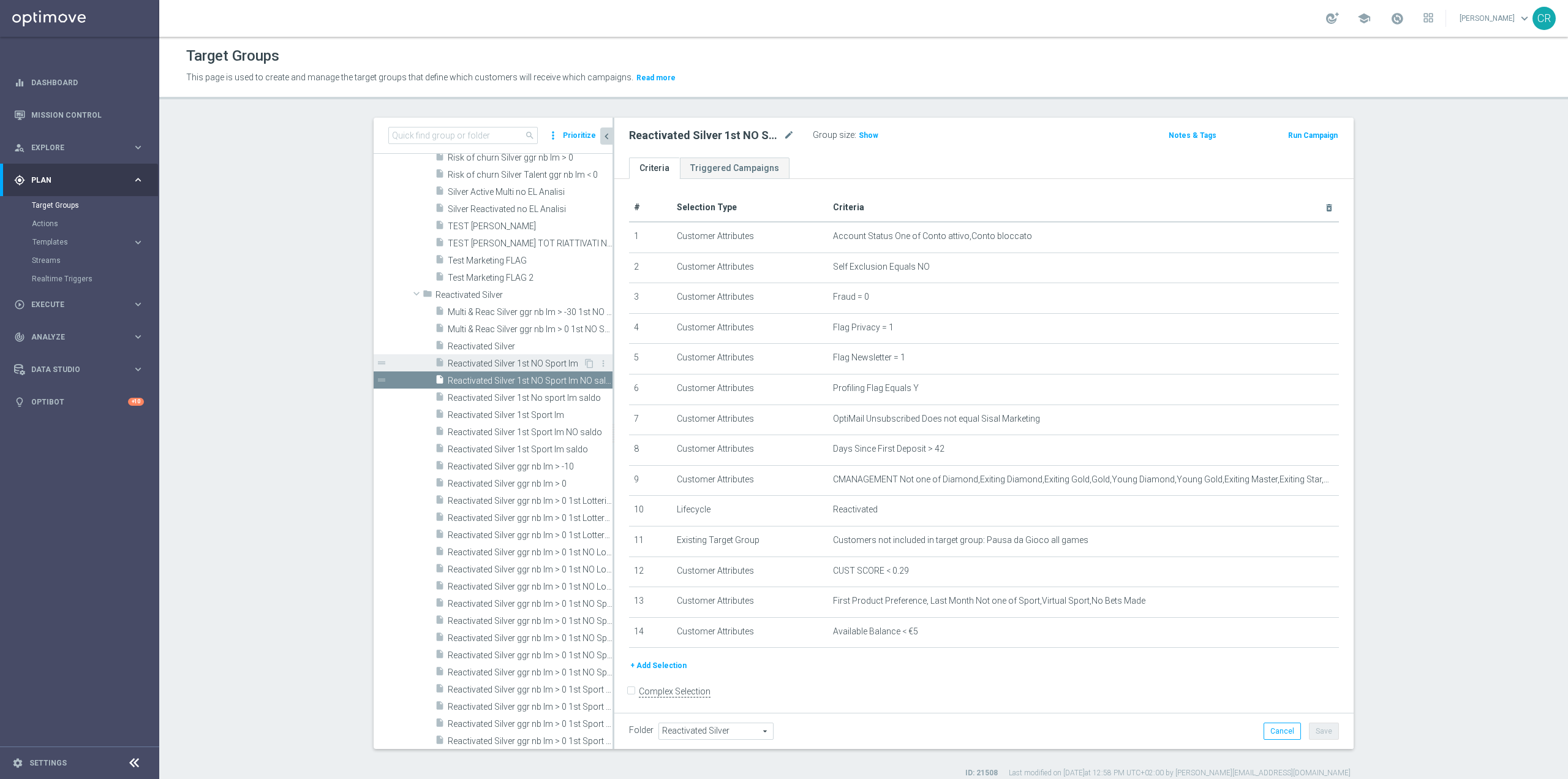
click at [540, 357] on div "insert_drive_file Reactivated Silver 1st NO Sport lm" at bounding box center [509, 363] width 148 height 17
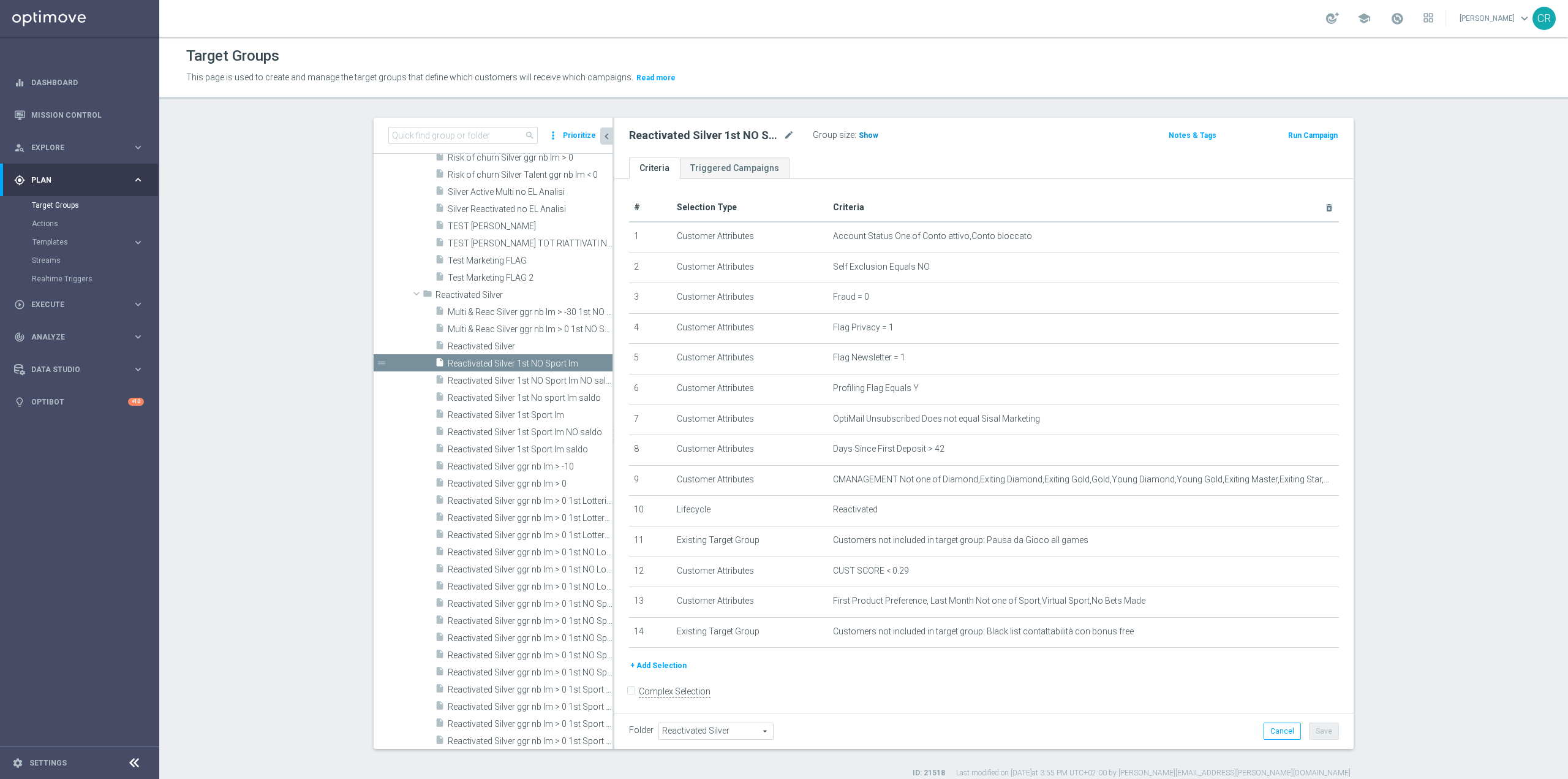
click at [859, 133] on span "Show" at bounding box center [868, 135] width 19 height 9
click at [786, 132] on icon "mode_edit" at bounding box center [789, 135] width 11 height 14
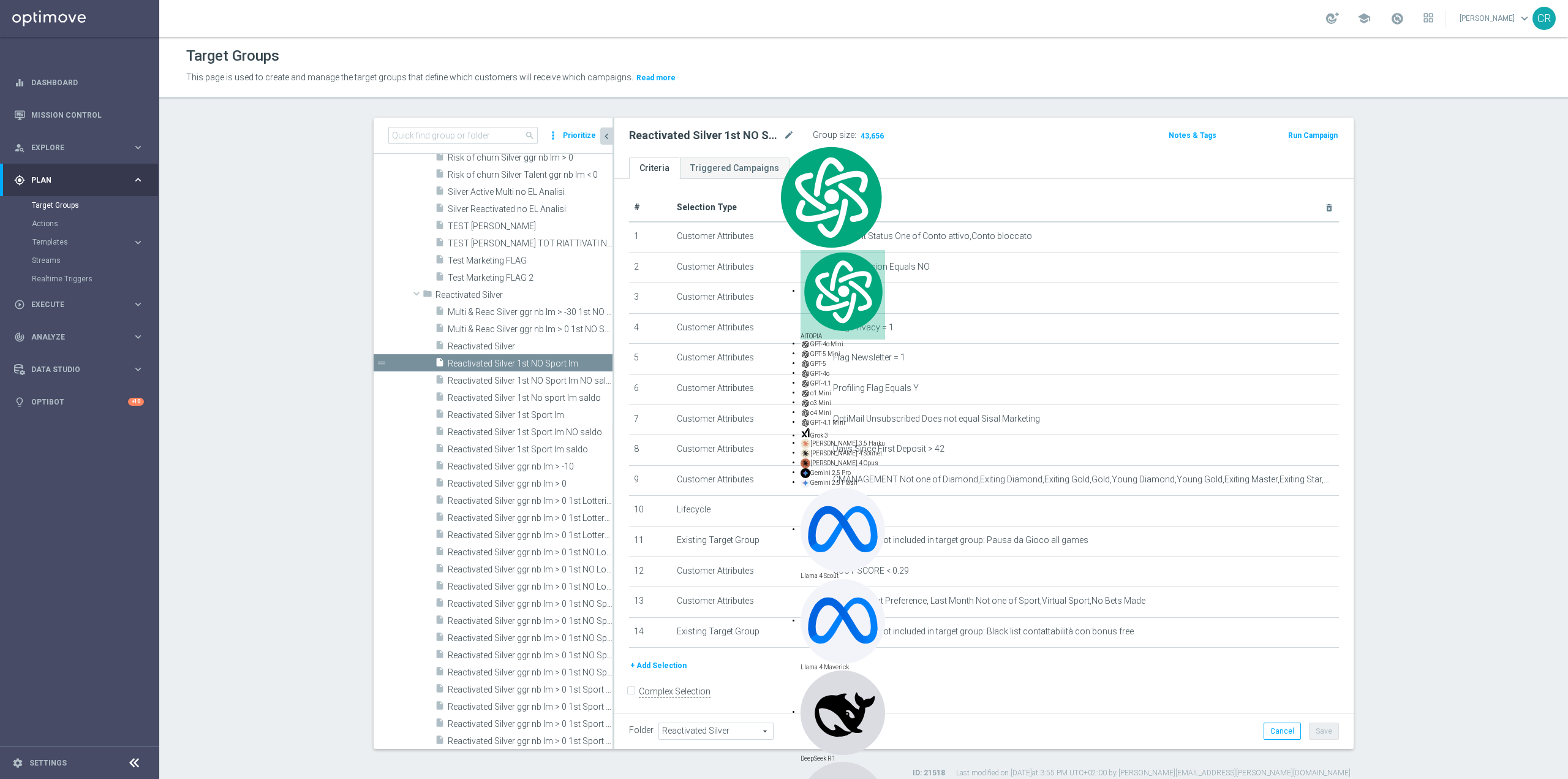
click at [656, 673] on button "+ Add Selection" at bounding box center [659, 665] width 59 height 14
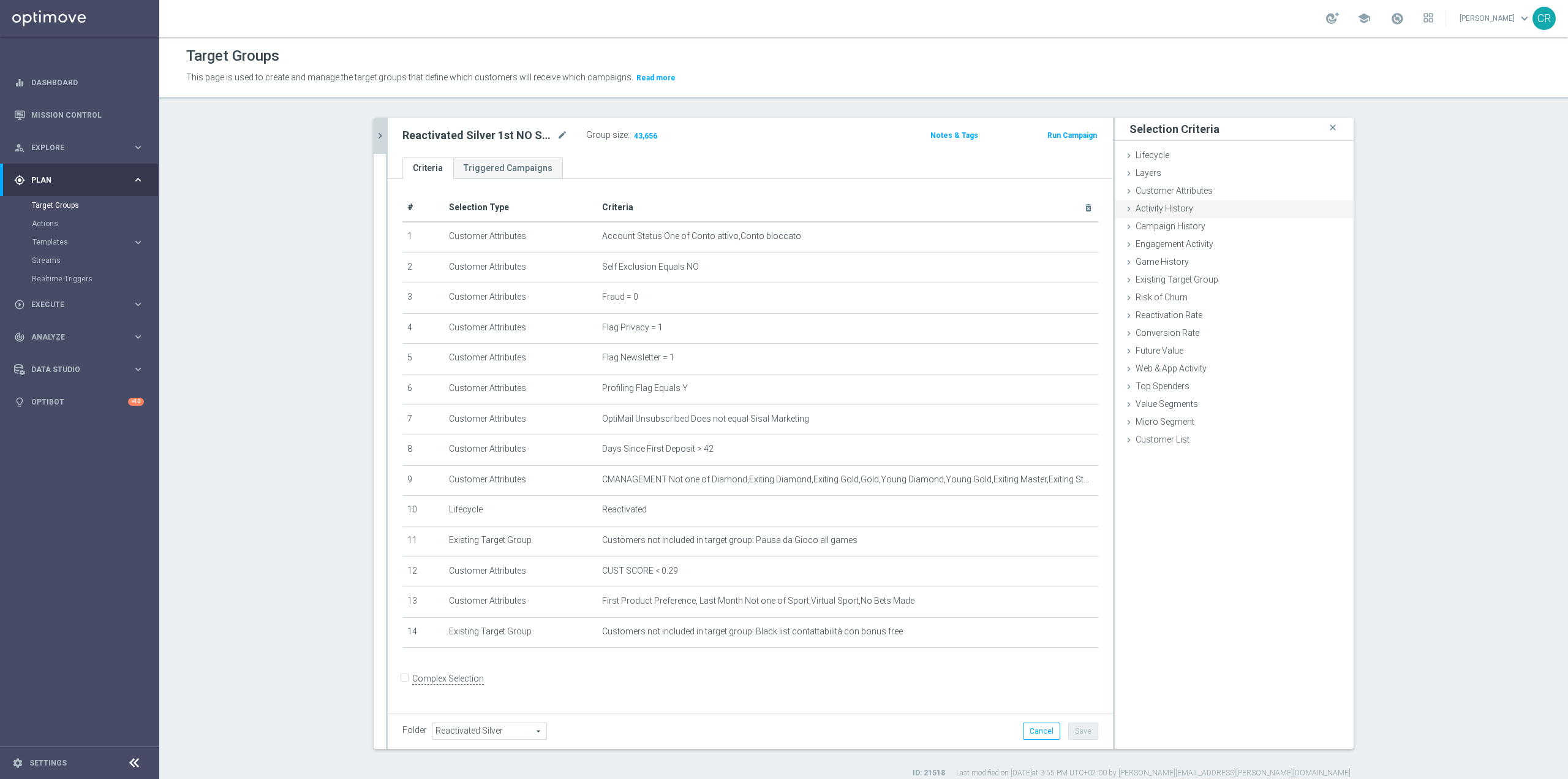
click at [1145, 209] on span "Activity History" at bounding box center [1165, 209] width 58 height 10
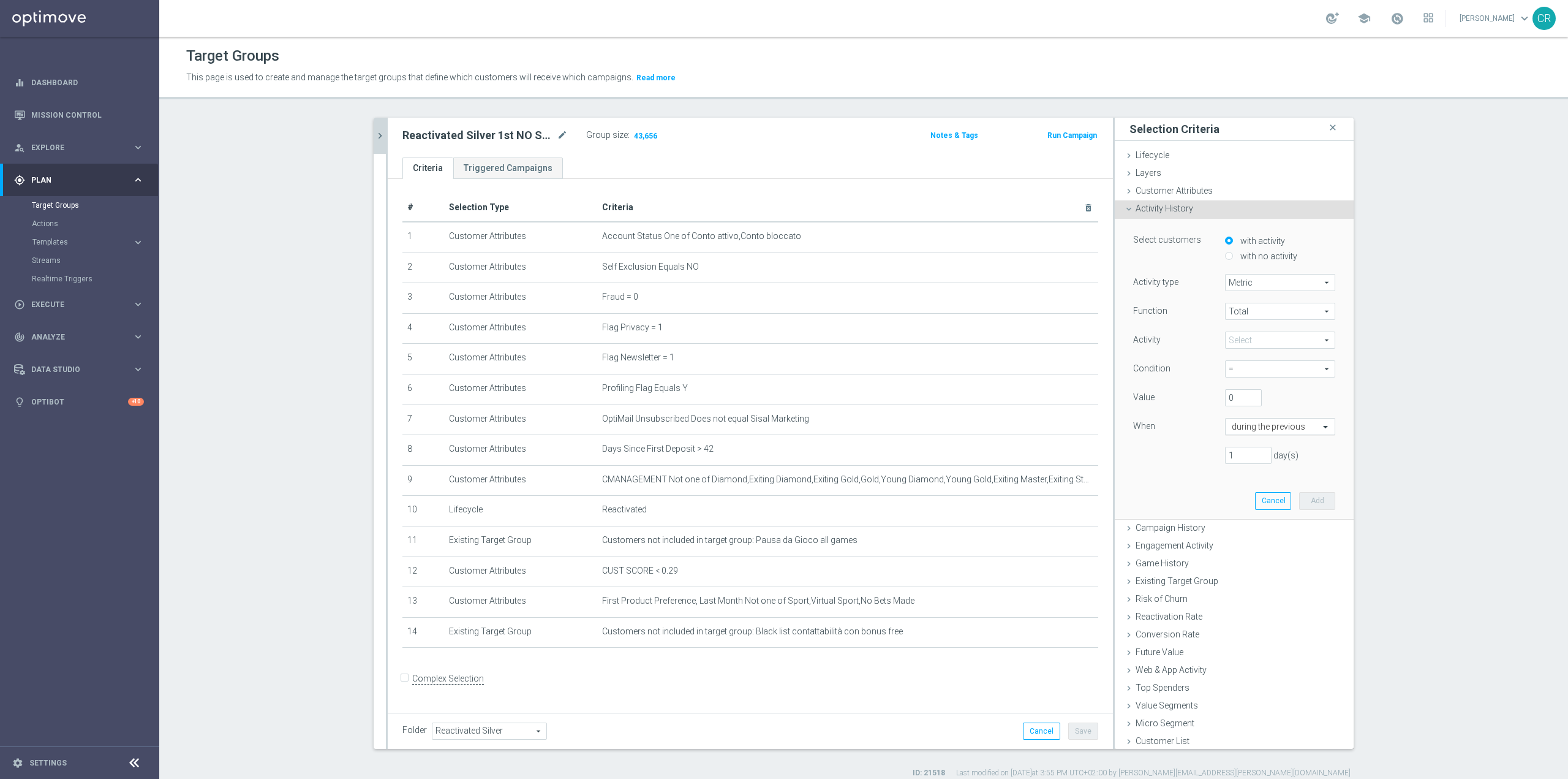
click at [1297, 427] on div at bounding box center [1280, 427] width 109 height 11
type input "t"
click at [1250, 337] on span at bounding box center [1280, 340] width 109 height 16
click at [1250, 337] on input "search" at bounding box center [1280, 340] width 110 height 17
type input "total gr"
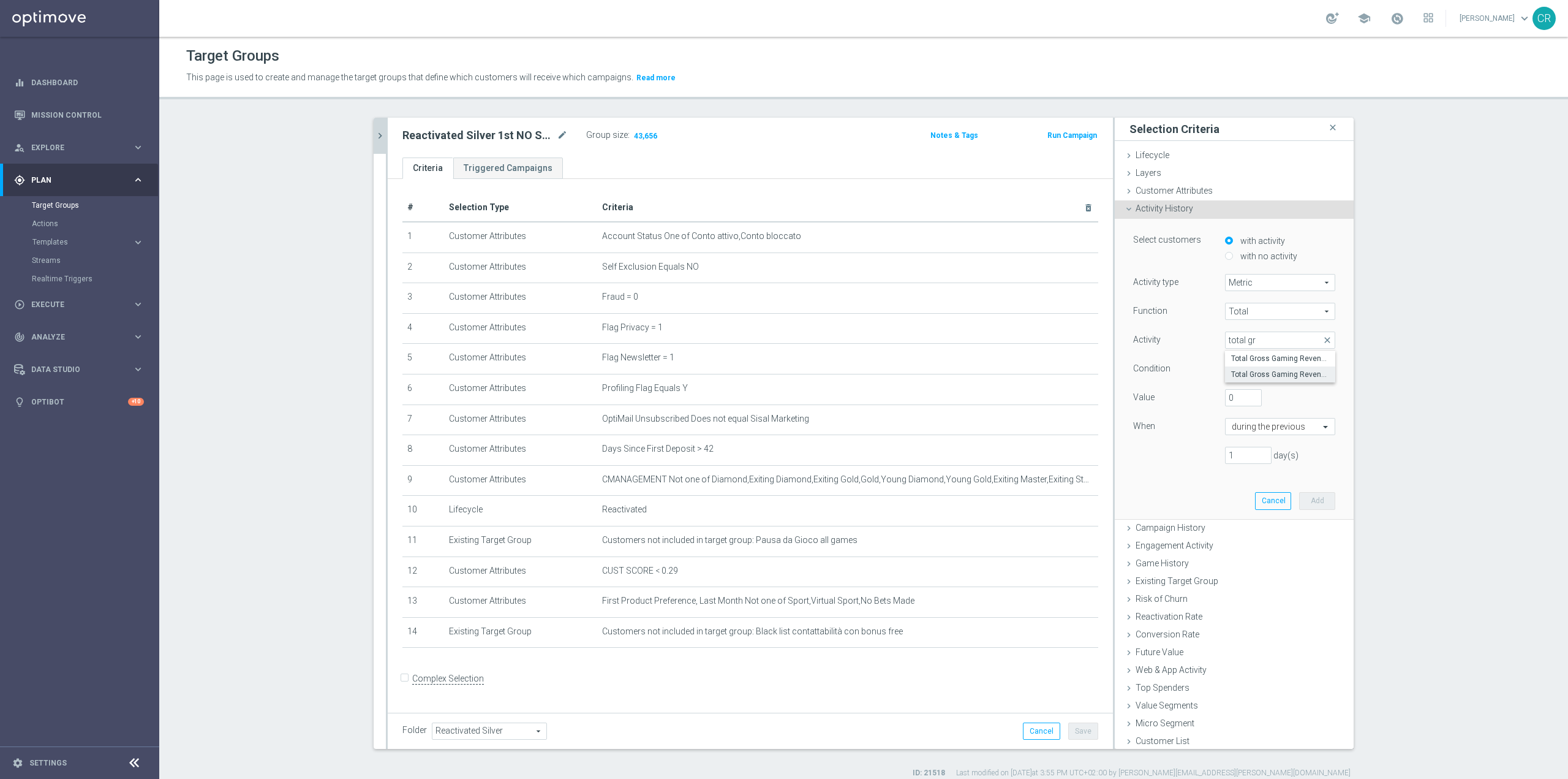
click at [1232, 375] on span "Total Gross Gaming Revenue minus Bonus Consumed" at bounding box center [1280, 375] width 98 height 10
type input "Total Gross Gaming Revenue minus Bonus Consumed"
click at [1242, 367] on span "=" at bounding box center [1280, 369] width 109 height 16
click at [1232, 422] on span ">" at bounding box center [1280, 419] width 98 height 10
type input ">"
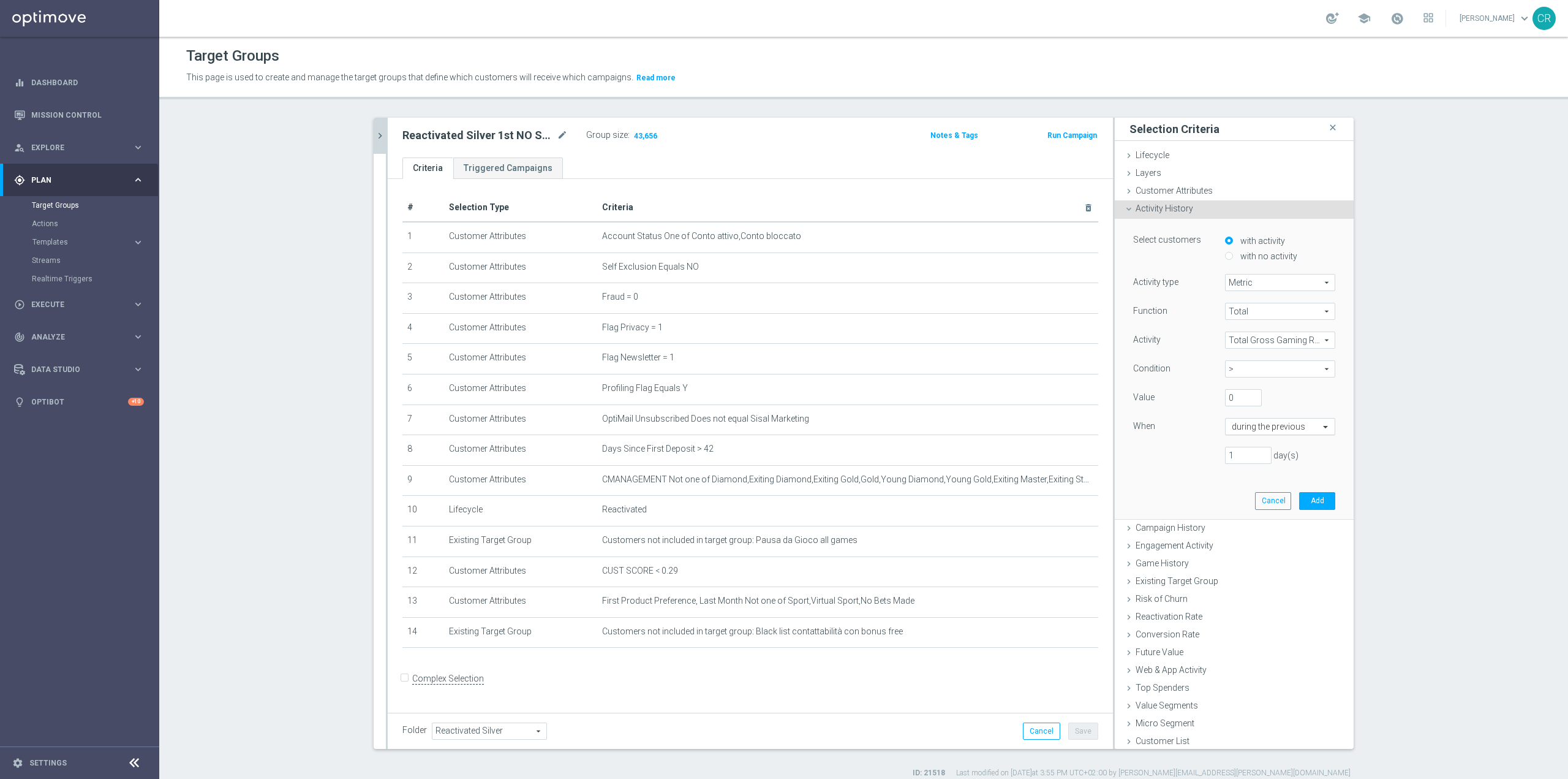
click at [1319, 428] on span at bounding box center [1326, 426] width 15 height 11
click at [1182, 470] on div "Function Total Total arrow_drop_down search Activity Total Gross Gaming Revenue…" at bounding box center [1234, 388] width 202 height 171
click at [1234, 457] on input "1" at bounding box center [1248, 455] width 47 height 17
type input "30"
click at [1315, 498] on button "Add" at bounding box center [1317, 501] width 36 height 17
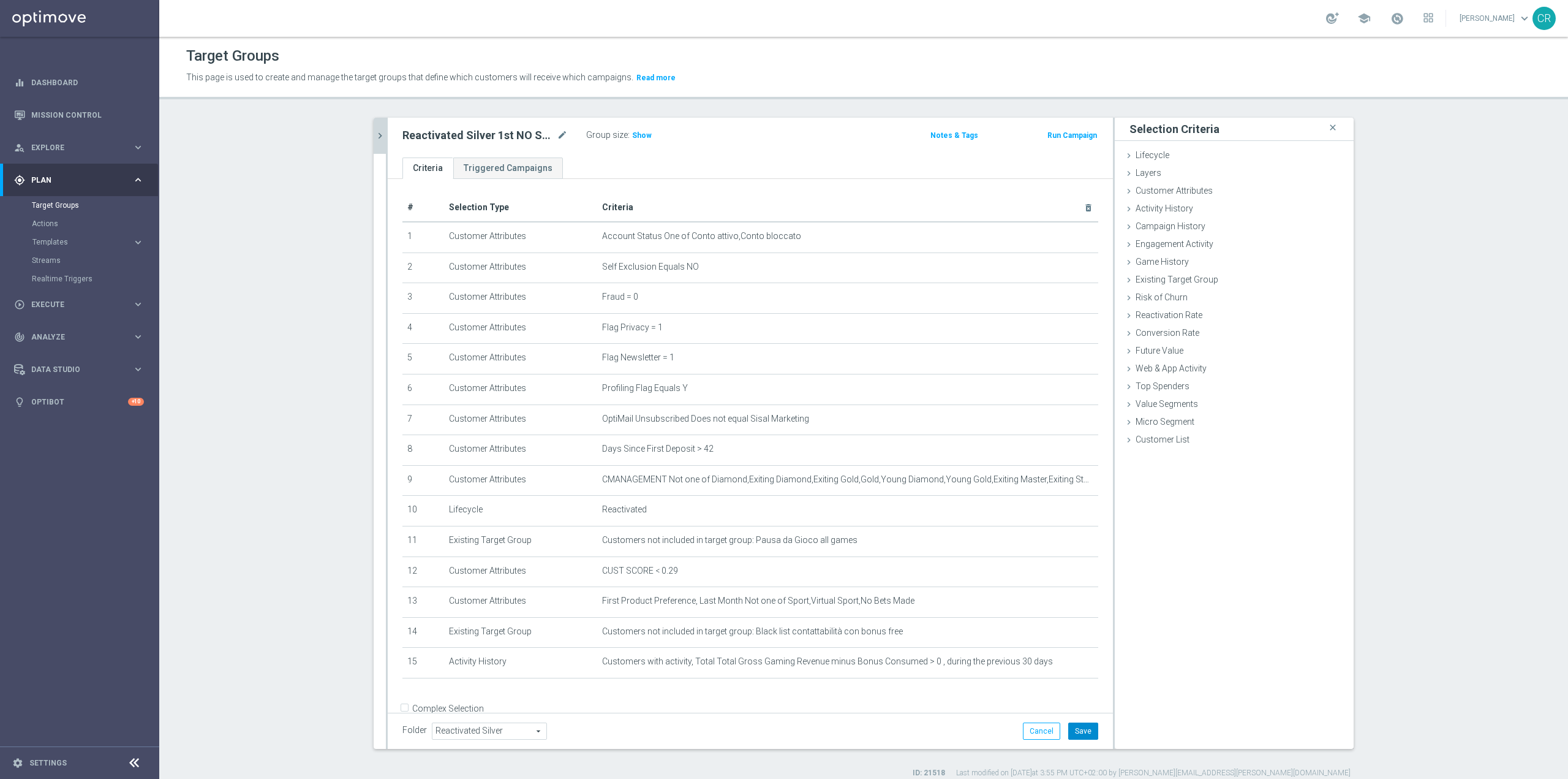
click at [1087, 724] on button "Save" at bounding box center [1083, 732] width 30 height 17
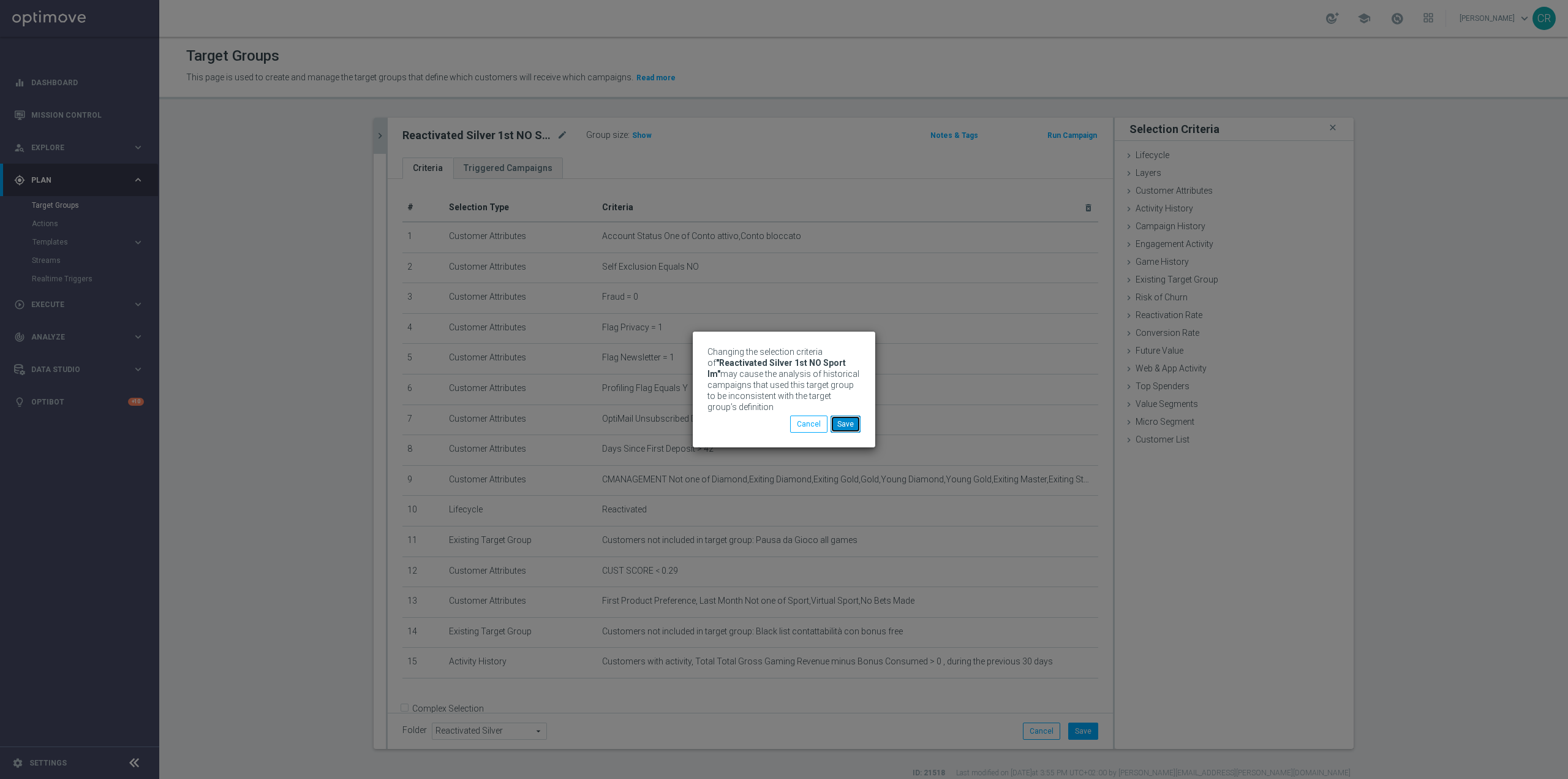
click at [840, 427] on button "Save" at bounding box center [845, 424] width 30 height 17
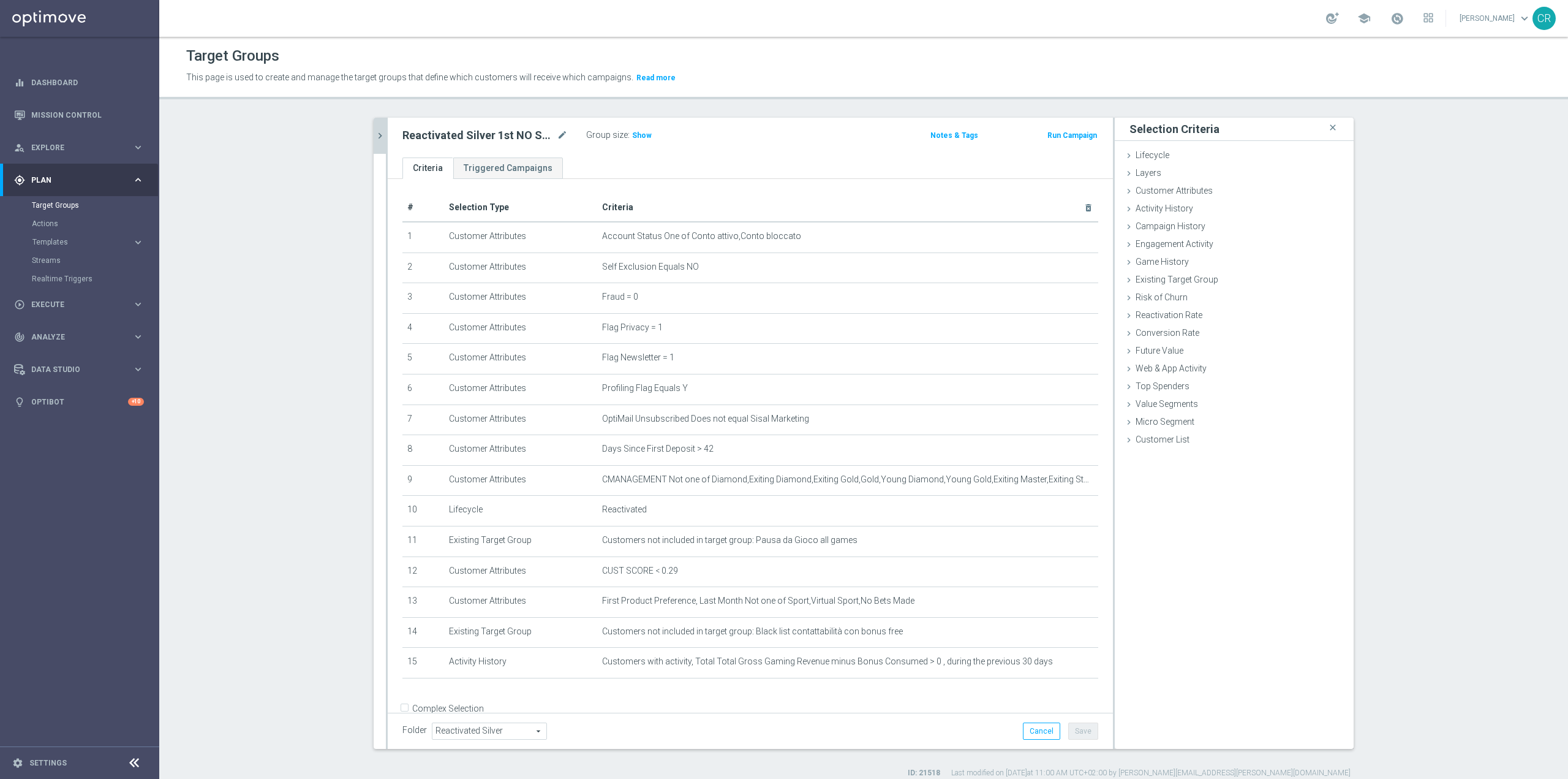
click at [459, 132] on h2 "Reactivated Silver 1st NO Sport lm" at bounding box center [478, 135] width 152 height 14
click at [559, 132] on icon "mode_edit" at bounding box center [562, 135] width 11 height 14
click at [541, 134] on input "Reactivated Silver 1st NO Sport lm" at bounding box center [485, 137] width 165 height 17
click at [466, 138] on input "Reactivated Silver 1st NO Sport lm" at bounding box center [485, 137] width 165 height 17
type input "Reactivated Talent ggr lm > 0 1st NO Sport lm"
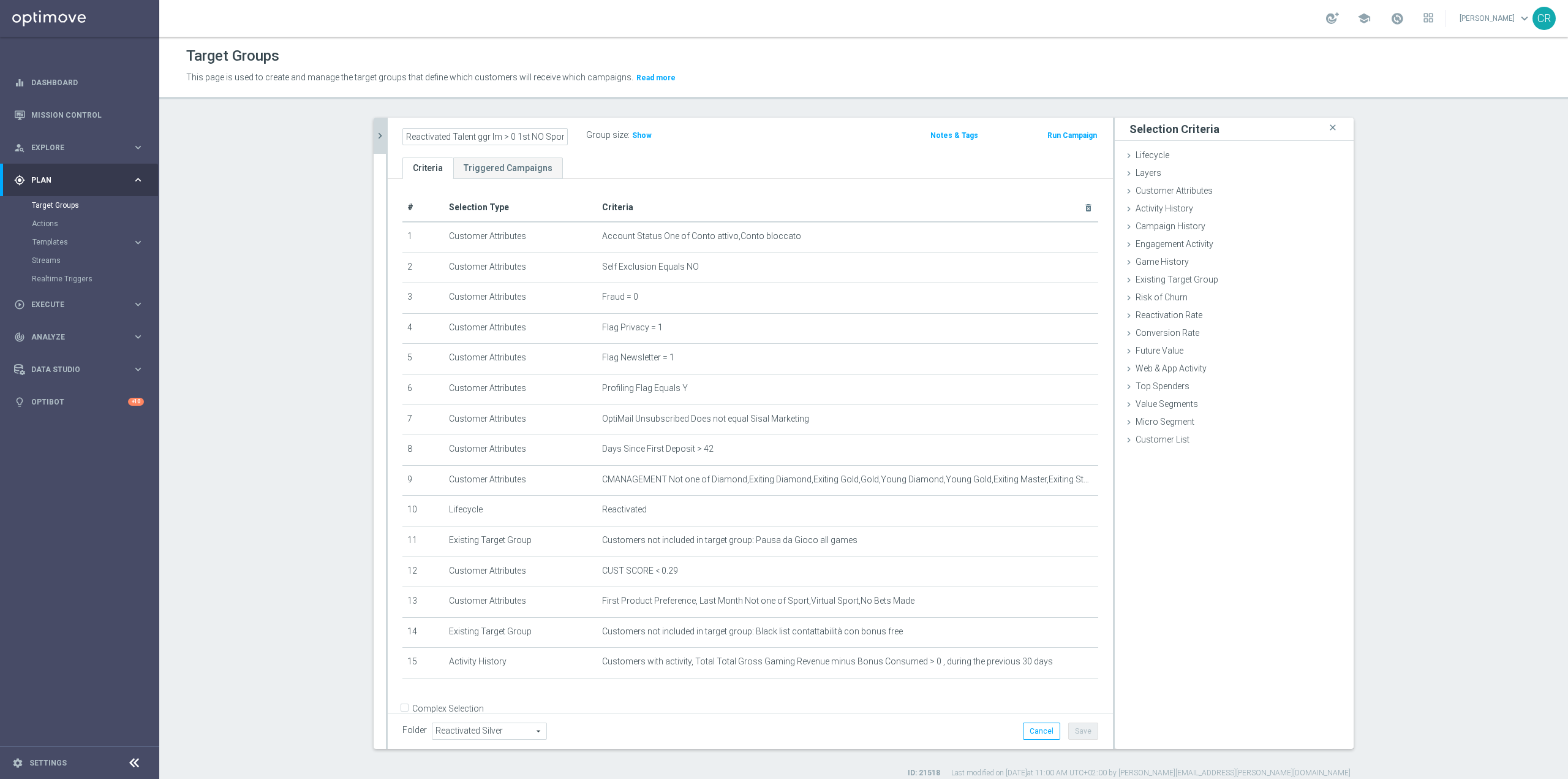
click at [944, 743] on div "Folder Reactivated Silver Reactivated Silver arrow_drop_down search Cancel Save…" at bounding box center [750, 731] width 725 height 36
click at [1078, 733] on button "Save" at bounding box center [1083, 732] width 30 height 17
click at [636, 131] on span "Show" at bounding box center [641, 135] width 19 height 9
click at [558, 132] on icon "mode_edit" at bounding box center [562, 135] width 11 height 14
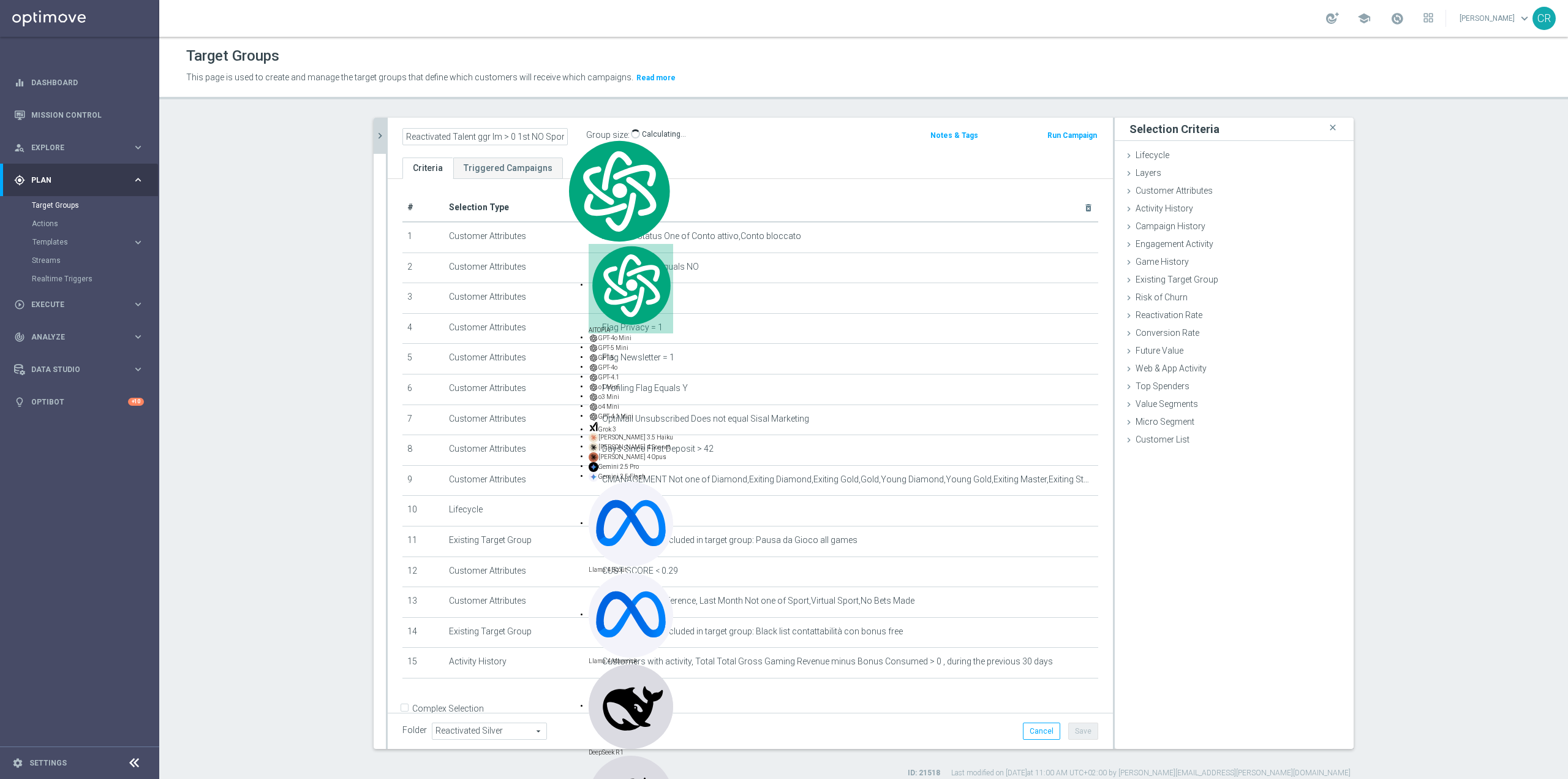
scroll to position [0, 13]
click at [377, 137] on icon "chevron_right" at bounding box center [380, 136] width 12 height 12
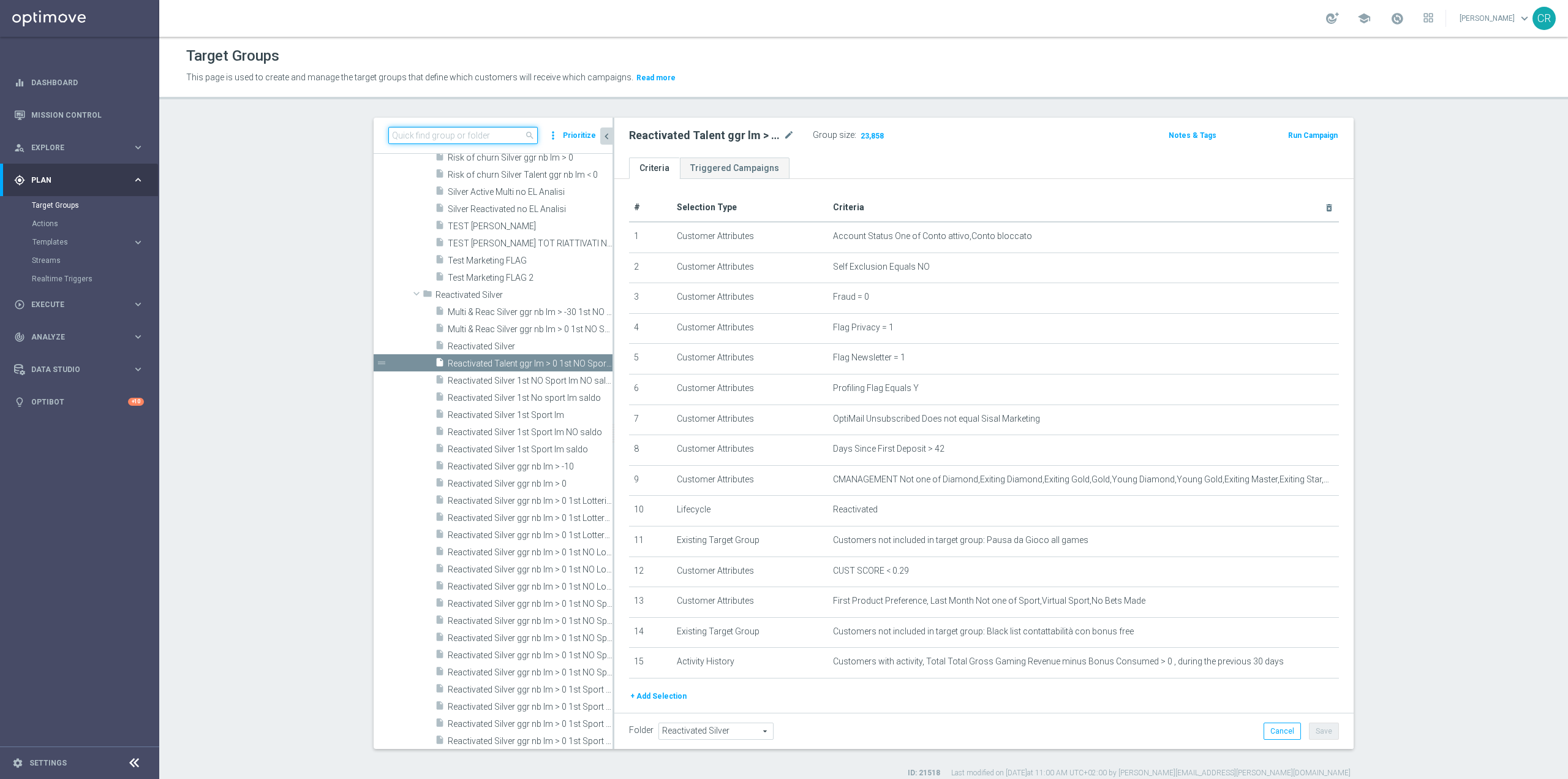
click at [485, 135] on input at bounding box center [463, 135] width 150 height 17
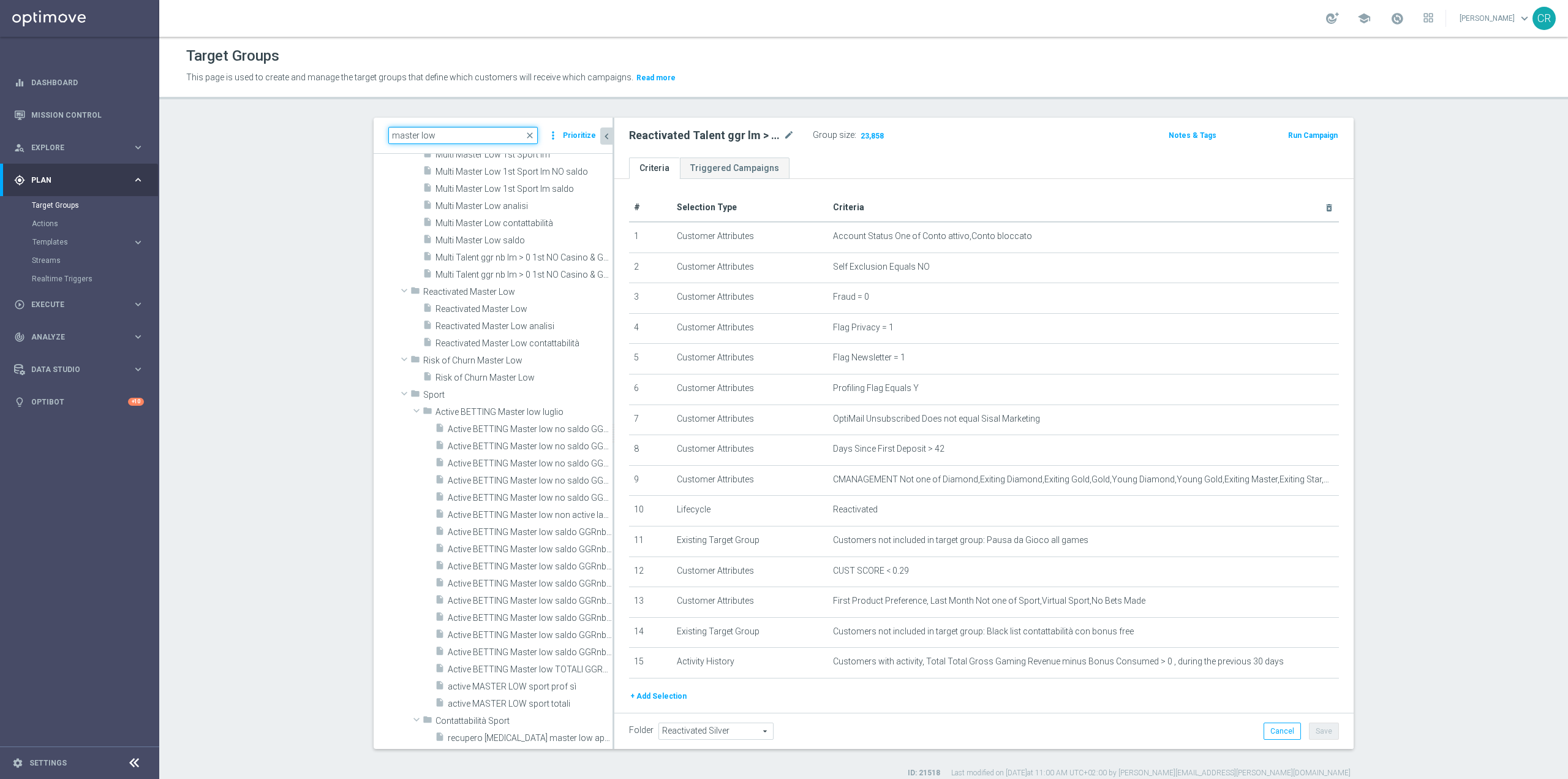
scroll to position [1350, 0]
type input "master low"
click at [542, 306] on span "Reactivated Master Low" at bounding box center [509, 309] width 147 height 10
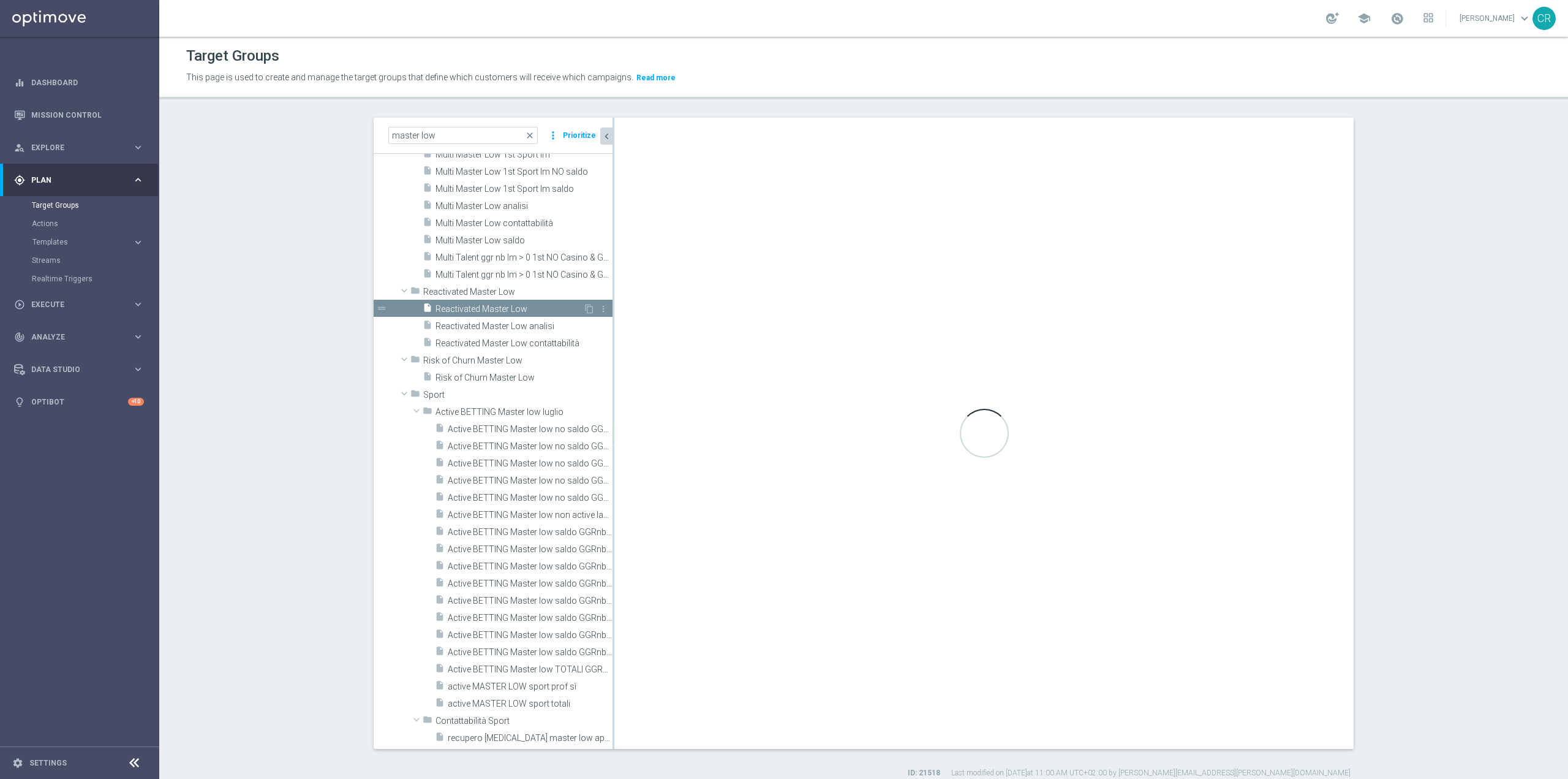
type input "Reactivated Master Low"
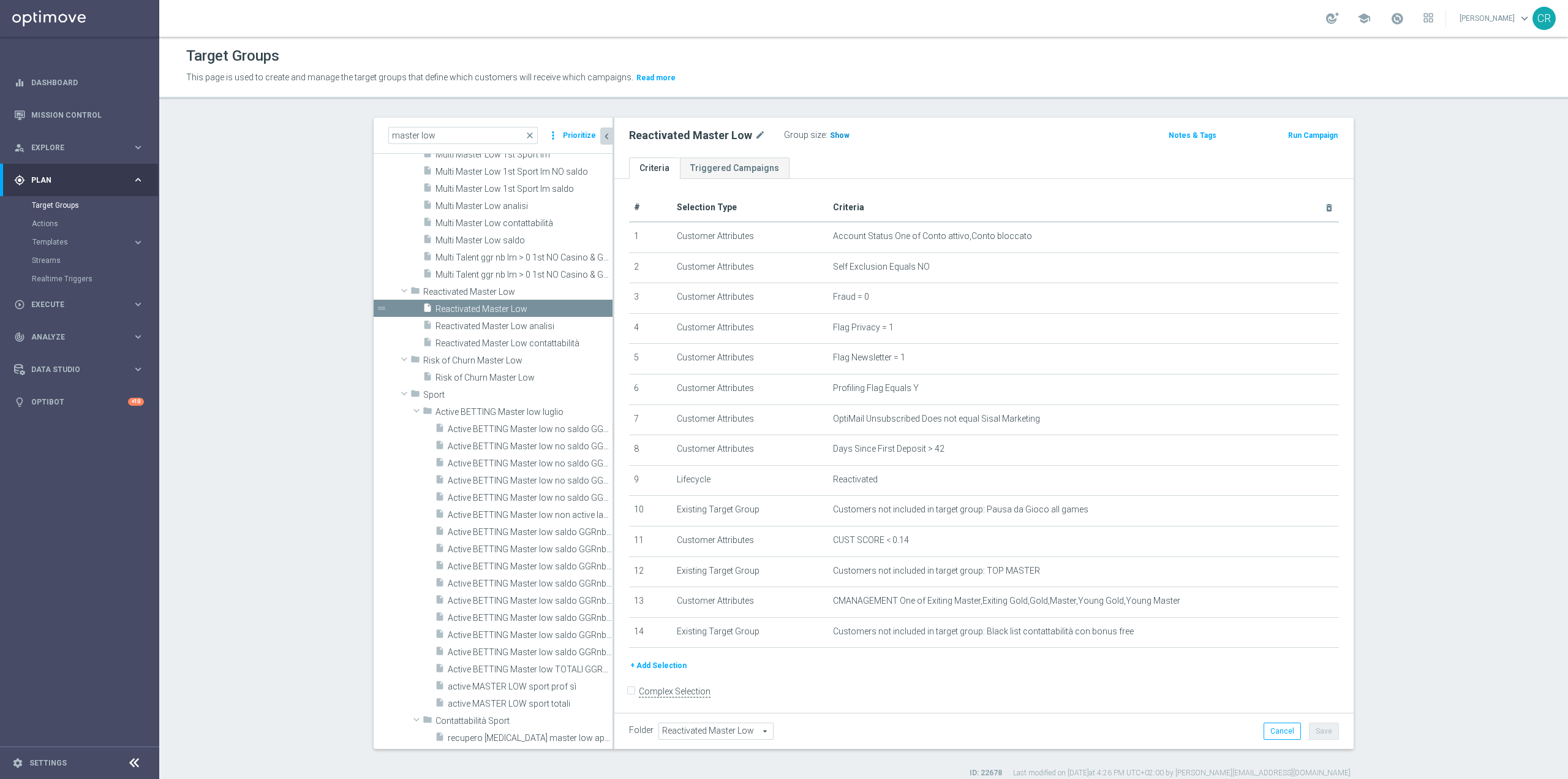
click at [830, 134] on span "Show" at bounding box center [840, 135] width 19 height 9
click at [449, 135] on input "master low" at bounding box center [463, 135] width 150 height 17
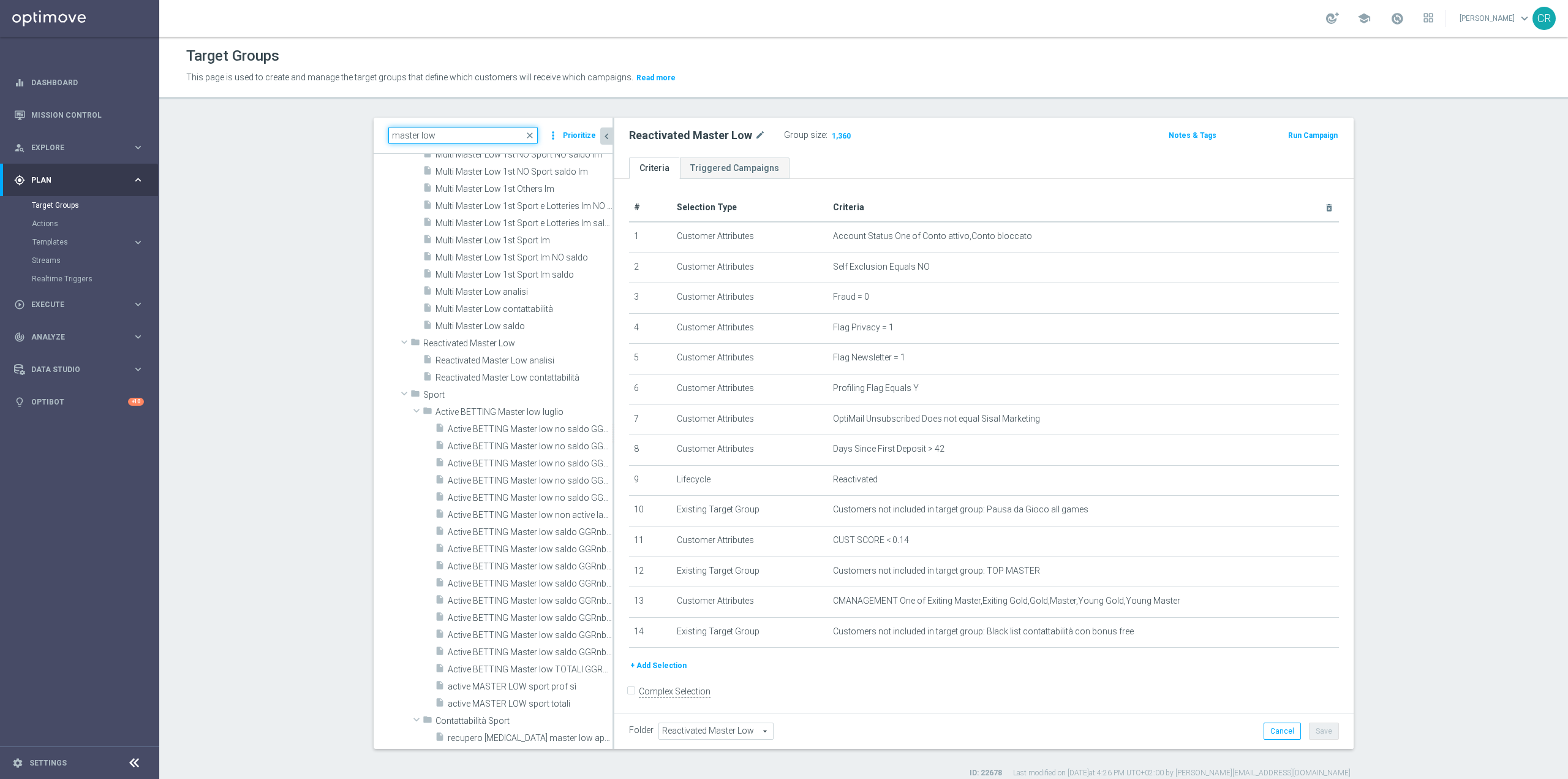
scroll to position [1083, 0]
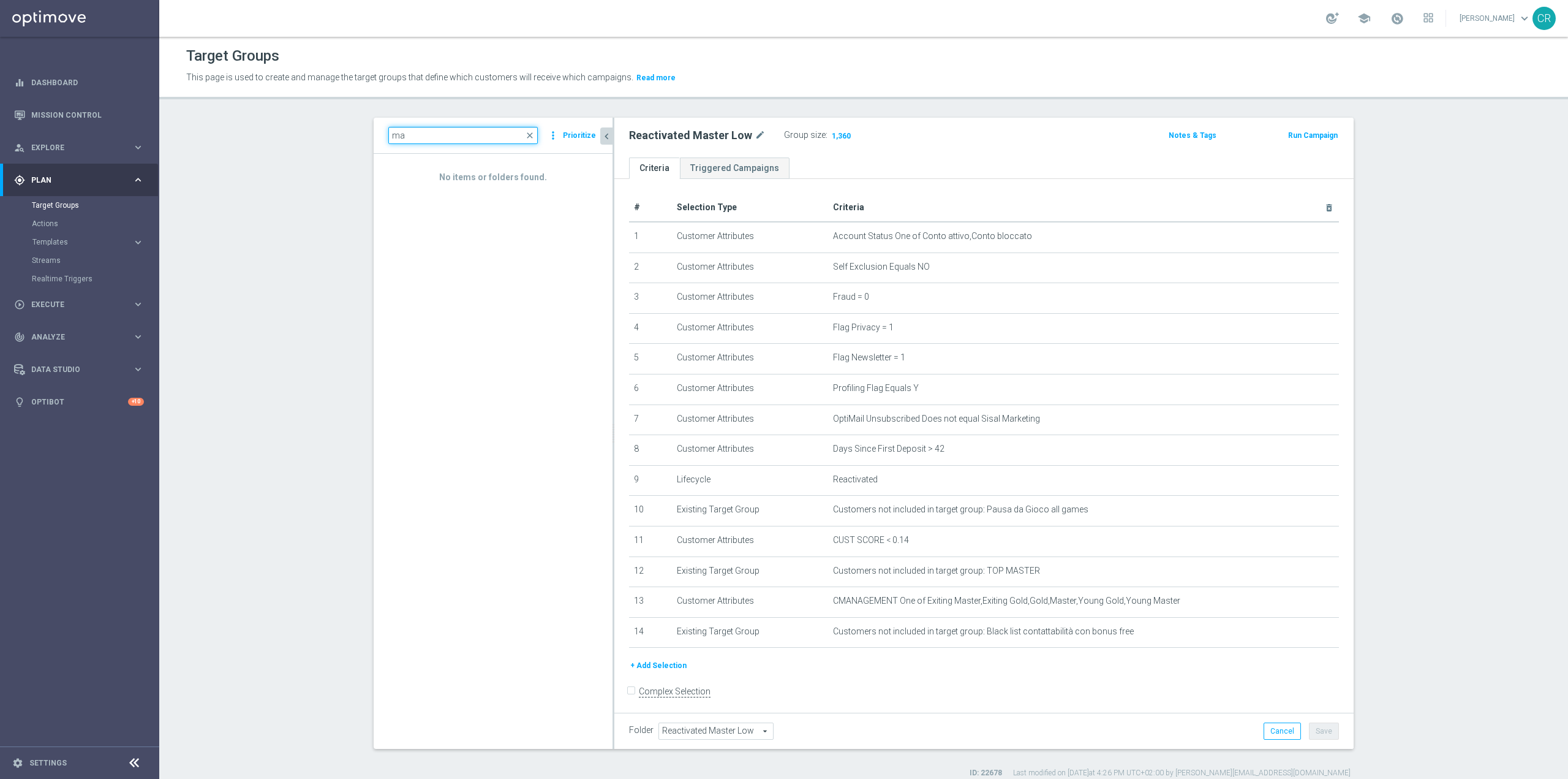
type input "m"
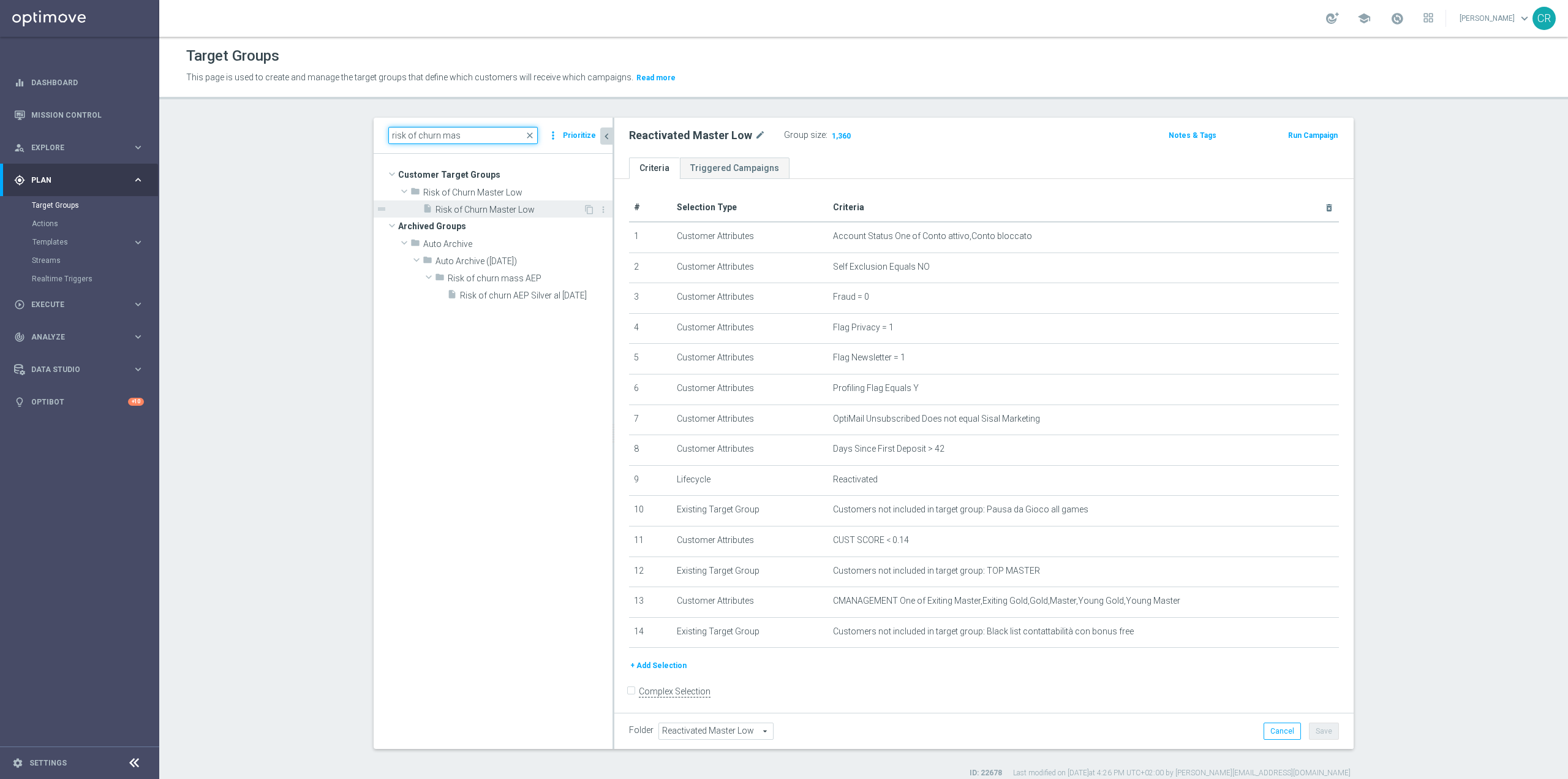
type input "risk of churn mas"
click at [528, 205] on span "Risk of Churn Master Low" at bounding box center [509, 210] width 147 height 10
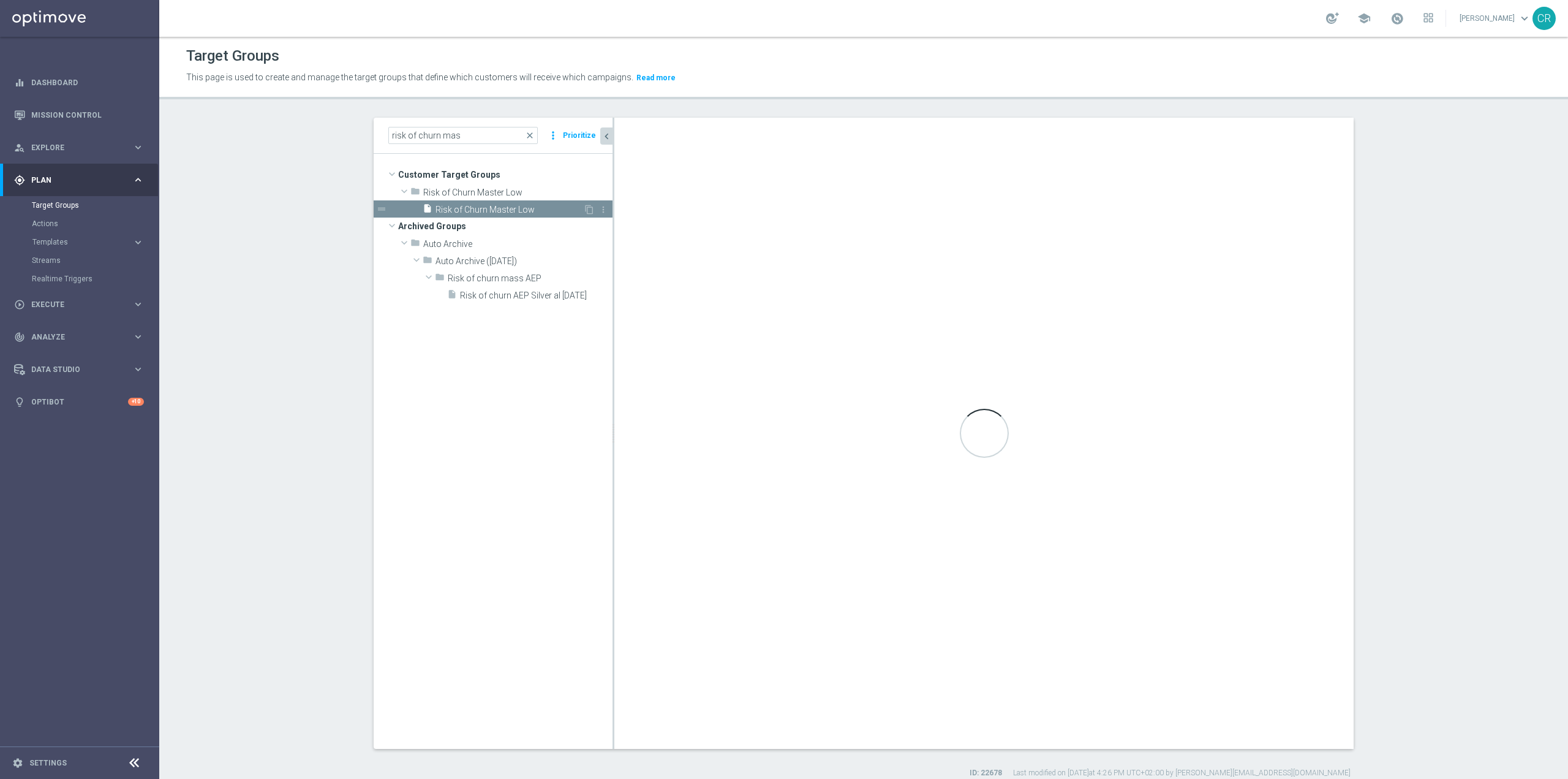
type input "Risk of Churn Master Low"
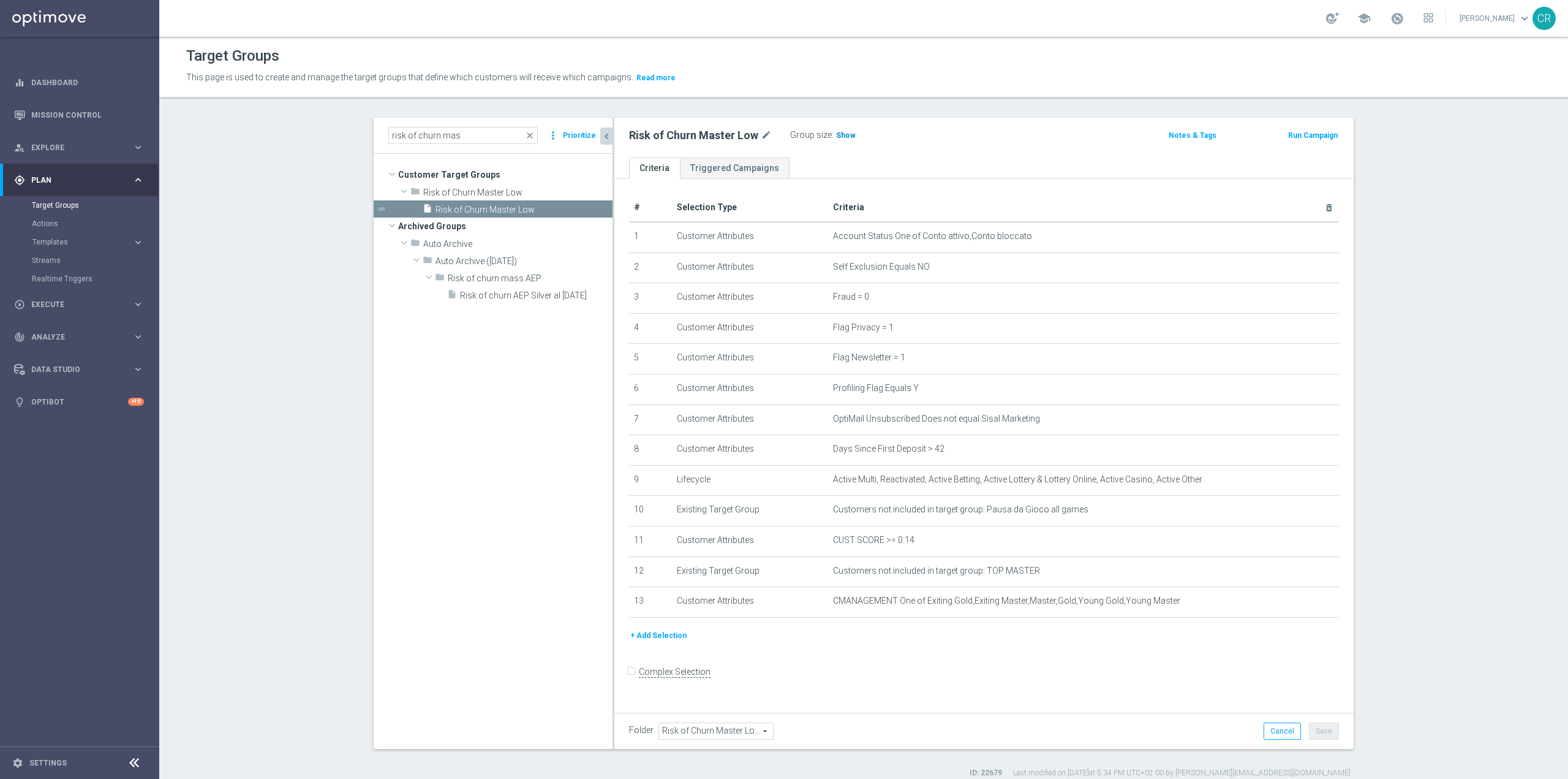
click at [839, 139] on span "Show" at bounding box center [845, 135] width 19 height 9
click at [528, 135] on span "close" at bounding box center [530, 135] width 10 height 10
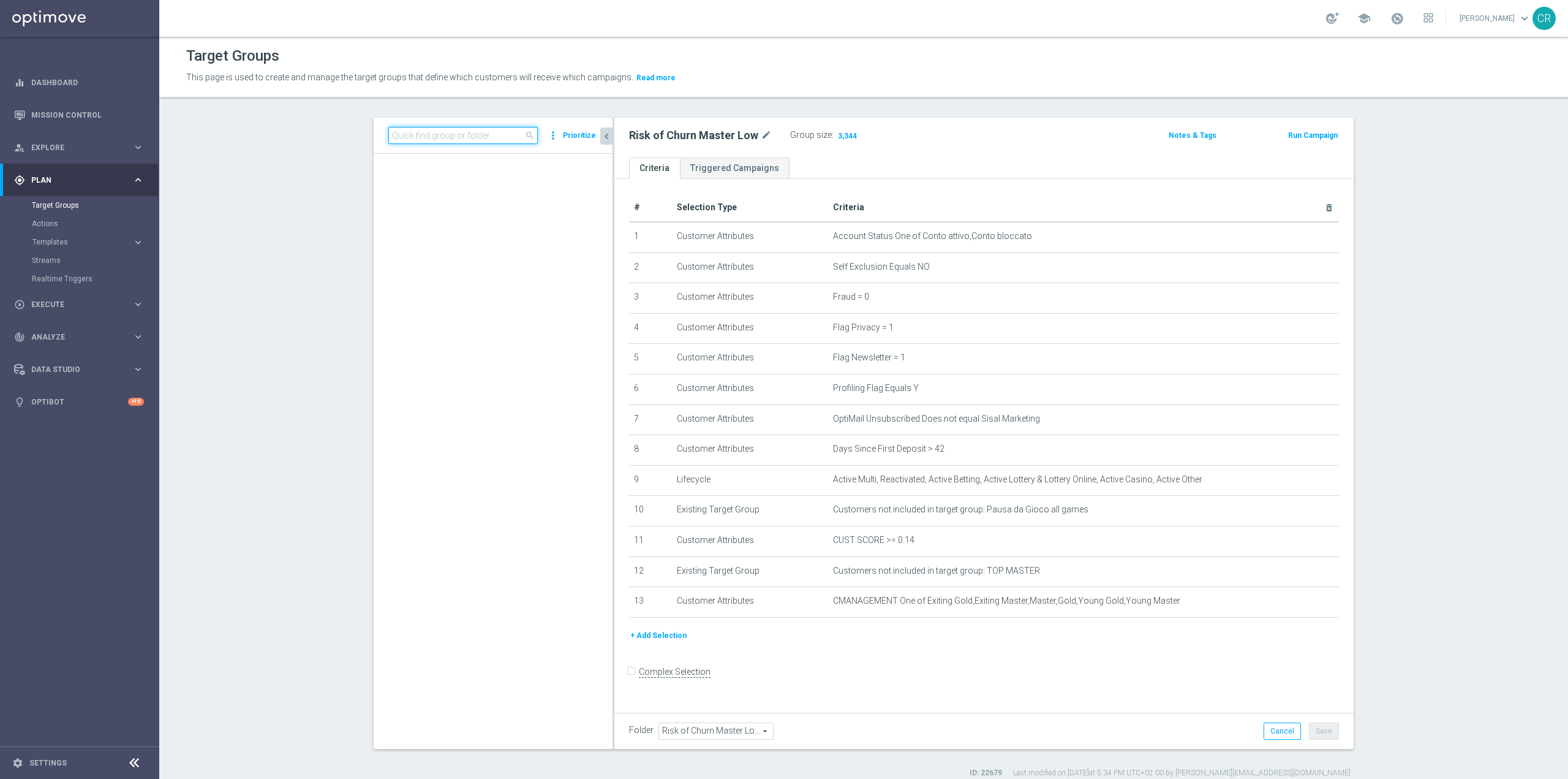
click at [462, 137] on input at bounding box center [463, 135] width 150 height 17
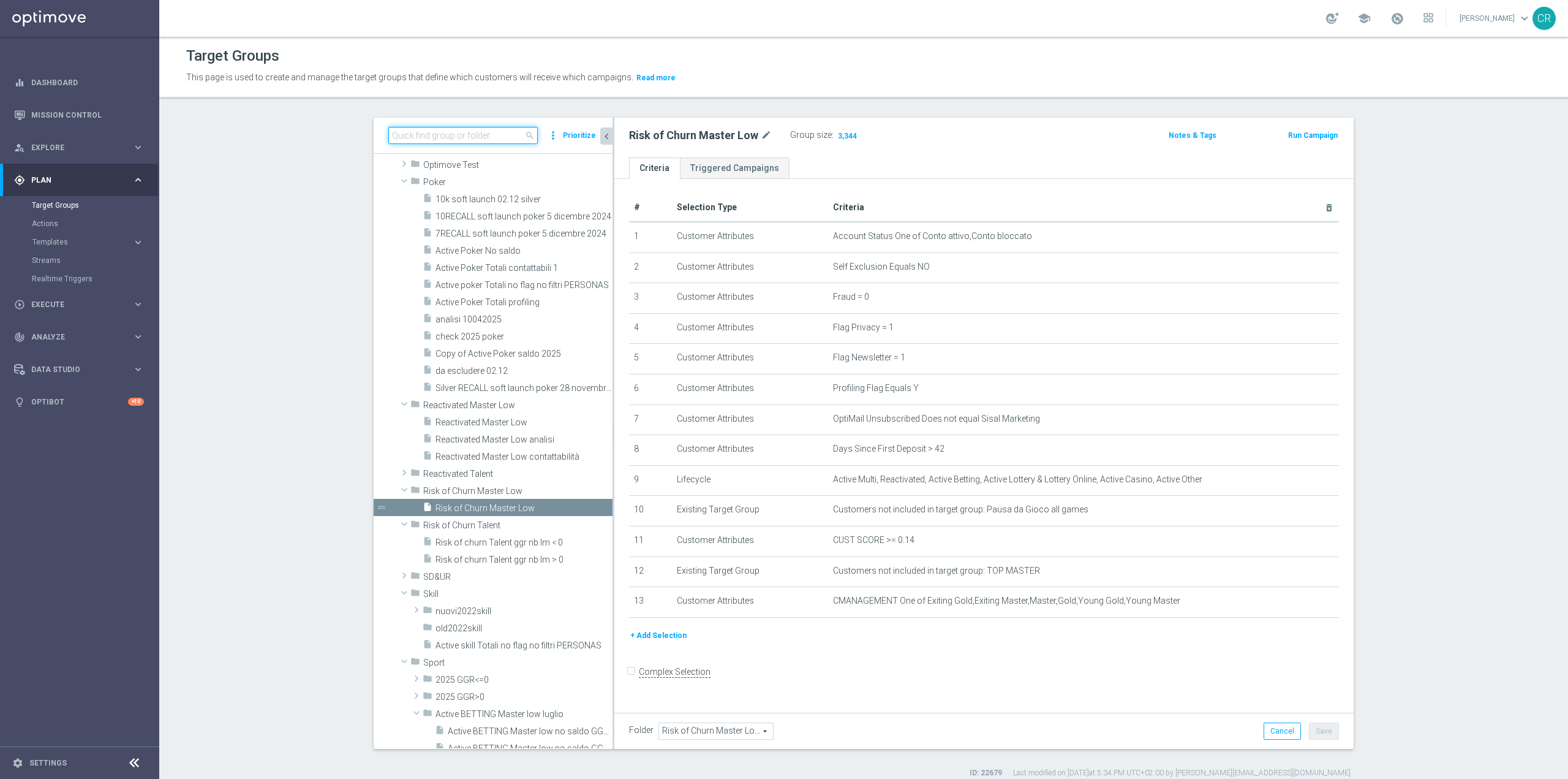
paste input "Risk of churn Talent ggr nb lm > 0"
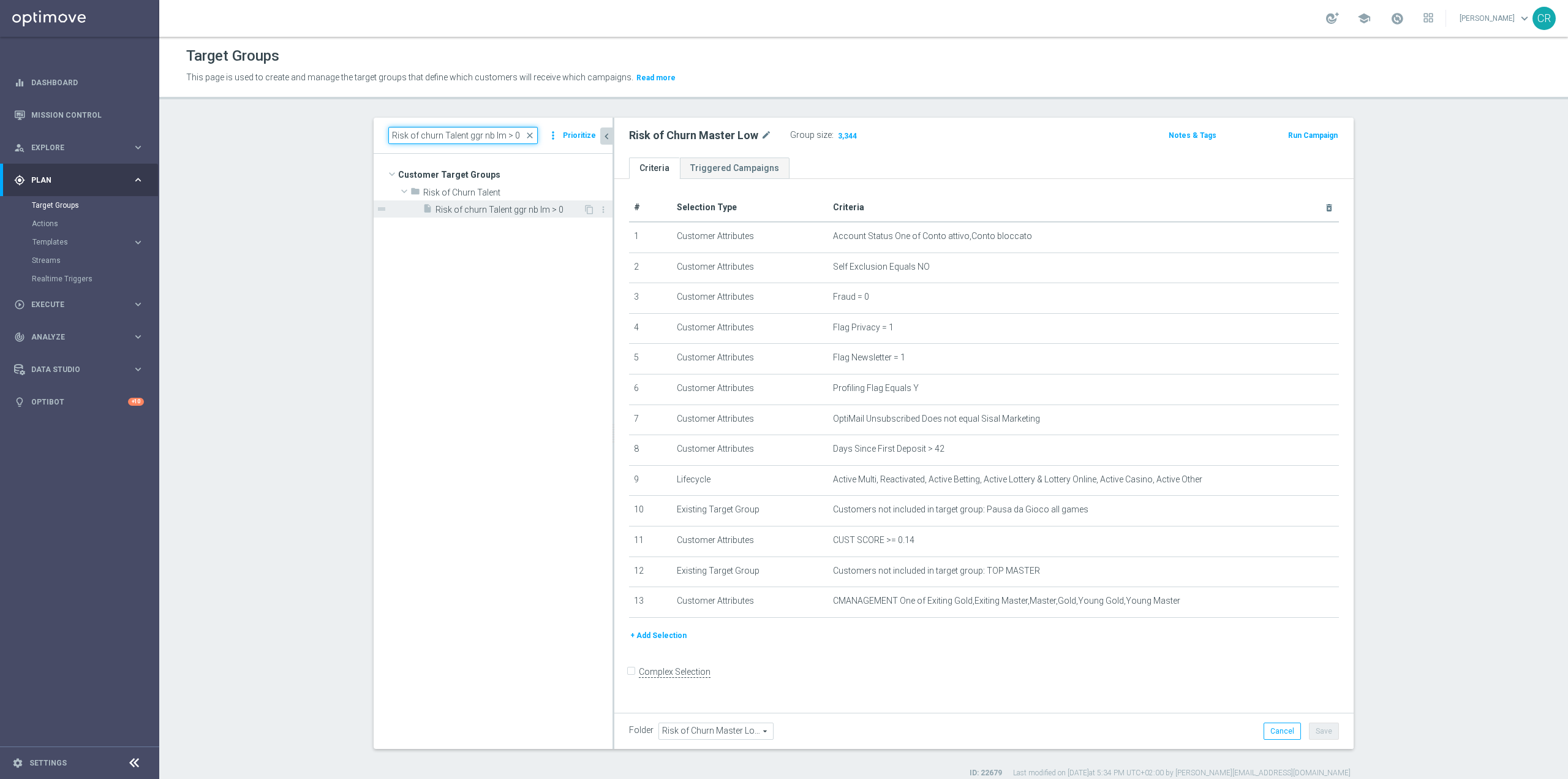
type input "Risk of churn Talent ggr nb lm > 0"
click at [474, 201] on div "insert_drive_file Risk of churn Talent ggr nb lm > 0" at bounding box center [503, 209] width 160 height 17
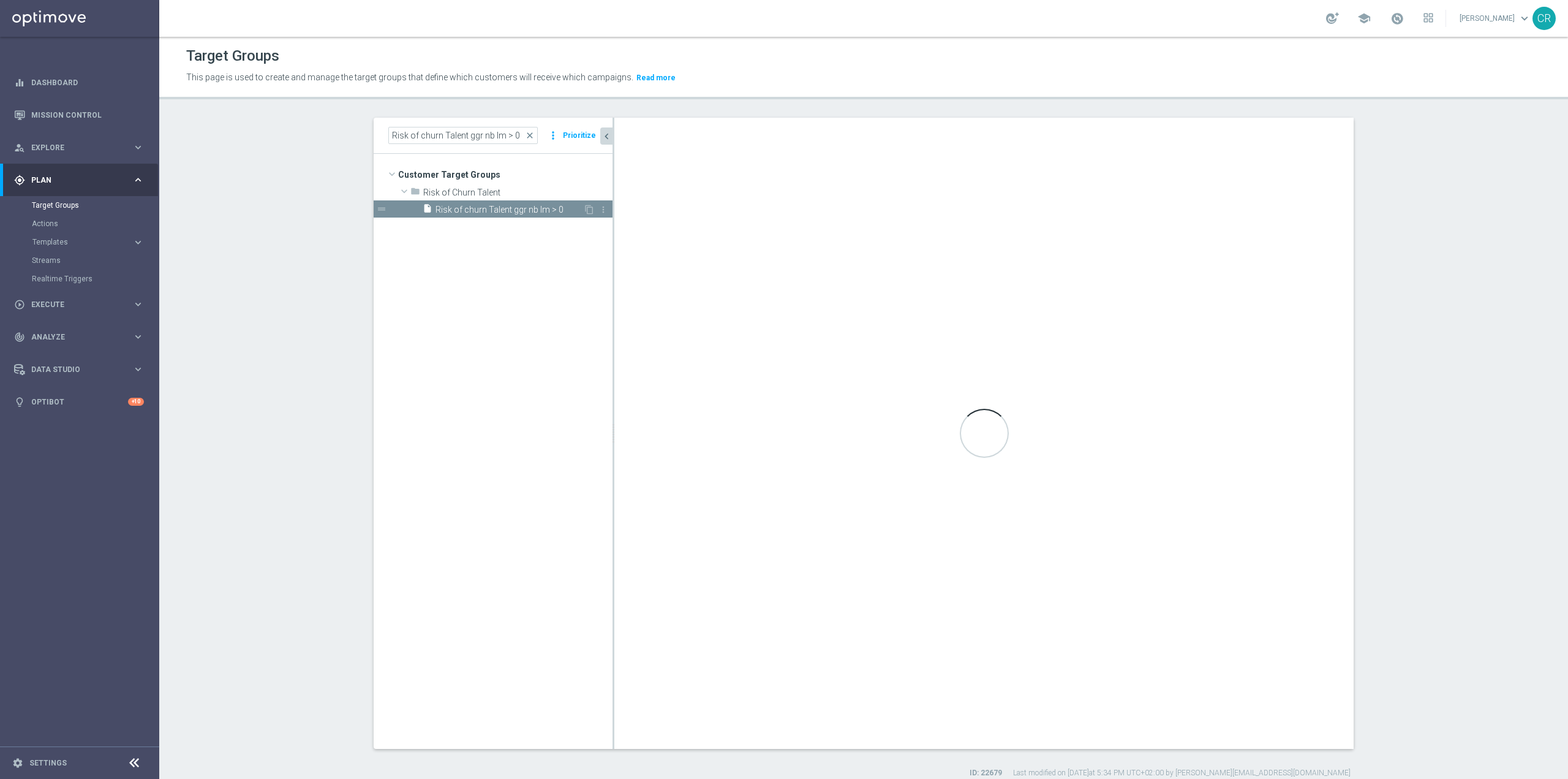
type input "Risk of Churn Talent"
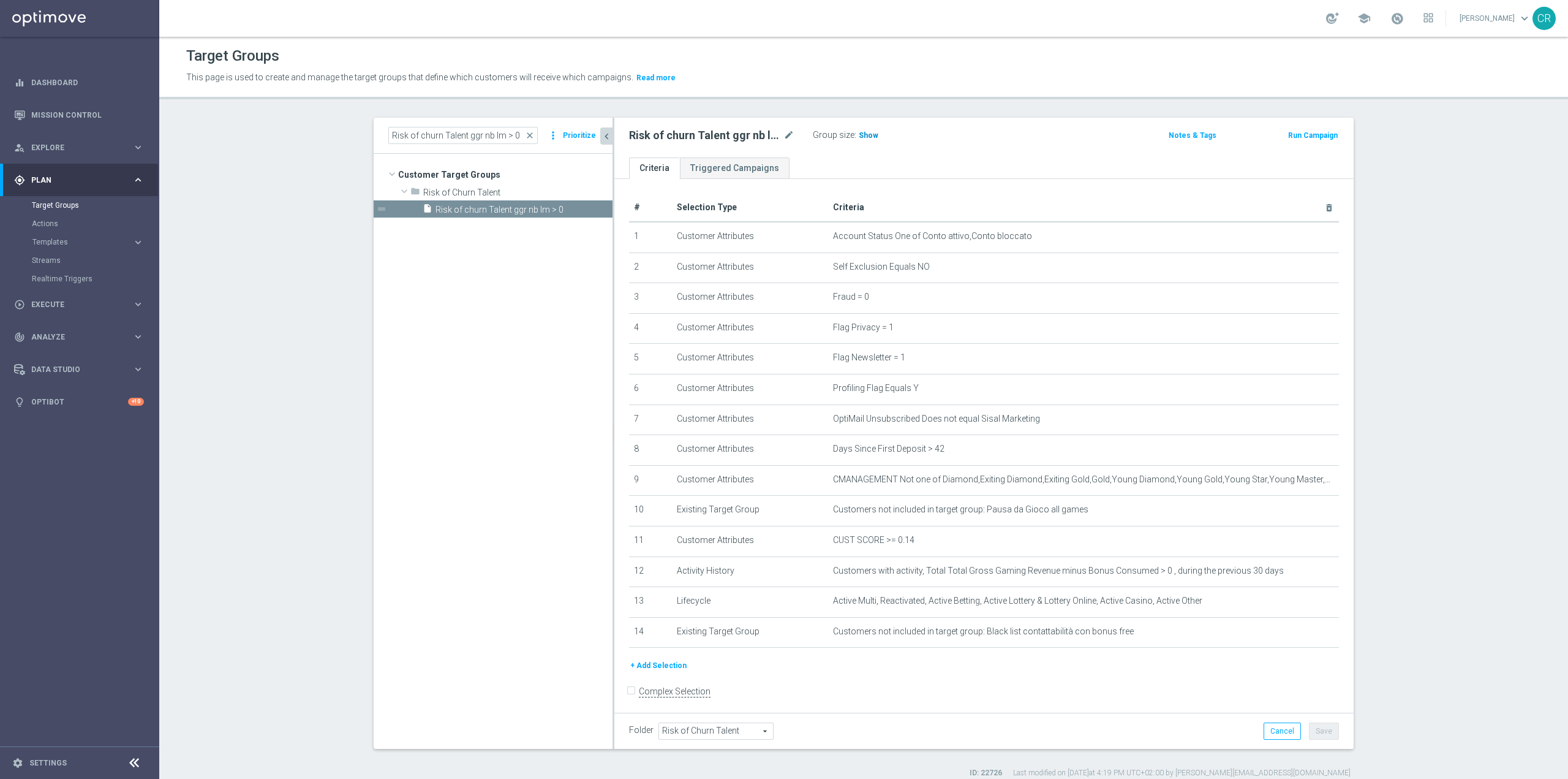
click at [860, 136] on span "Show" at bounding box center [868, 135] width 19 height 9
click at [526, 136] on span "close" at bounding box center [530, 135] width 10 height 10
click at [476, 137] on input at bounding box center [463, 135] width 150 height 17
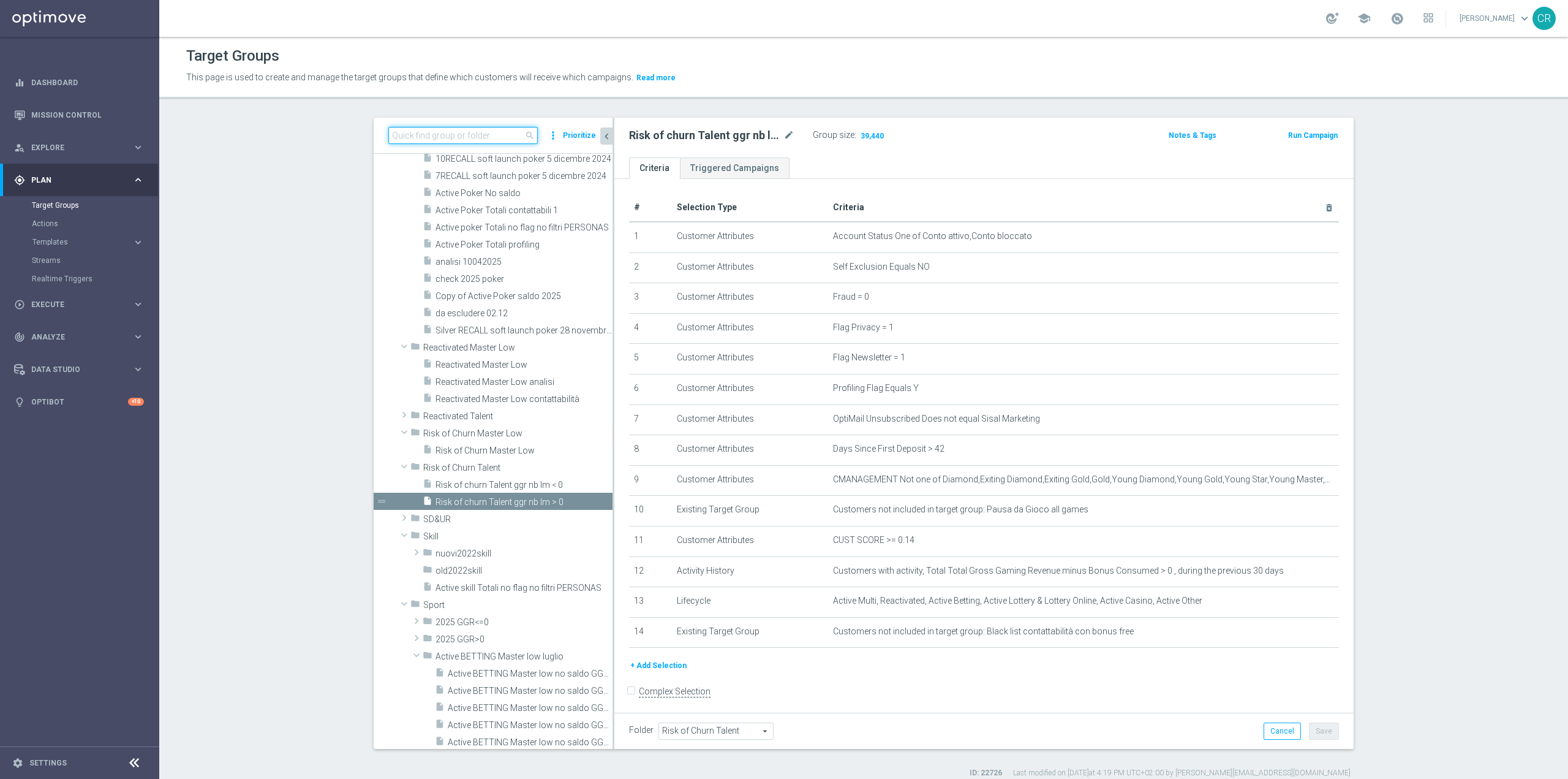
paste input "Churn Master Low"
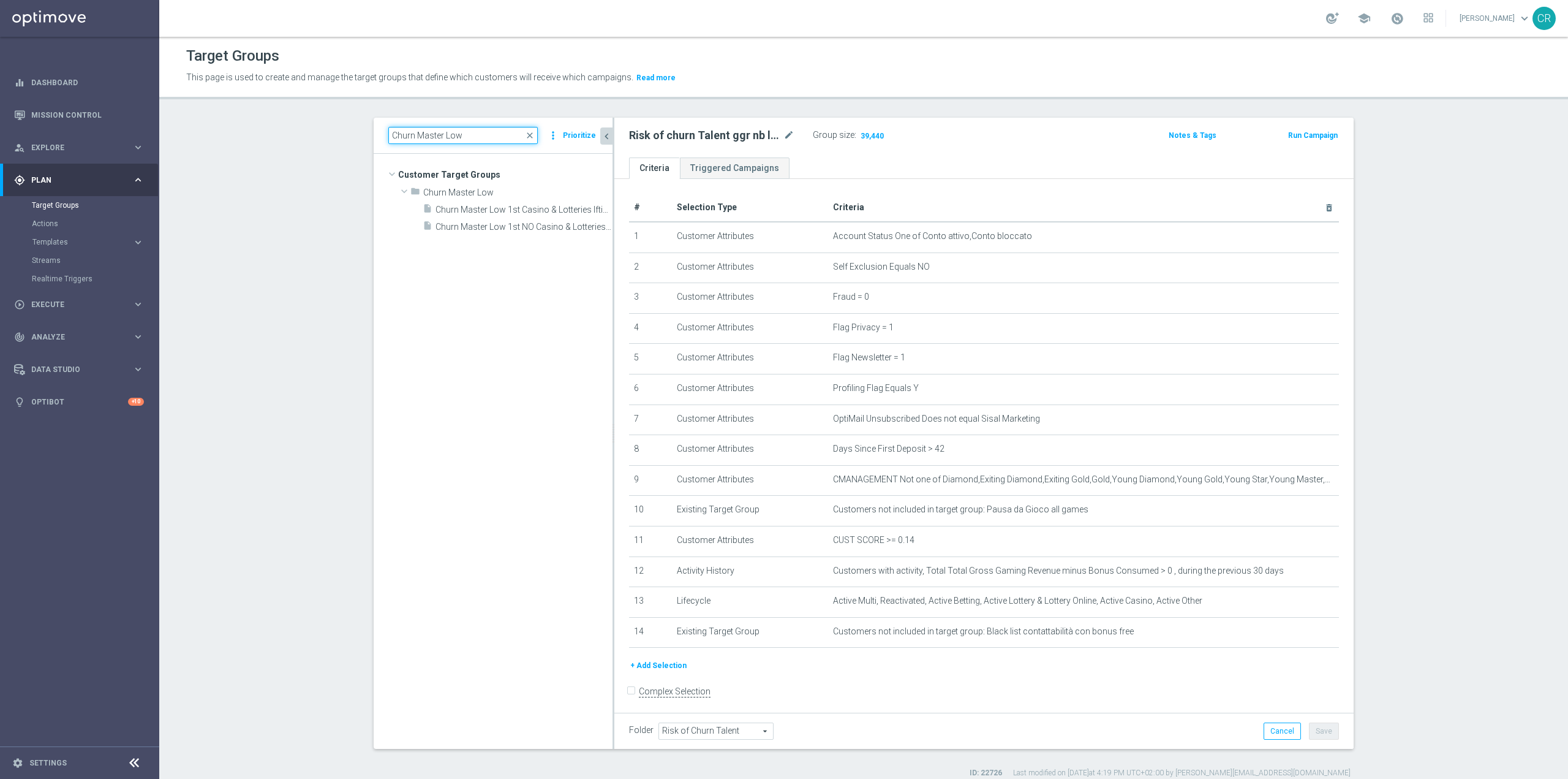
scroll to position [0, 0]
type input "Churn Master Low"
click at [474, 193] on span "Churn Master Low" at bounding box center [489, 193] width 132 height 10
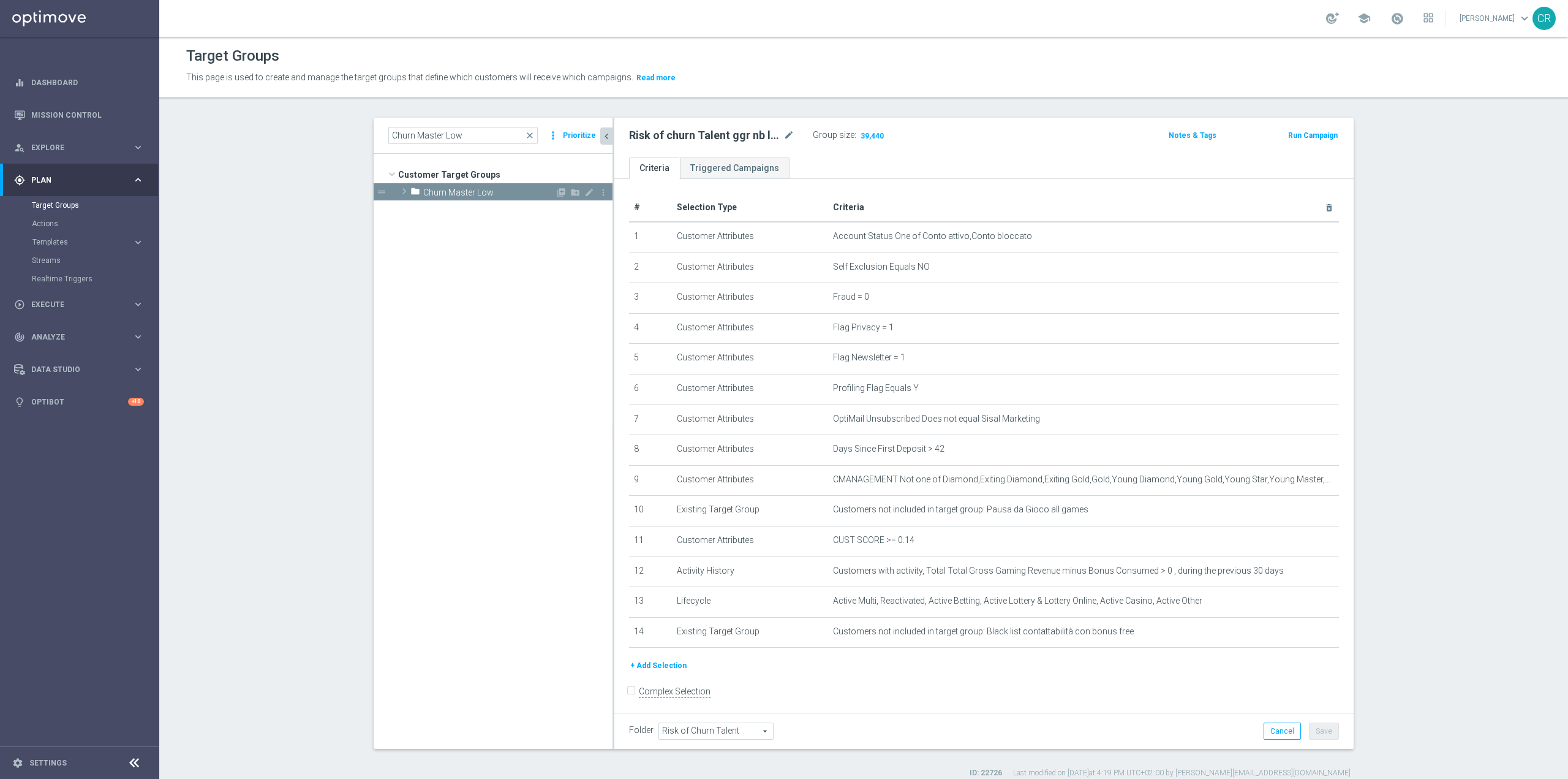
click at [474, 193] on span "Churn Master Low" at bounding box center [489, 193] width 132 height 10
click at [480, 206] on span "Churn Master Low 1st Casino & Lotteries lftime" at bounding box center [510, 210] width 150 height 10
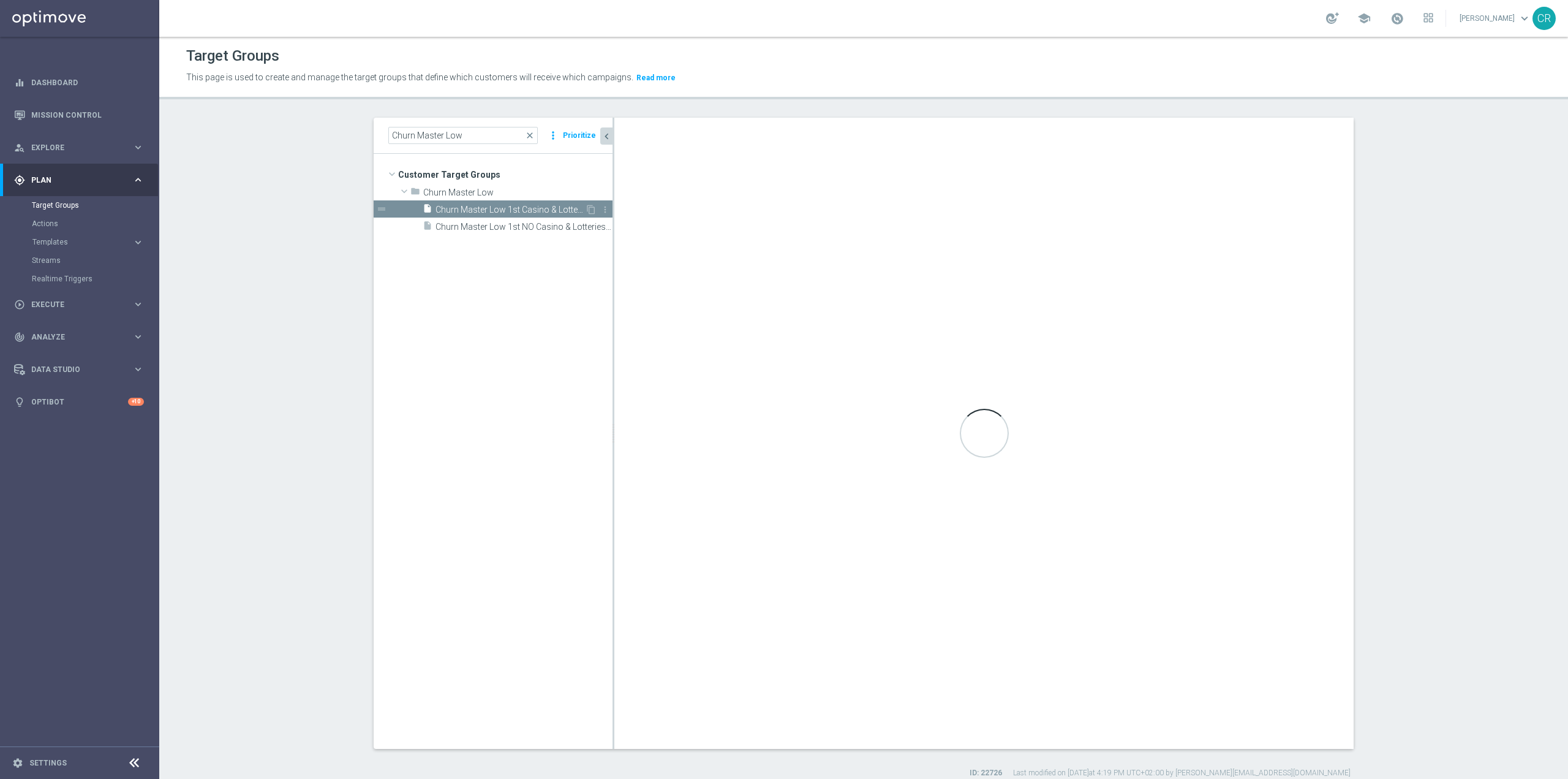
type input "Churn Master Low"
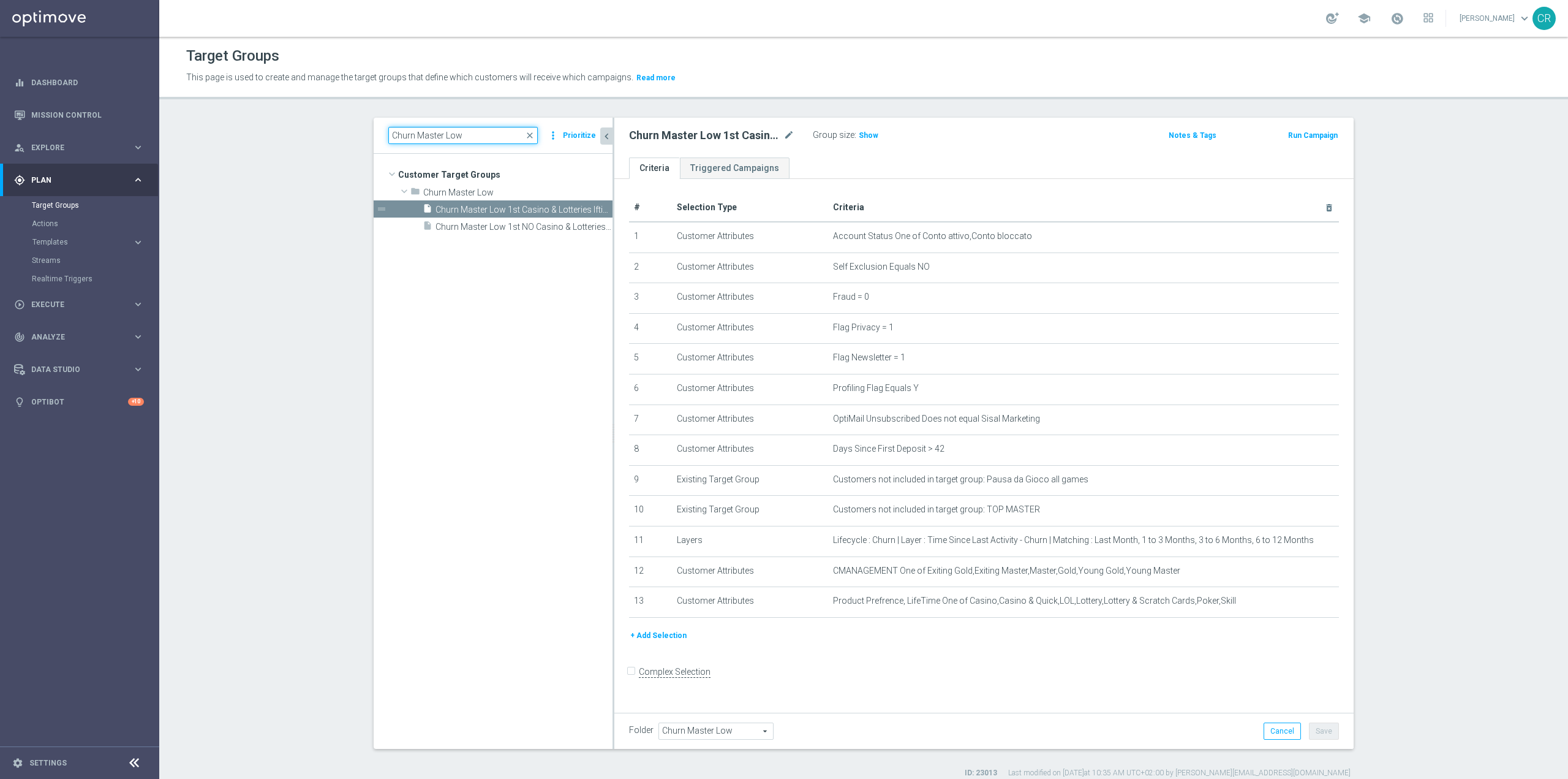
click at [457, 136] on input "Churn Master Low" at bounding box center [463, 135] width 150 height 17
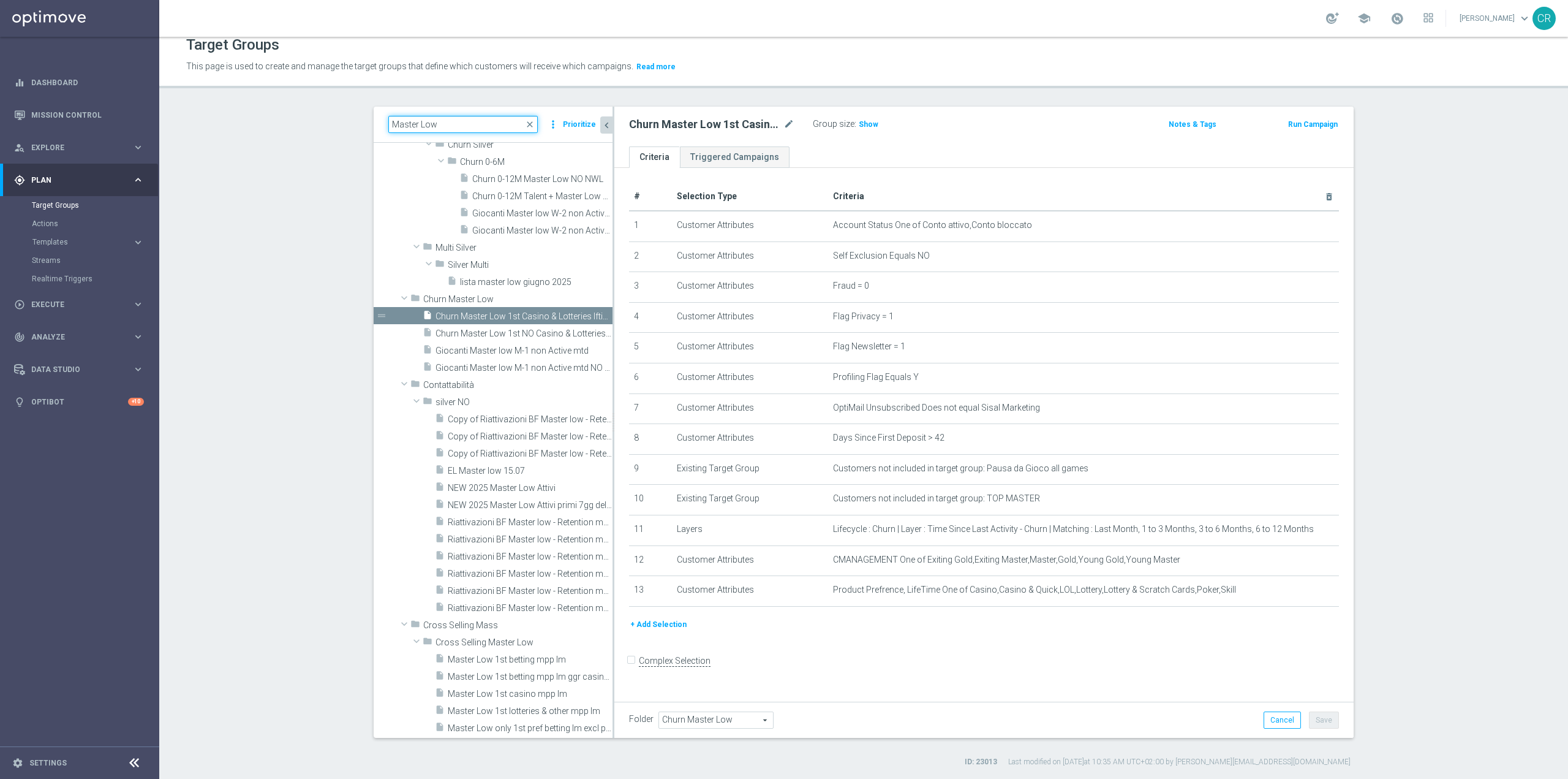
scroll to position [61, 0]
drag, startPoint x: 457, startPoint y: 116, endPoint x: 253, endPoint y: 130, distance: 204.5
click at [253, 130] on section "Master Low close more_vert Prioritize Customer Target Groups library_add create…" at bounding box center [864, 437] width 1409 height 661
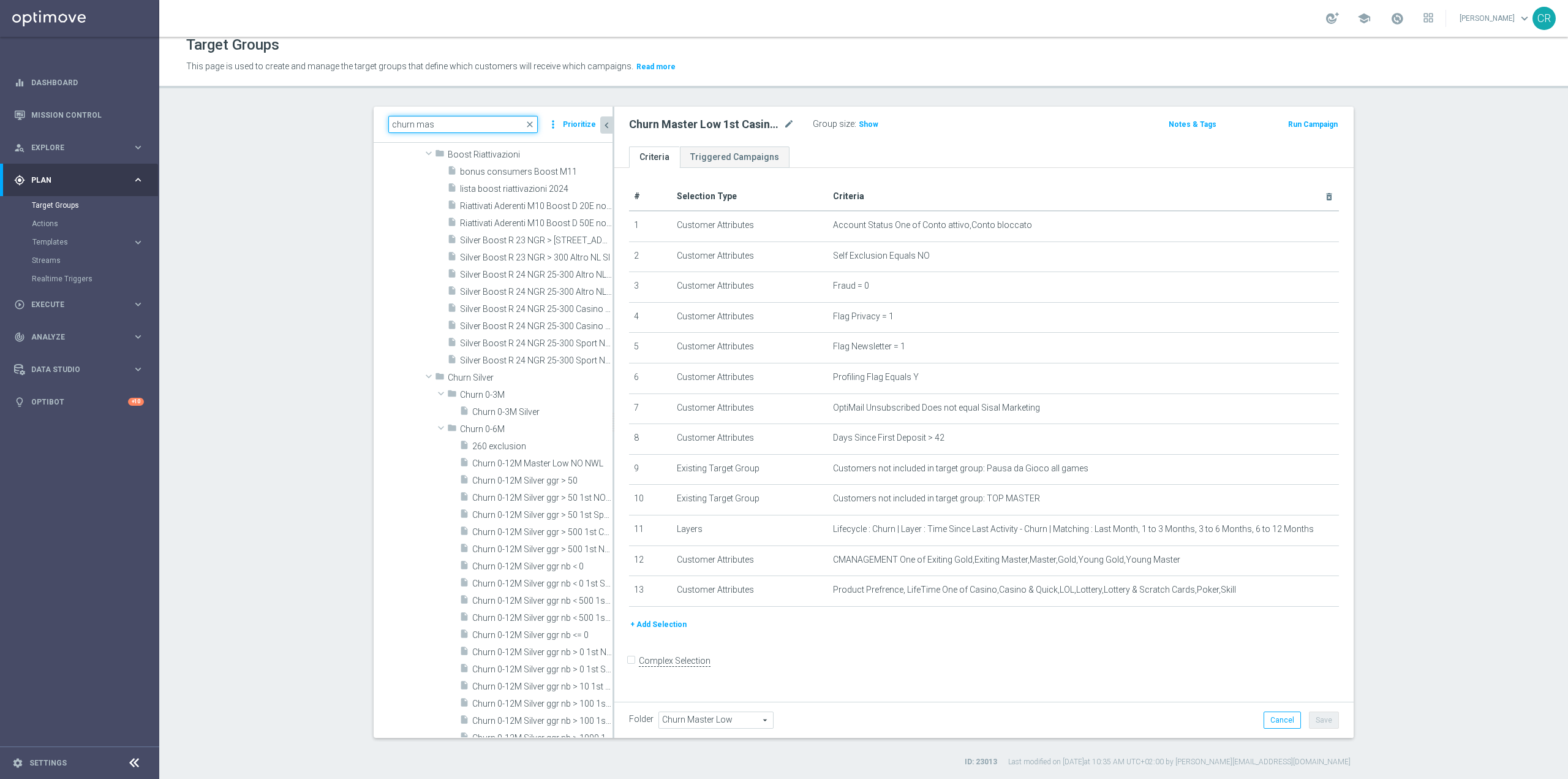
scroll to position [0, 0]
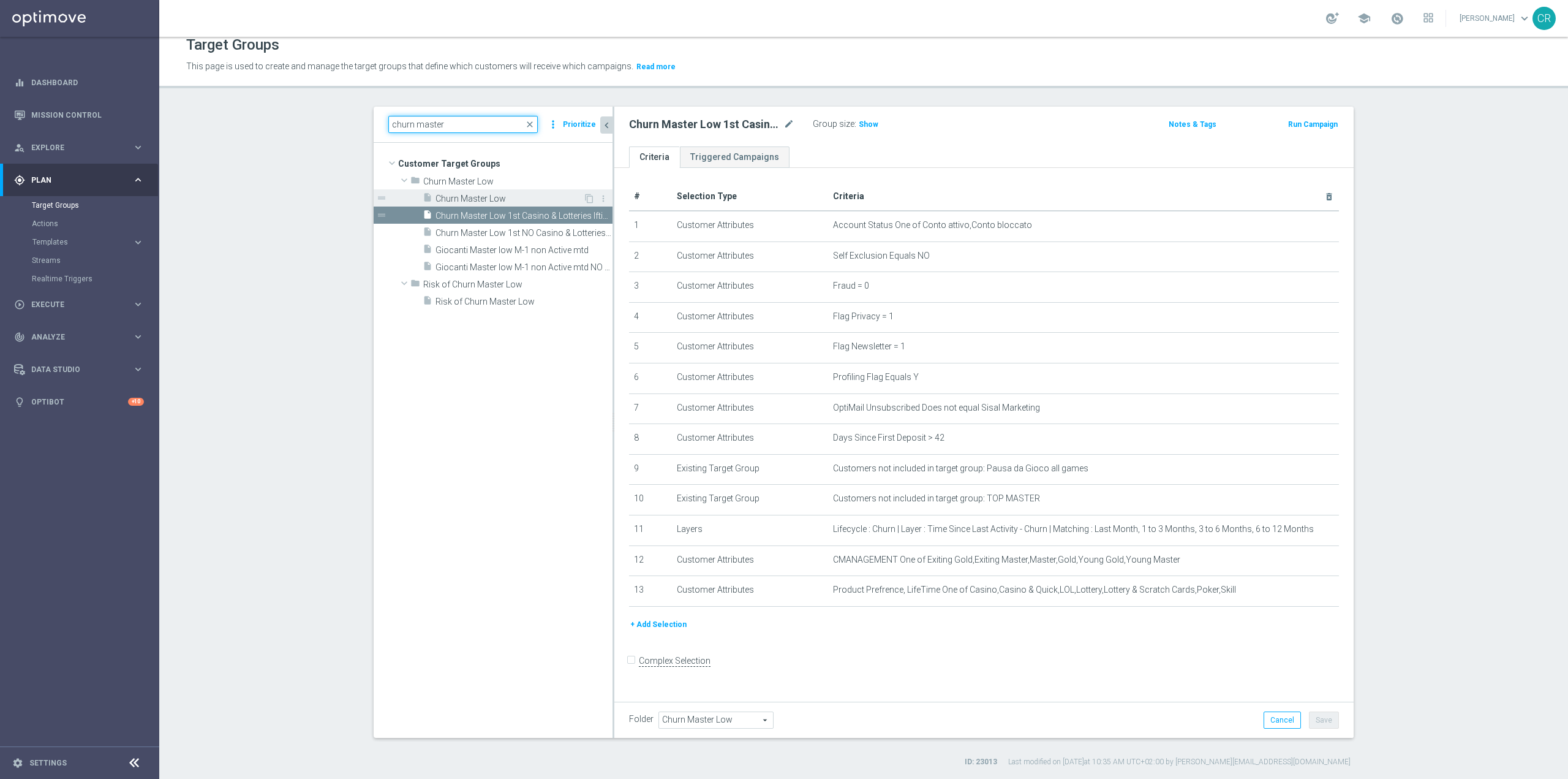
type input "churn master"
click at [485, 199] on span "Churn Master Low" at bounding box center [509, 199] width 147 height 10
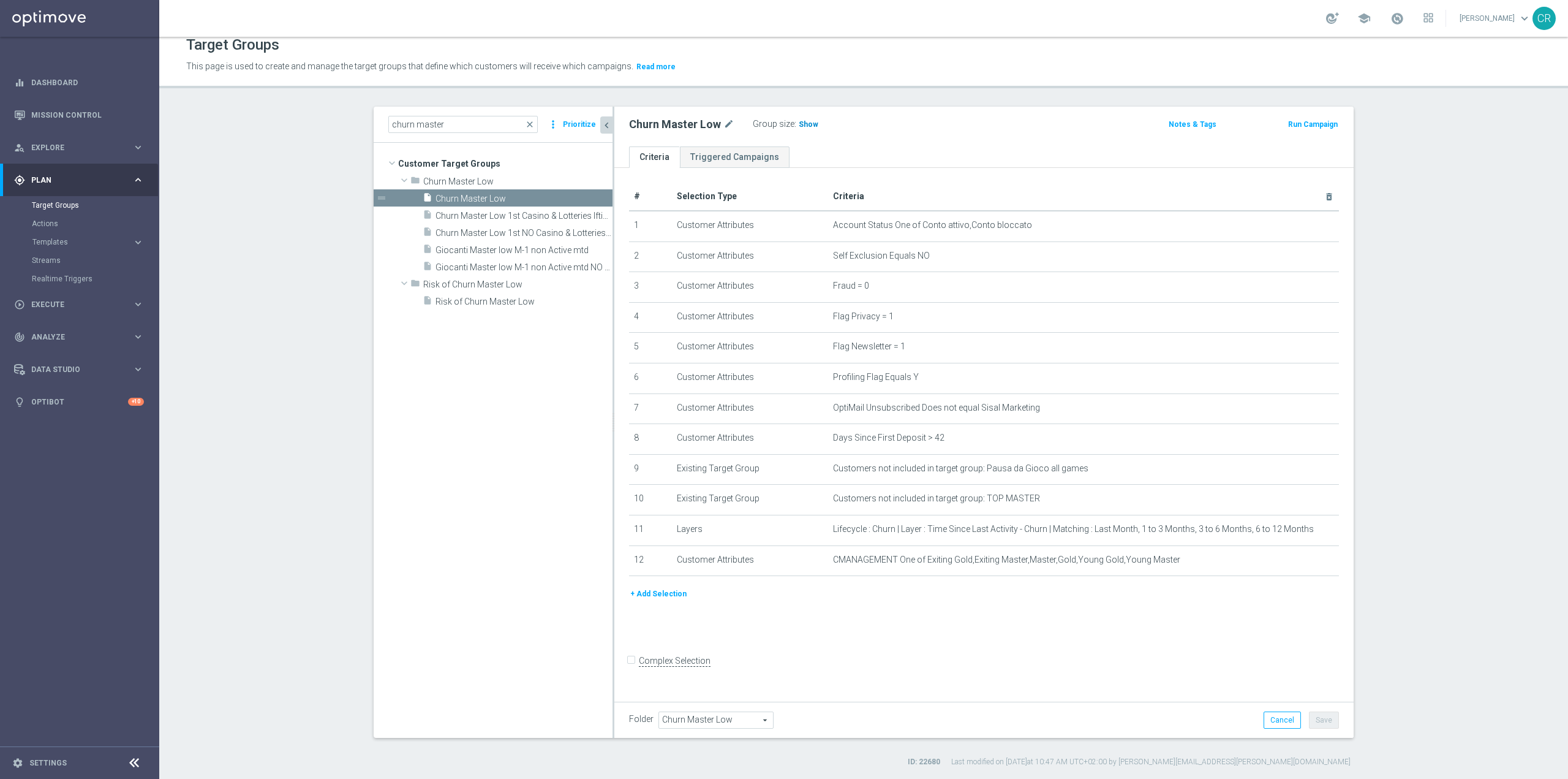
click at [799, 122] on span "Show" at bounding box center [808, 124] width 19 height 9
click at [526, 122] on span "close" at bounding box center [530, 124] width 10 height 10
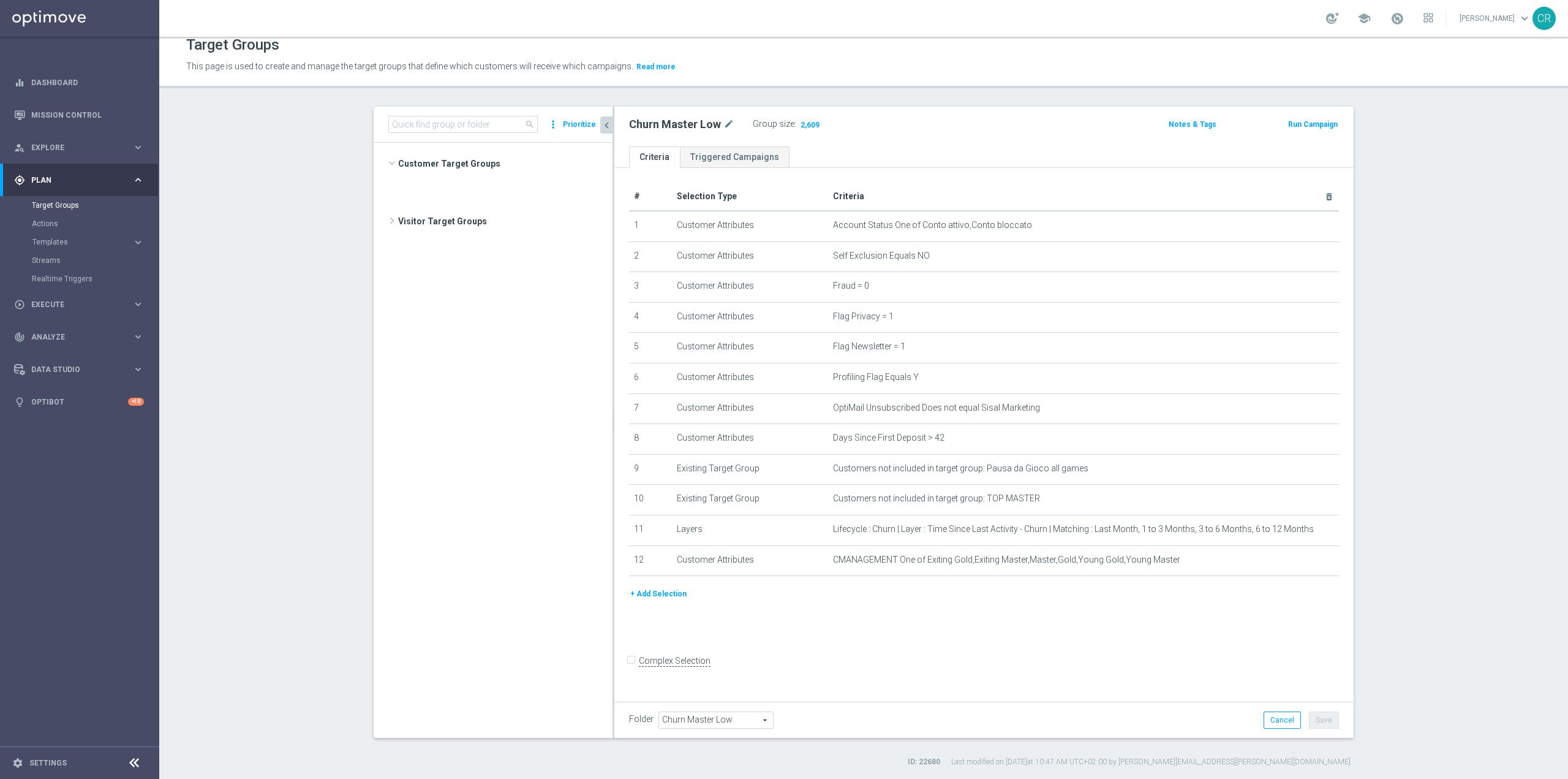
scroll to position [9455, 0]
click at [464, 121] on input at bounding box center [463, 124] width 150 height 17
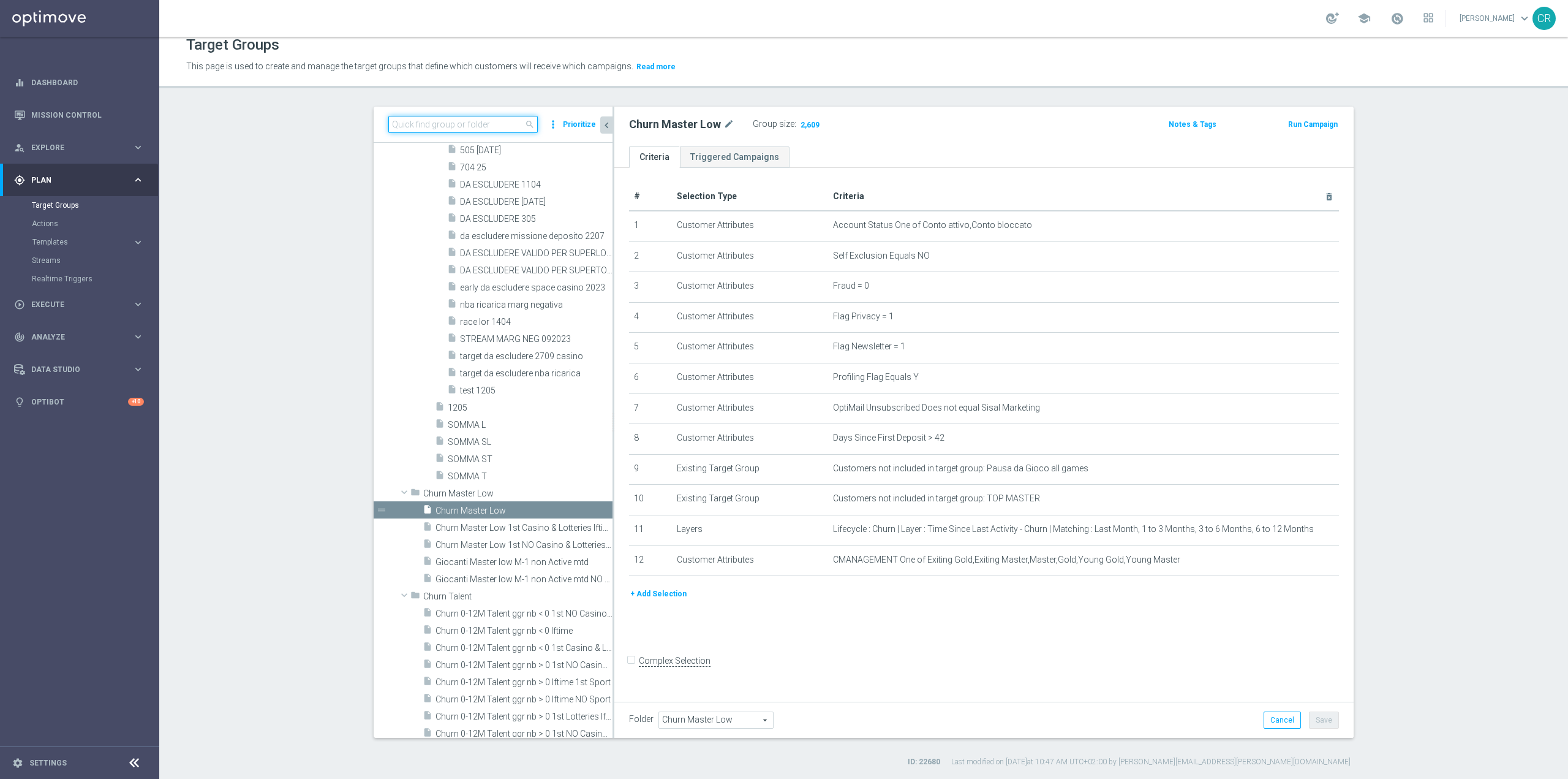
paste input "Churn 0-12M Talent ggr nb > 0 lftime 1st Sport"
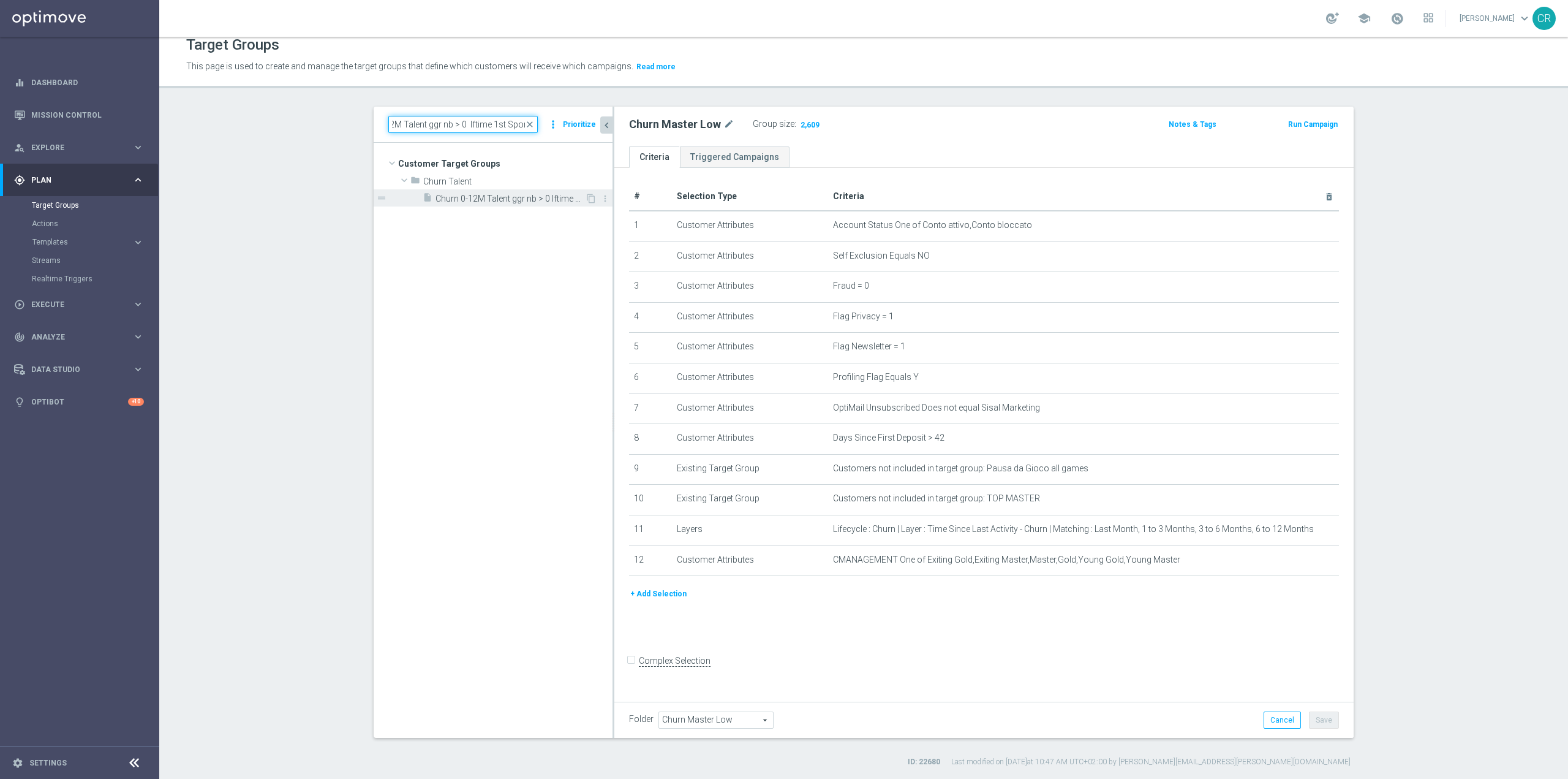
type input "Churn 0-12M Talent ggr nb > 0 lftime 1st Sport"
click at [514, 201] on span "Churn 0-12M Talent ggr nb > 0 lftime 1st Sport" at bounding box center [510, 199] width 150 height 10
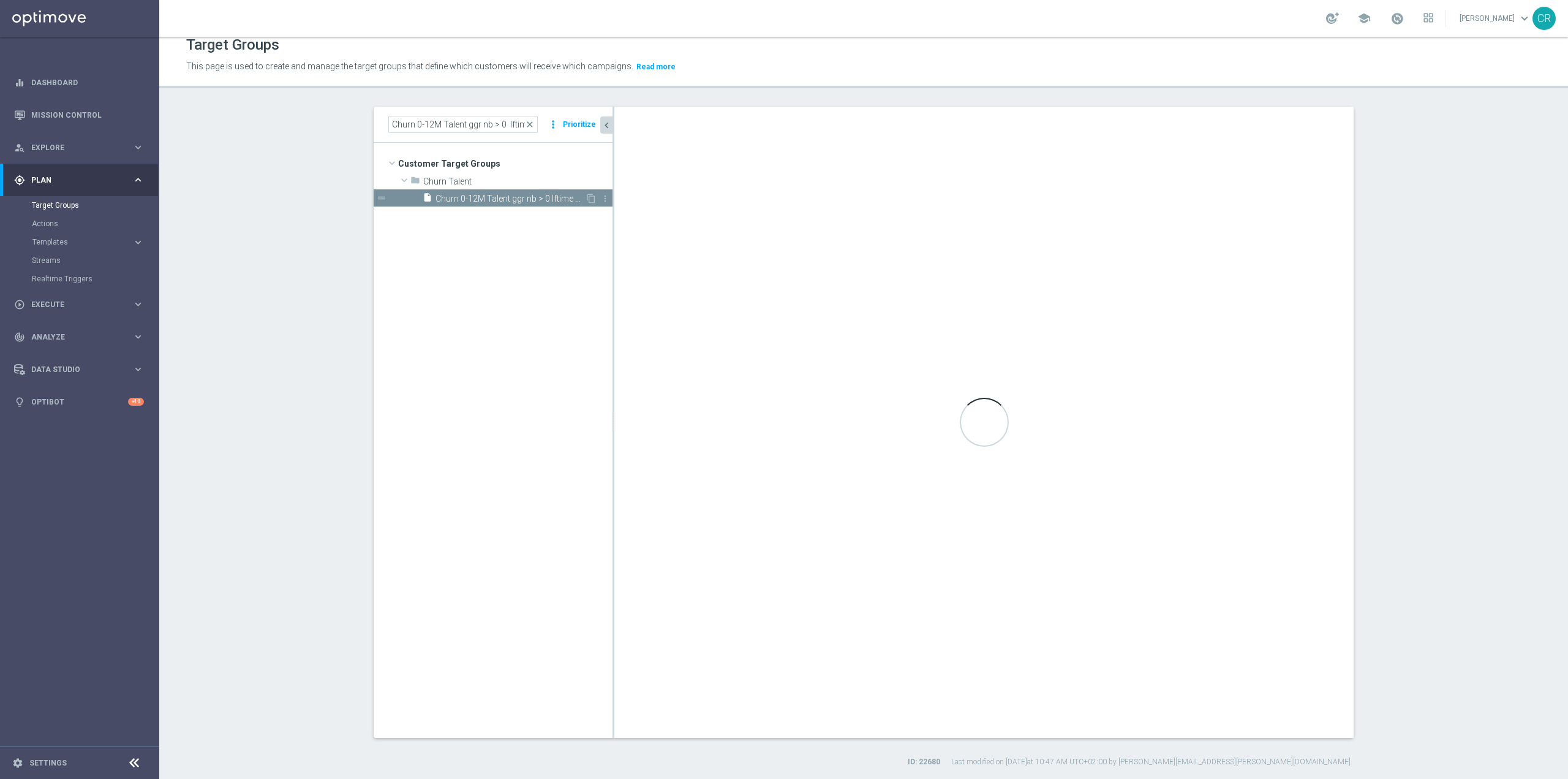
type input "Churn Talent"
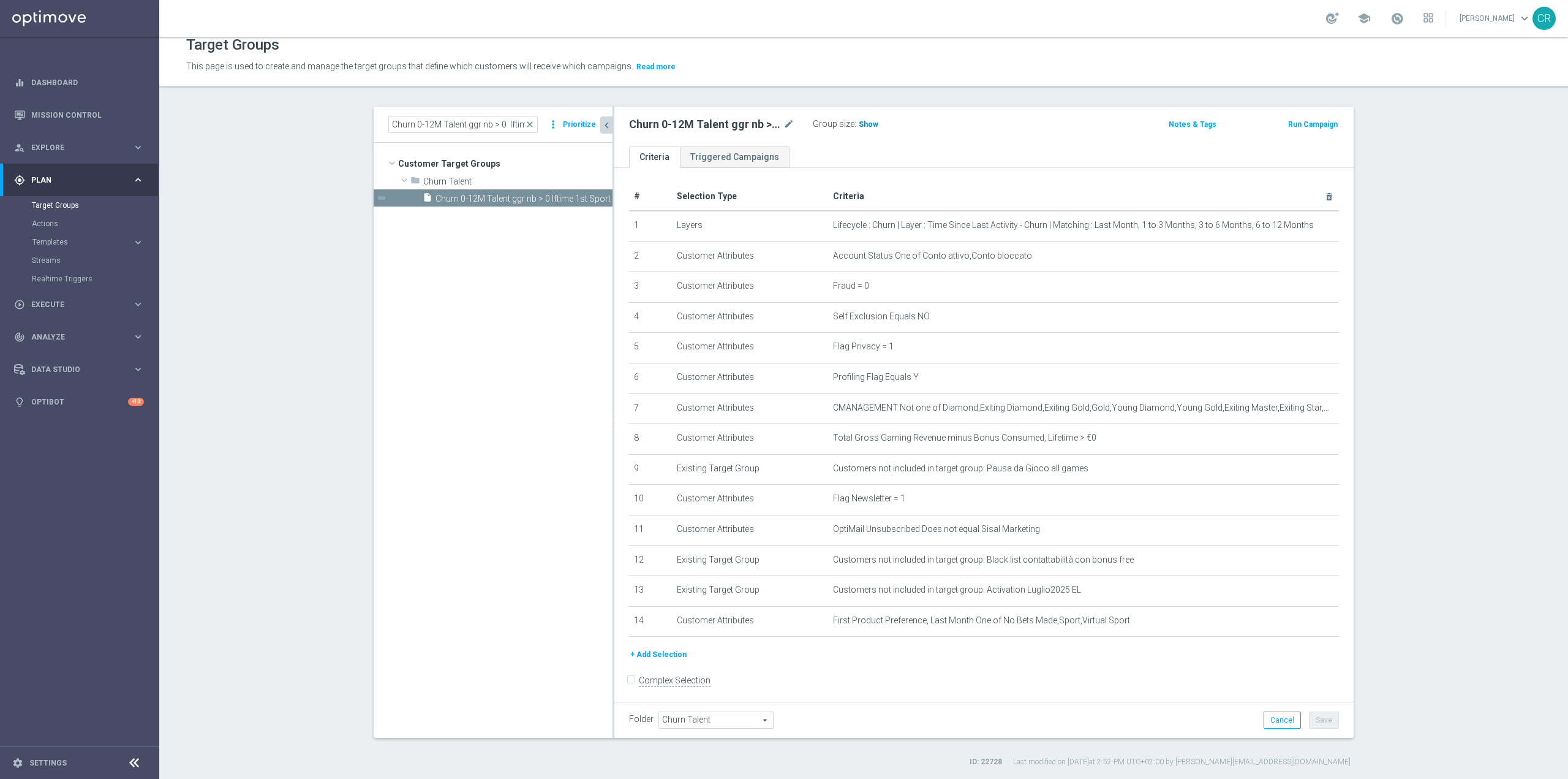
click at [861, 120] on span "Show" at bounding box center [868, 124] width 19 height 9
click at [586, 200] on icon "content_copy" at bounding box center [591, 199] width 10 height 10
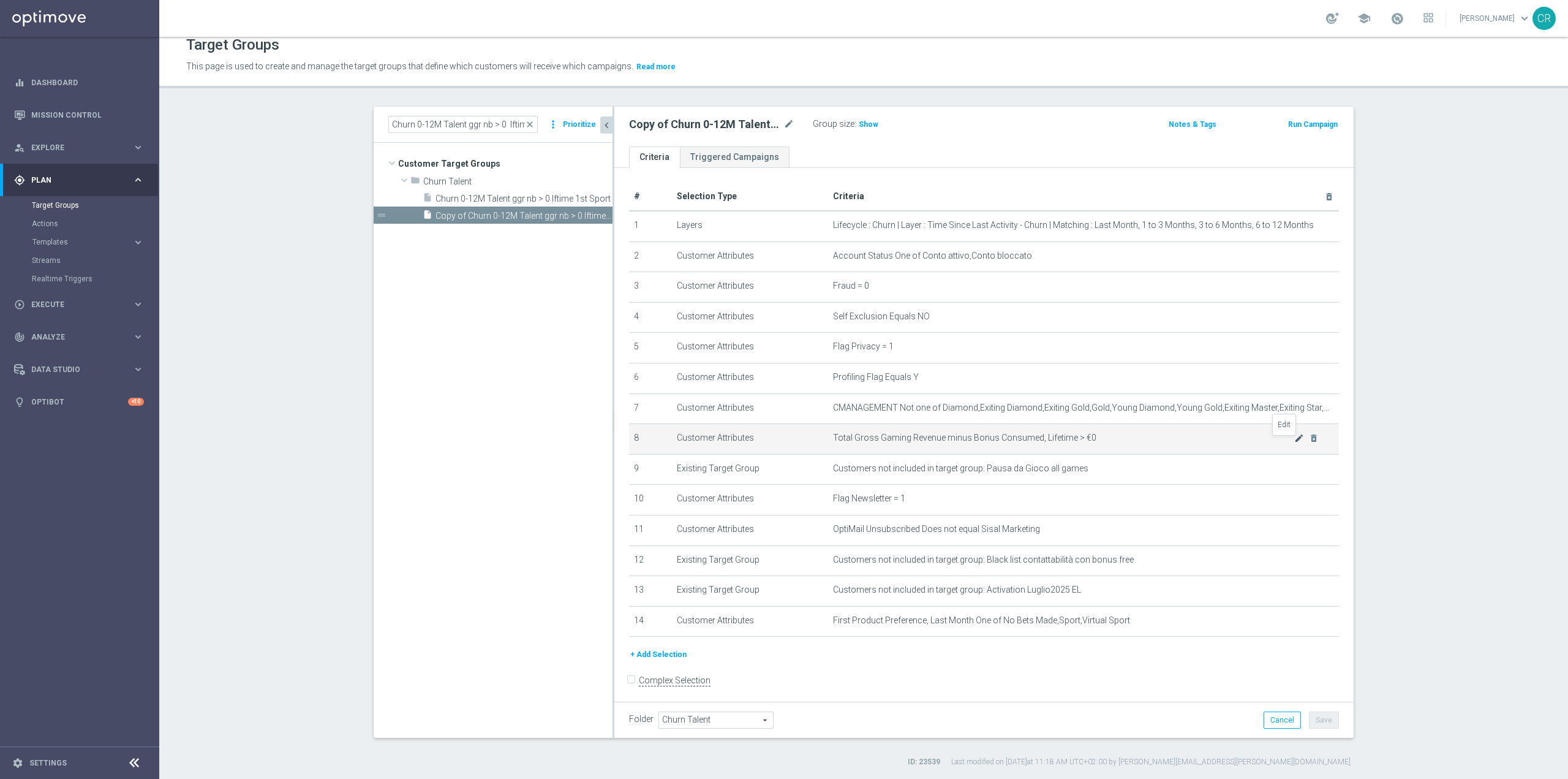
click at [1294, 443] on icon "mode_edit" at bounding box center [1299, 438] width 10 height 10
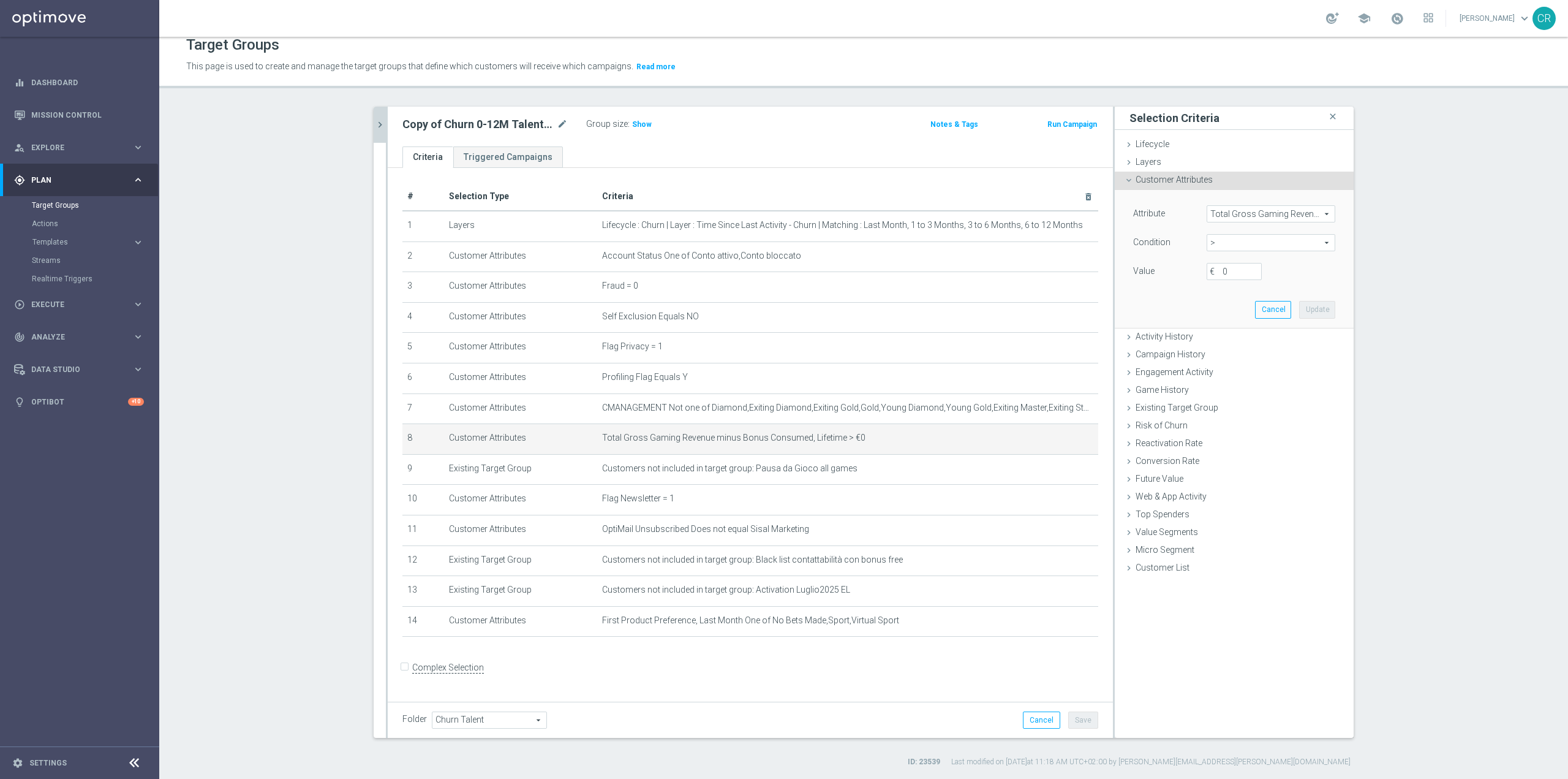
click at [1319, 210] on span "Total Gross Gaming Revenue minus Bonus Consumed, Lifetime" at bounding box center [1270, 214] width 127 height 16
click at [1138, 295] on div "Attribute Total Gross Gaming Revenue minus Bonus Consumed, Lifetime Total Gross…" at bounding box center [1234, 258] width 221 height 137
click at [1240, 275] on input "0" at bounding box center [1234, 272] width 55 height 17
type input "500"
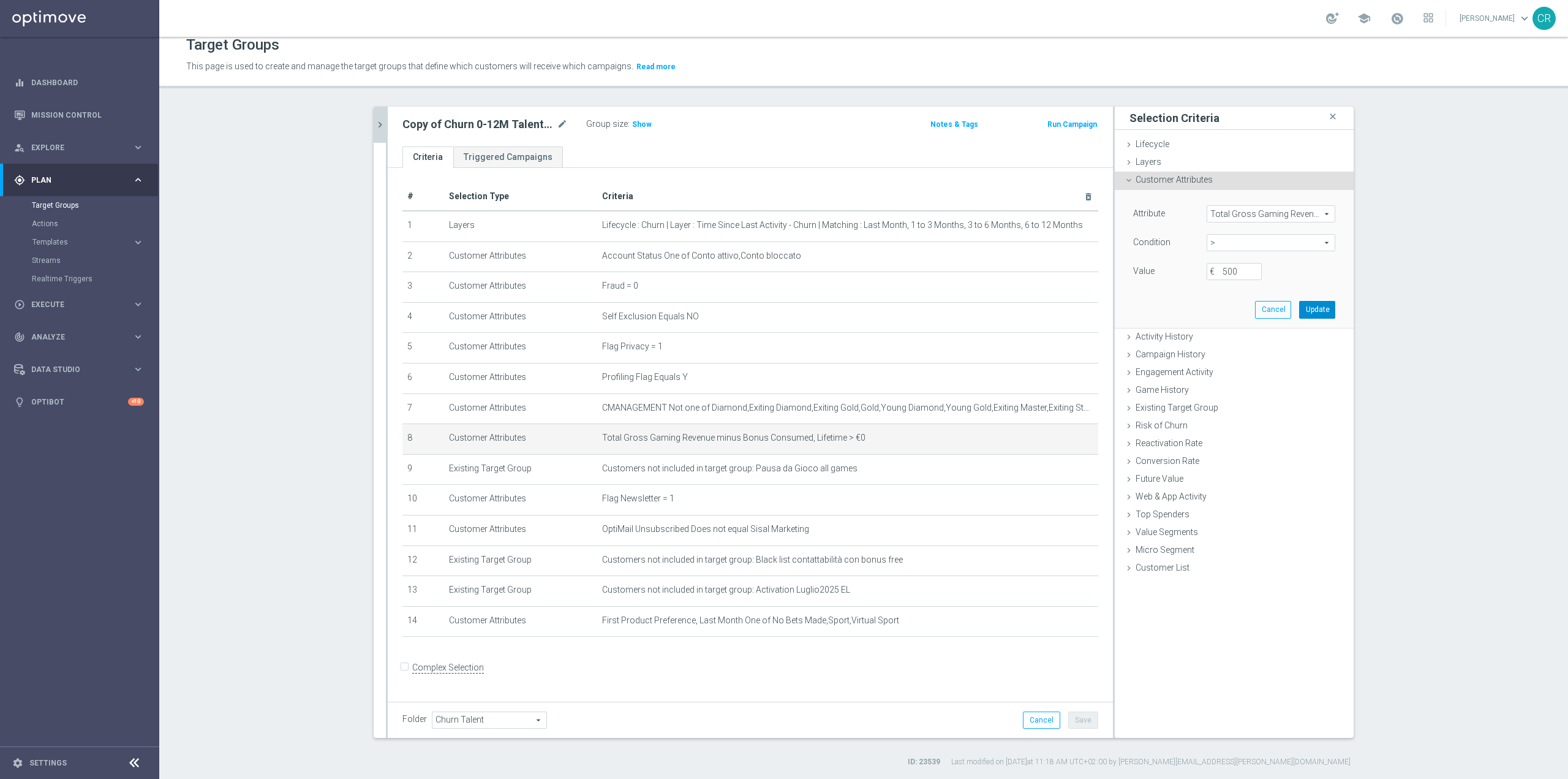
click at [1322, 313] on button "Update" at bounding box center [1317, 309] width 36 height 17
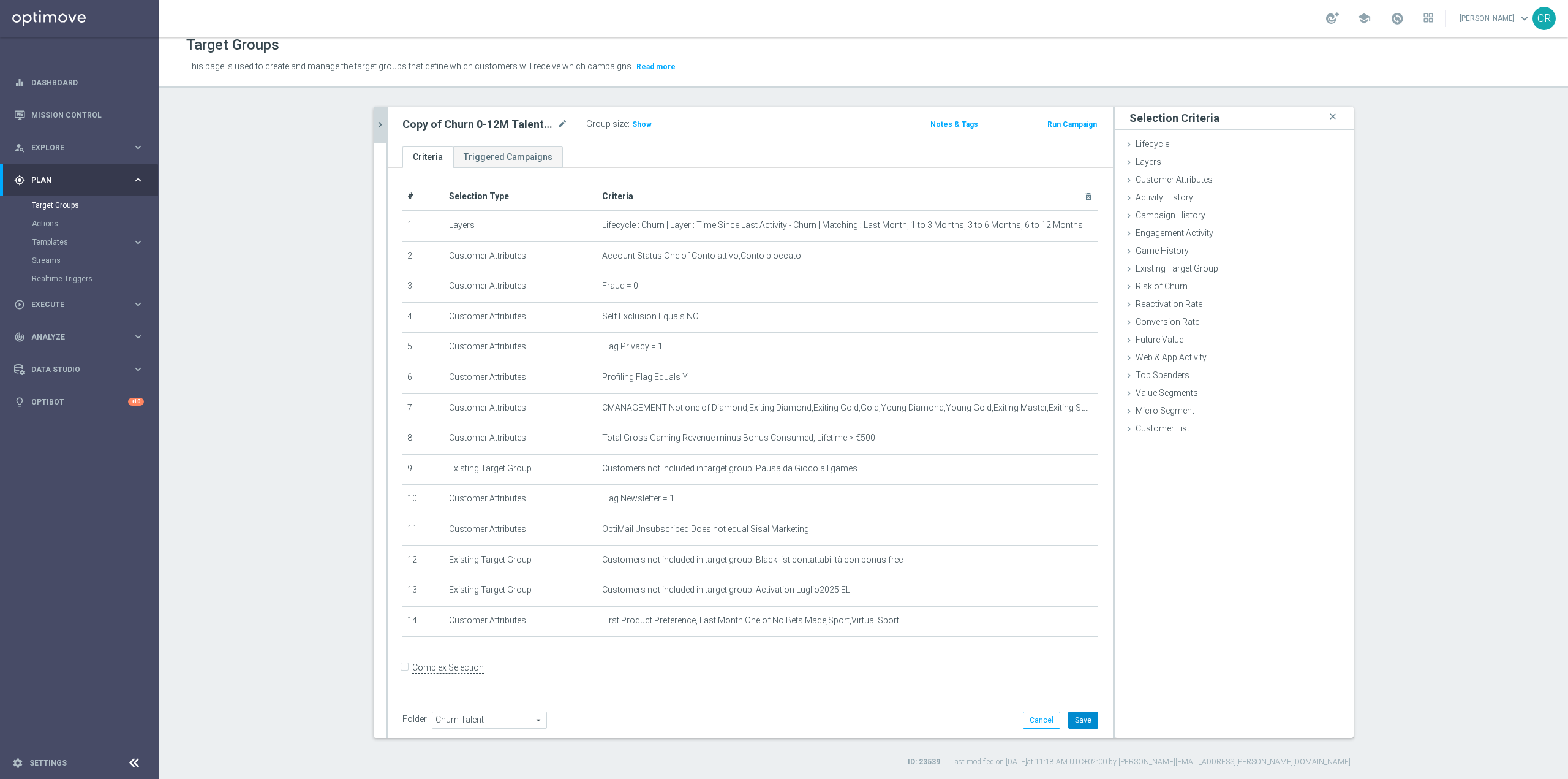
click at [1086, 719] on button "Save" at bounding box center [1083, 720] width 30 height 17
click at [632, 122] on span "Show" at bounding box center [641, 124] width 19 height 9
click at [557, 121] on icon "mode_edit" at bounding box center [562, 124] width 11 height 14
click at [457, 120] on input "Copy of Churn 0-12M Talent ggr nb > 0 lftime 1st Sport" at bounding box center [485, 126] width 165 height 17
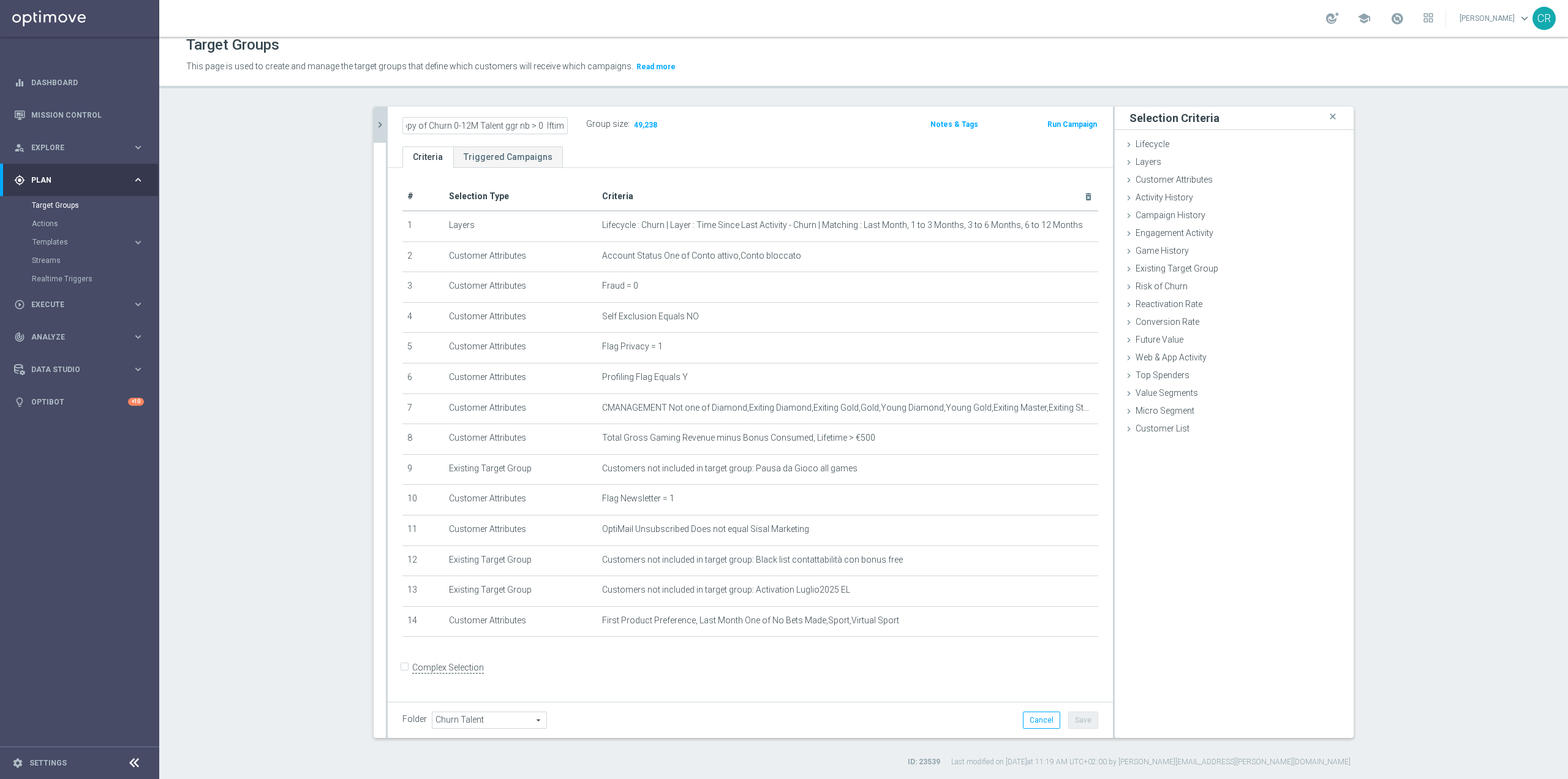
scroll to position [0, 0]
type input "Churn 0-12M Talent ggr nb >500 lftime 1st Sport"
click at [840, 124] on div "Churn 0-12M Talent ggr nb >500 lftime 1st Sport Group size : 49,238" at bounding box center [631, 125] width 476 height 19
click at [1083, 726] on button "Save" at bounding box center [1083, 720] width 30 height 17
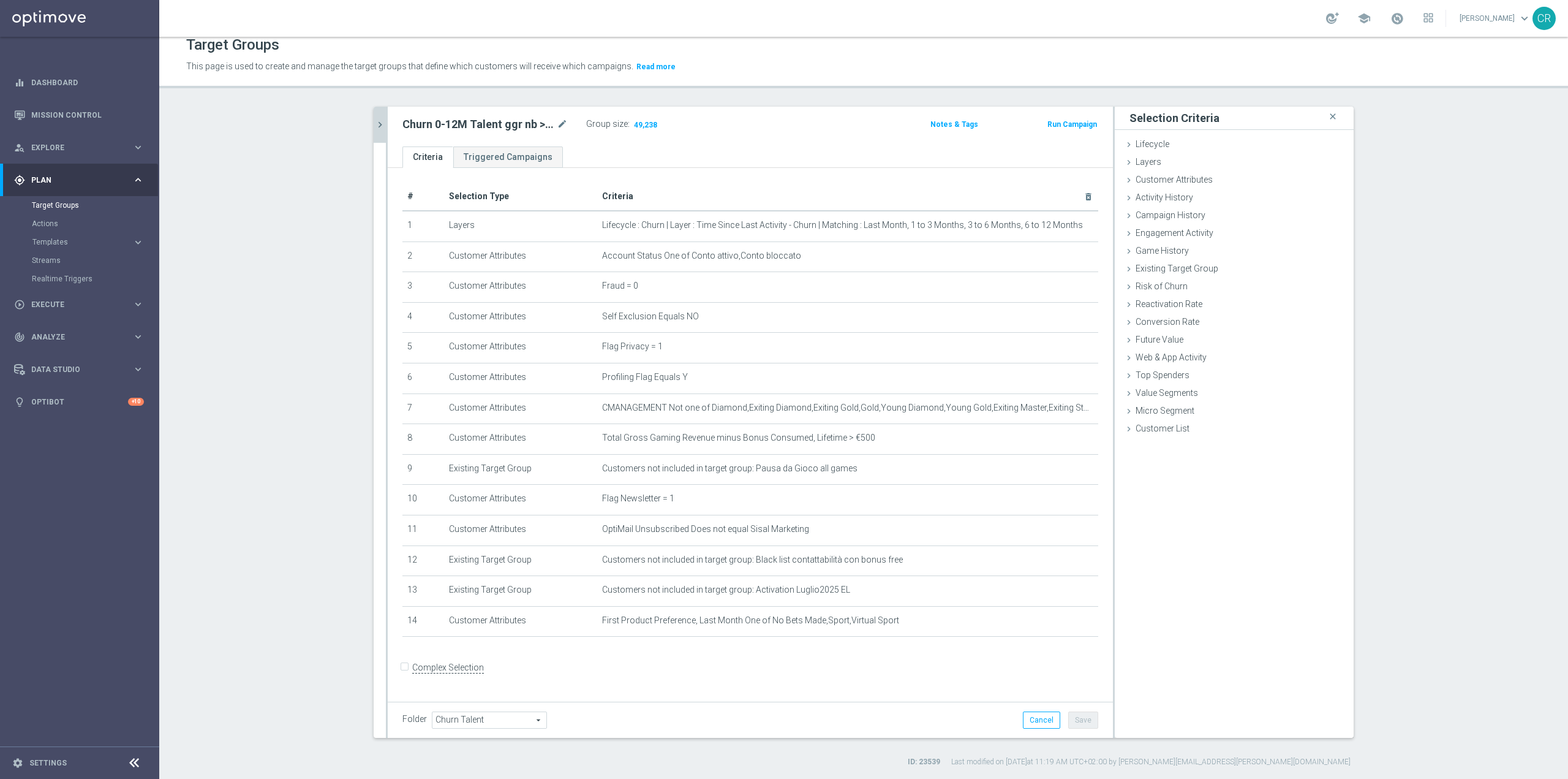
click at [488, 126] on h2 "Churn 0-12M Talent ggr nb >500 lftime 1st Sport" at bounding box center [478, 124] width 152 height 14
click at [558, 124] on icon "mode_edit" at bounding box center [562, 124] width 11 height 14
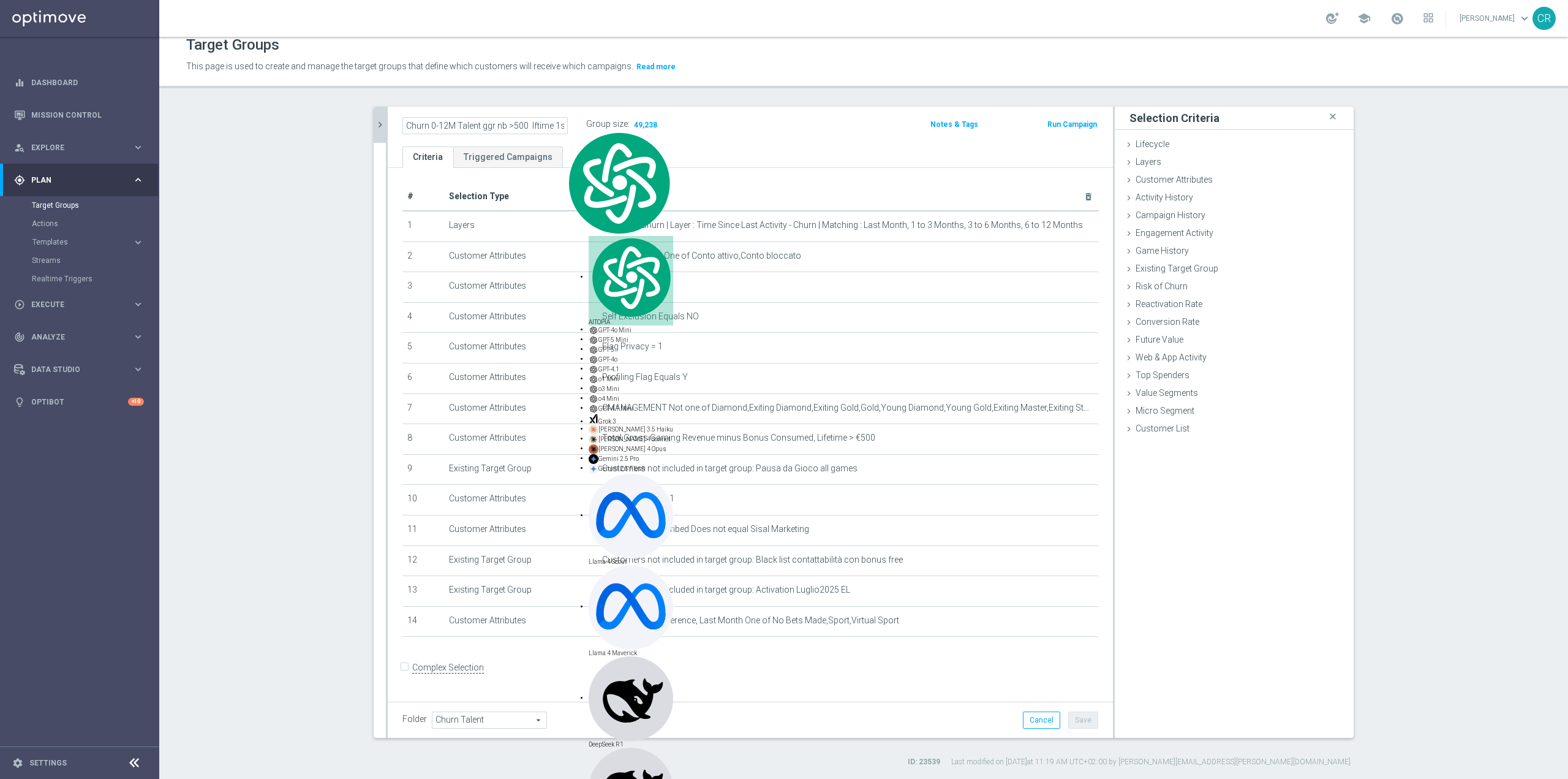
scroll to position [0, 25]
click at [557, 122] on icon "mode_edit" at bounding box center [562, 124] width 11 height 14
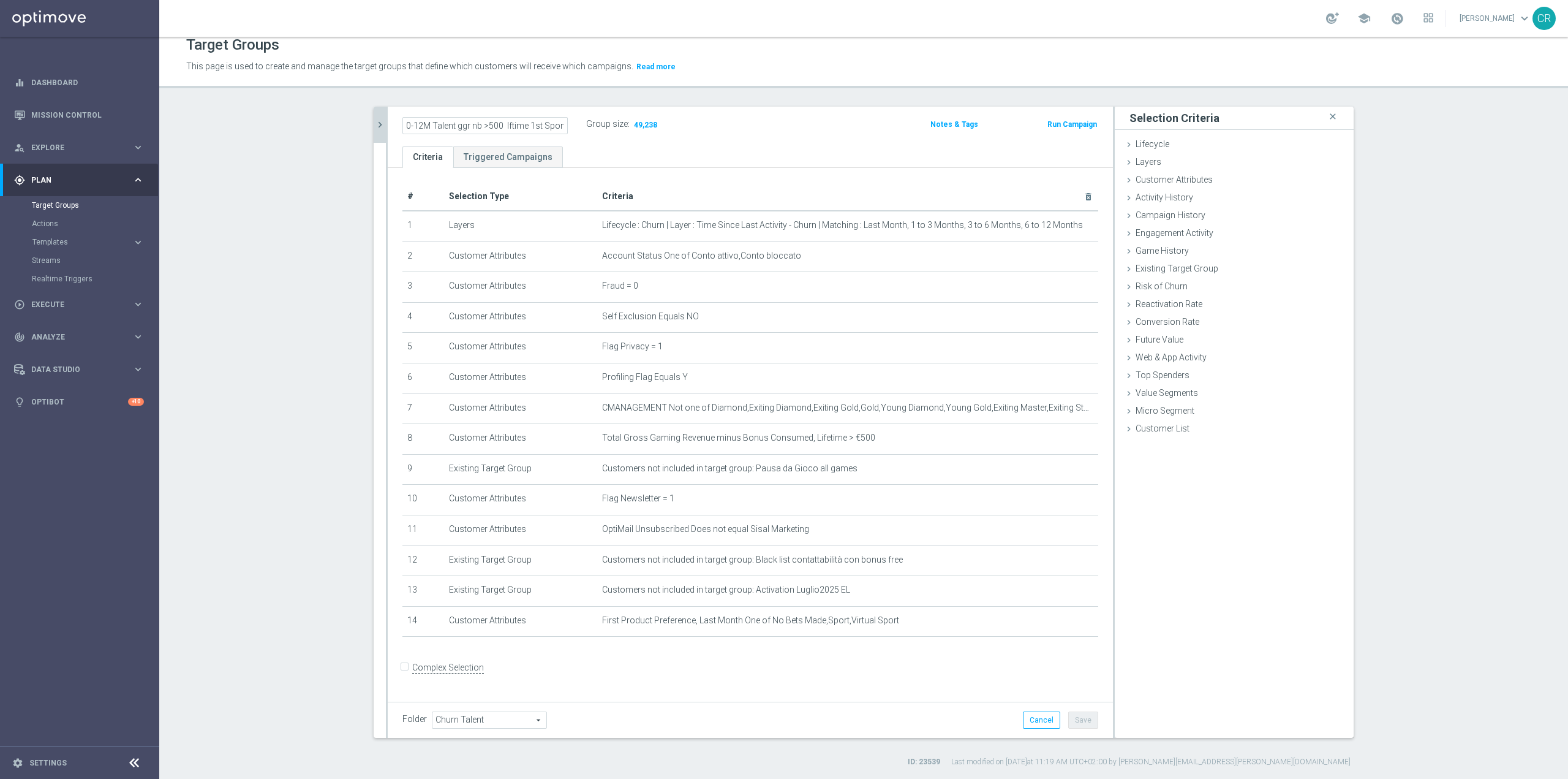
click at [377, 122] on icon "chevron_right" at bounding box center [380, 124] width 12 height 12
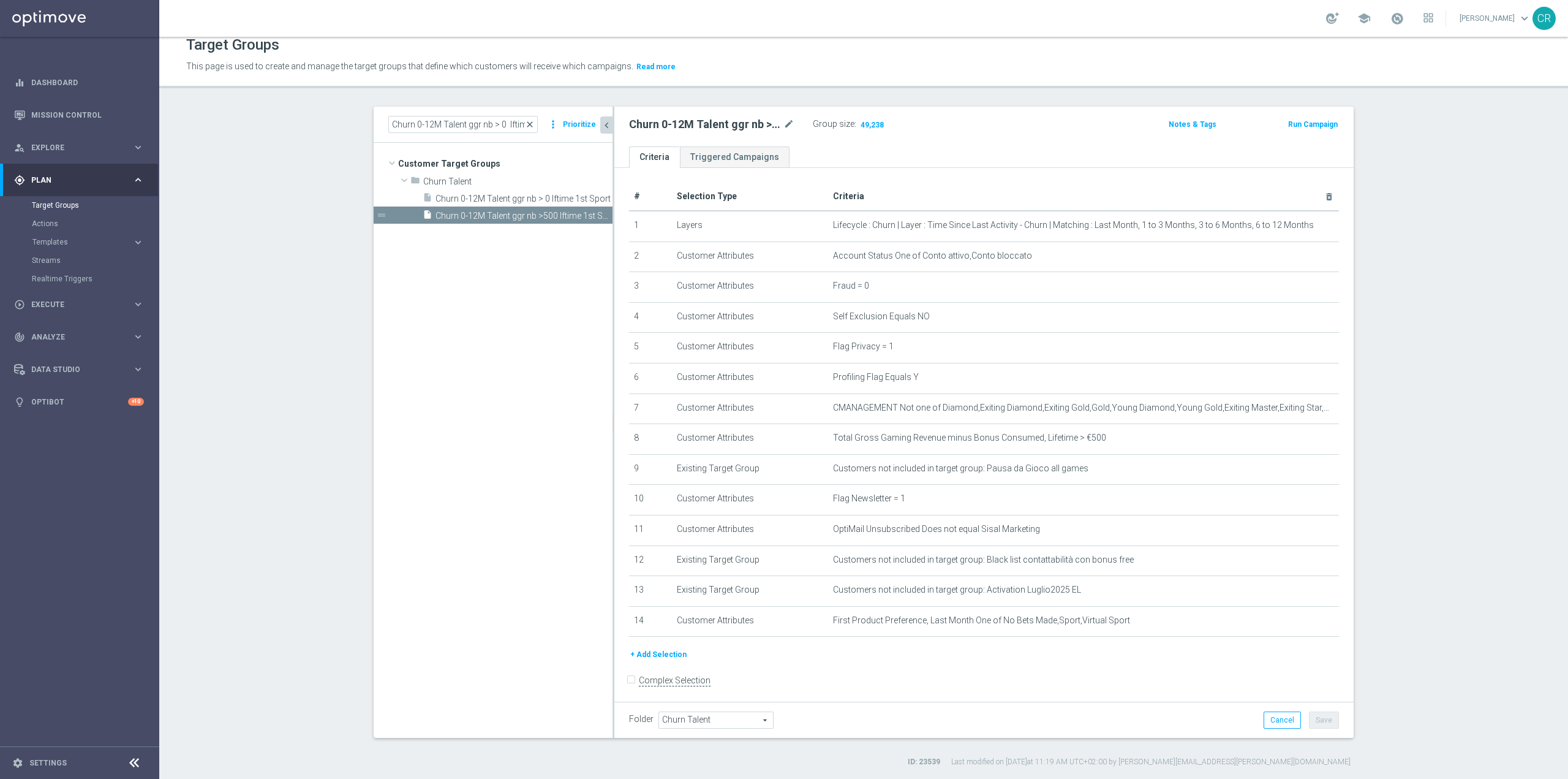
click at [529, 124] on span "close" at bounding box center [530, 124] width 10 height 10
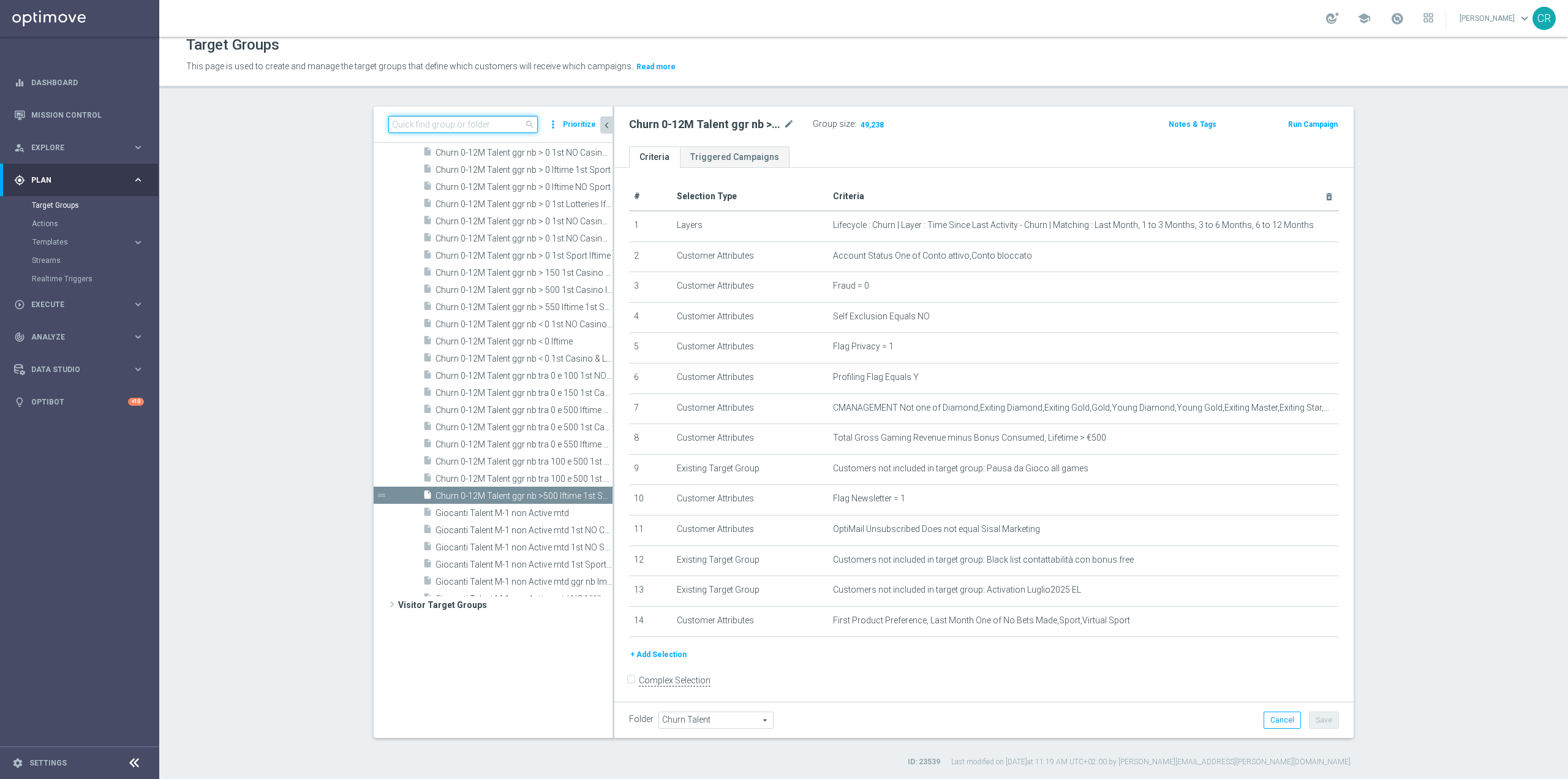
click at [481, 127] on input at bounding box center [463, 124] width 150 height 17
paste input "Churn 0-12M Talent ggr nb > 500 lf time 1st Sport"
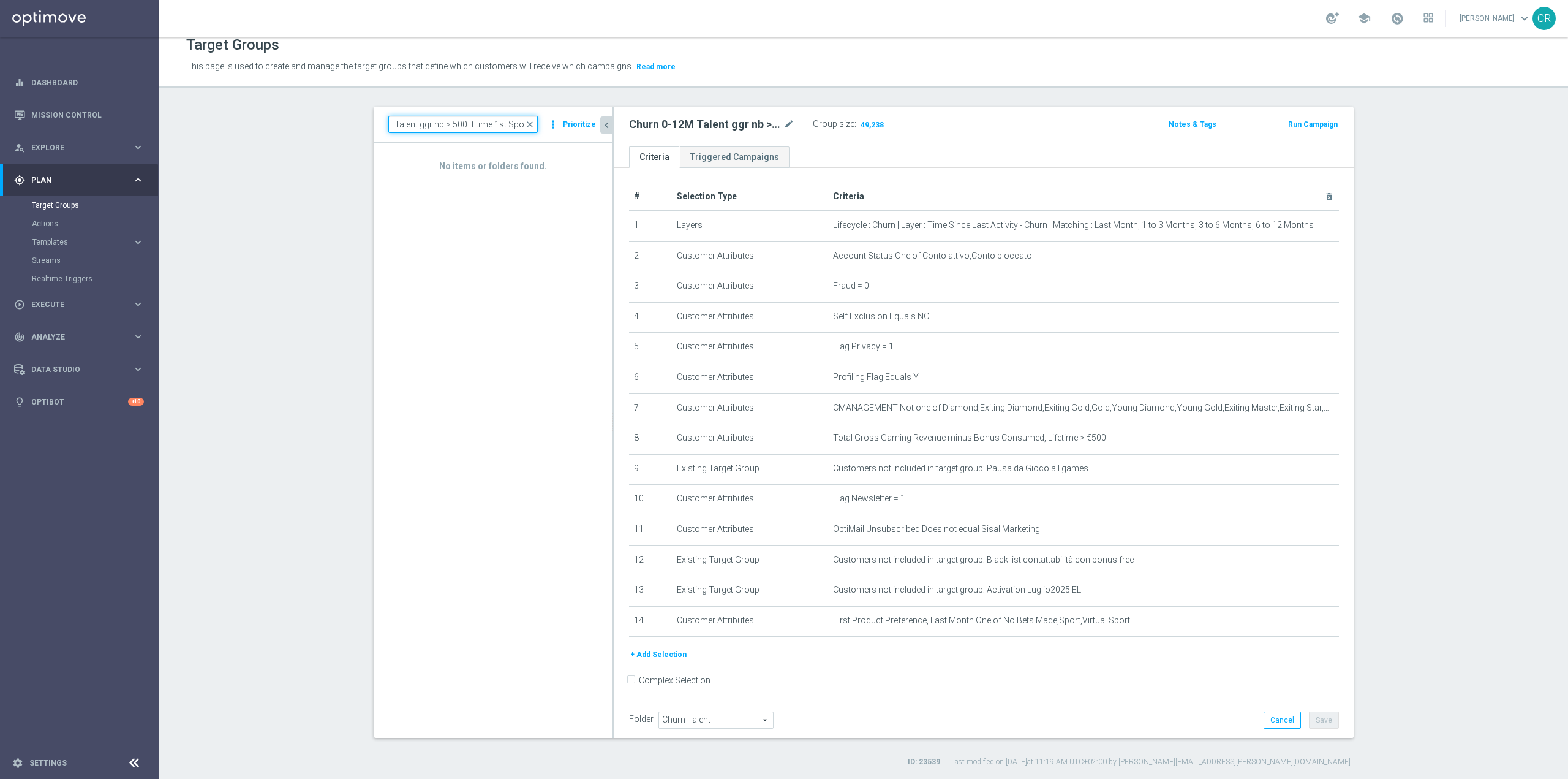
click at [469, 124] on input "Churn 0-12M Talent ggr nb > 500 lf time 1st Sport" at bounding box center [463, 124] width 150 height 17
click at [432, 124] on input "Churn 0-12M Talent ggr nb >500 lf time 1st Sport" at bounding box center [463, 124] width 150 height 17
type input "Churn 0-12M Talent ggr nb >500 lf time 1st Sport"
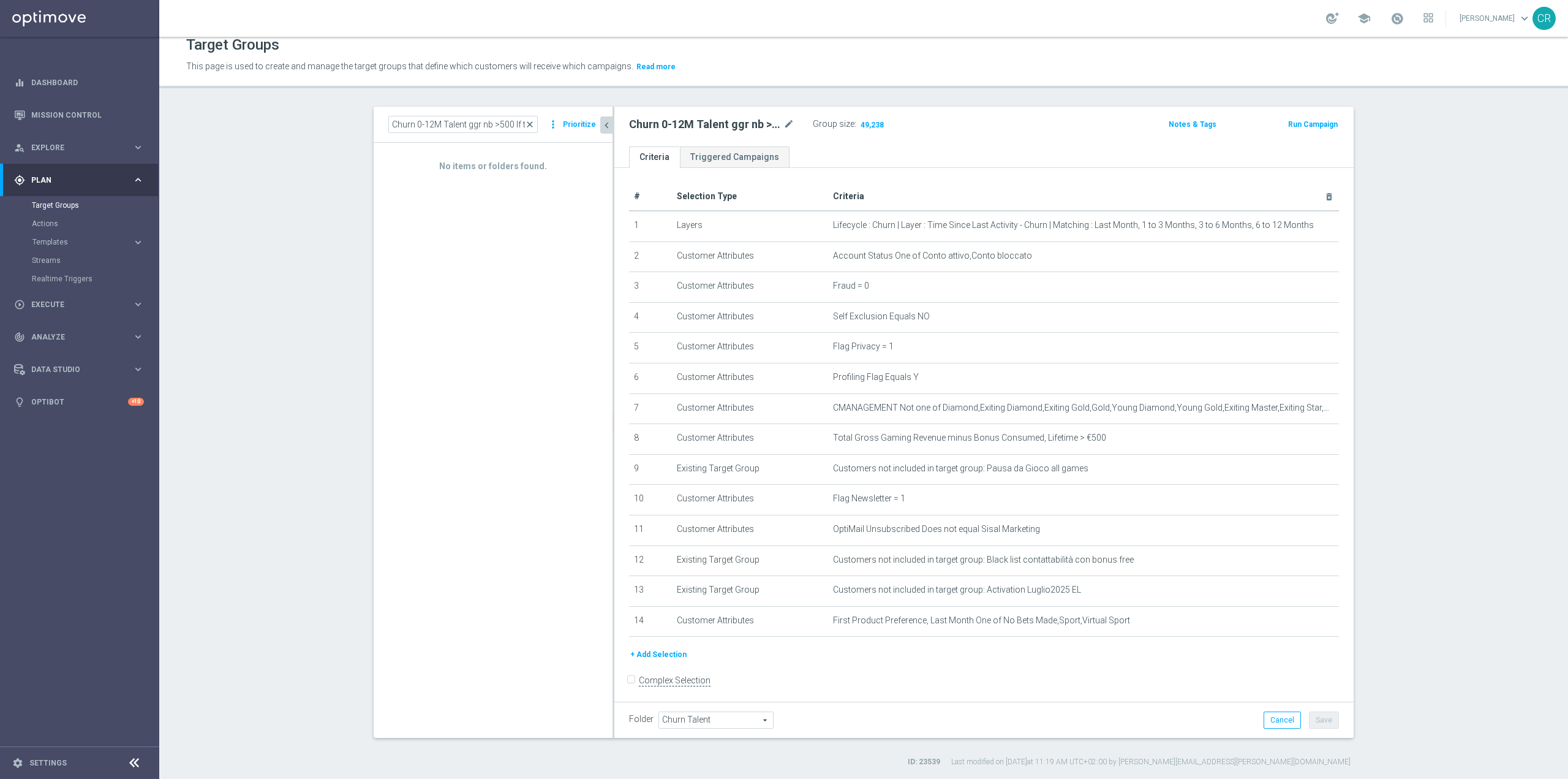
click at [526, 122] on span "close" at bounding box center [530, 124] width 10 height 10
click at [469, 129] on input at bounding box center [463, 124] width 150 height 17
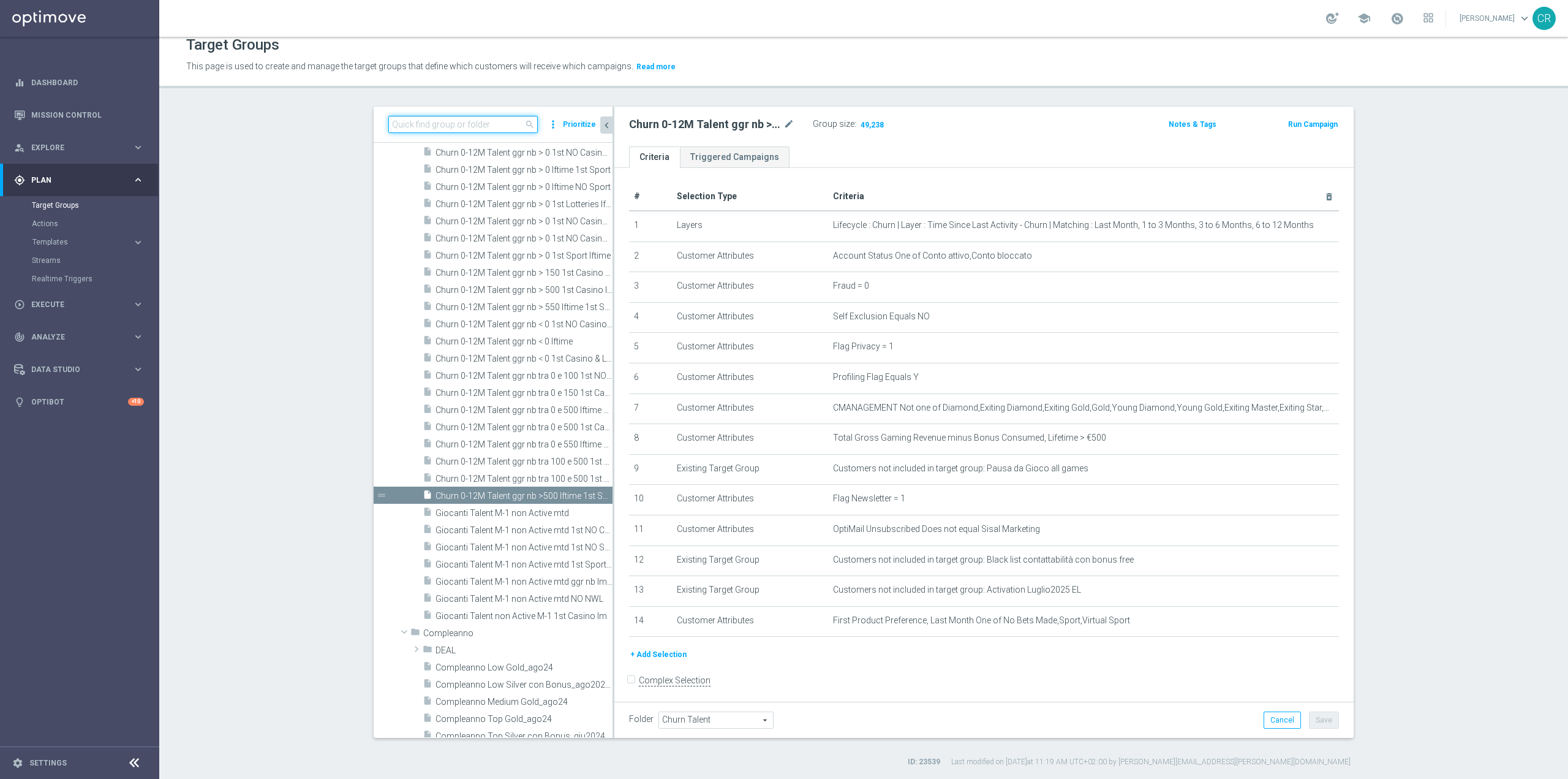
paste input "Churn 0-12M Talent ggr nb >500 lf time 1st Sport"
type input "Churn 0-12M Talent ggr nb >500 lf time 1st Sport"
click at [586, 496] on icon "content_copy" at bounding box center [591, 496] width 10 height 10
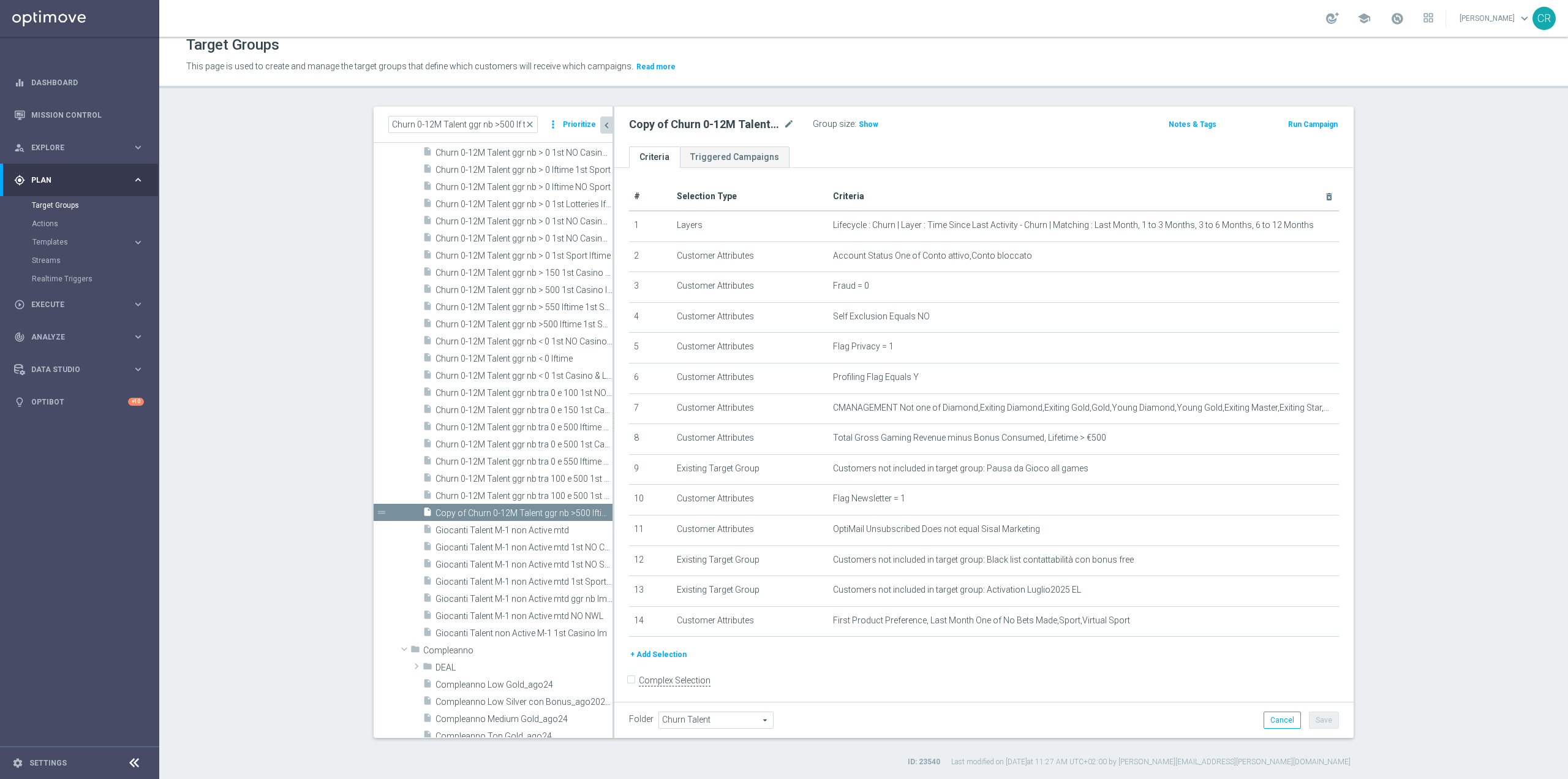
scroll to position [9885, 0]
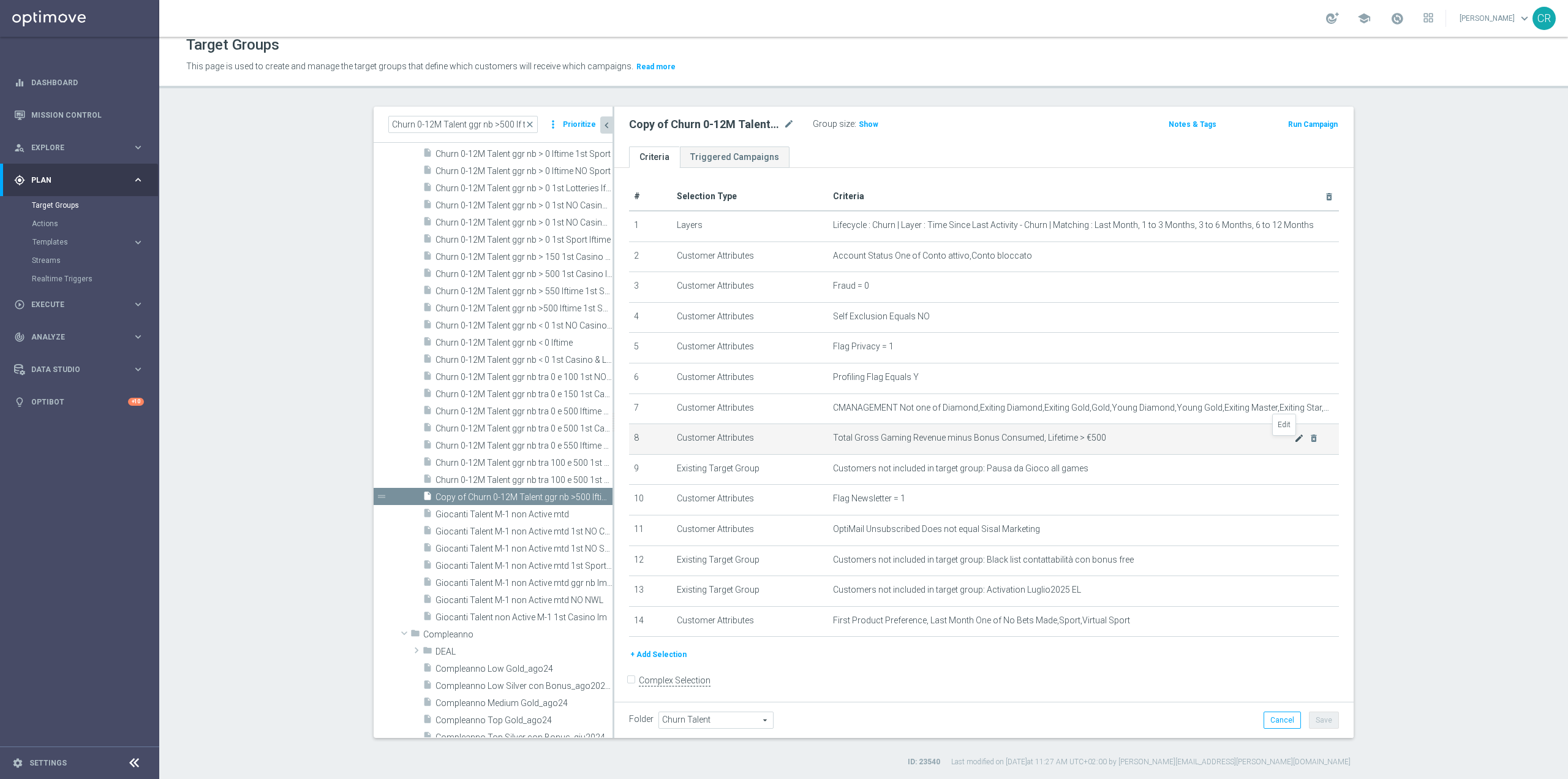
click at [1294, 441] on icon "mode_edit" at bounding box center [1299, 438] width 10 height 10
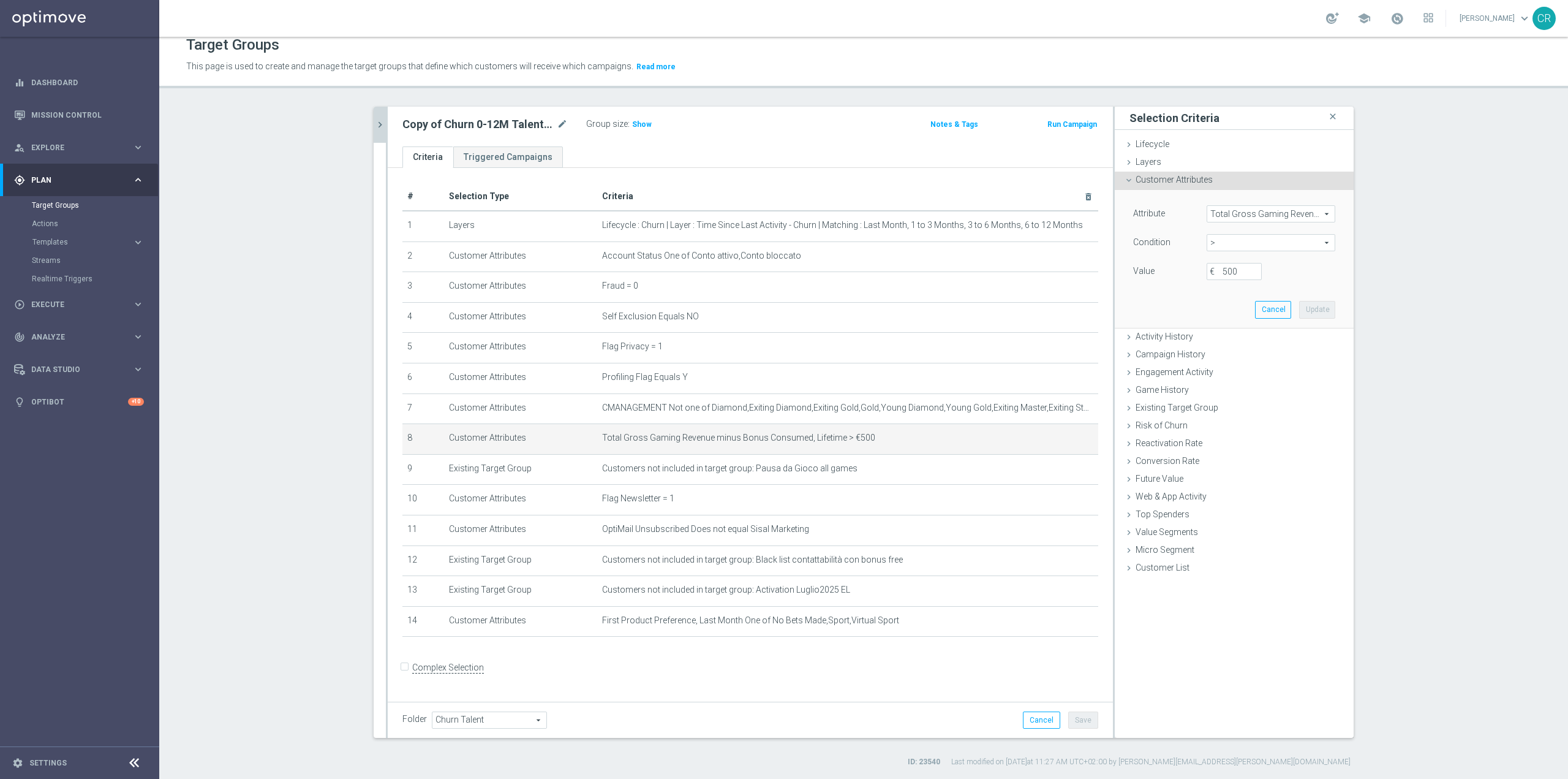
click at [1325, 244] on span ">" at bounding box center [1270, 242] width 127 height 16
click at [1231, 352] on span "between" at bounding box center [1271, 357] width 116 height 10
type input "between"
click at [1216, 266] on label "€" at bounding box center [1216, 271] width 12 height 11
click at [1216, 266] on input "€" at bounding box center [1234, 272] width 55 height 17
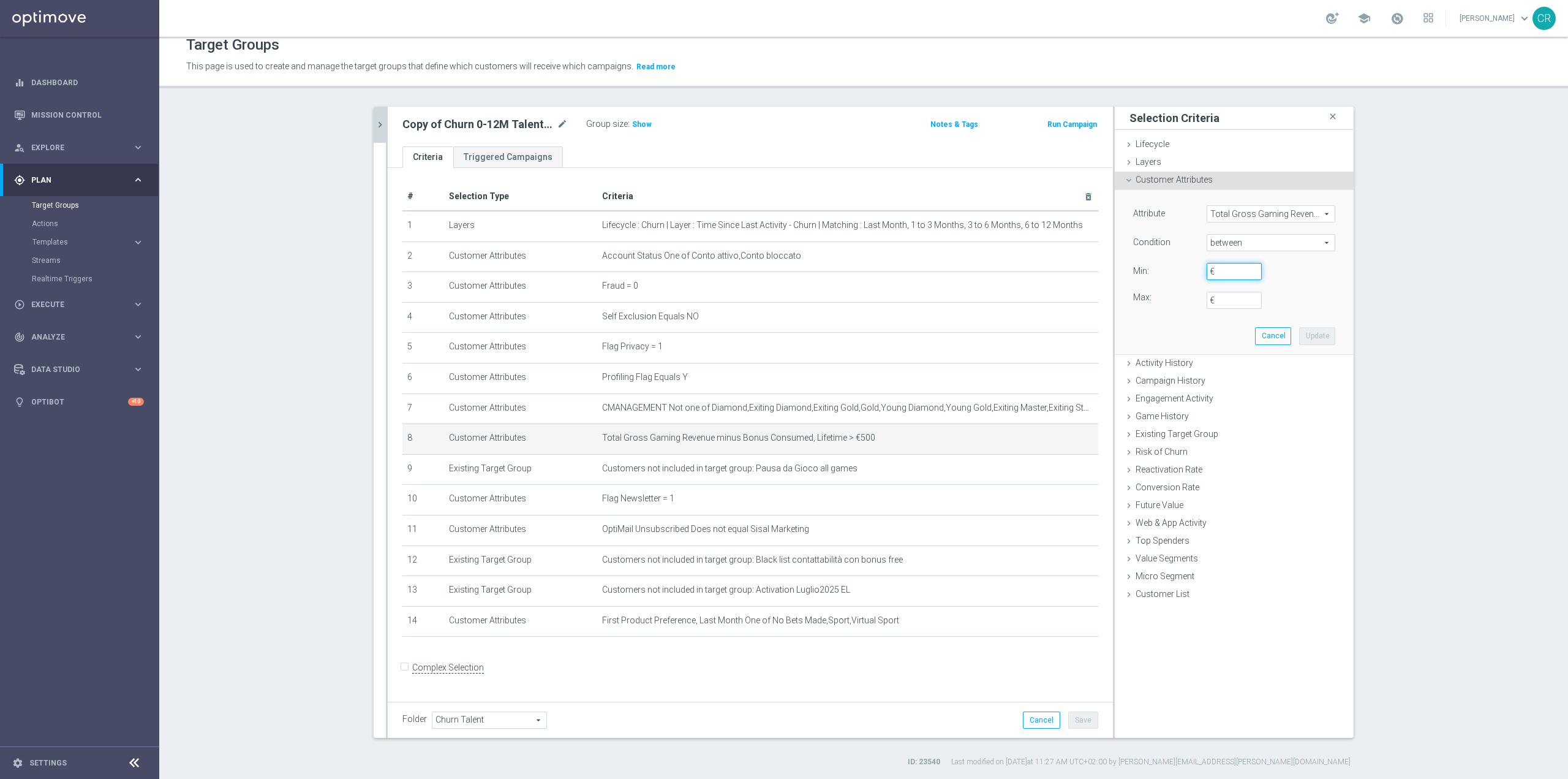
click at [1232, 268] on input "€" at bounding box center [1234, 272] width 55 height 17
type input "100"
type input "5"
type input "499"
click at [1313, 334] on button "Update" at bounding box center [1317, 336] width 36 height 17
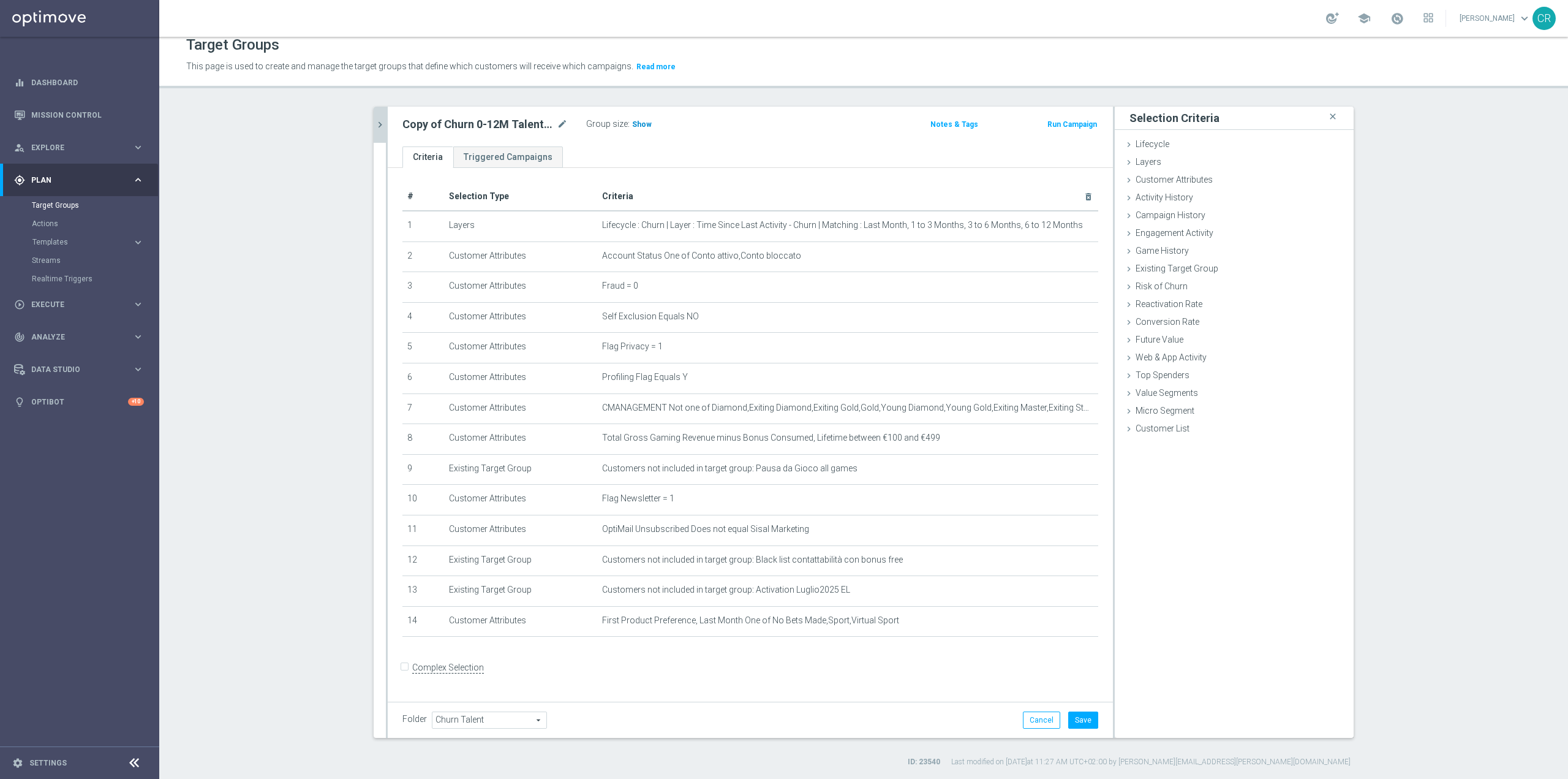
click at [636, 121] on span "Show" at bounding box center [641, 124] width 19 height 9
click at [1056, 442] on icon "mode_edit" at bounding box center [1059, 438] width 10 height 10
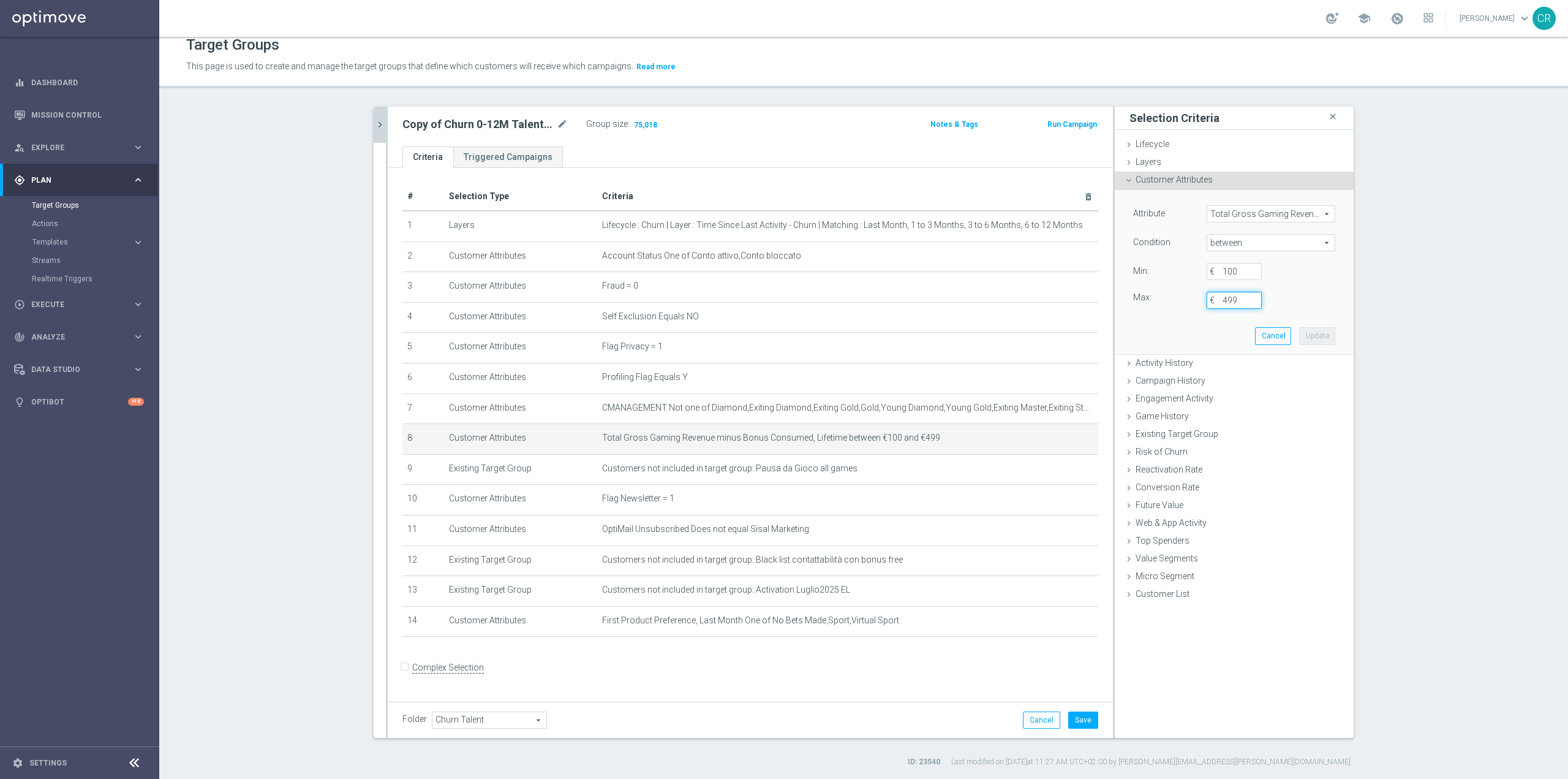
click at [1237, 305] on input "499" at bounding box center [1234, 301] width 55 height 17
type input "499.99999"
click at [1321, 332] on button "Update" at bounding box center [1317, 336] width 36 height 17
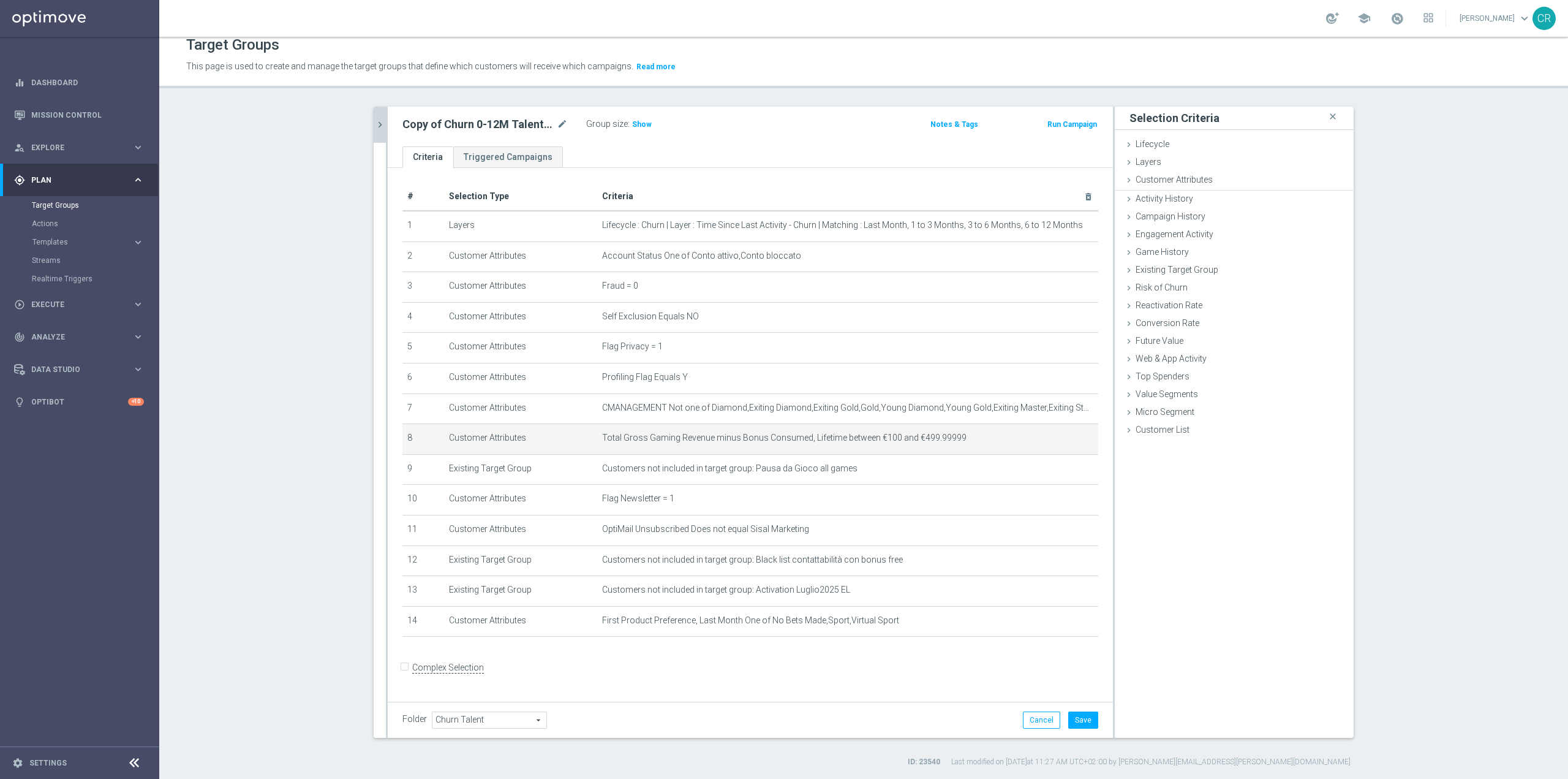
scroll to position [0, 0]
click at [638, 123] on span "Show" at bounding box center [641, 124] width 19 height 9
click at [1083, 723] on button "Save" at bounding box center [1083, 720] width 30 height 17
click at [557, 126] on icon "mode_edit" at bounding box center [562, 124] width 11 height 14
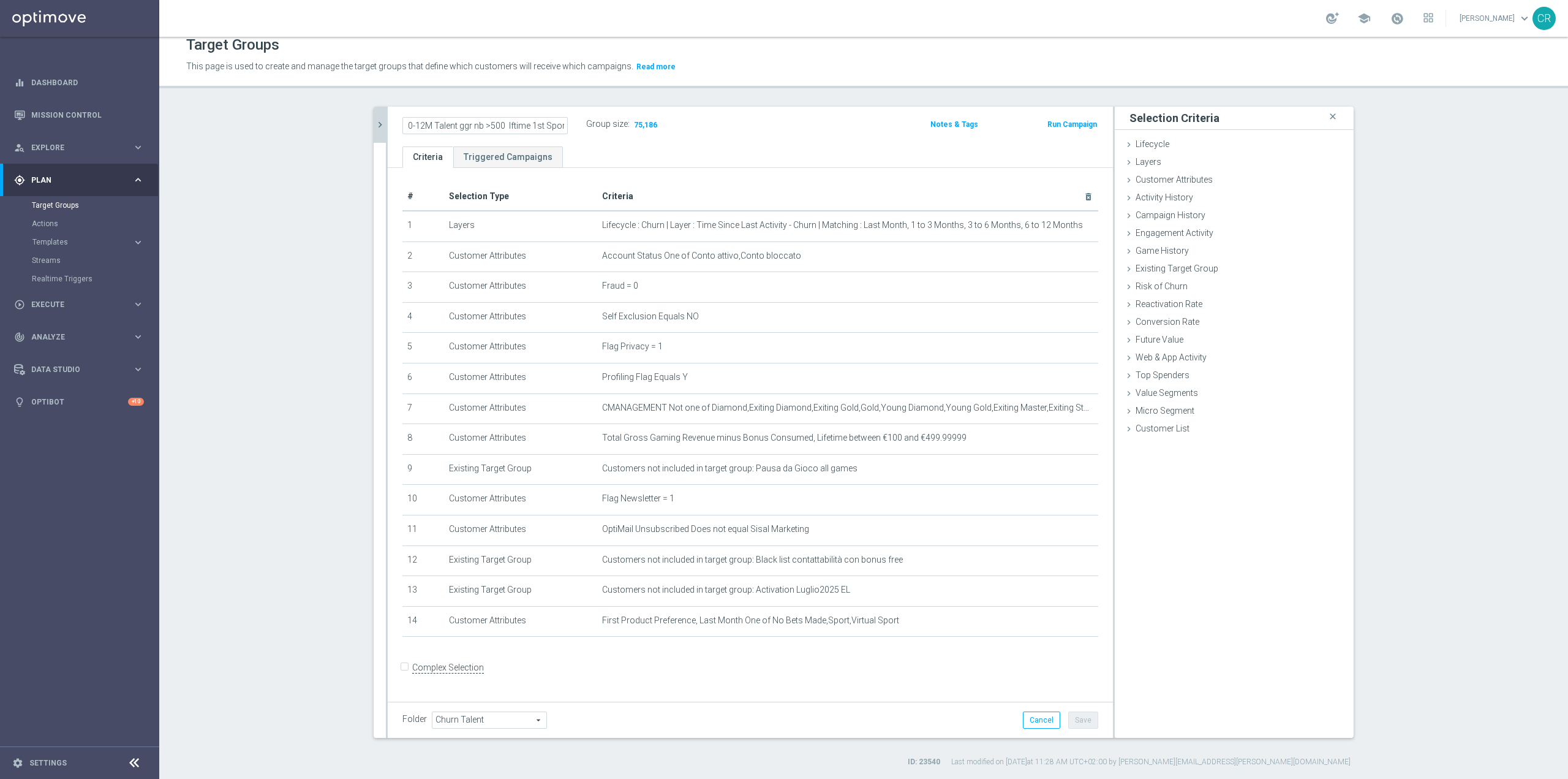
click at [419, 124] on input "Copy of Churn 0-12M Talent ggr nb >500 lftime 1st Sport" at bounding box center [485, 126] width 165 height 17
type input "Churn 0-12M Talent ggr nb tra 100 e 500 lftime 1st Sport"
click at [735, 137] on div "Churn 0-12M Talent ggr nb tra 100 e 500 lftime 1st Sport Group size : 75,186 No…" at bounding box center [750, 126] width 725 height 40
click at [1084, 724] on button "Save" at bounding box center [1083, 720] width 30 height 17
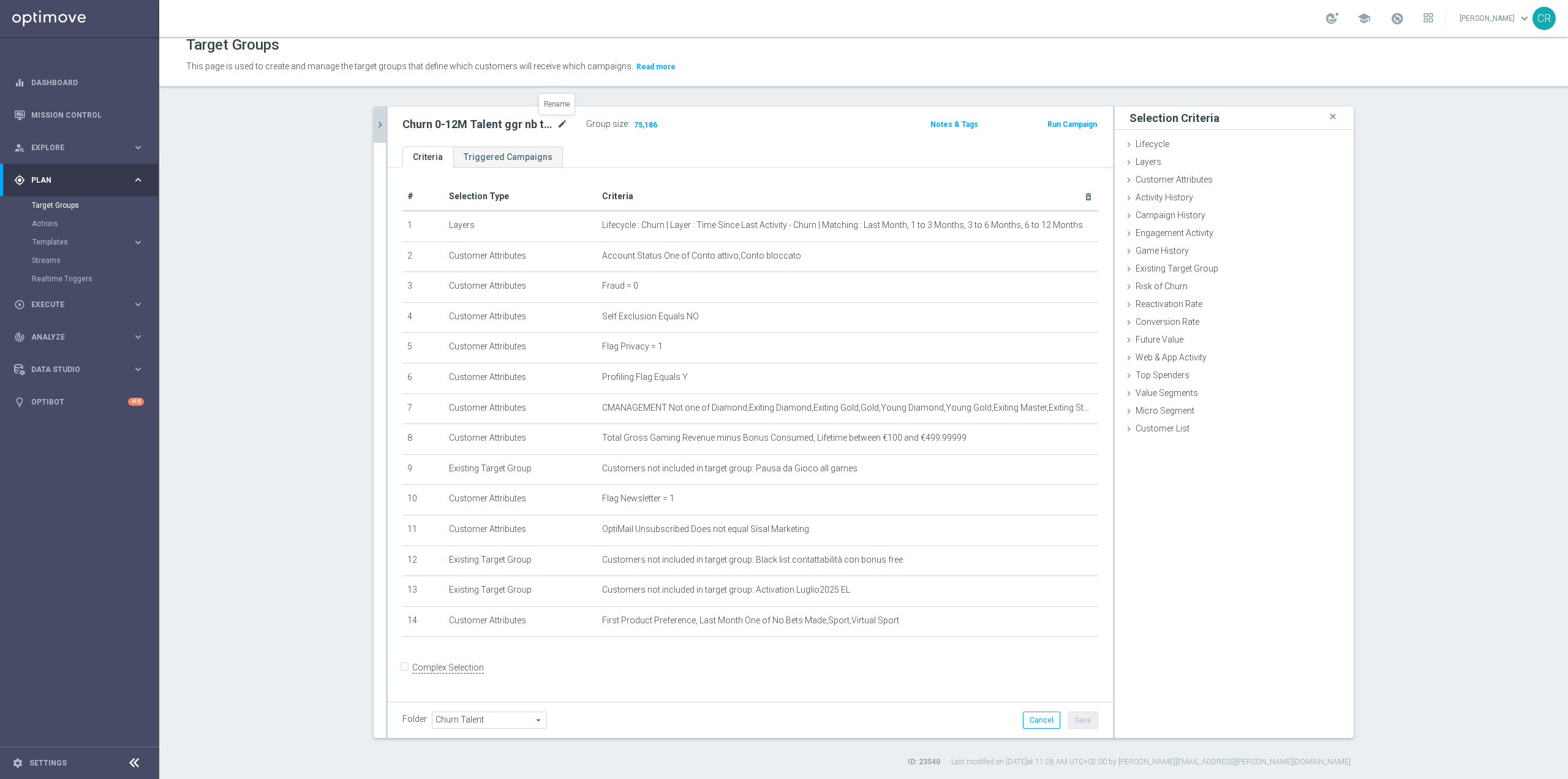
click at [558, 124] on icon "mode_edit" at bounding box center [562, 124] width 11 height 14
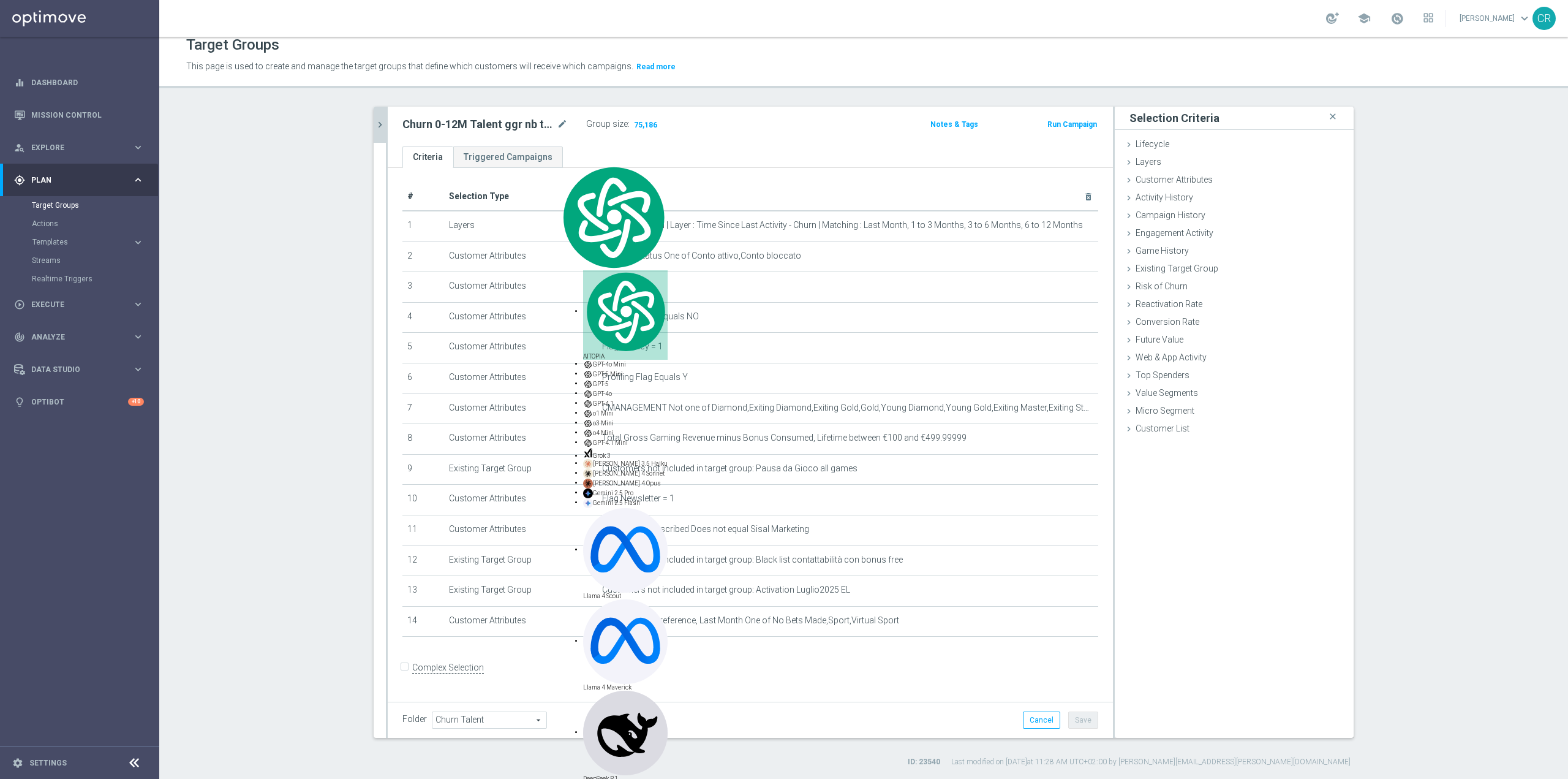
click at [379, 120] on icon "chevron_right" at bounding box center [380, 124] width 12 height 12
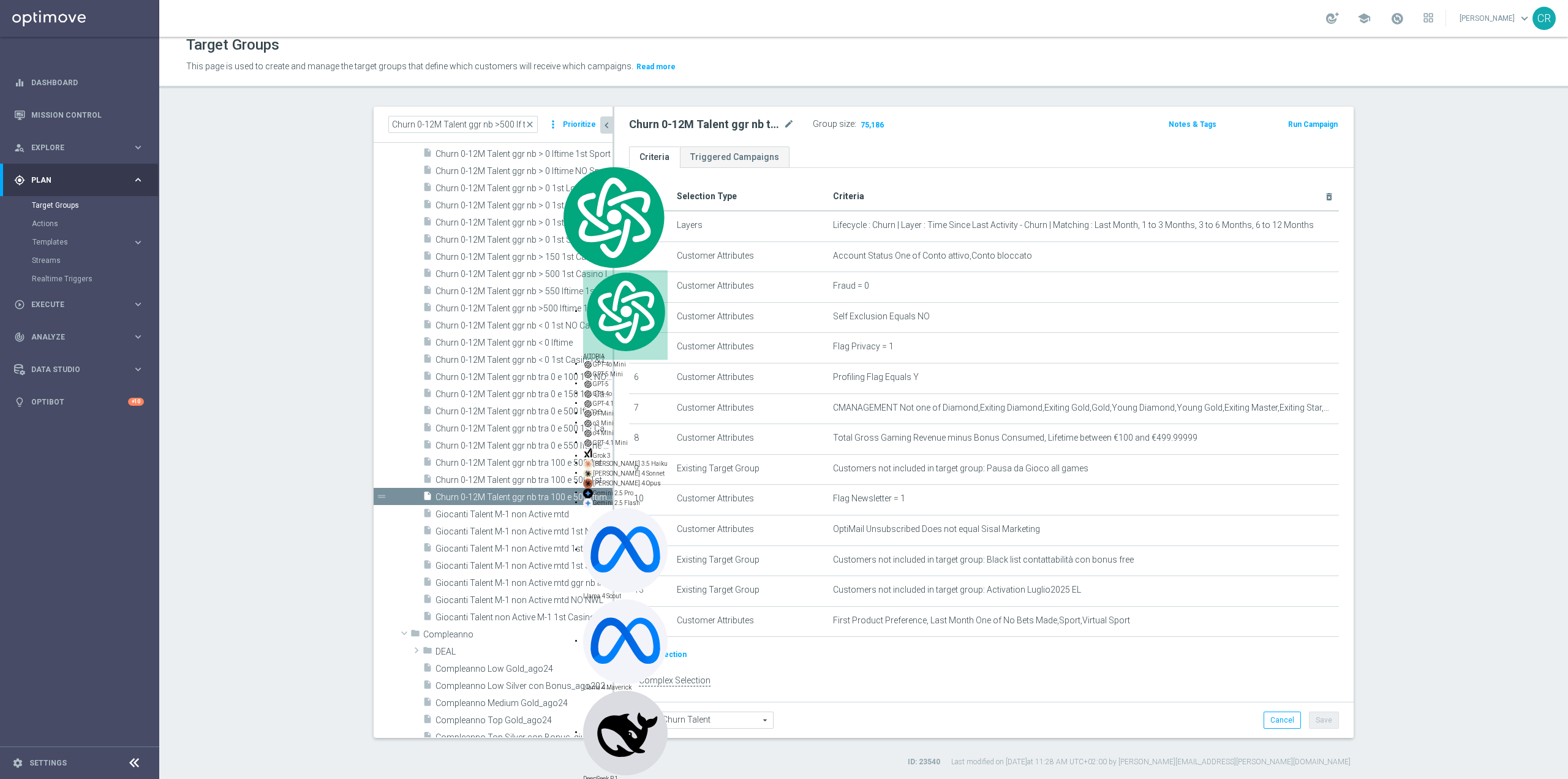
scroll to position [9867, 0]
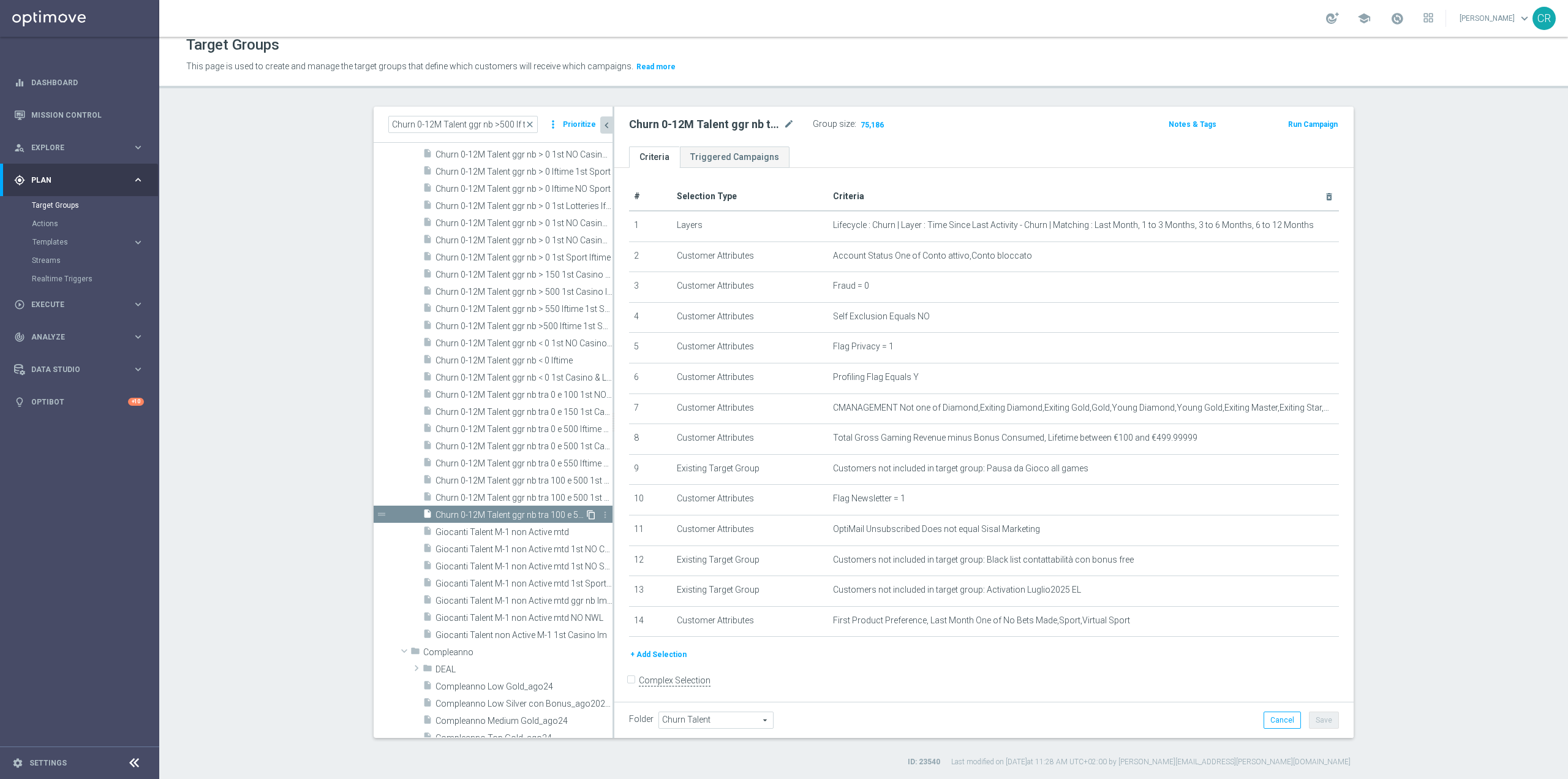
click at [586, 511] on icon "content_copy" at bounding box center [591, 515] width 10 height 10
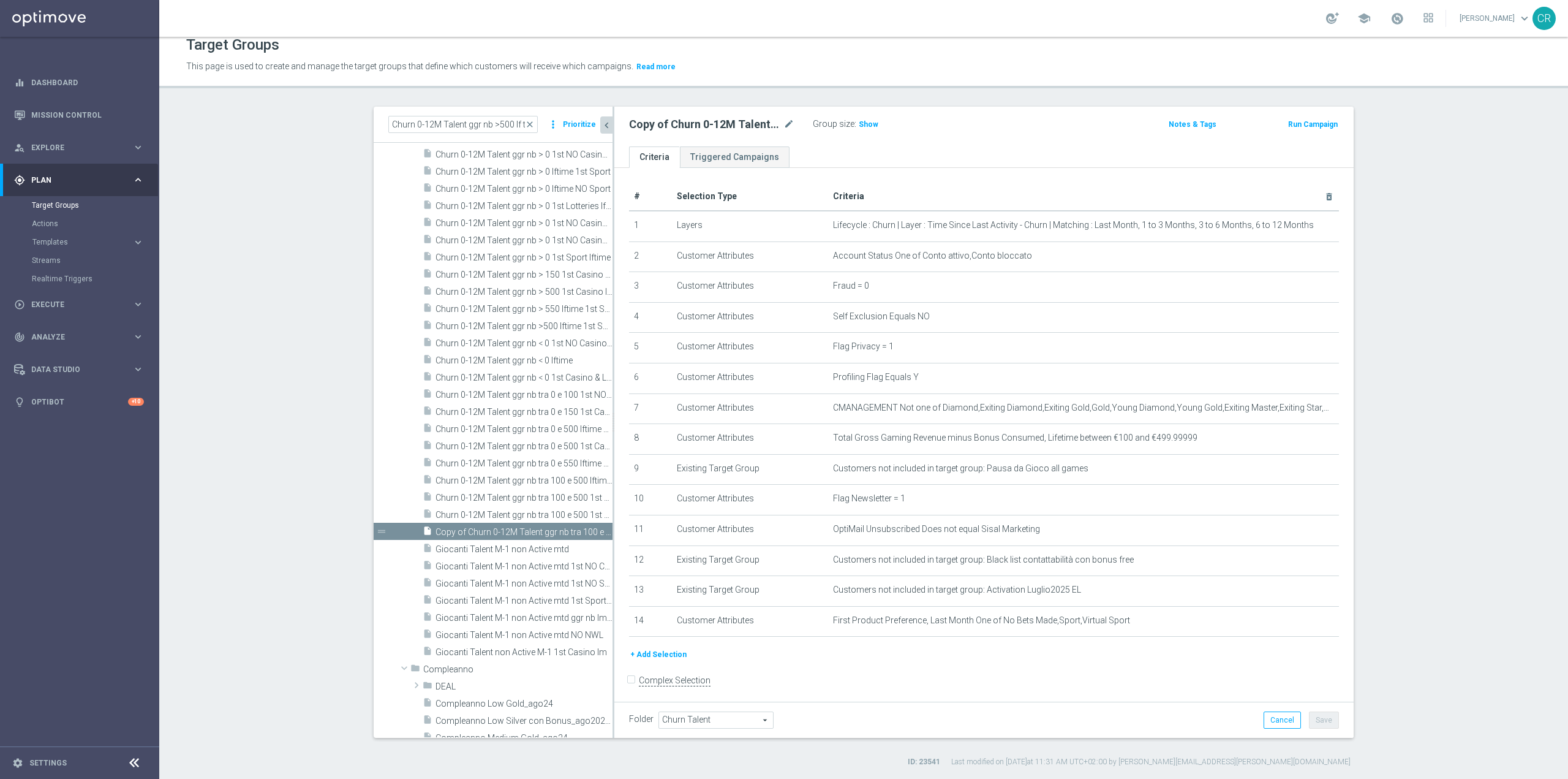
scroll to position [9901, 0]
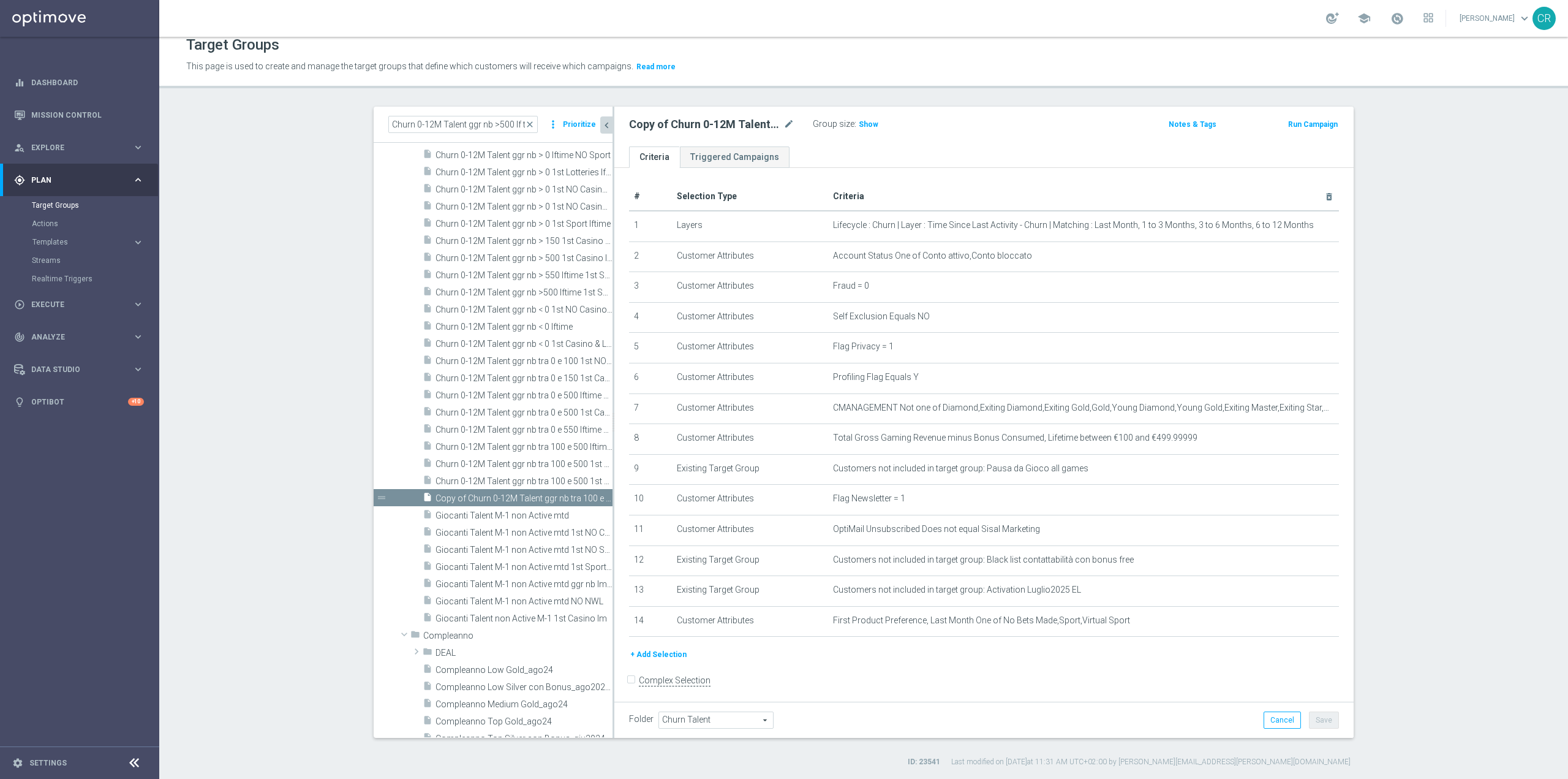
click at [601, 124] on icon "chevron_left" at bounding box center [607, 125] width 12 height 12
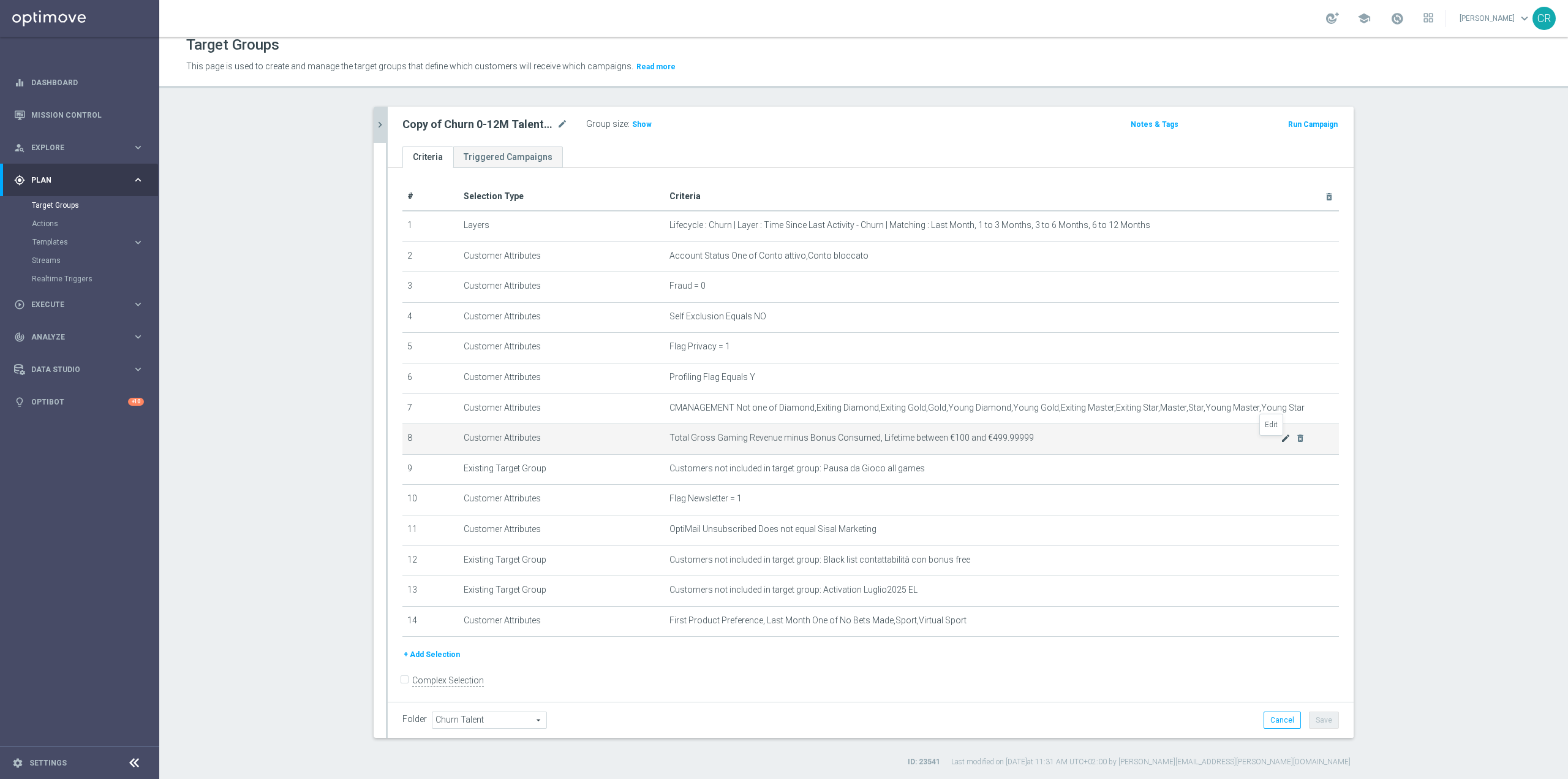
click at [1281, 442] on icon "mode_edit" at bounding box center [1286, 438] width 10 height 10
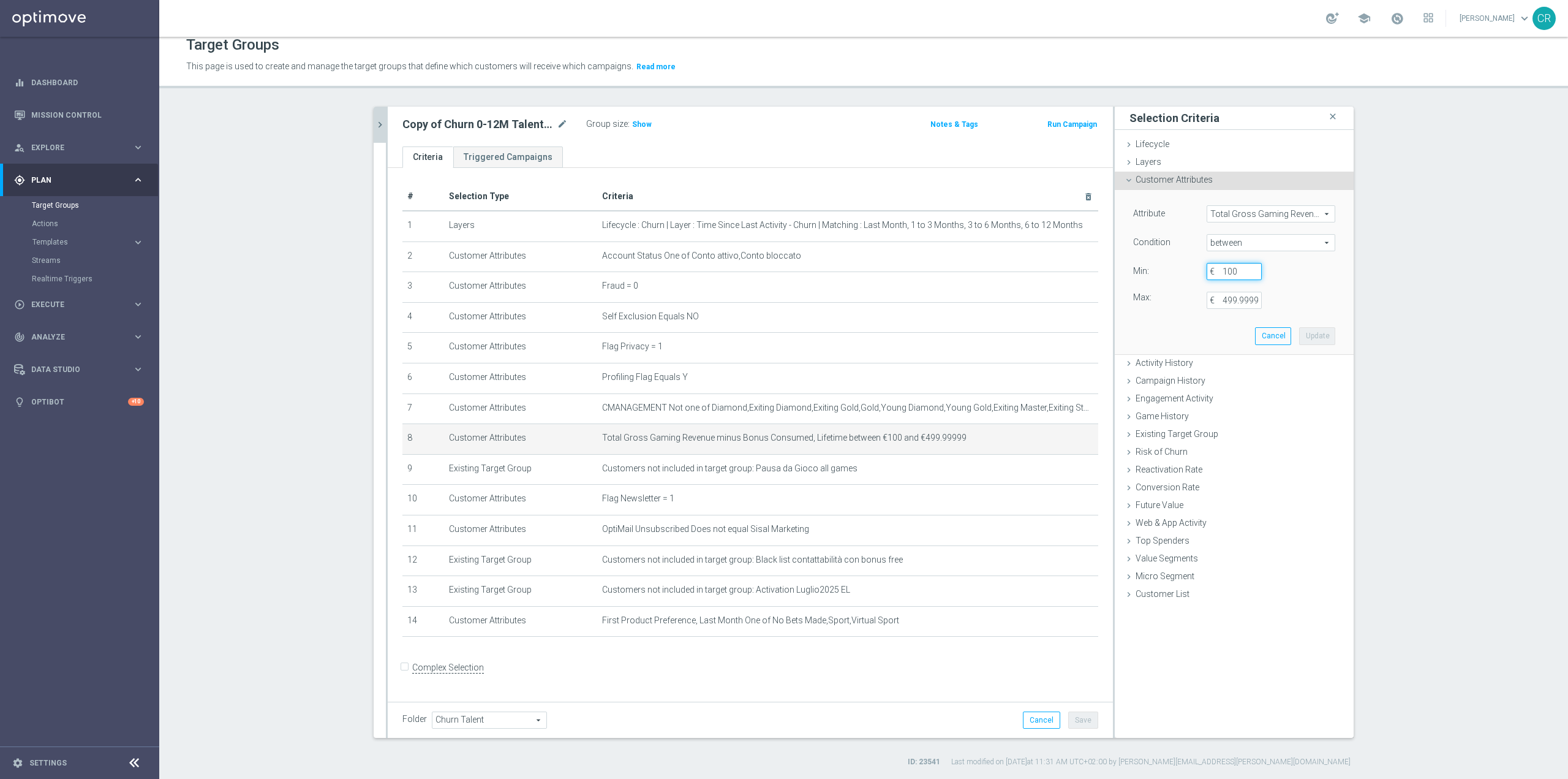
drag, startPoint x: 1236, startPoint y: 272, endPoint x: 1114, endPoint y: 283, distance: 122.5
click at [1115, 283] on div "Attribute Total Gross Gaming Revenue minus Bonus Consumed, Lifetime Total Gross…" at bounding box center [1234, 272] width 239 height 165
type input "0"
drag, startPoint x: 1216, startPoint y: 304, endPoint x: 1229, endPoint y: 303, distance: 13.0
click at [1229, 303] on div "499.99999 €" at bounding box center [1234, 301] width 73 height 17
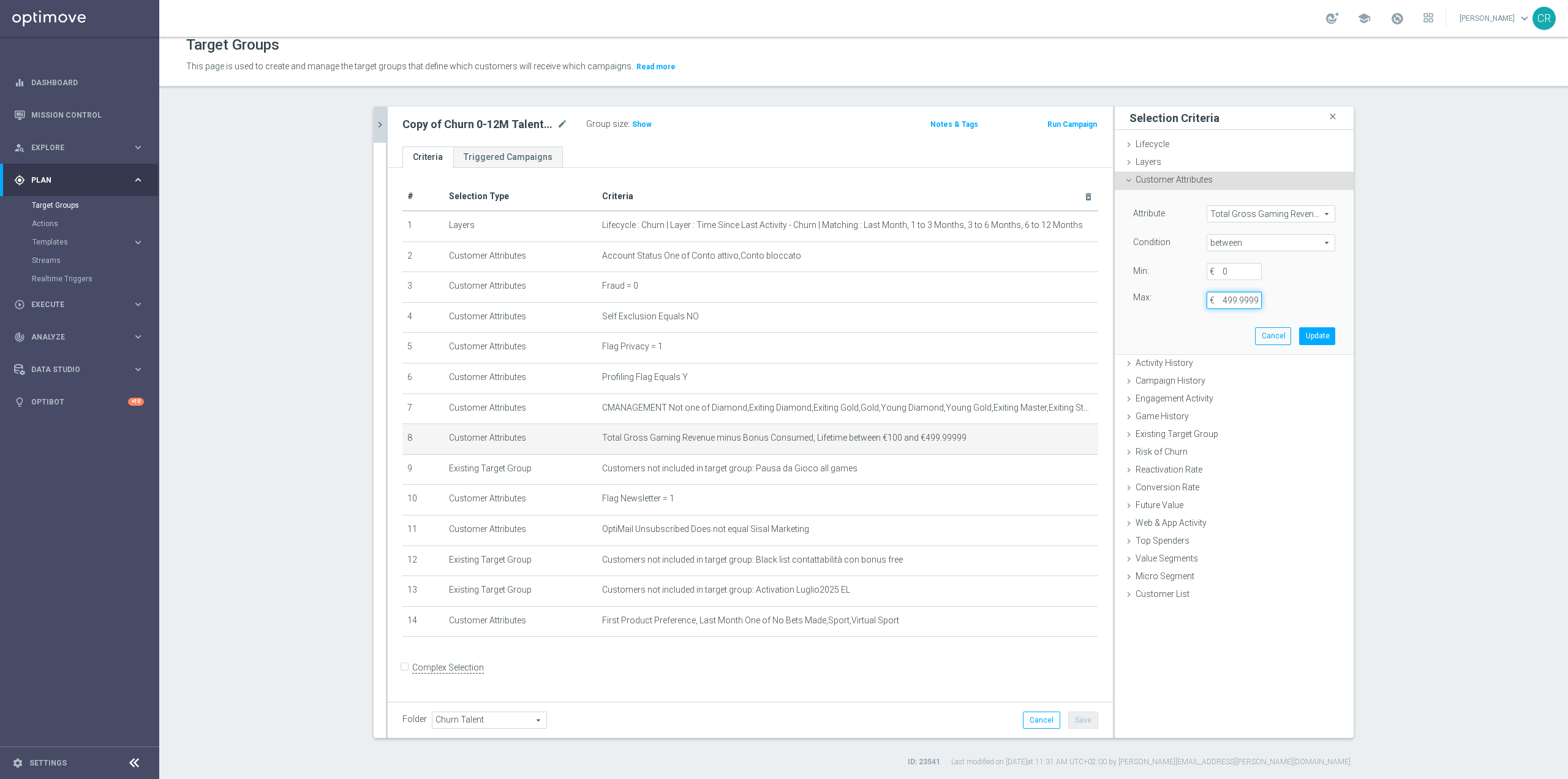
scroll to position [0, 4]
drag, startPoint x: 1218, startPoint y: 301, endPoint x: 1306, endPoint y: 302, distance: 88.0
click at [1306, 302] on div "Max: 499.99999 €" at bounding box center [1234, 301] width 221 height 17
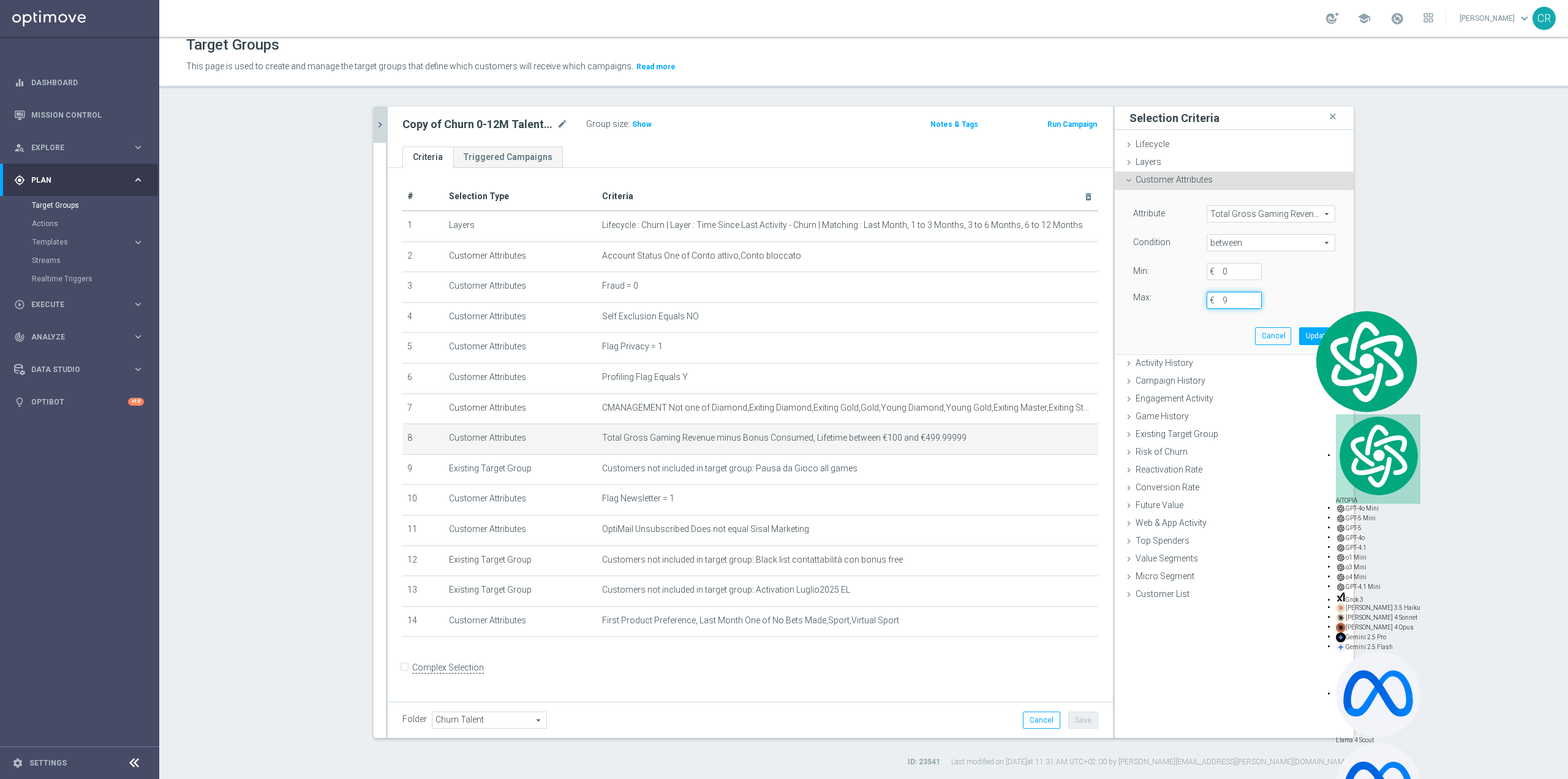
scroll to position [0, 0]
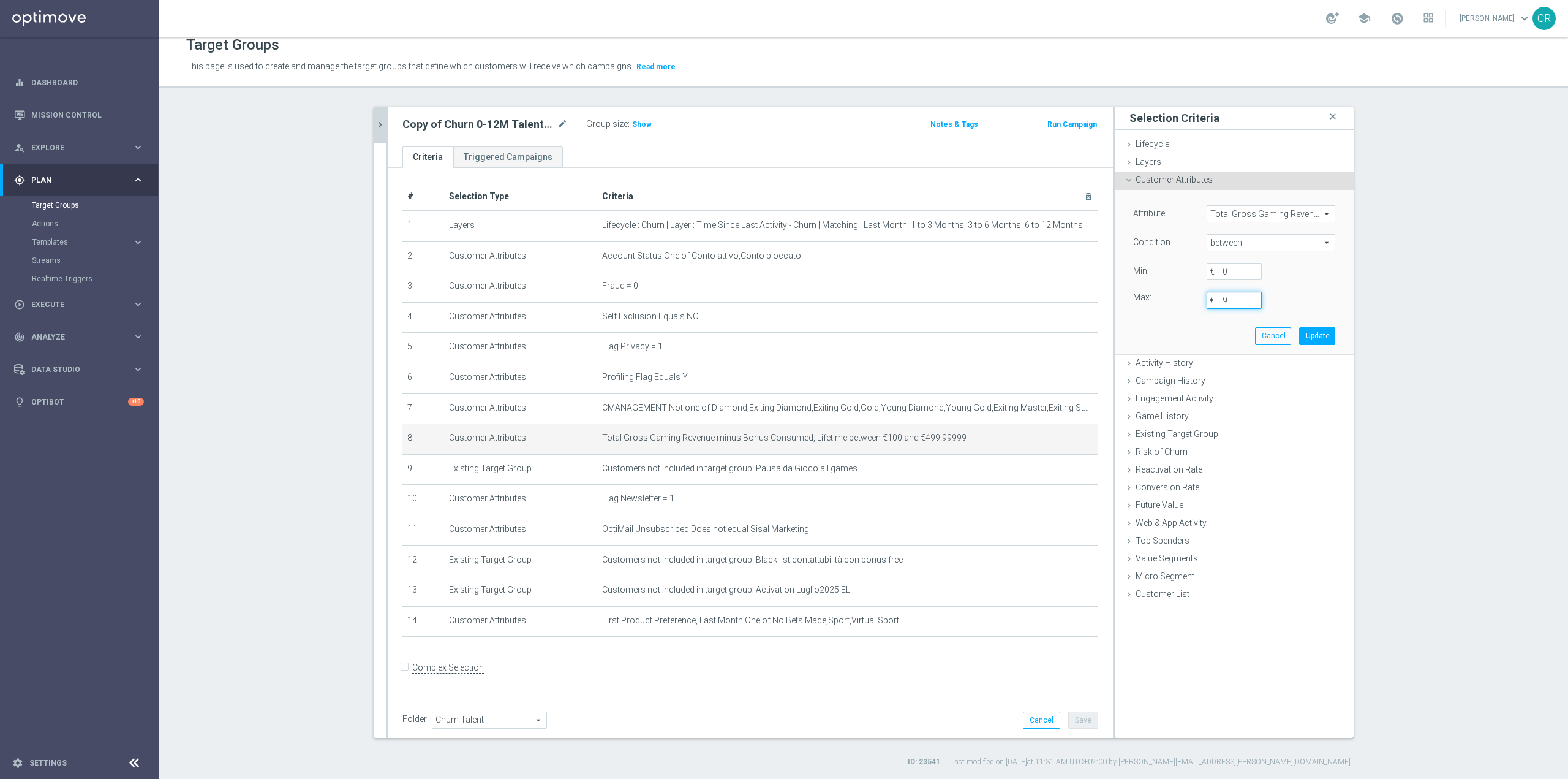
type input "99"
type input "99.999999"
click at [1314, 337] on button "Update" at bounding box center [1317, 336] width 36 height 17
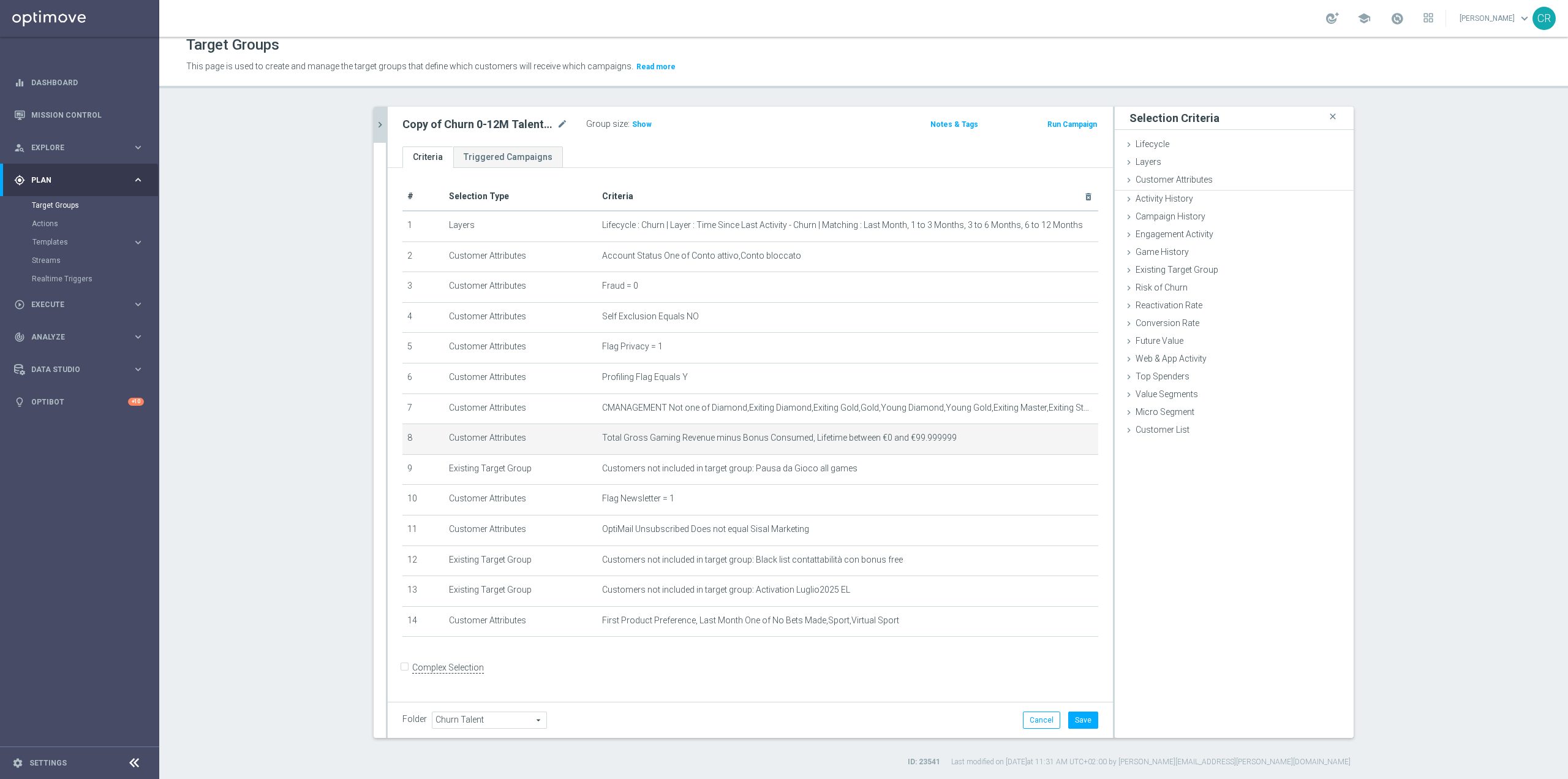
scroll to position [0, 0]
click at [643, 122] on span "Show" at bounding box center [641, 124] width 19 height 9
click at [557, 124] on icon "mode_edit" at bounding box center [562, 124] width 11 height 14
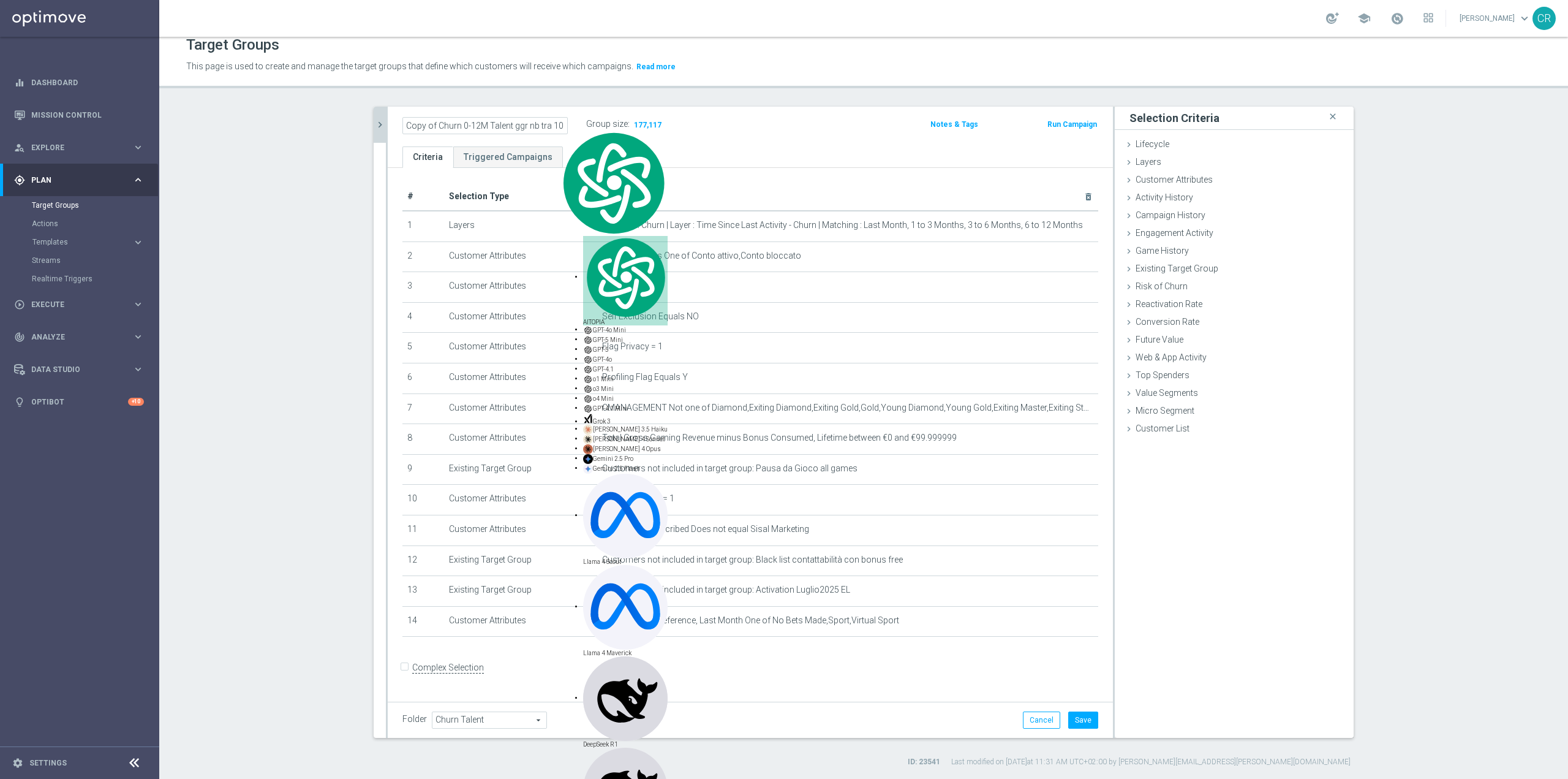
scroll to position [0, 86]
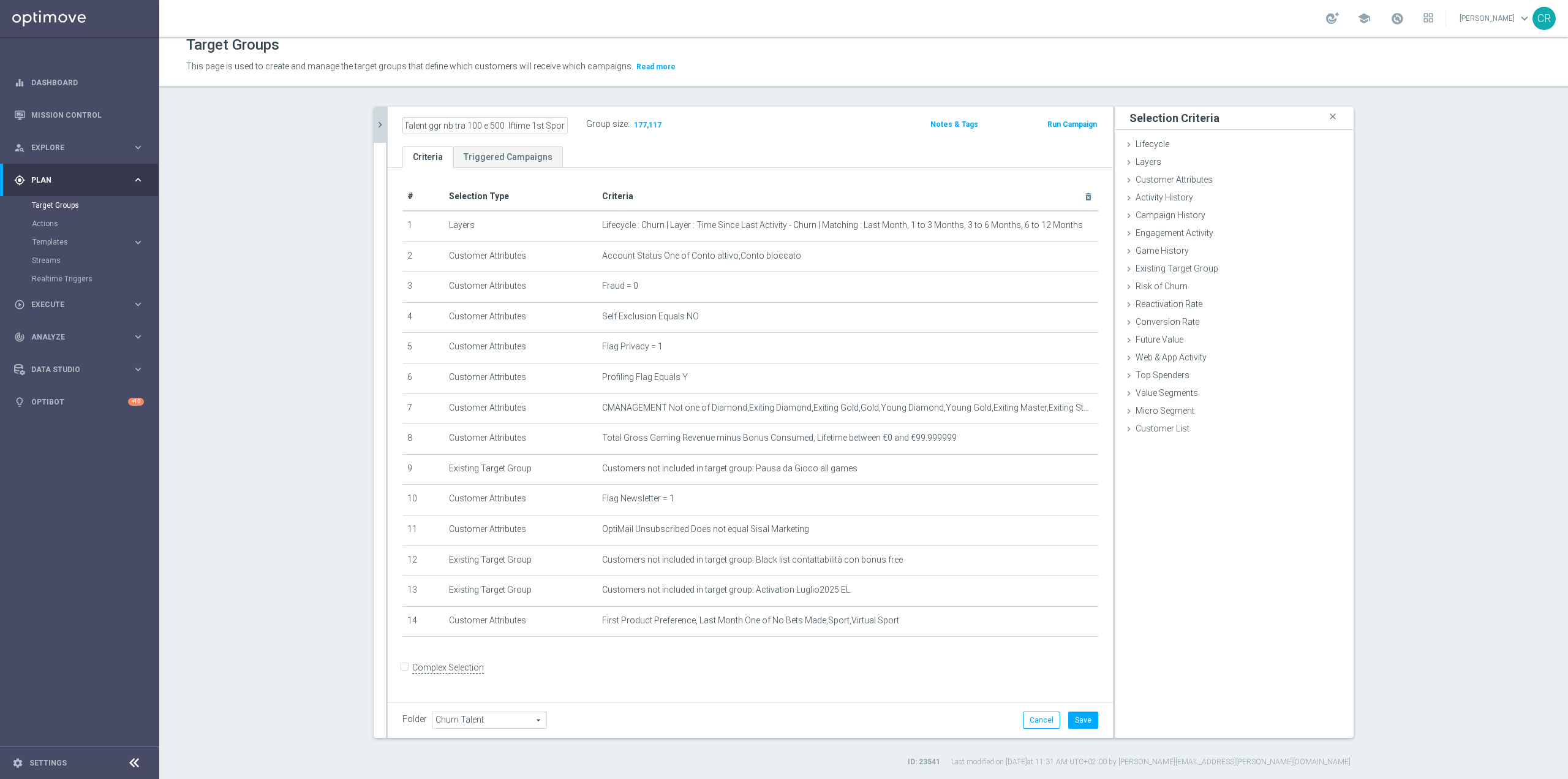
click at [474, 124] on input "Copy of Churn 0-12M Talent ggr nb tra 100 e 500 lftime 1st Sport" at bounding box center [485, 126] width 165 height 17
type input "Churn 0-12M Talent ggr nb tra 0 e 100 lftime 1st Sport"
click at [724, 137] on div "Churn 0-12M Talent ggr nb tra 0 e 100 lftime 1st Sport Group size : 177,117 Not…" at bounding box center [750, 126] width 725 height 40
click at [1081, 714] on button "Save" at bounding box center [1083, 720] width 30 height 17
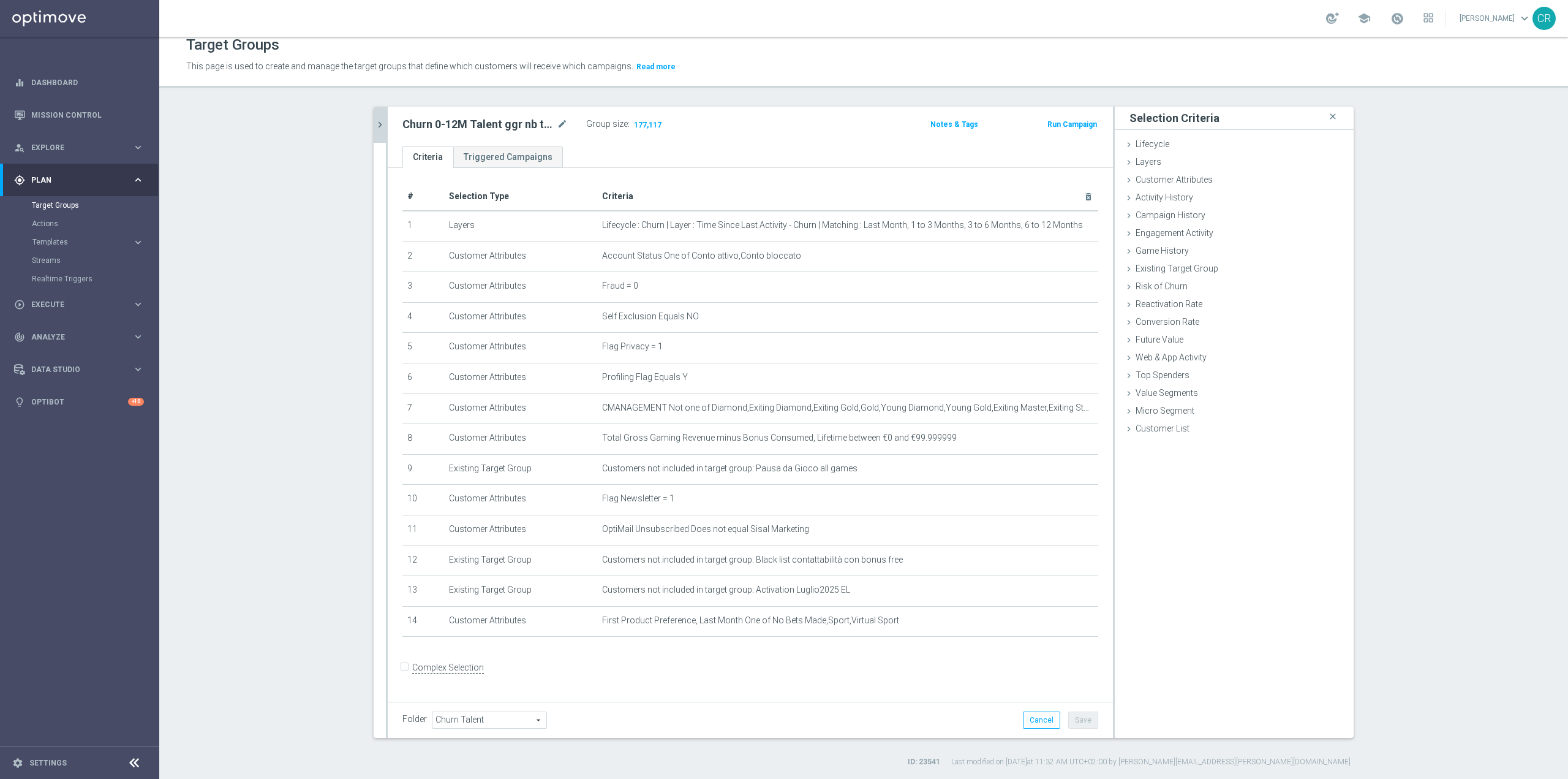
click at [518, 124] on h2 "Churn 0-12M Talent ggr nb tra 0 e 100 lftime 1st Sport" at bounding box center [478, 124] width 152 height 14
click at [557, 124] on icon "mode_edit" at bounding box center [562, 124] width 11 height 14
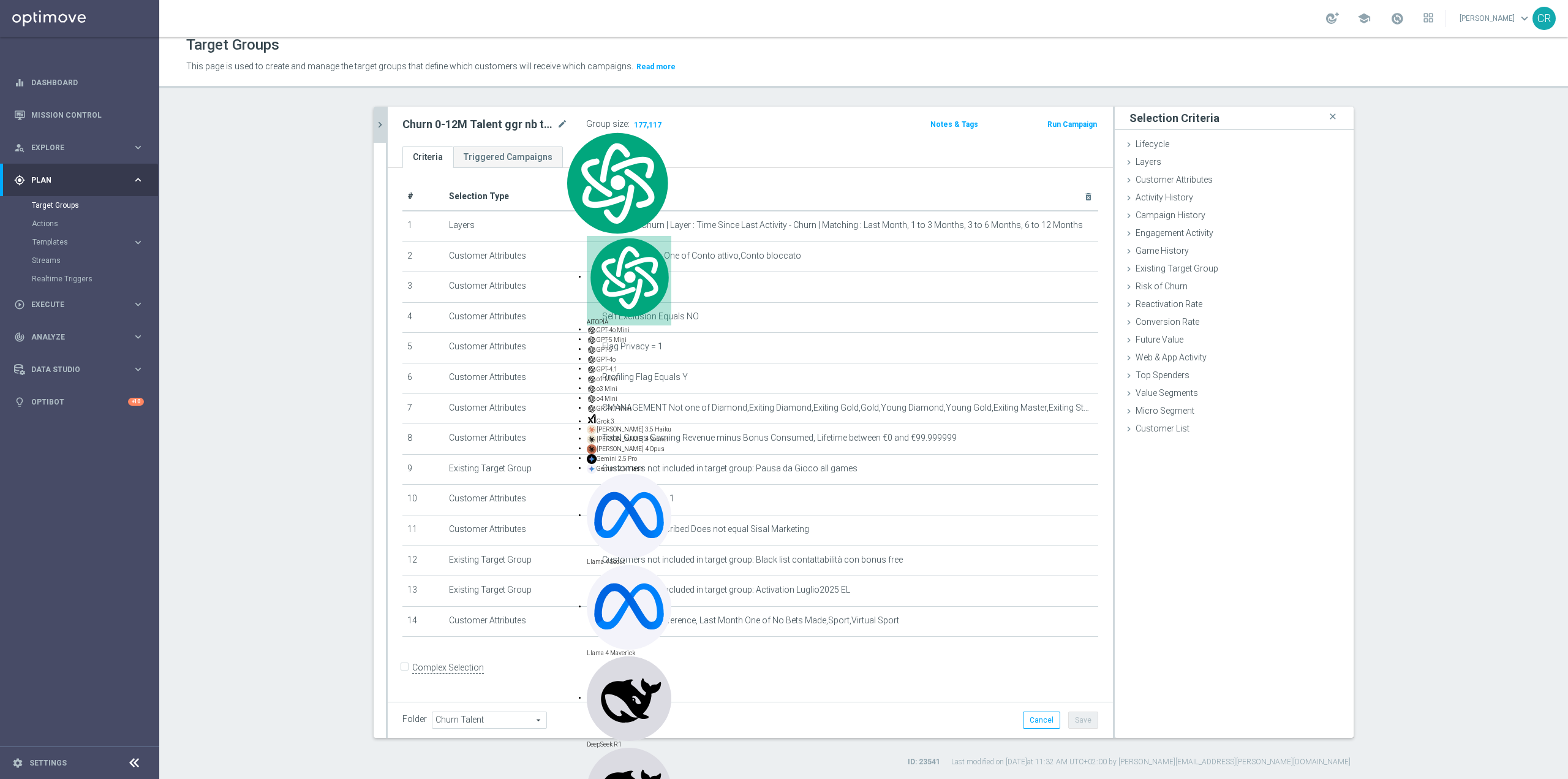
click at [375, 117] on button "chevron_right" at bounding box center [380, 124] width 12 height 36
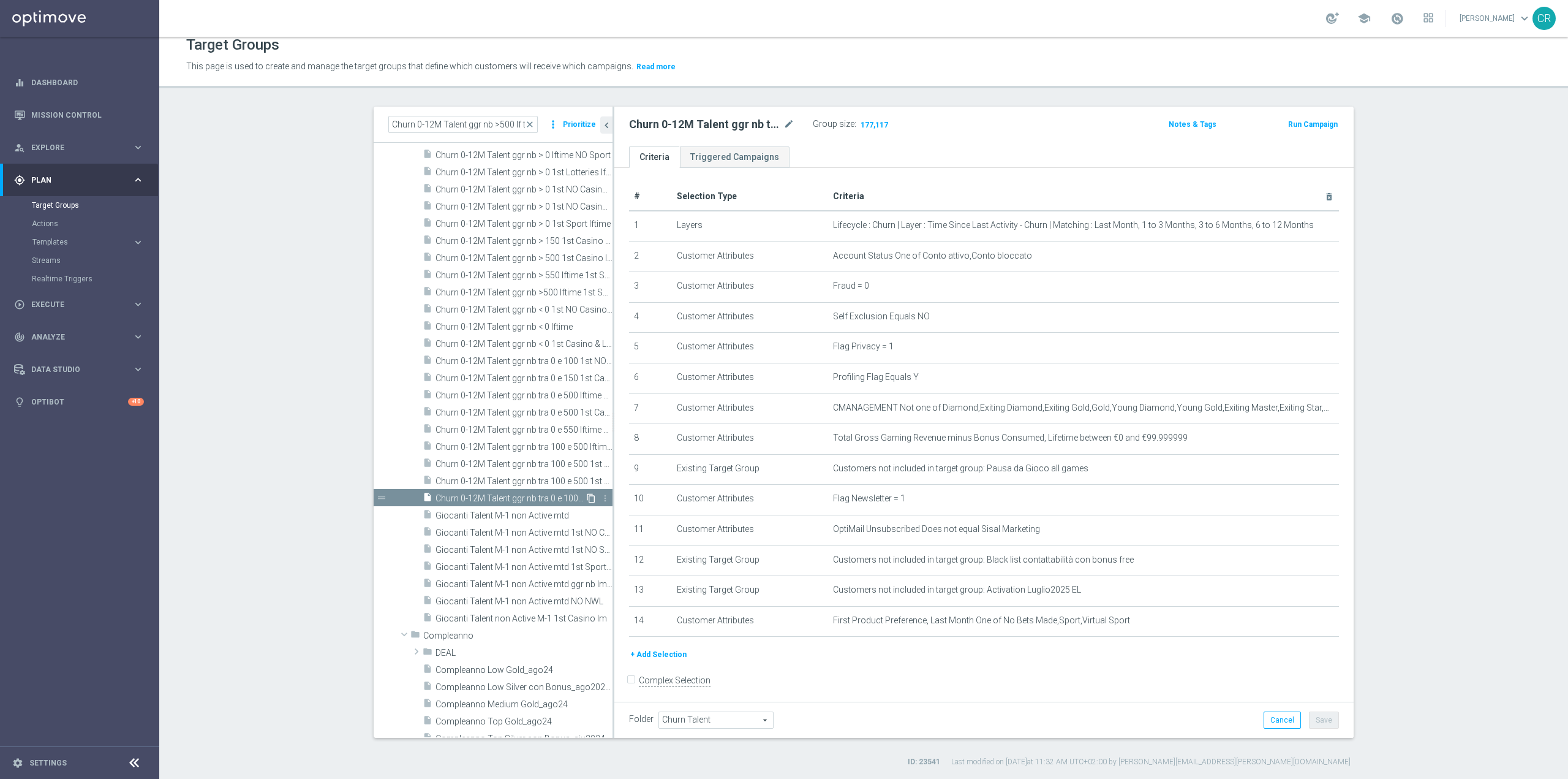
click at [586, 496] on icon "content_copy" at bounding box center [591, 498] width 10 height 10
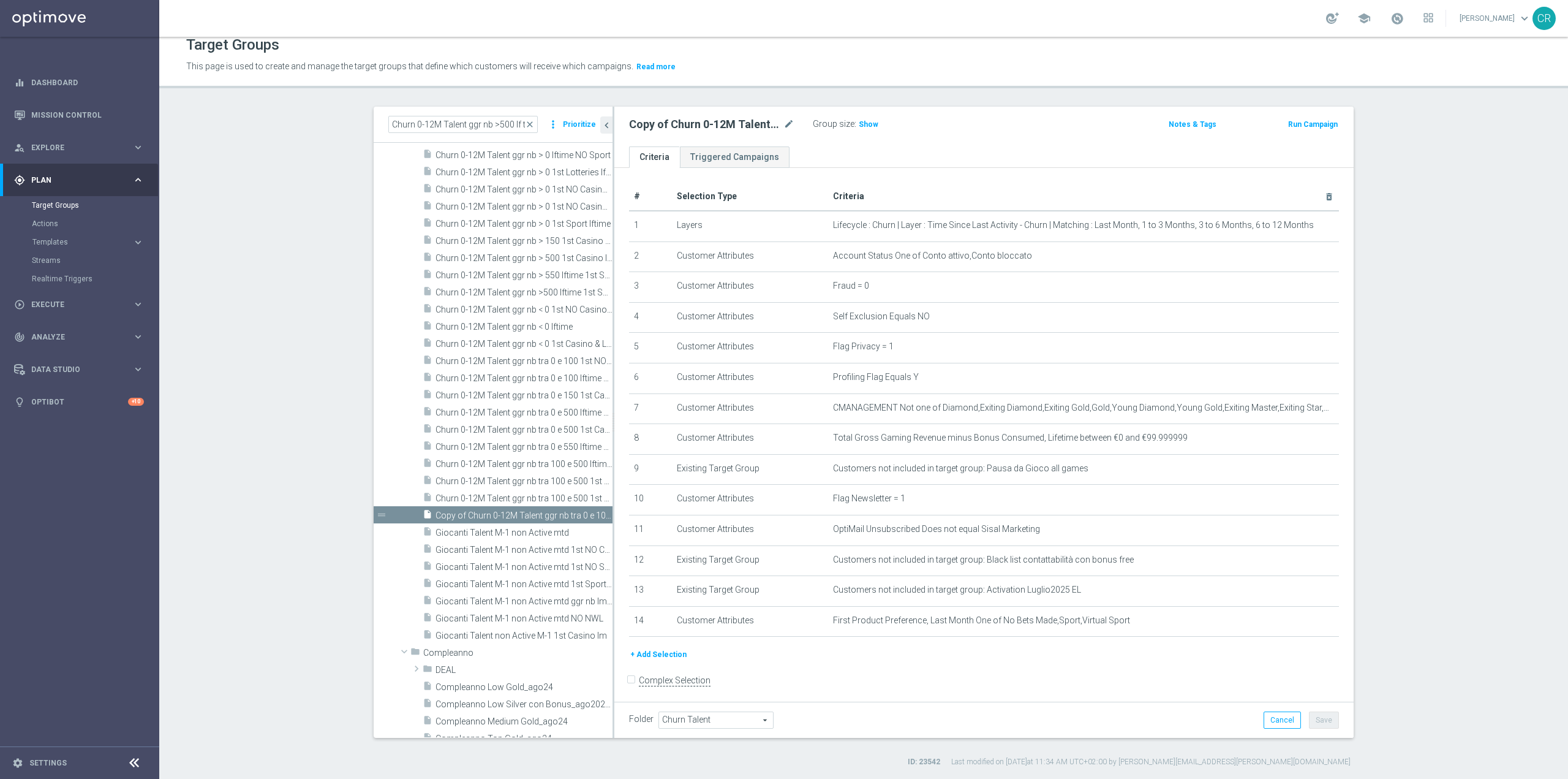
scroll to position [9917, 0]
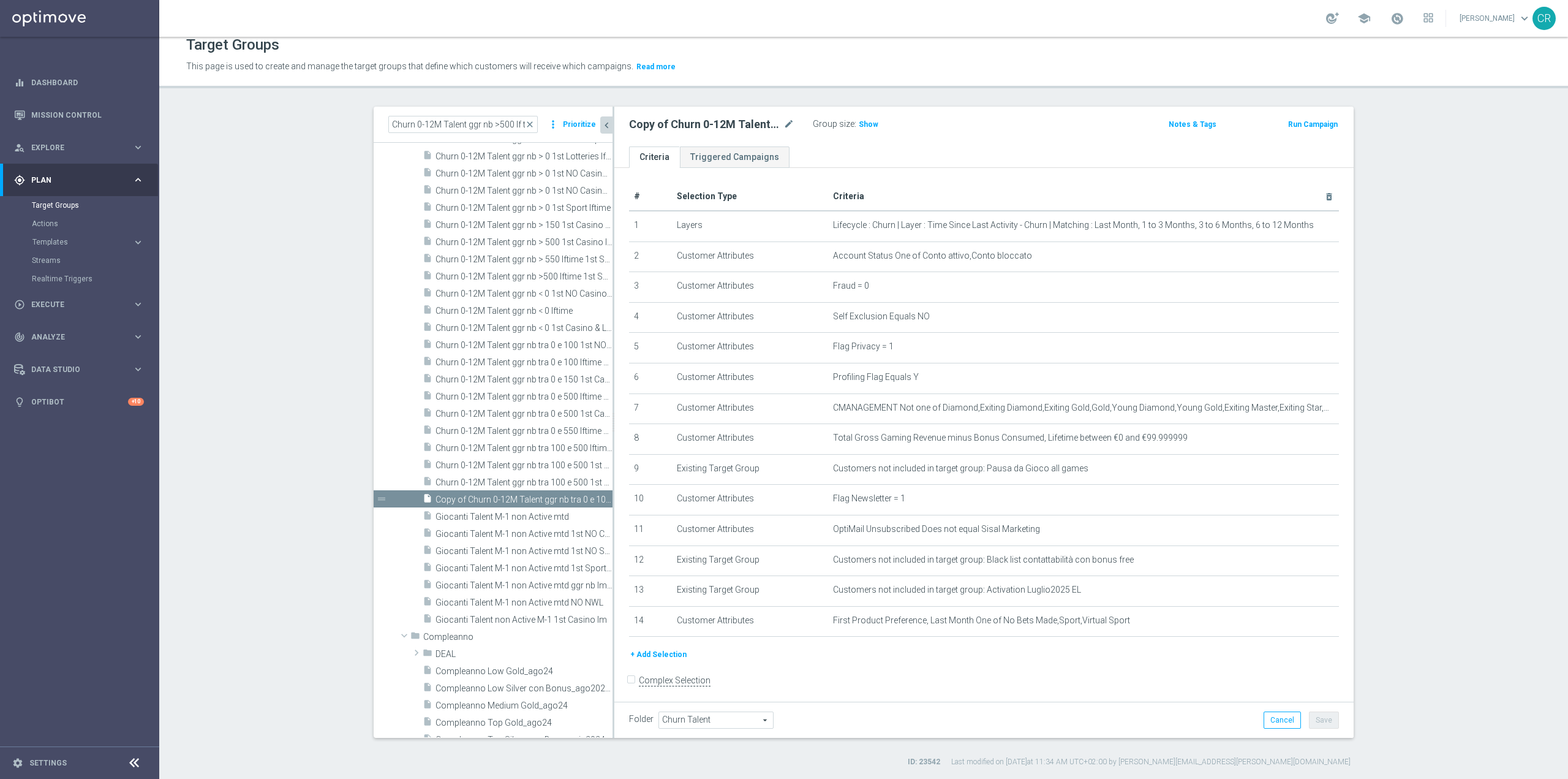
click at [601, 118] on button "chevron_left" at bounding box center [606, 125] width 12 height 17
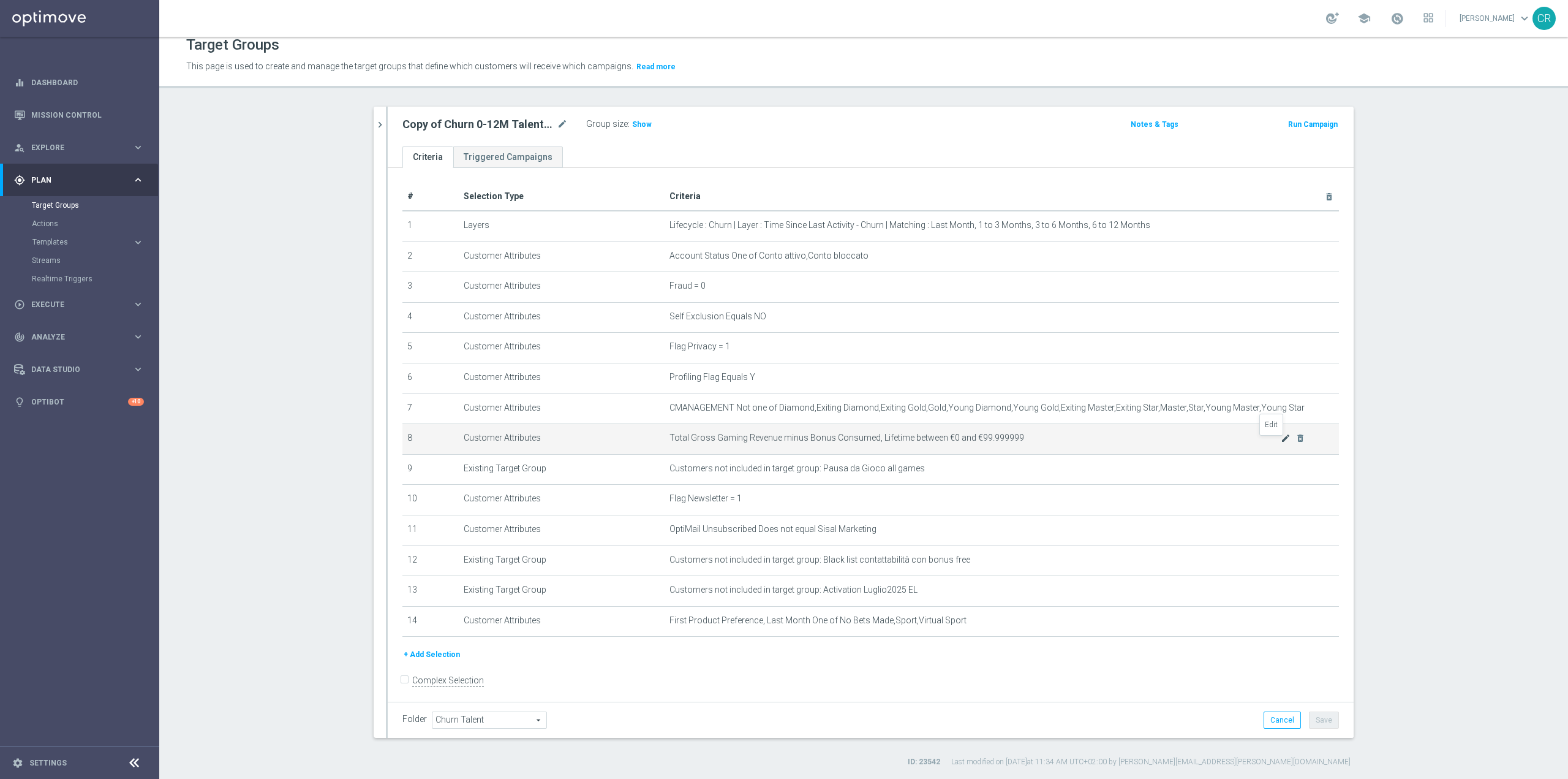
click at [1281, 443] on icon "mode_edit" at bounding box center [1286, 438] width 10 height 10
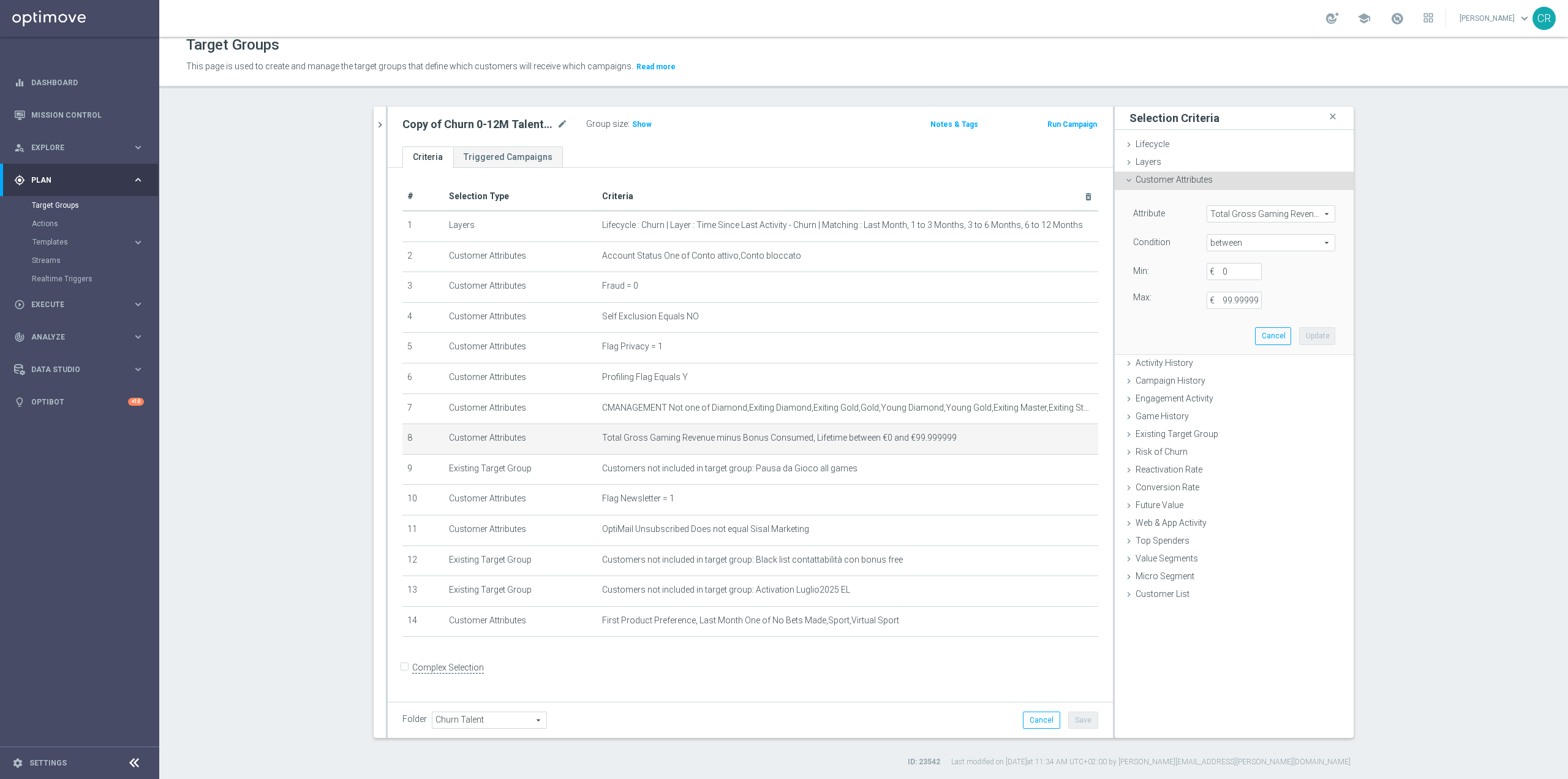
click at [1257, 245] on span "between" at bounding box center [1270, 242] width 127 height 16
click at [1240, 266] on span "<" at bounding box center [1271, 261] width 116 height 10
type input "<"
click at [1238, 268] on input "€" at bounding box center [1234, 272] width 55 height 17
type input "0"
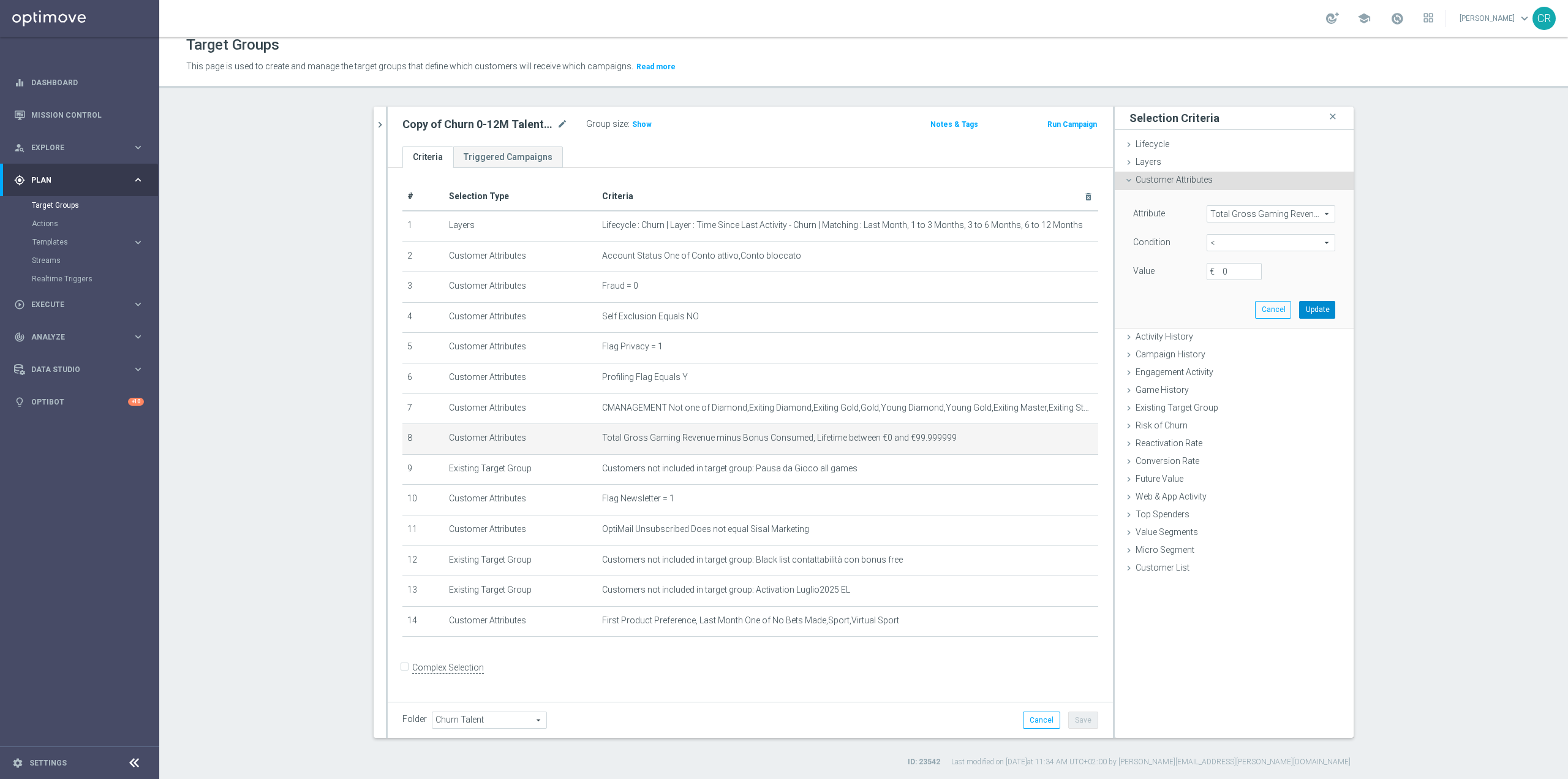
click at [1313, 312] on button "Update" at bounding box center [1317, 309] width 36 height 17
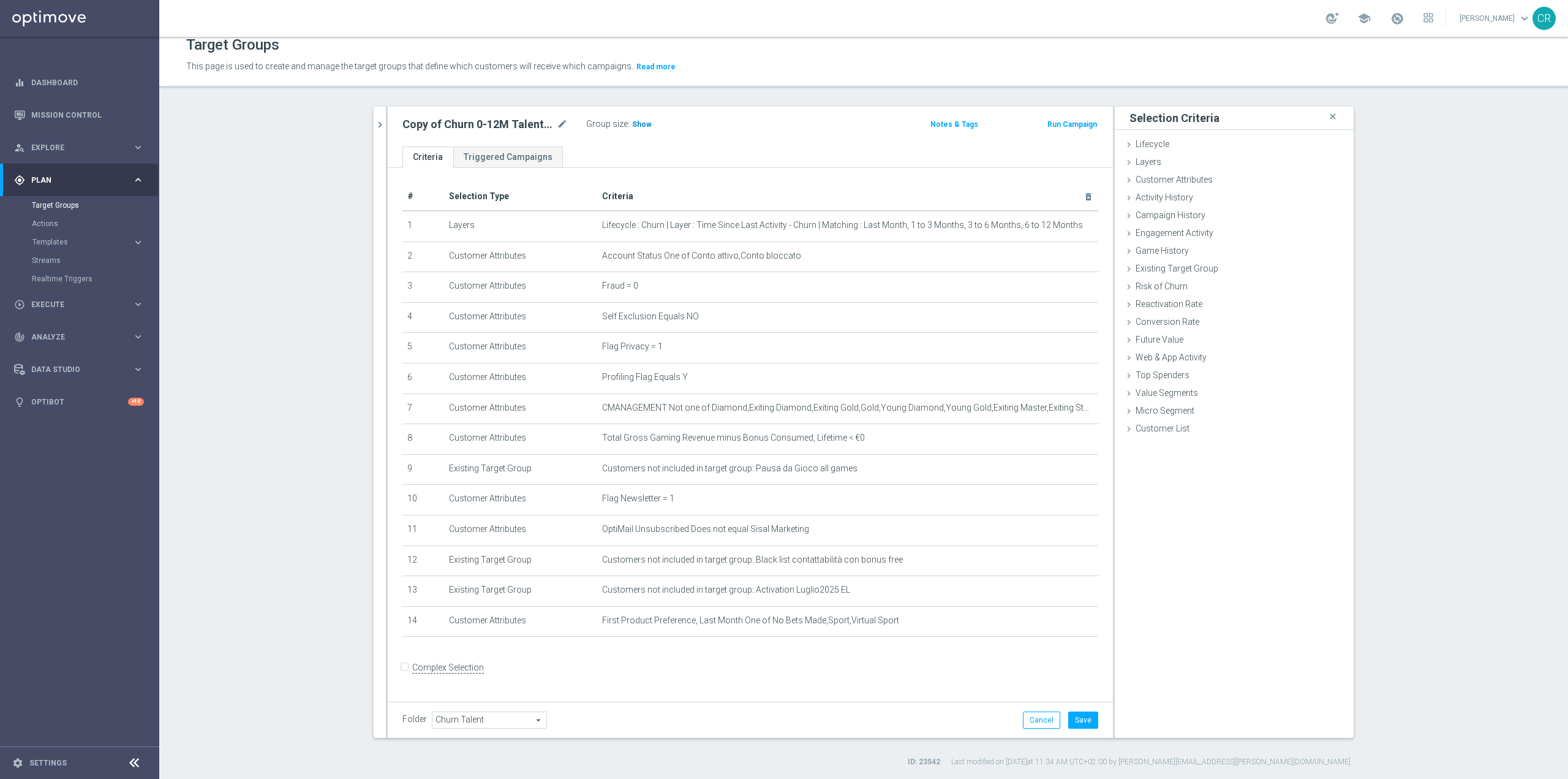
click at [636, 125] on span "Show" at bounding box center [641, 124] width 19 height 9
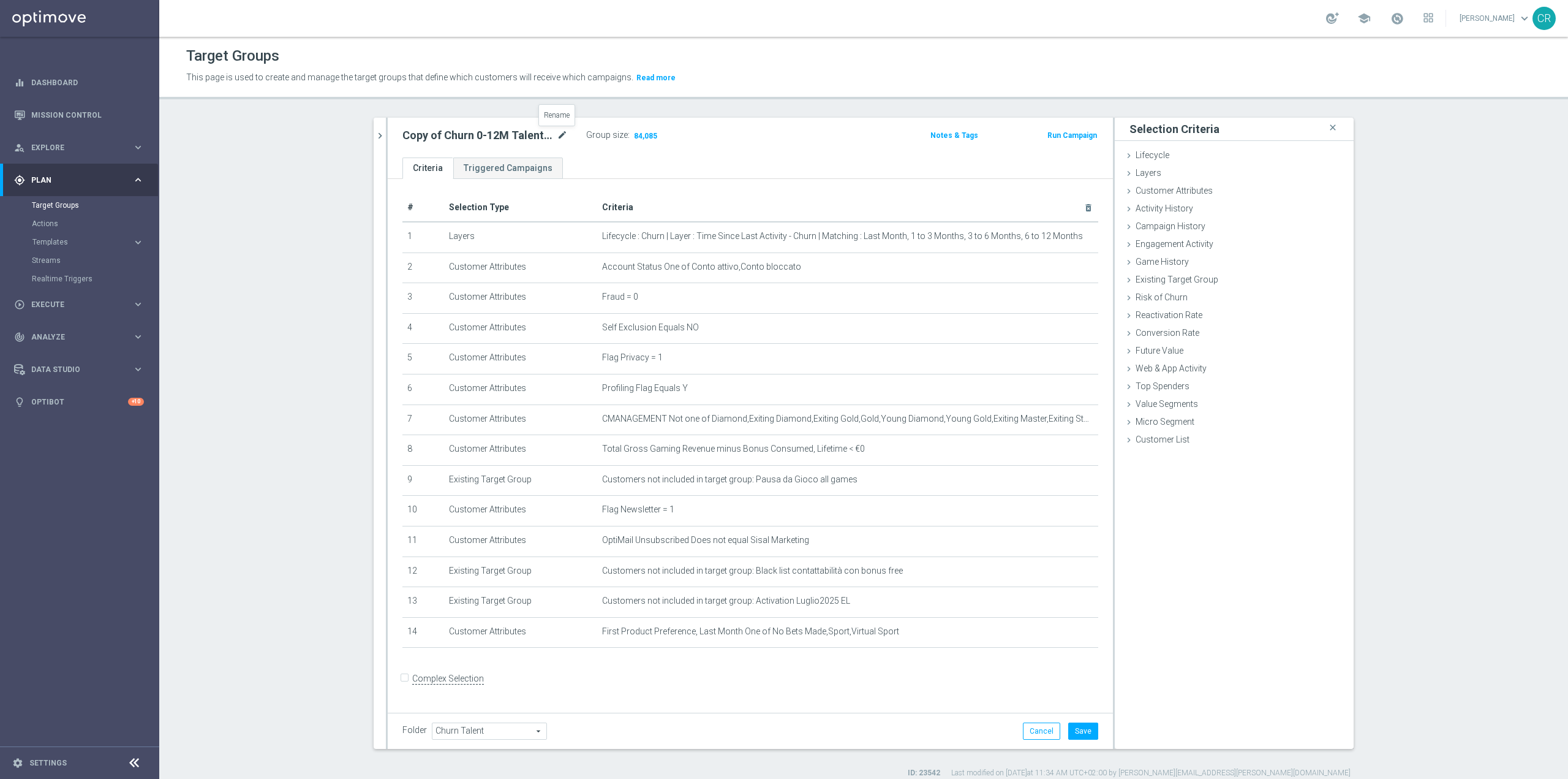
click at [558, 132] on icon "mode_edit" at bounding box center [562, 135] width 11 height 14
click at [499, 137] on input "Copy of Churn 0-12M Talent ggr nb tra 0 e 100 lftime 1st Sport" at bounding box center [485, 137] width 165 height 17
type input "Churn 0-12M Talent ggr nb < 0 lftime 1st Sport"
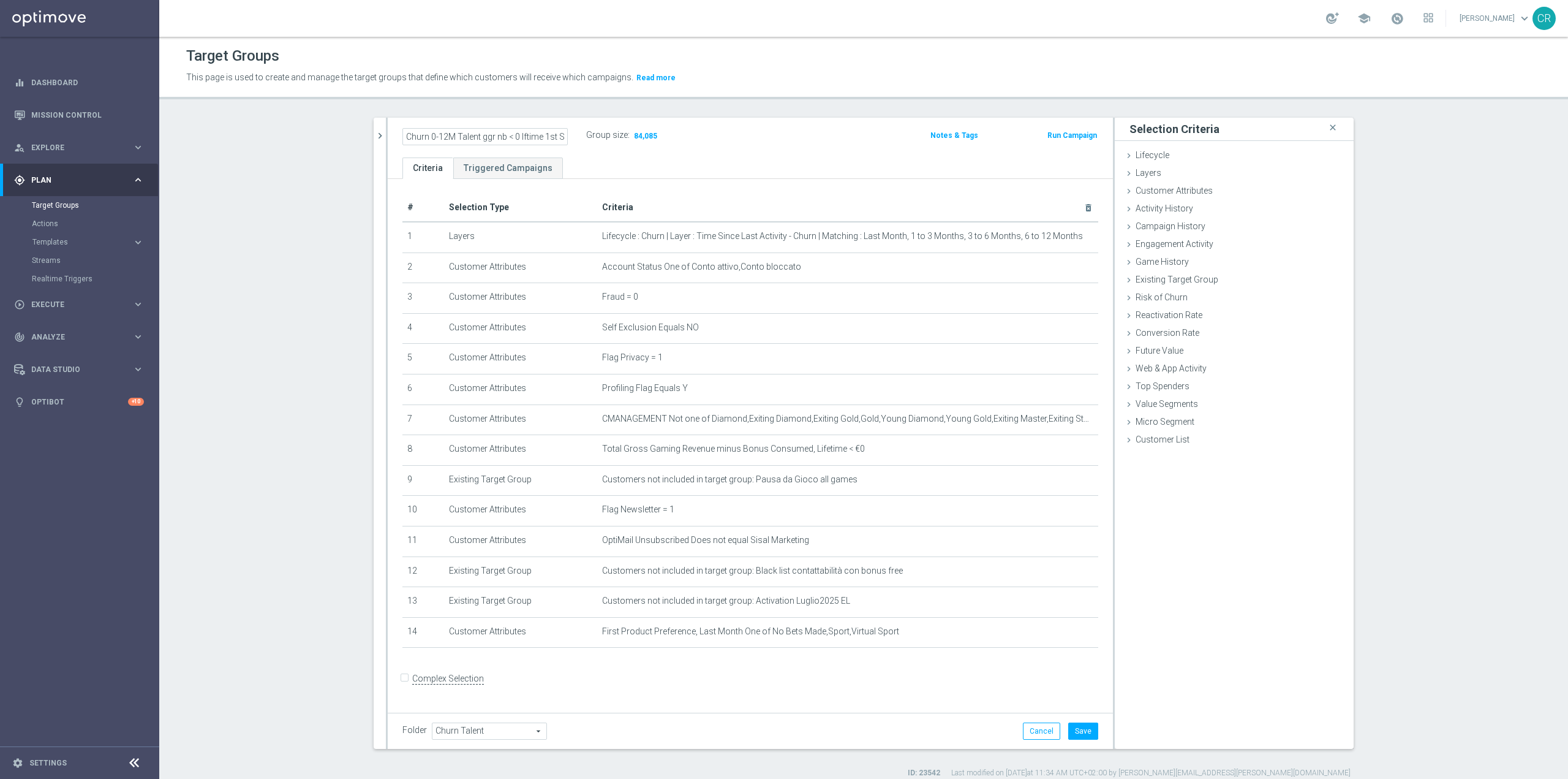
click at [766, 165] on ul "Criteria Triggered Campaigns" at bounding box center [750, 168] width 725 height 22
click at [1081, 737] on button "Save" at bounding box center [1083, 732] width 30 height 17
click at [559, 137] on icon "mode_edit" at bounding box center [562, 135] width 11 height 14
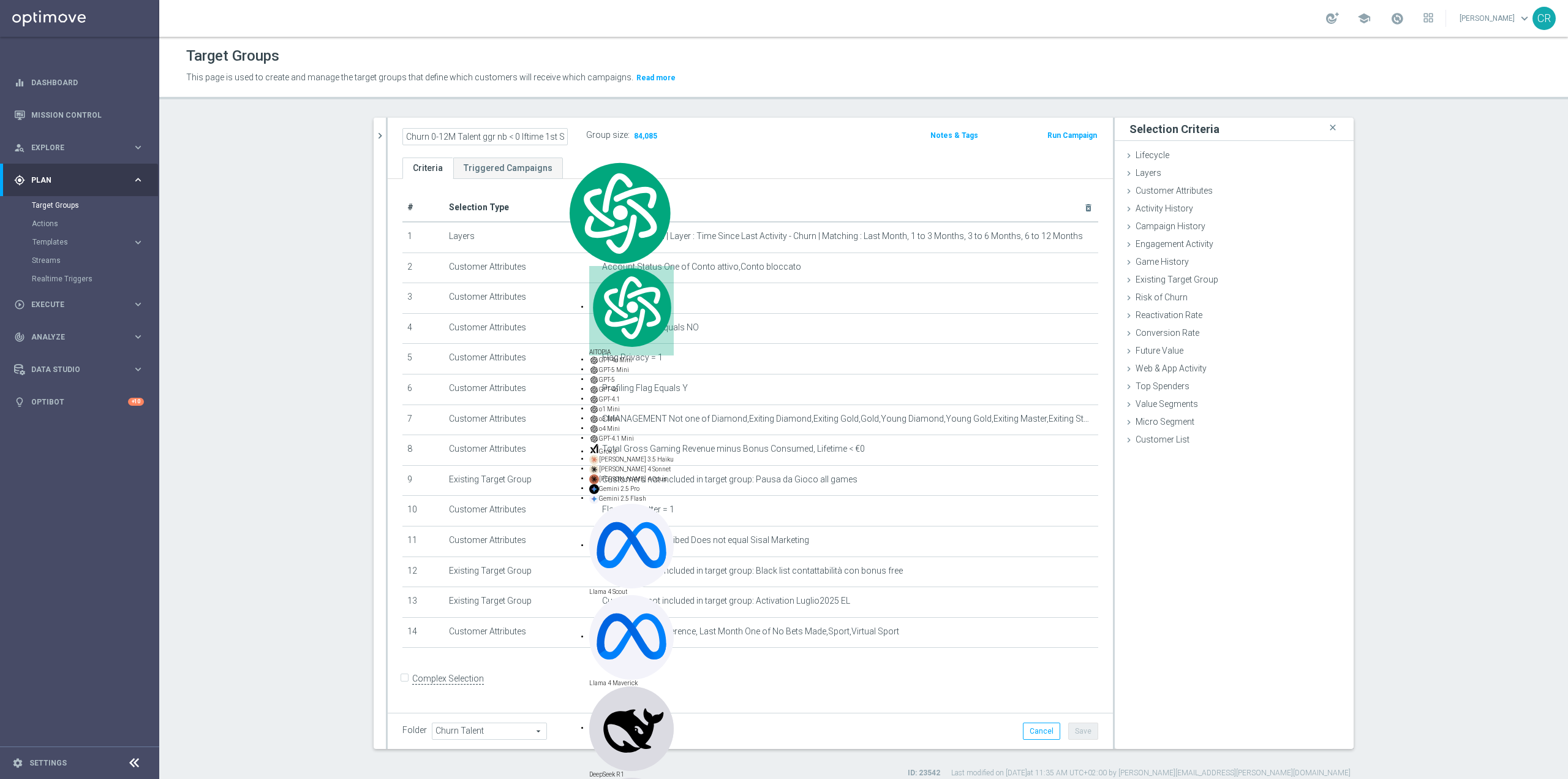
scroll to position [0, 15]
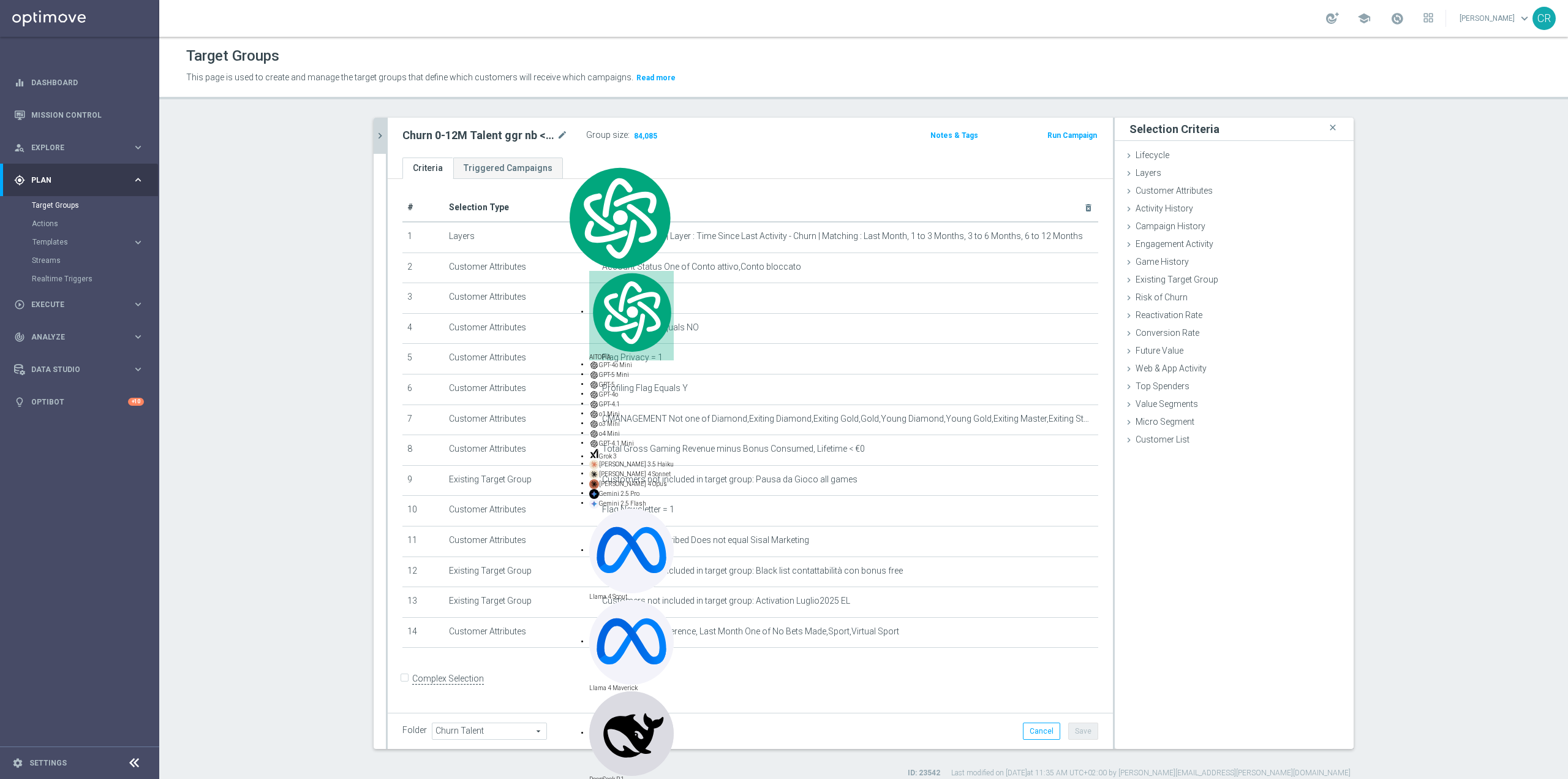
click at [376, 132] on icon "chevron_right" at bounding box center [380, 136] width 12 height 12
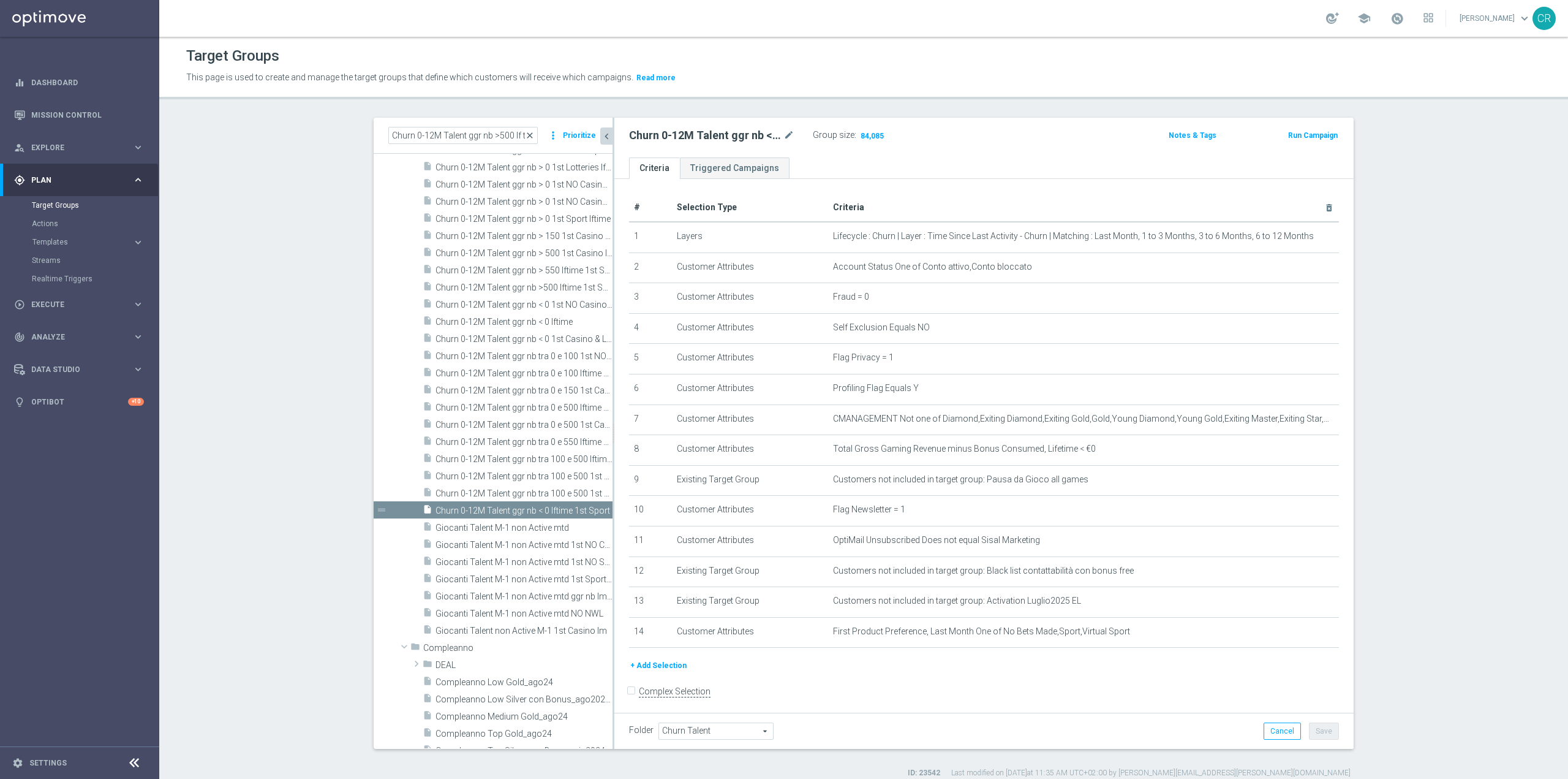
click at [528, 131] on span "close" at bounding box center [530, 135] width 10 height 10
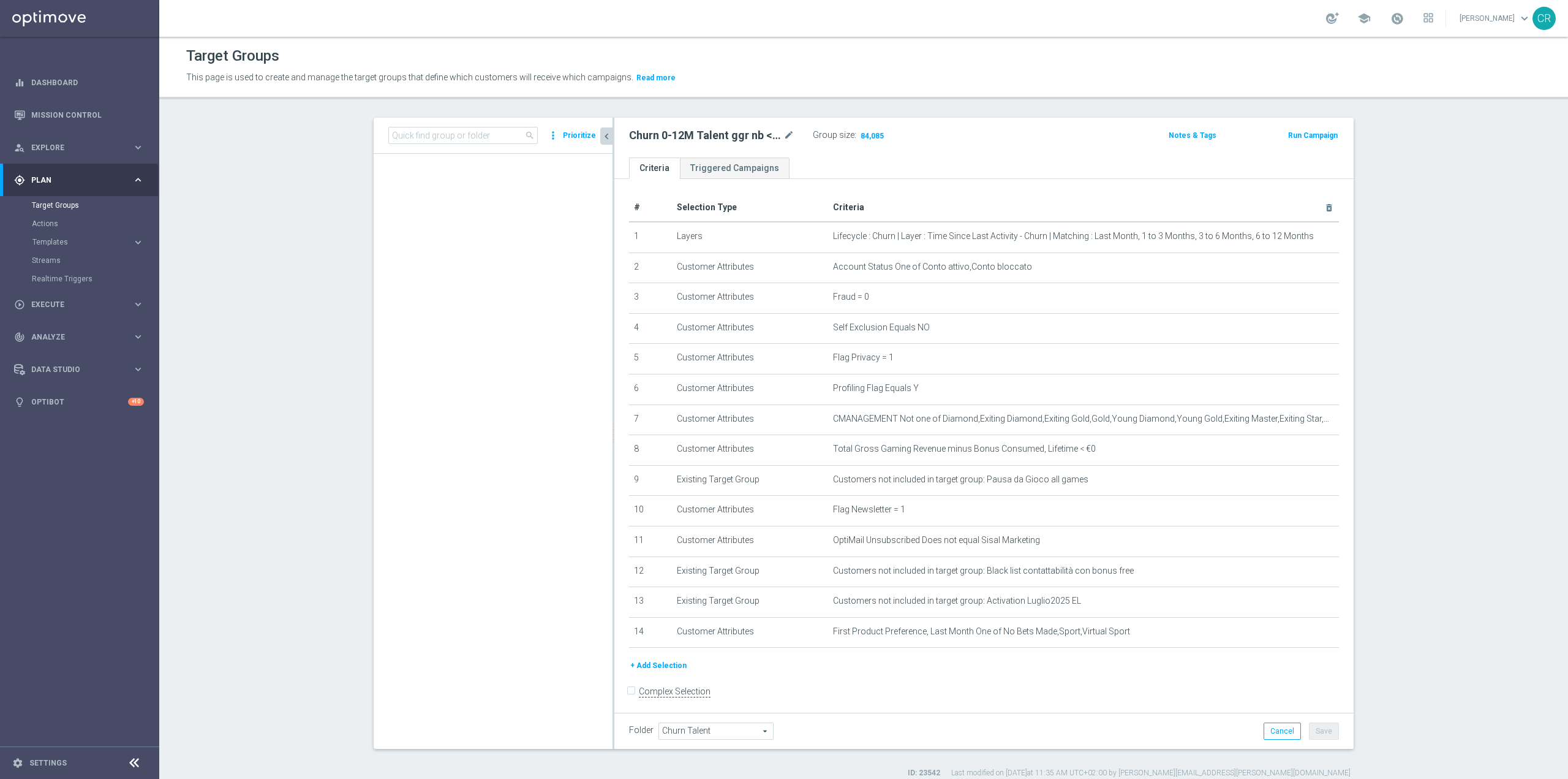
scroll to position [9917, 0]
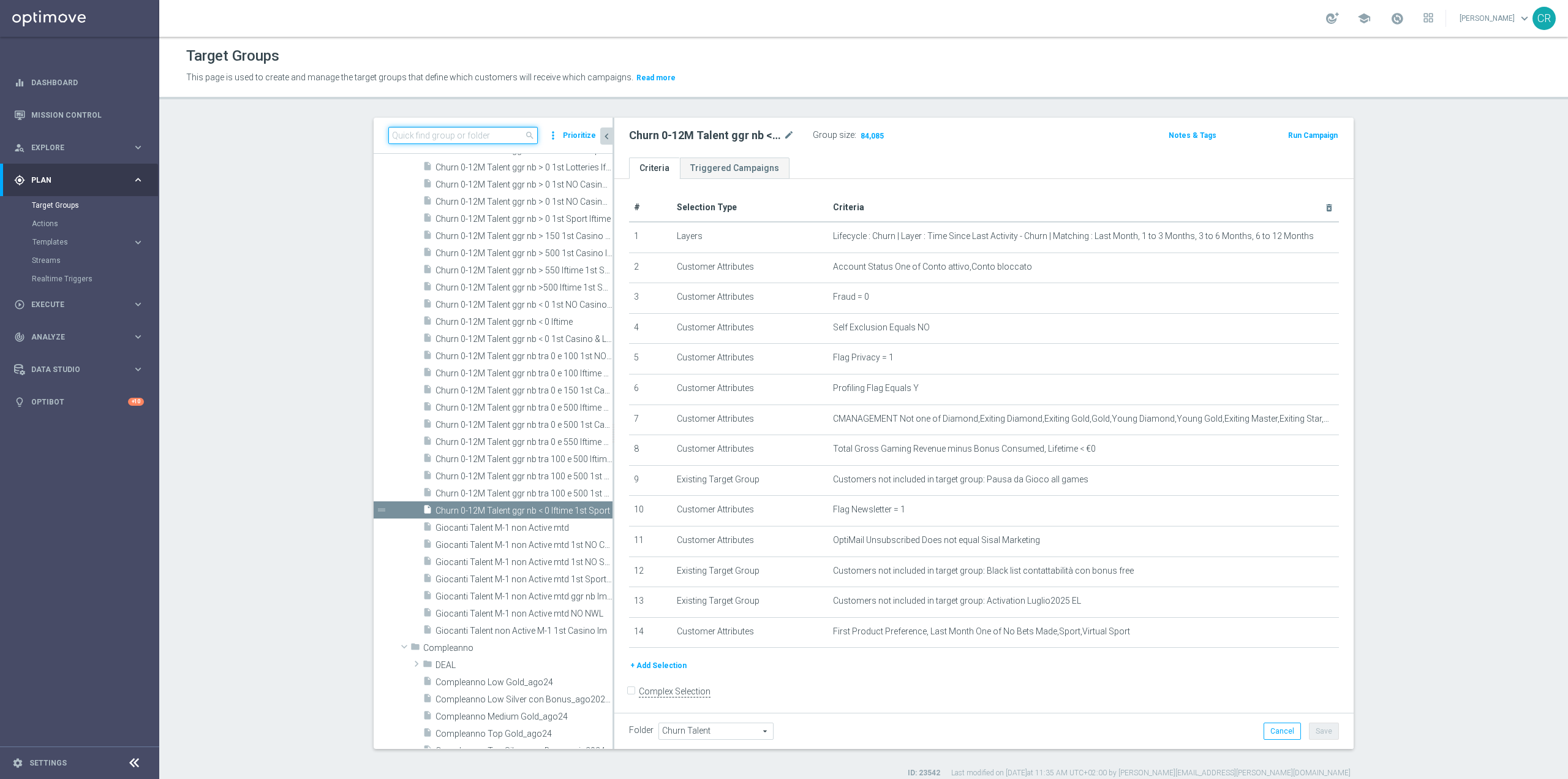
click at [515, 140] on input at bounding box center [463, 135] width 150 height 17
paste input "Churn 0-12M Talent ggr nb > 0 lftime NO Sport"
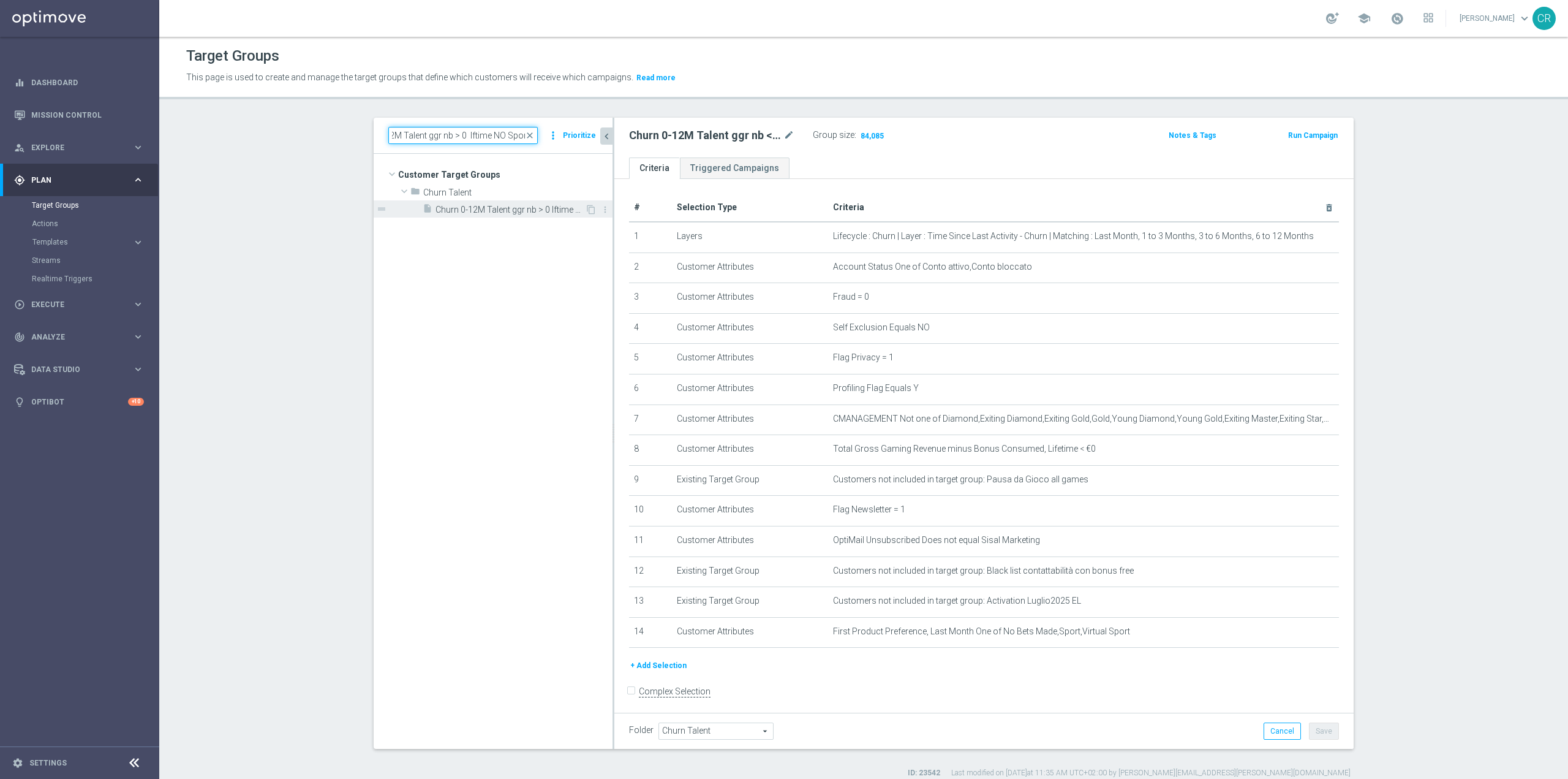
type input "Churn 0-12M Talent ggr nb > 0 lftime NO Sport"
click at [515, 211] on span "Churn 0-12M Talent ggr nb > 0 lftime NO Sport" at bounding box center [510, 210] width 150 height 10
click at [864, 130] on h3 "Show" at bounding box center [868, 135] width 22 height 14
click at [528, 133] on span "close" at bounding box center [530, 135] width 10 height 10
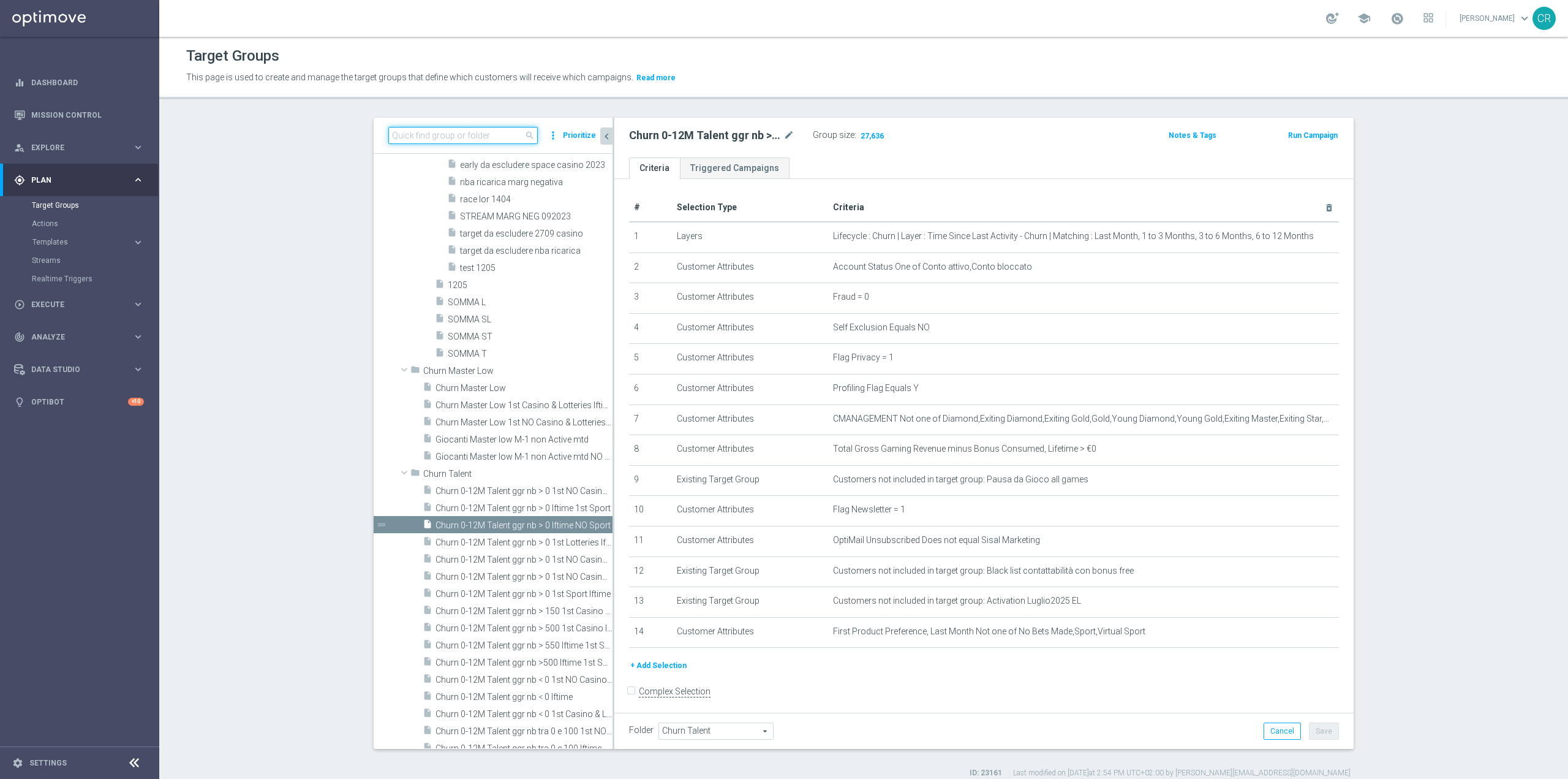
click at [503, 141] on input at bounding box center [463, 135] width 150 height 17
paste input "Churn 0-12M Talent ggr nb < 0 lftime"
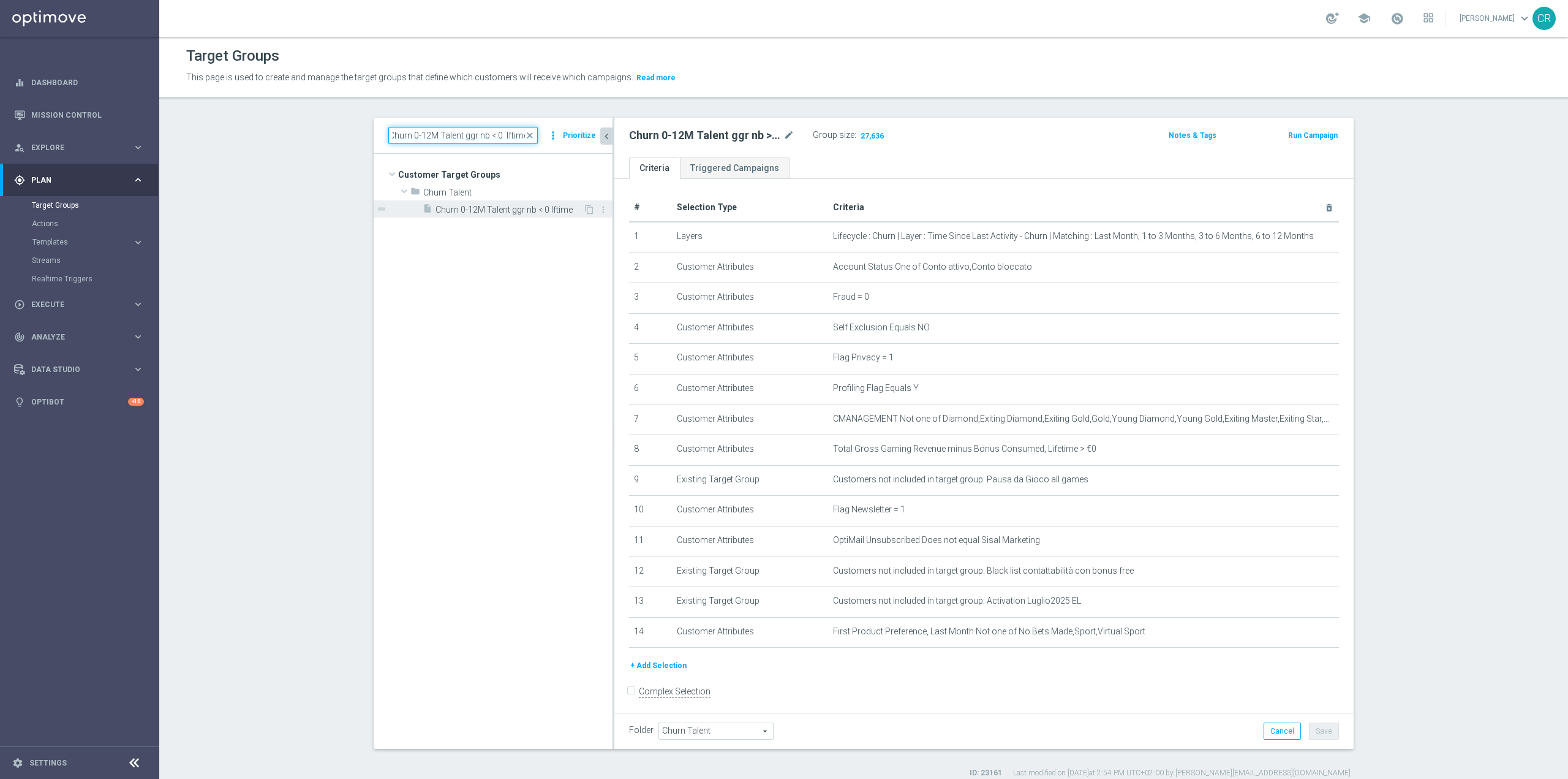
type input "Churn 0-12M Talent ggr nb < 0 lftime"
click at [514, 207] on span "Churn 0-12M Talent ggr nb < 0 lftime" at bounding box center [509, 210] width 147 height 10
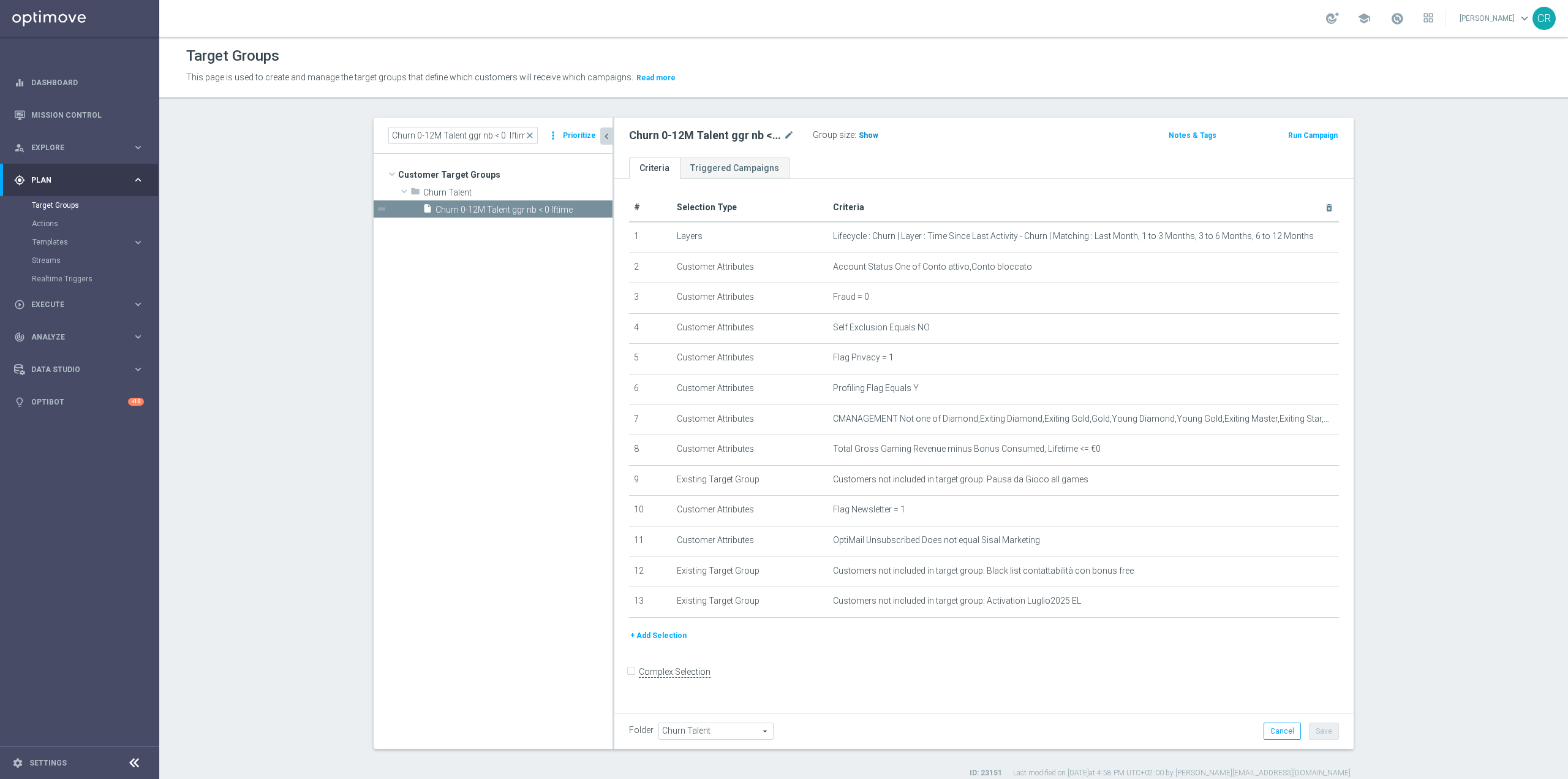
click at [861, 135] on span "Show" at bounding box center [868, 135] width 19 height 9
click at [531, 132] on span "close" at bounding box center [530, 135] width 10 height 10
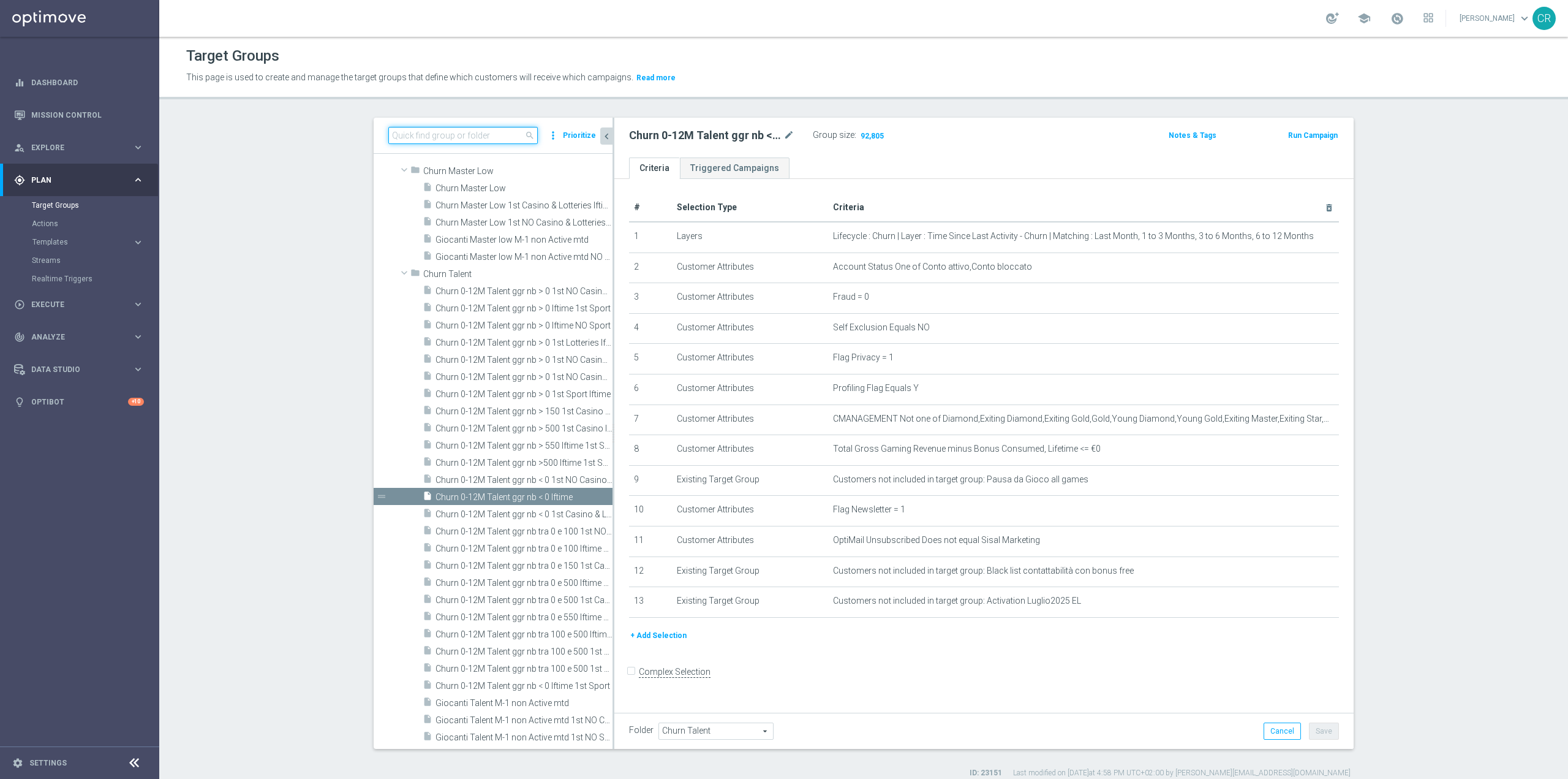
click at [475, 132] on input at bounding box center [463, 135] width 150 height 17
paste input "Giocanti Talent W-2 non Active lw"
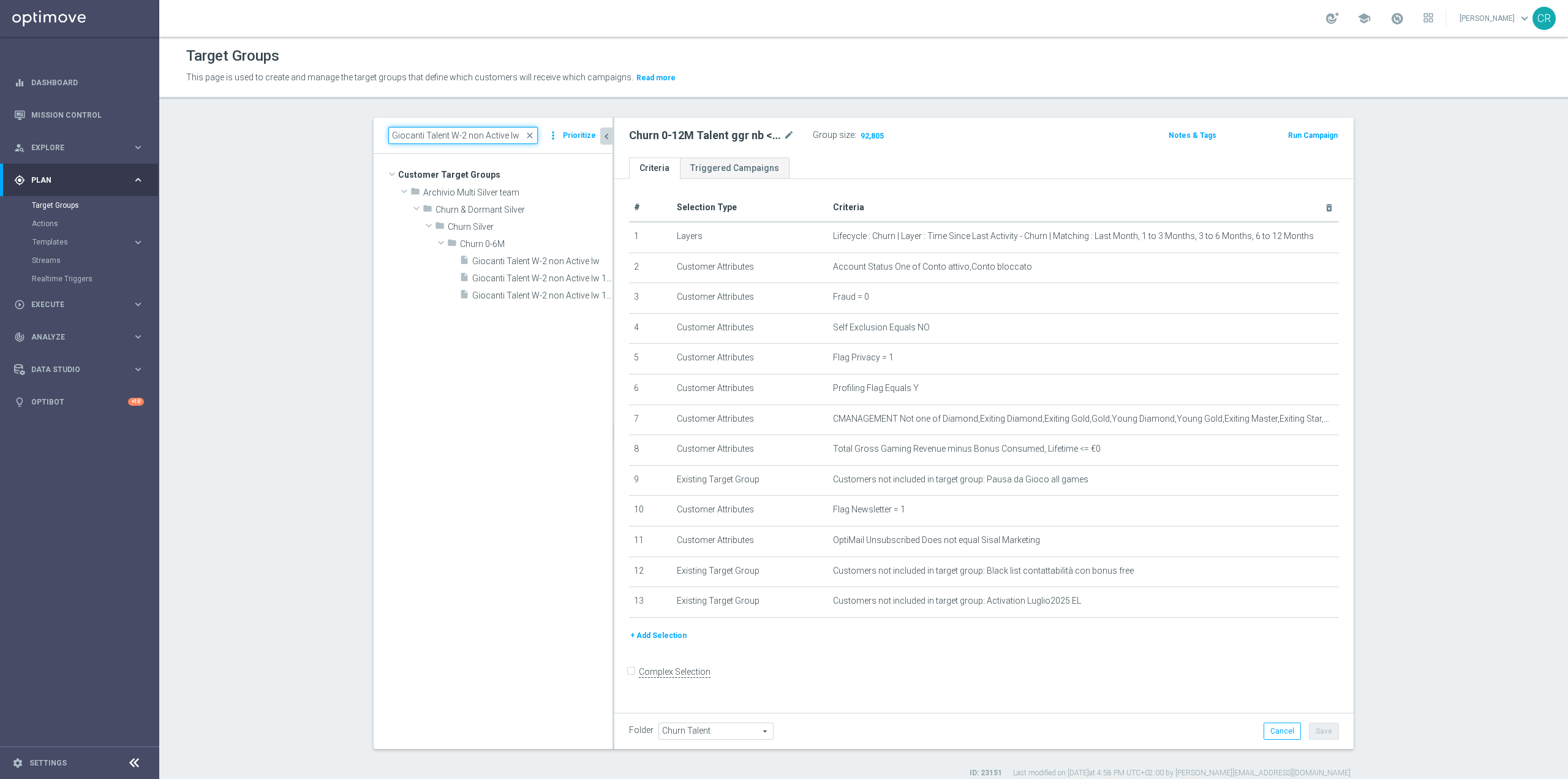
scroll to position [0, 0]
type input "Giocanti Talent W-2 non Active lw"
click at [552, 268] on div "insert_drive_file Giocanti Talent W-2 non Active lw" at bounding box center [522, 260] width 126 height 17
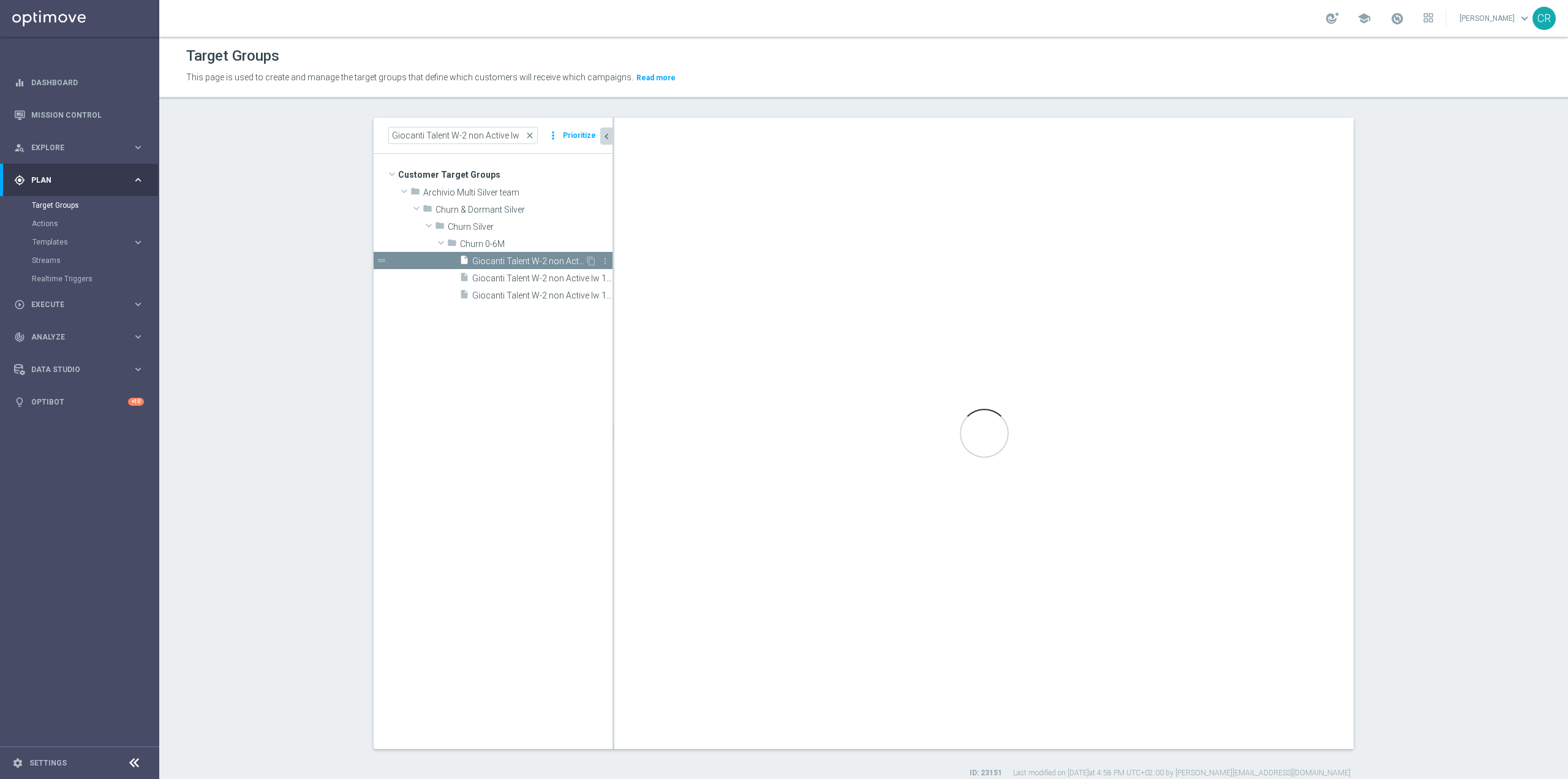
type input "Churn 0-6M"
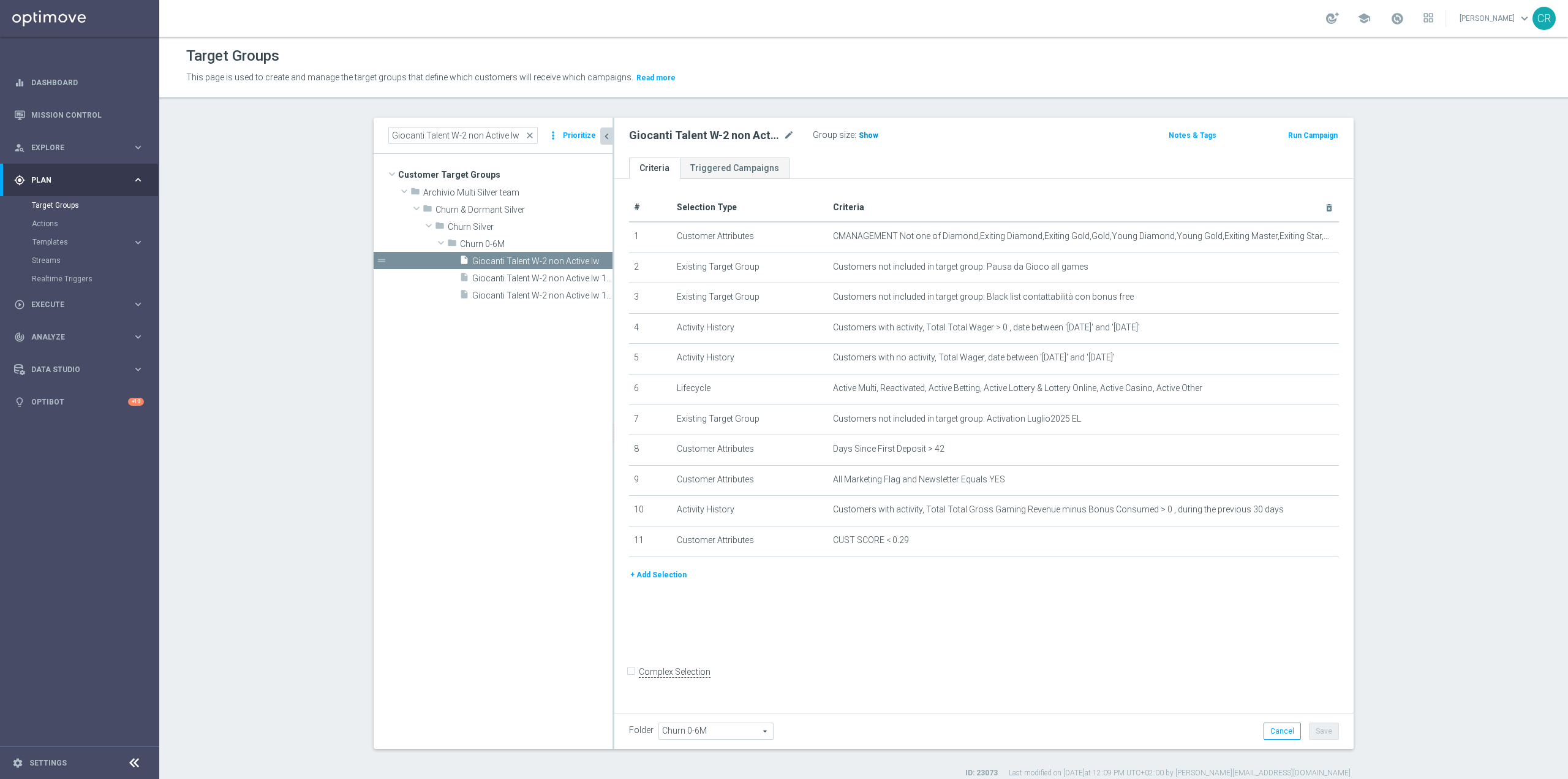
click at [865, 133] on span "Show" at bounding box center [868, 135] width 19 height 9
click at [601, 136] on icon "chevron_left" at bounding box center [607, 136] width 12 height 12
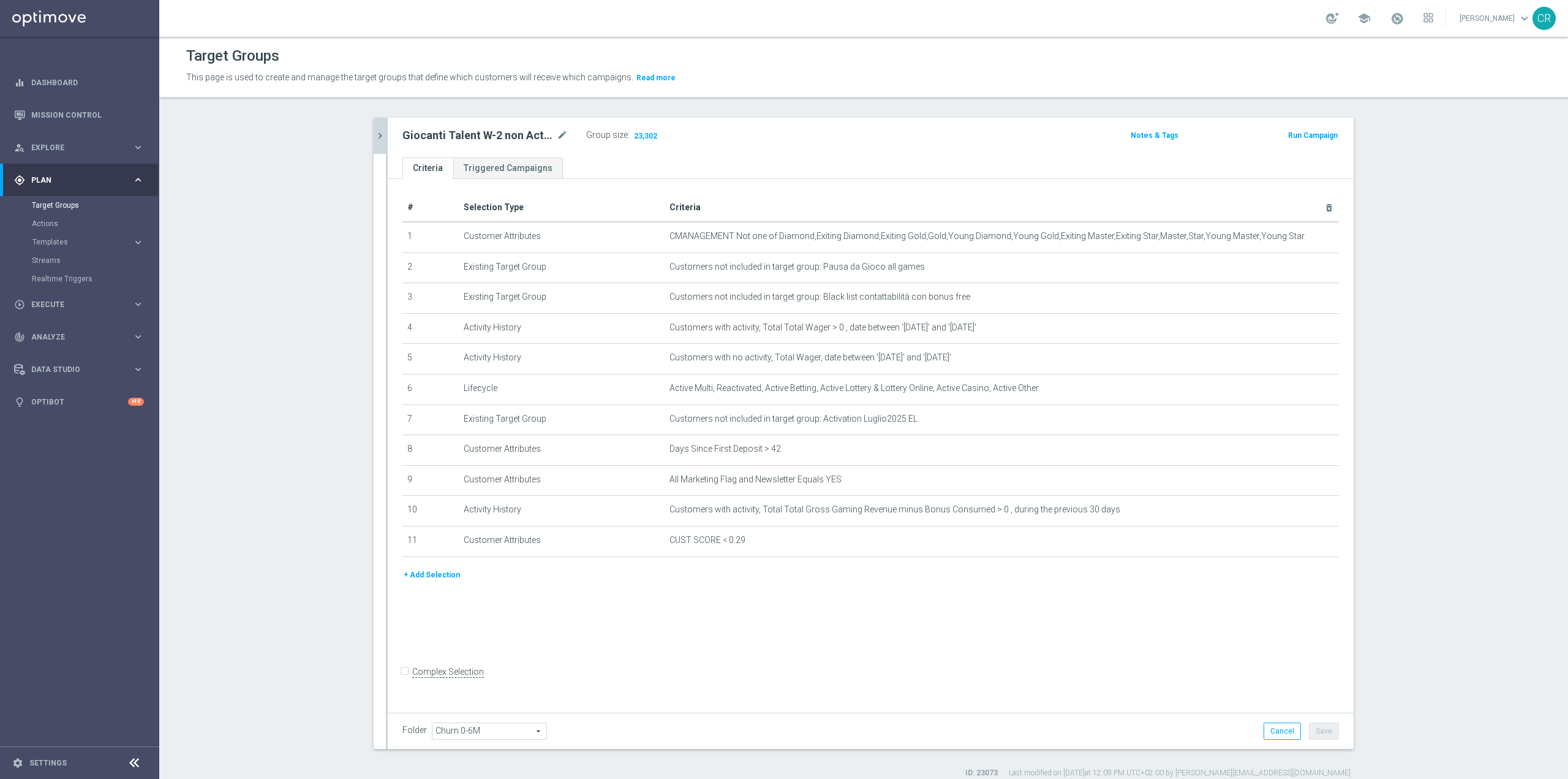
click at [377, 135] on icon "chevron_right" at bounding box center [380, 136] width 12 height 12
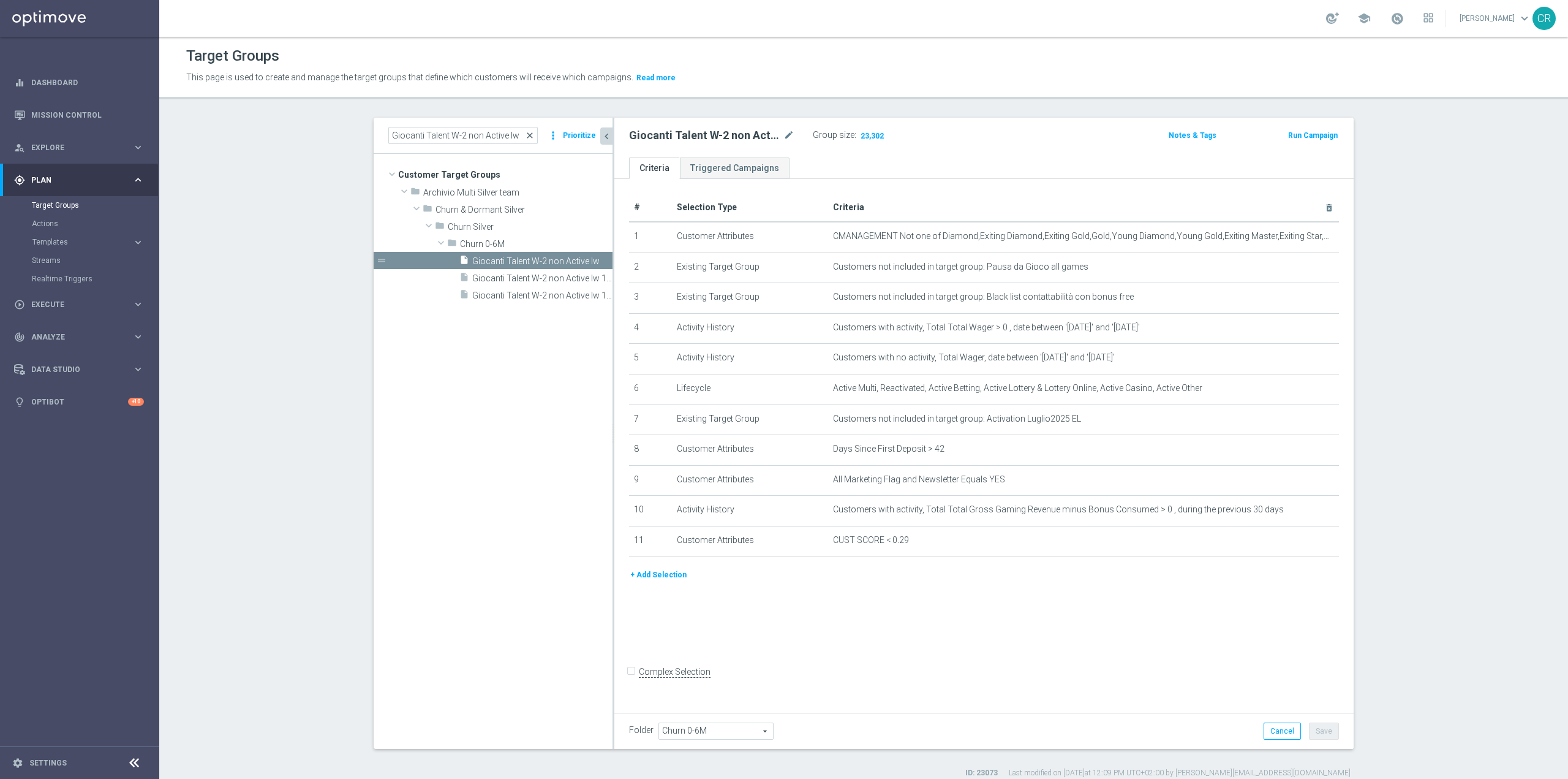
click at [528, 136] on span "close" at bounding box center [530, 135] width 10 height 10
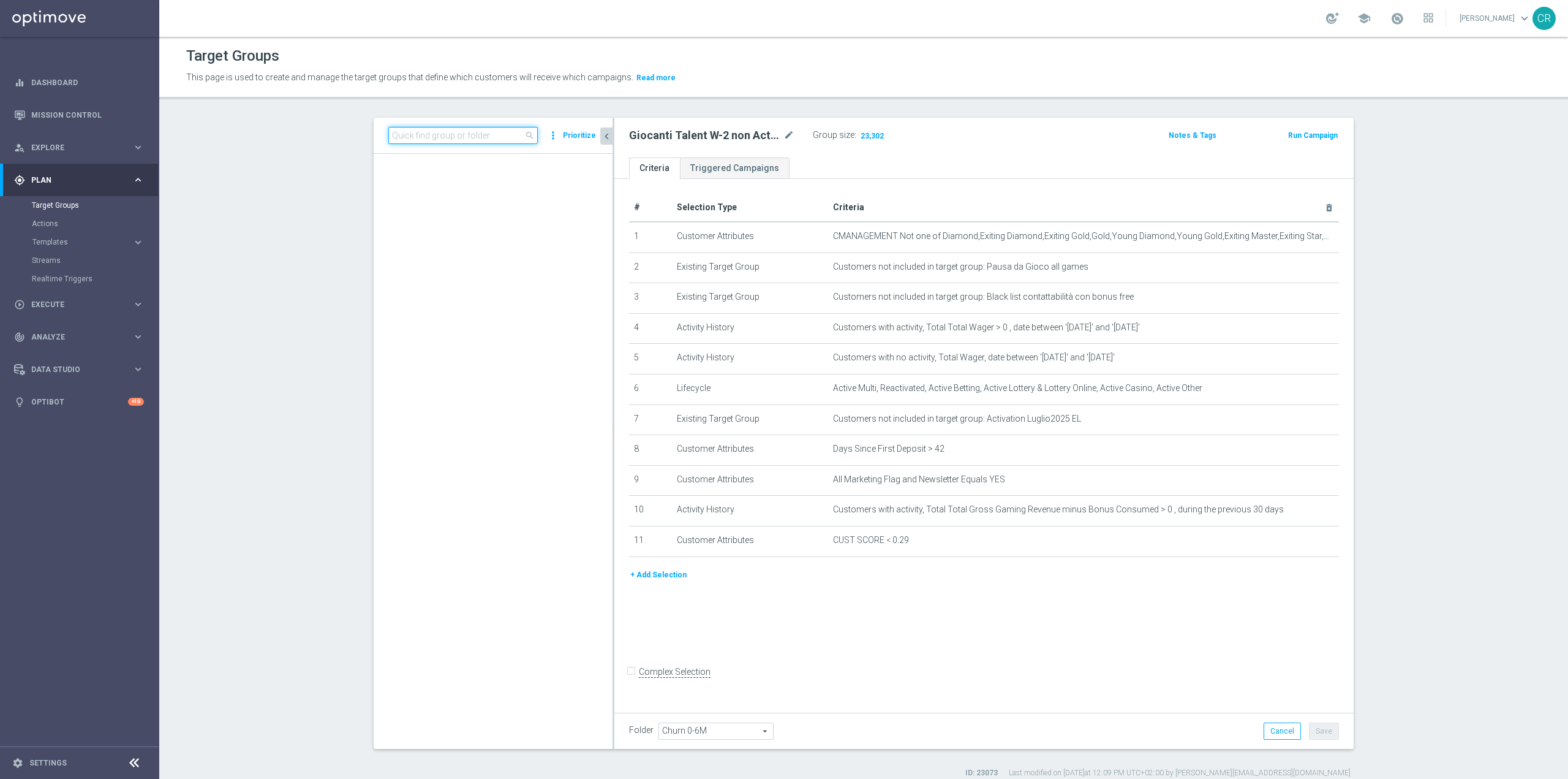
click at [488, 137] on input at bounding box center [463, 135] width 150 height 17
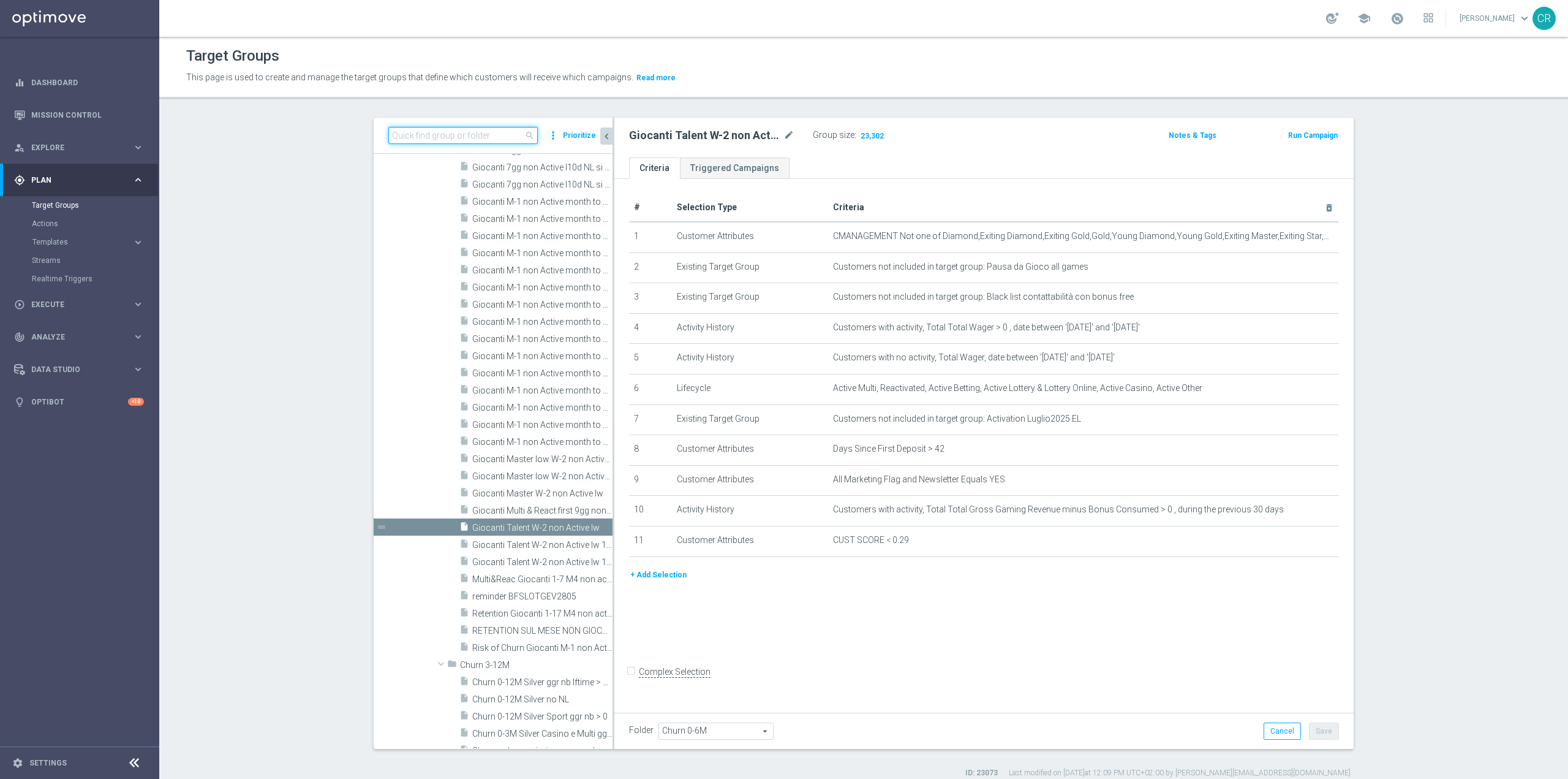
paste input "Giocanti Talent M-1 non Active mtd ggr nb lm > 0"
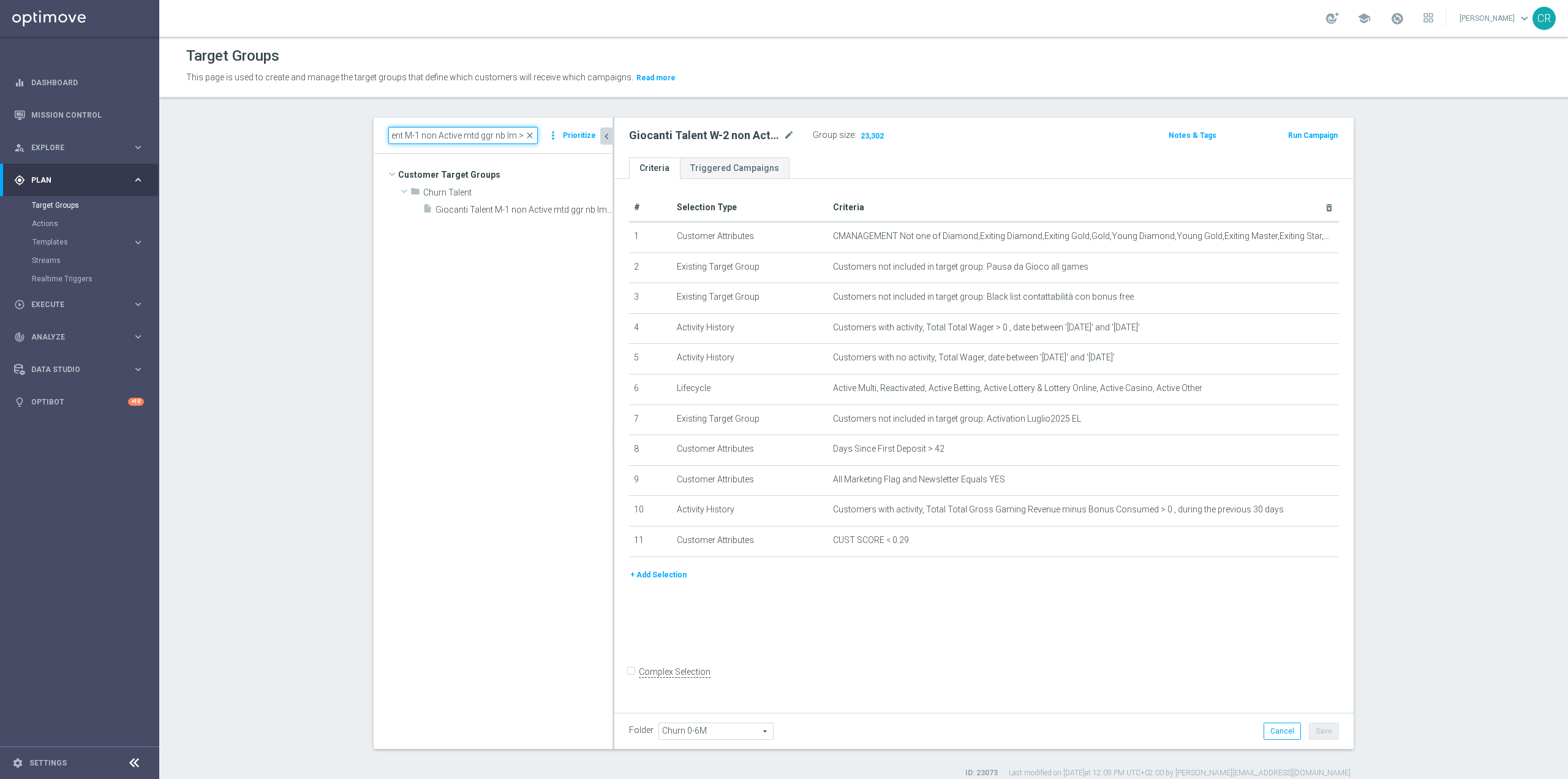
scroll to position [0, 0]
type input "Giocanti Talent M-1 non Active mtd ggr nb lm > 0"
click at [522, 205] on span "Giocanti Talent M-1 non Active mtd ggr nb lm > 0" at bounding box center [510, 210] width 150 height 10
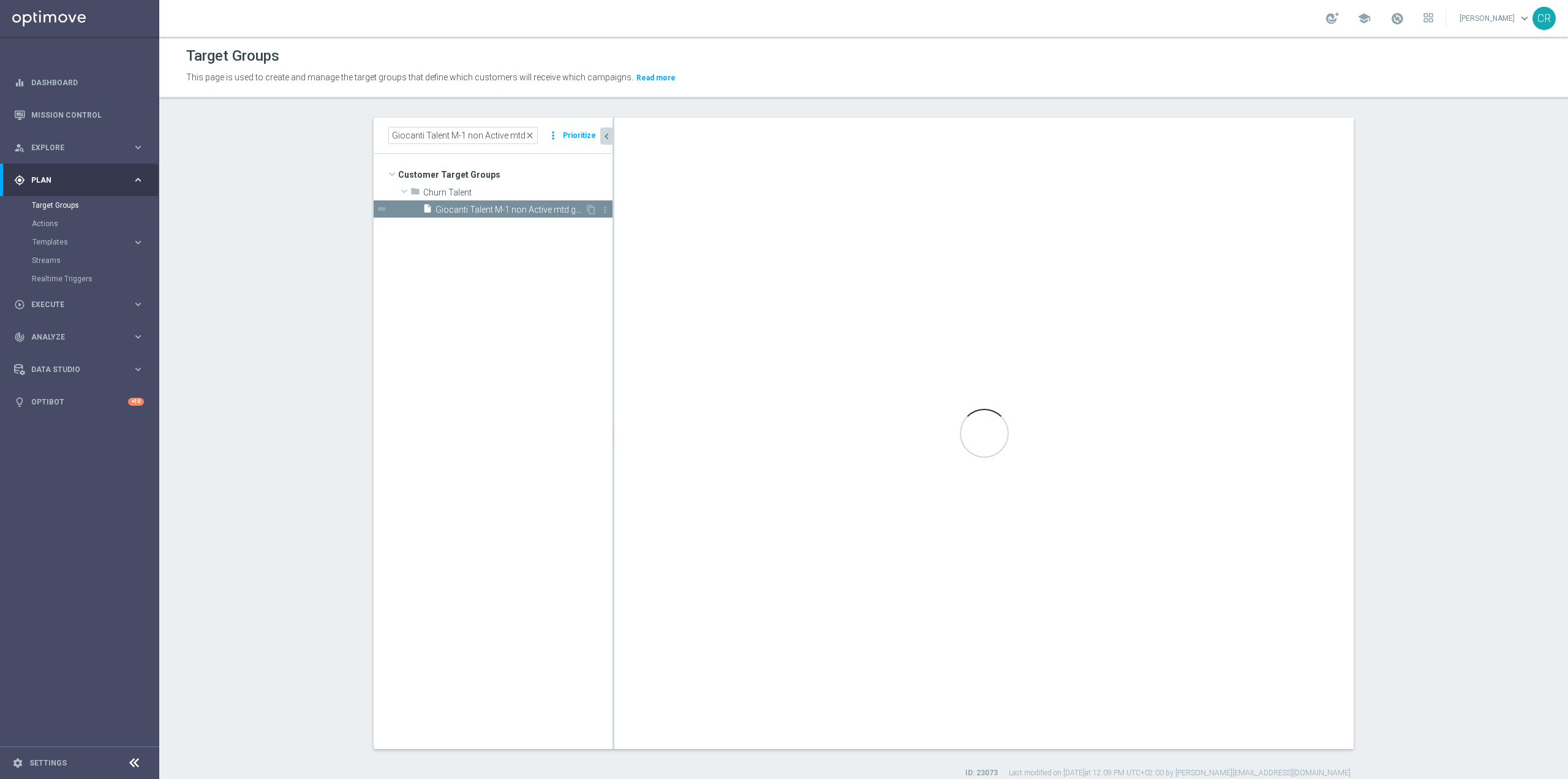
type input "Churn Talent"
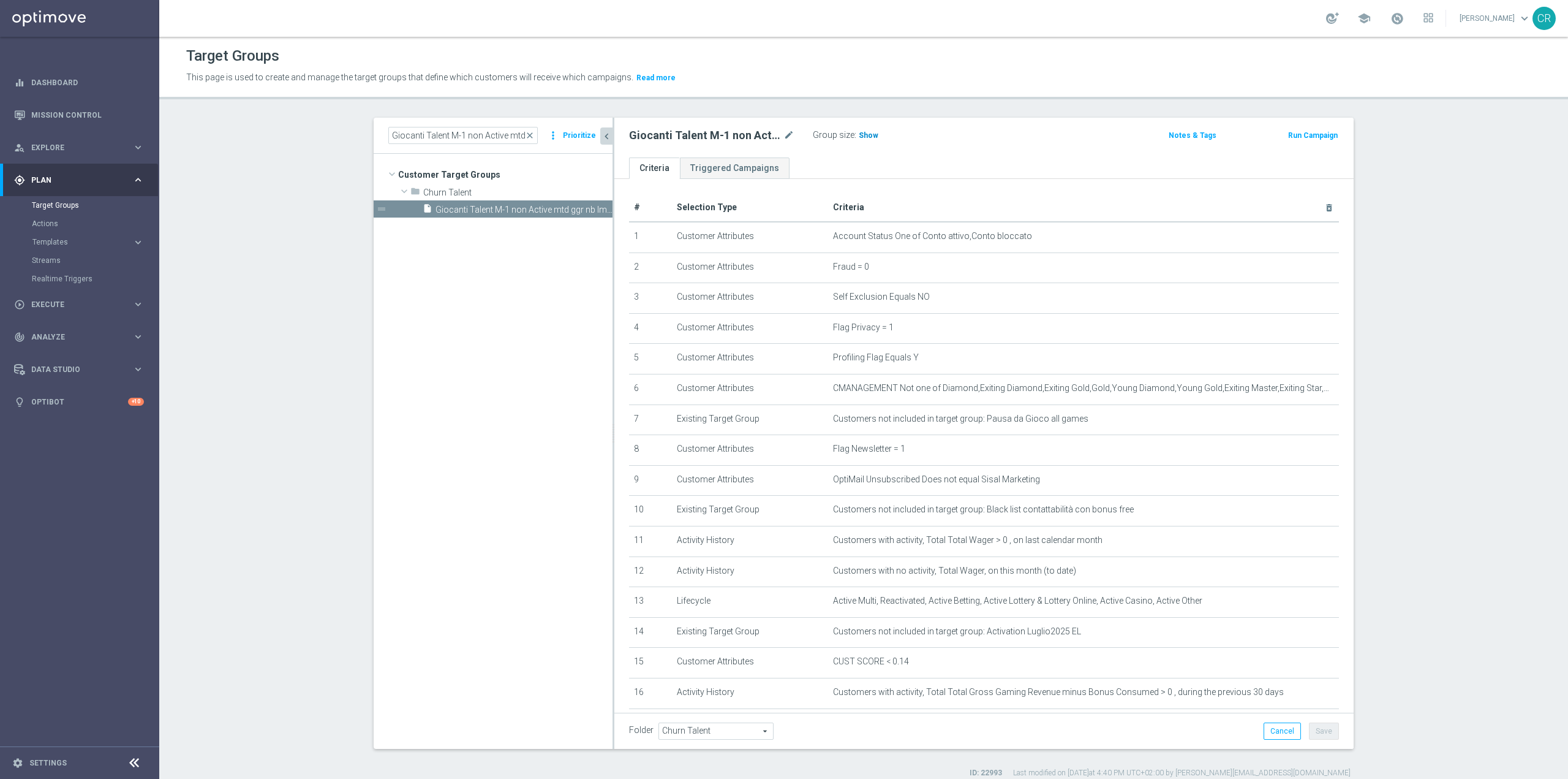
click at [861, 135] on span "Show" at bounding box center [868, 135] width 19 height 9
